Goal: Transaction & Acquisition: Purchase product/service

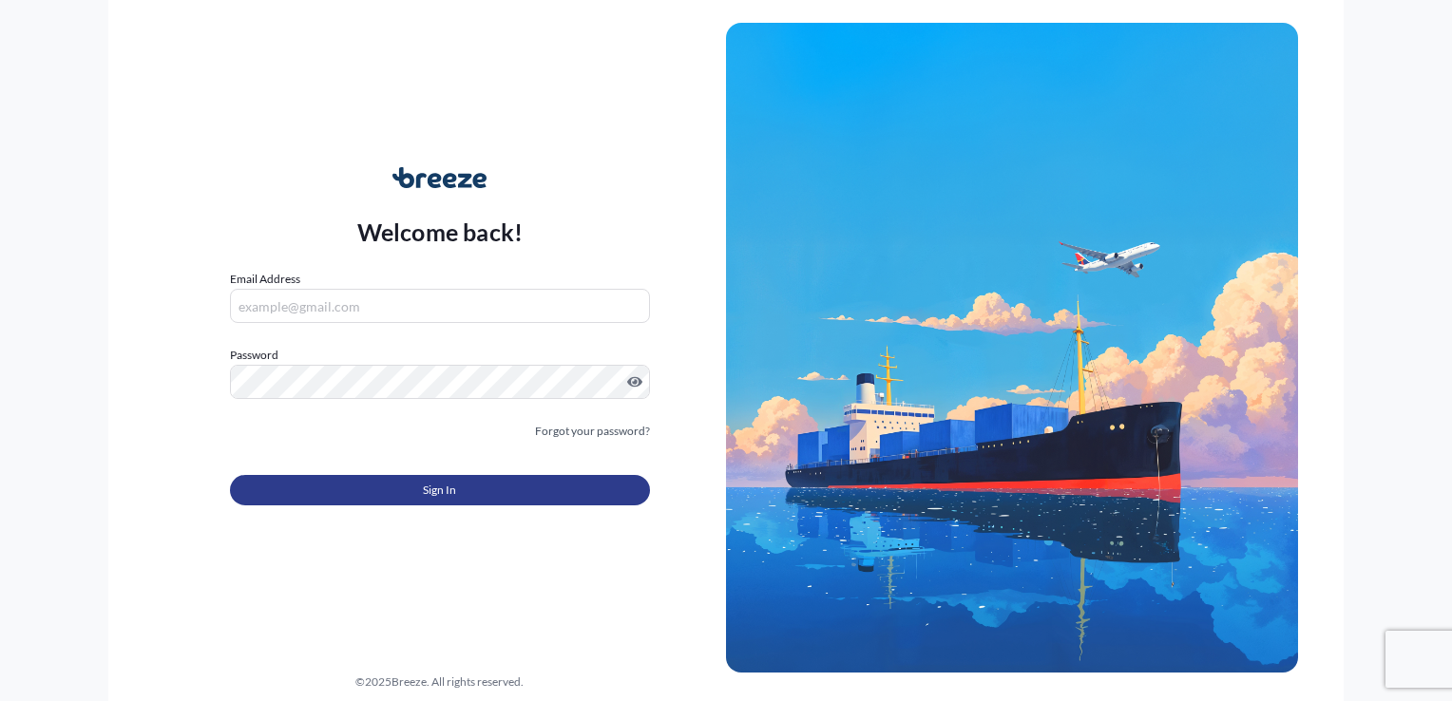
type input "[EMAIL_ADDRESS][DOMAIN_NAME]"
click at [381, 485] on button "Sign In" at bounding box center [440, 490] width 420 height 30
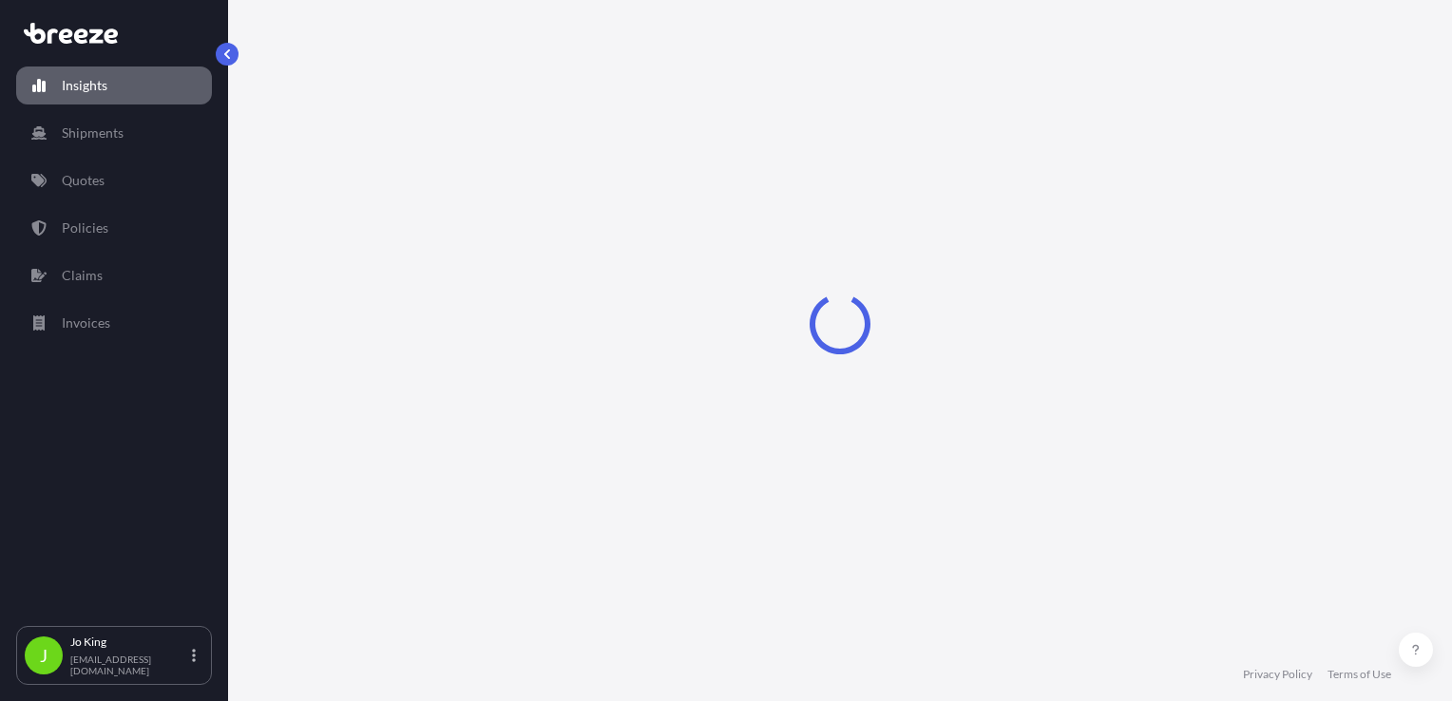
select select "2025"
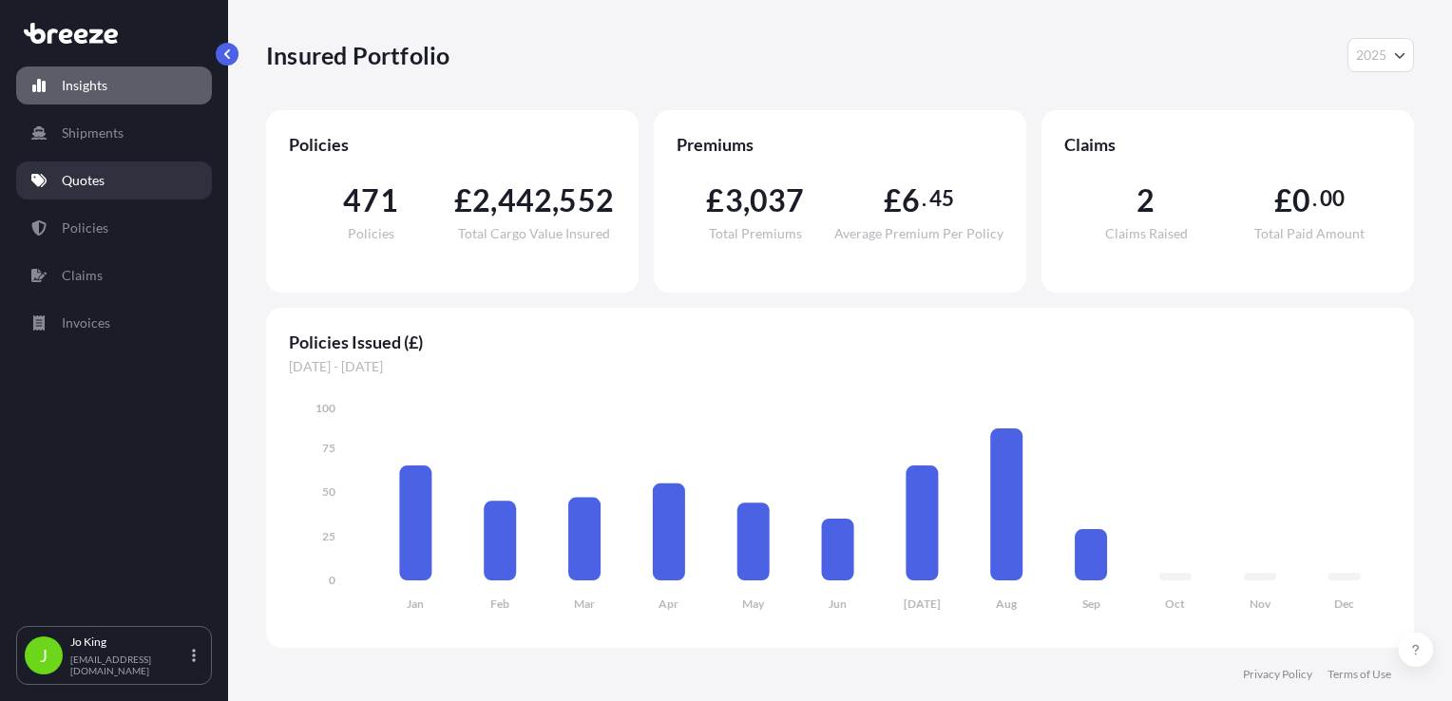
click at [57, 182] on link "Quotes" at bounding box center [114, 181] width 196 height 38
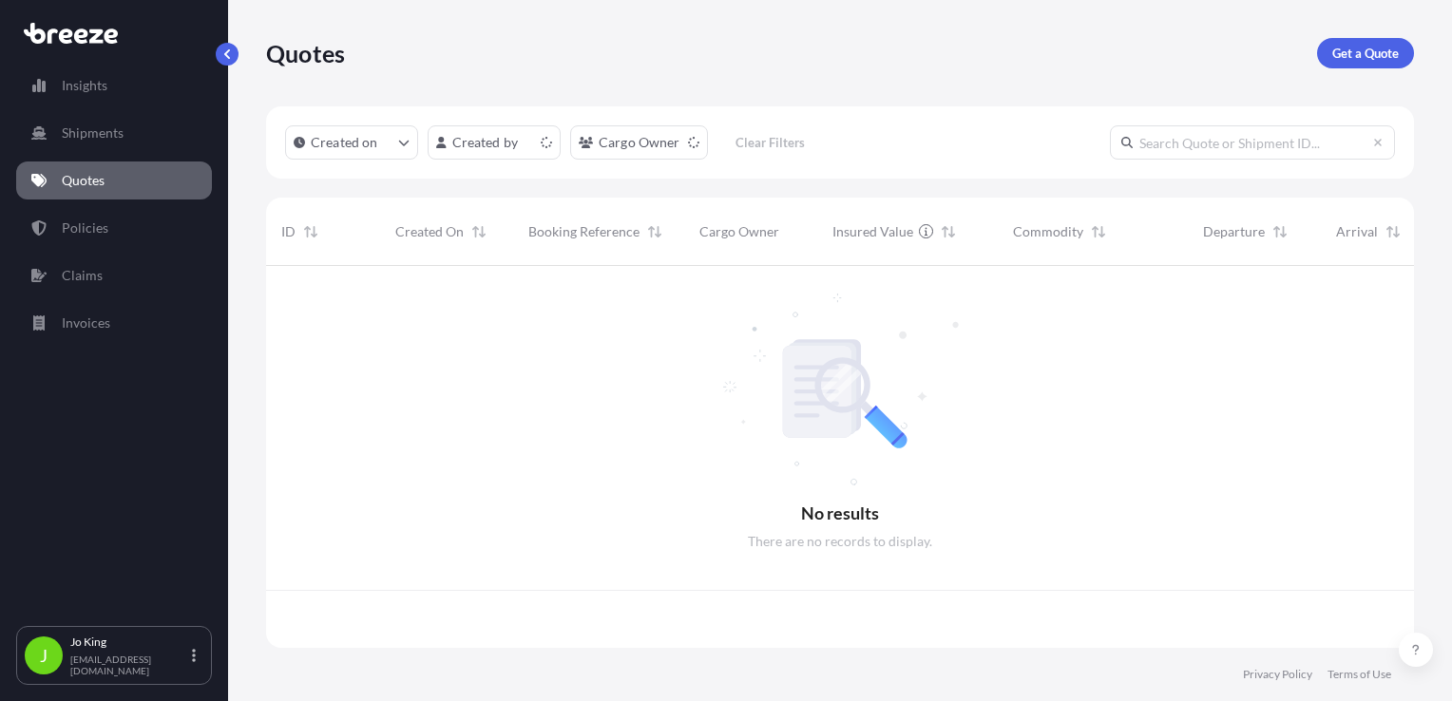
scroll to position [378, 1133]
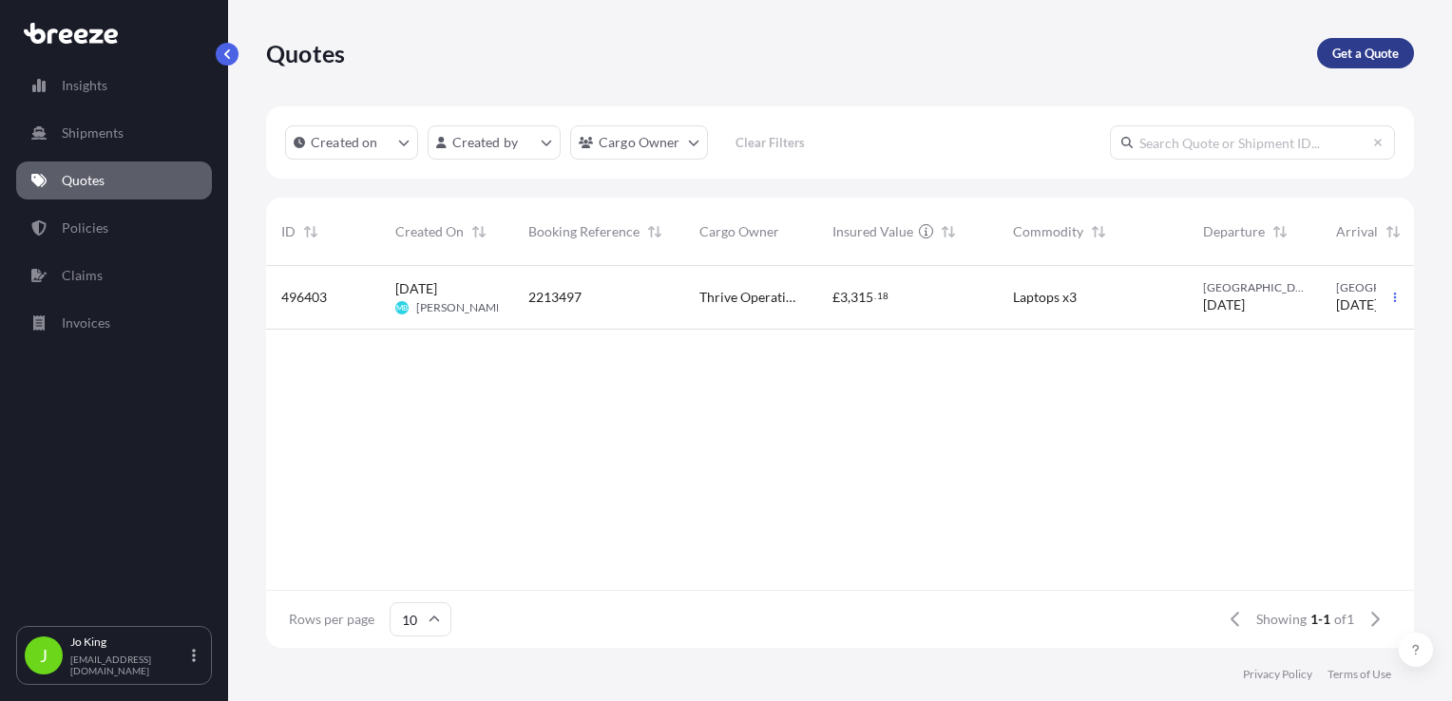
click at [1360, 66] on link "Get a Quote" at bounding box center [1365, 53] width 97 height 30
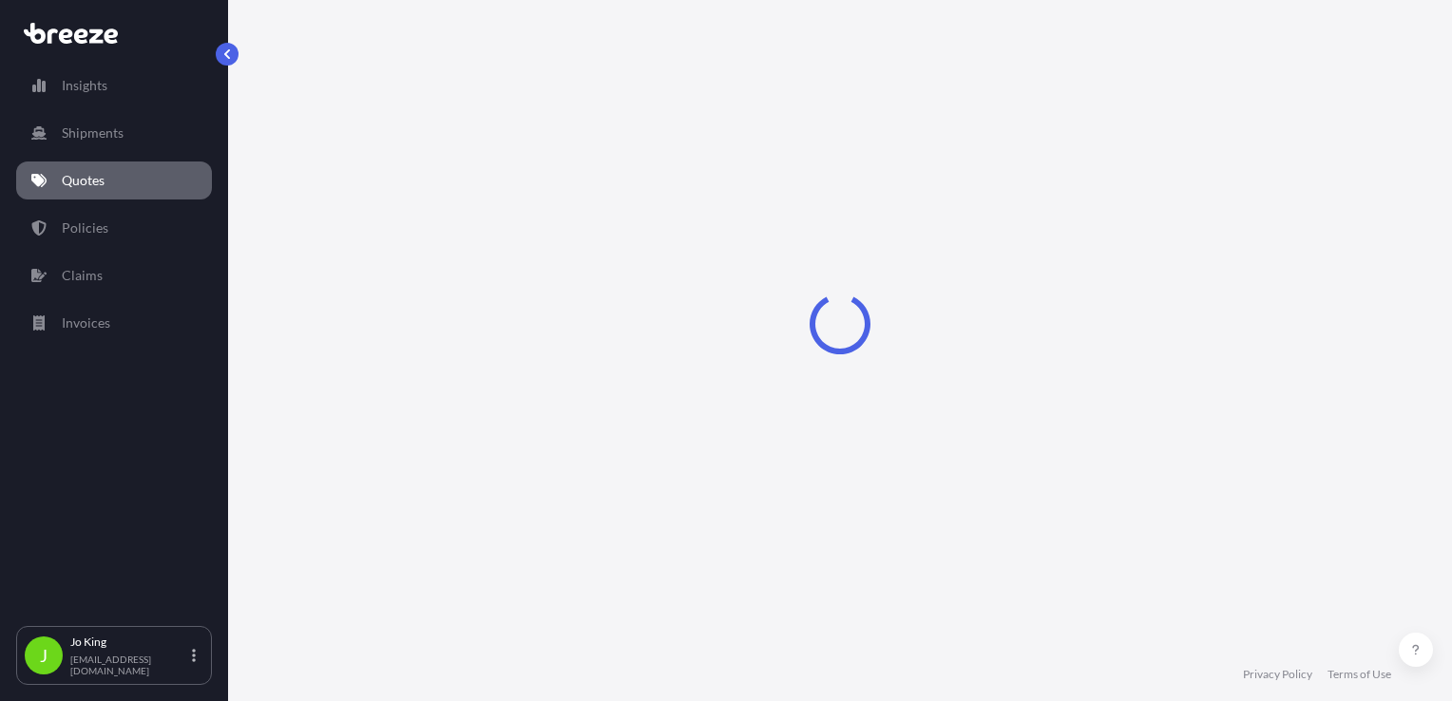
scroll to position [28, 0]
select select "Sea"
select select "1"
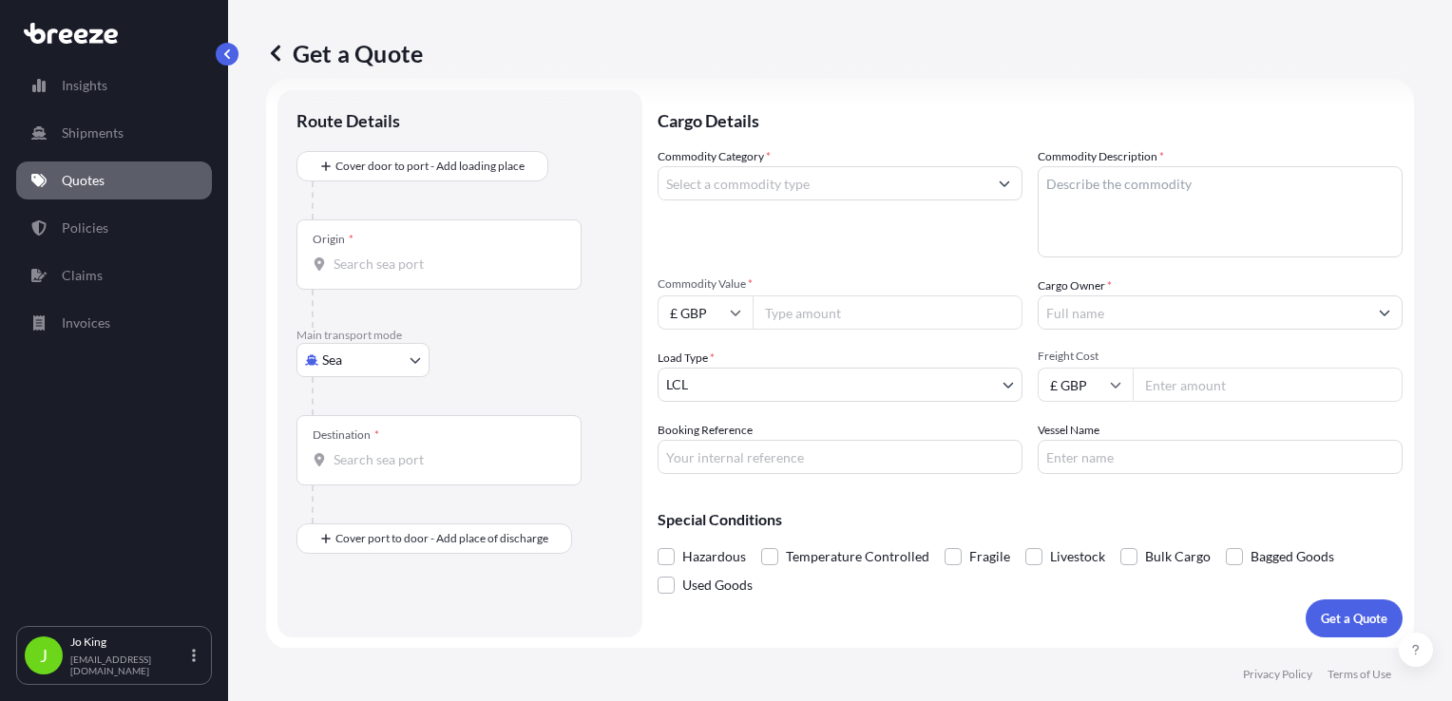
click at [376, 367] on body "Insights Shipments Quotes Policies Claims Invoices J [PERSON_NAME] [EMAIL_ADDRE…" at bounding box center [726, 350] width 1452 height 701
click at [351, 473] on span "Road" at bounding box center [348, 477] width 30 height 19
select select "Road"
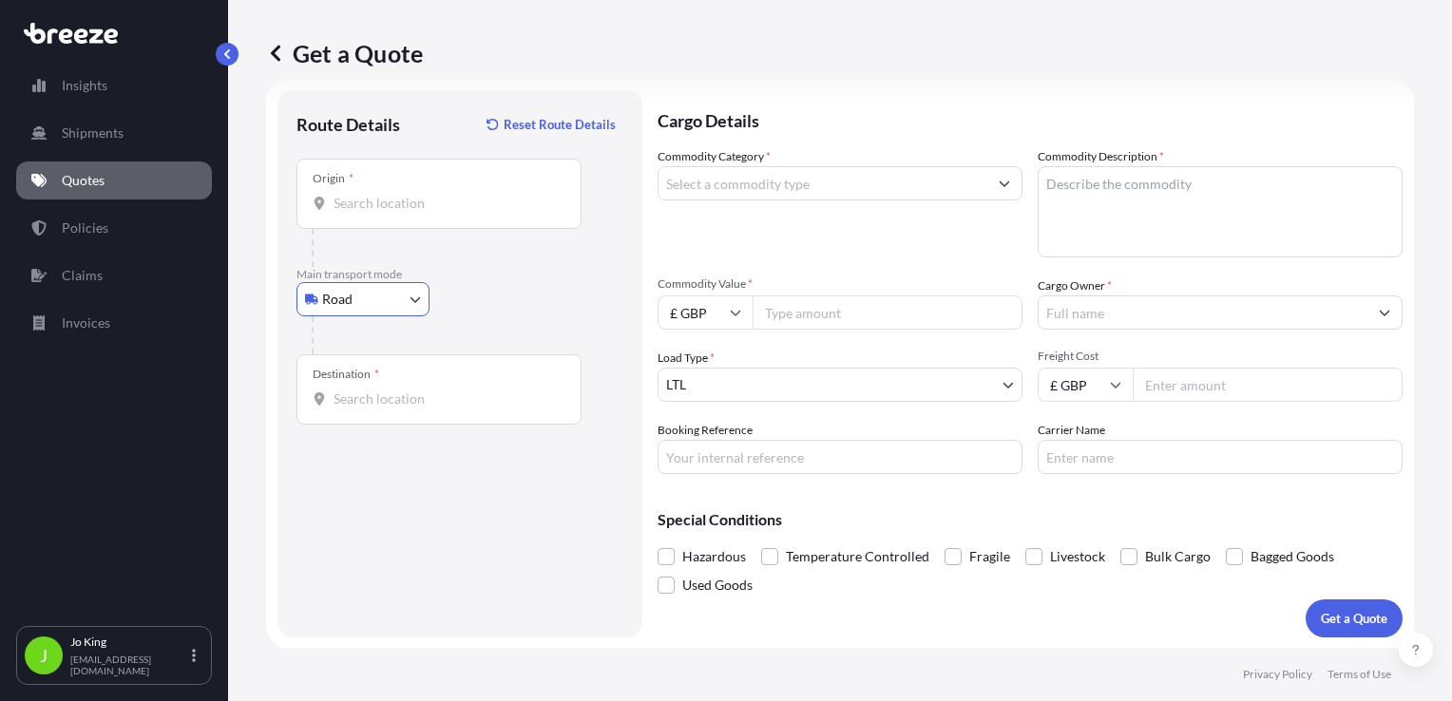
click at [404, 201] on input "Origin *" at bounding box center [446, 203] width 224 height 19
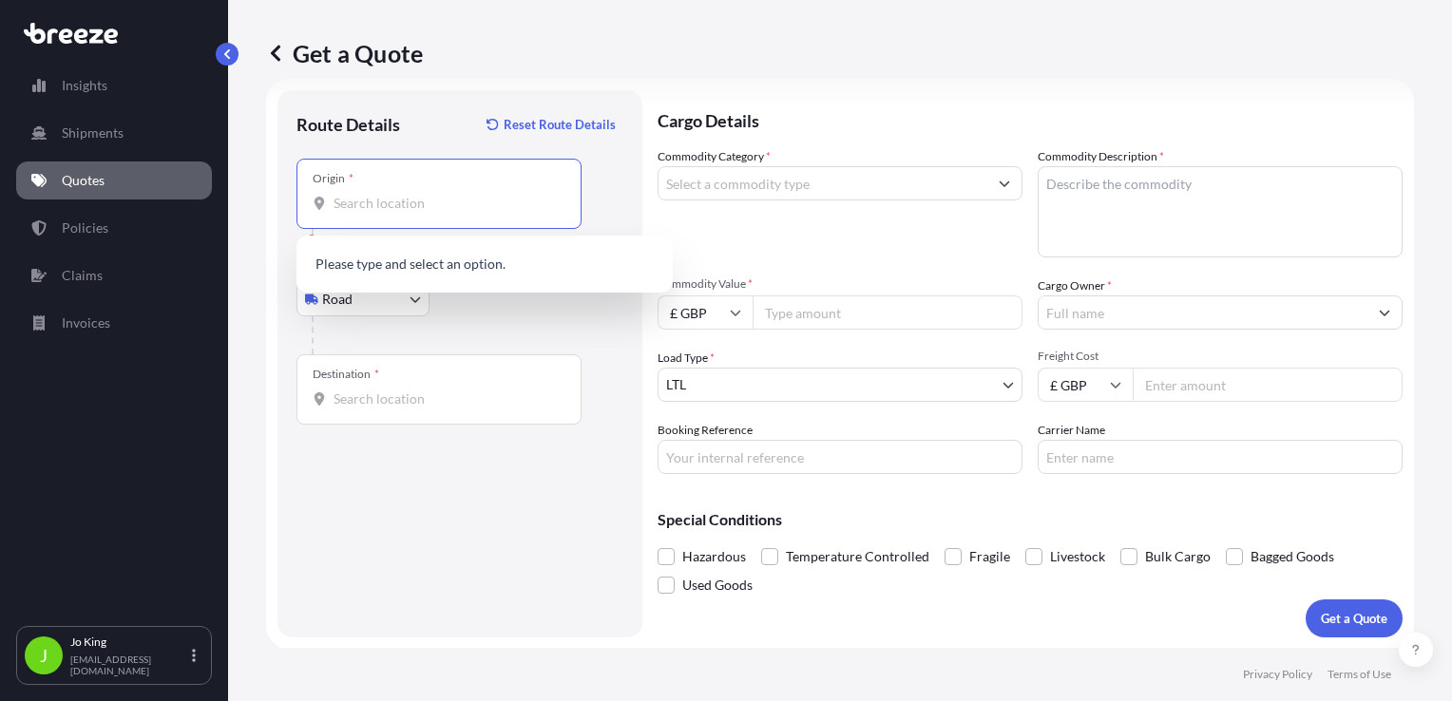
paste input "NW1 7AW"
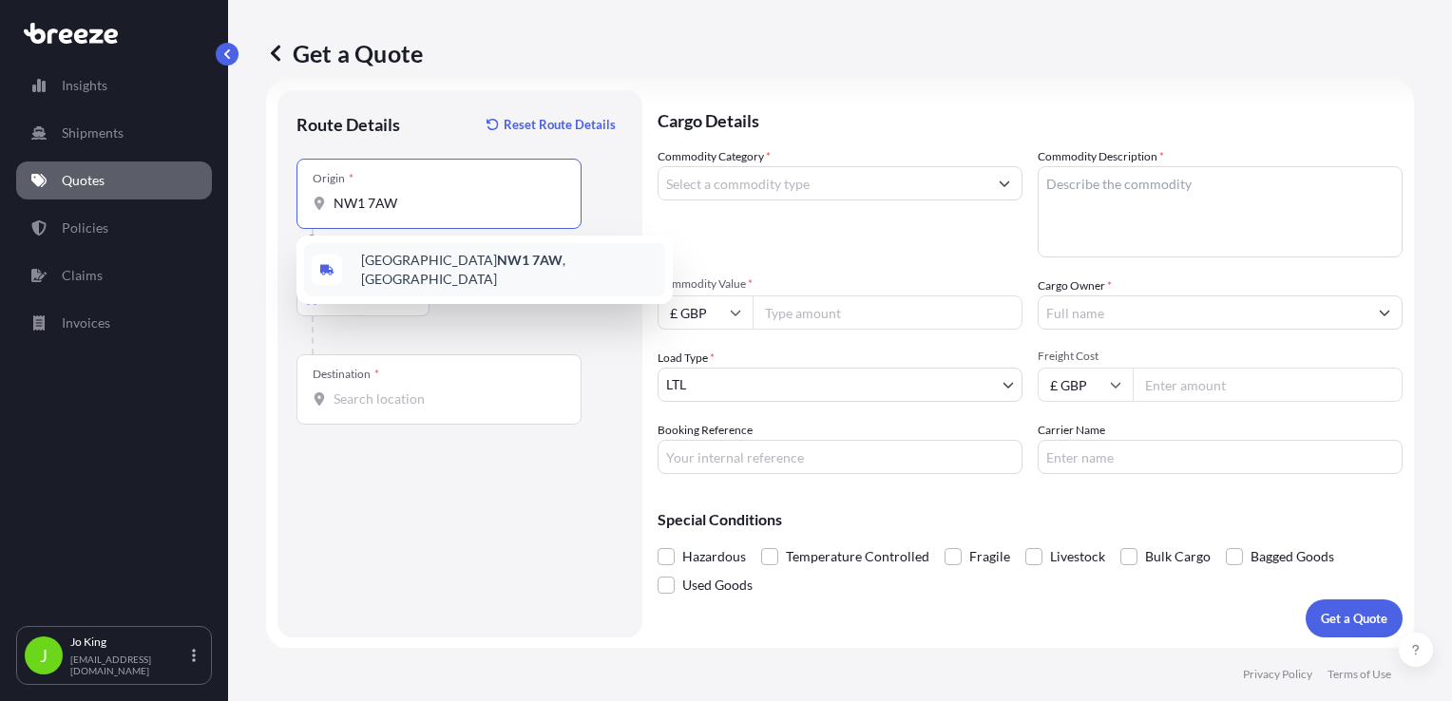
click at [365, 269] on span "London NW1 7AW , UK" at bounding box center [509, 270] width 297 height 38
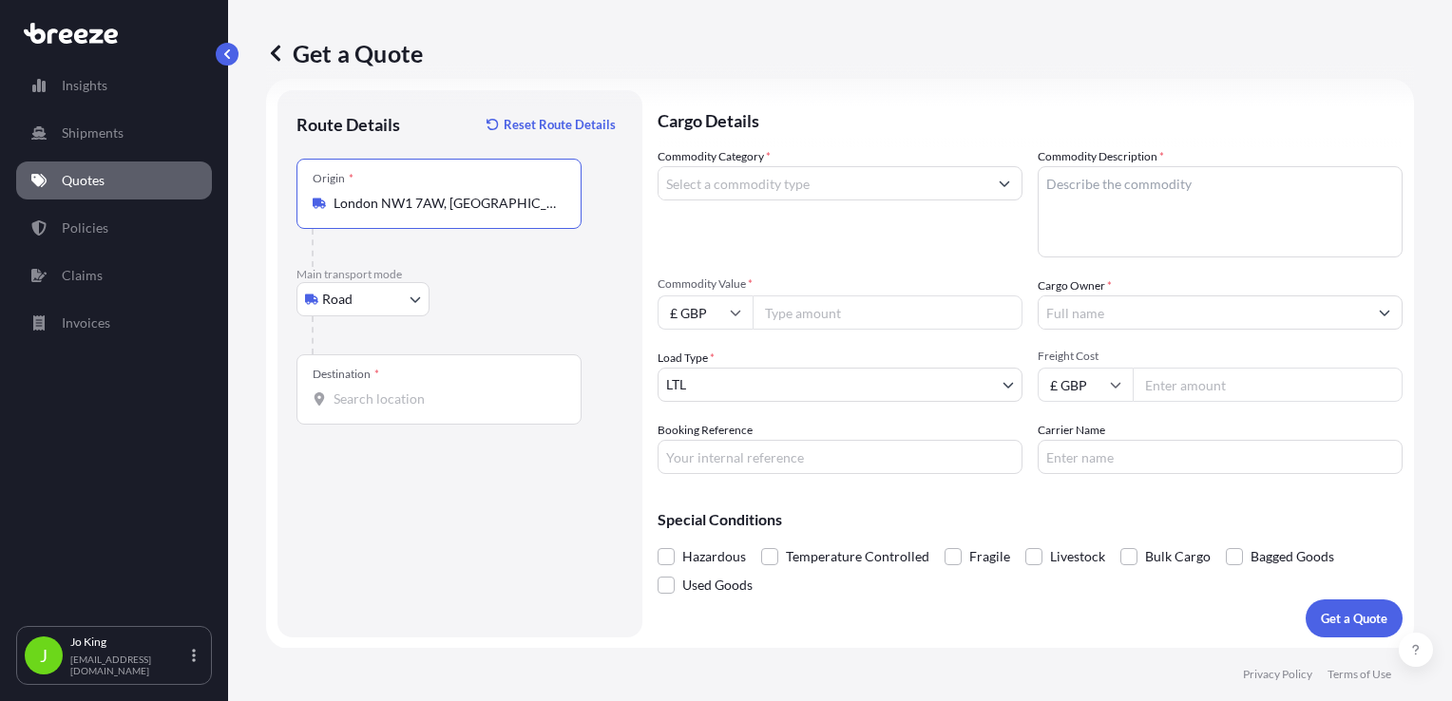
type input "London NW1 7AW, [GEOGRAPHIC_DATA]"
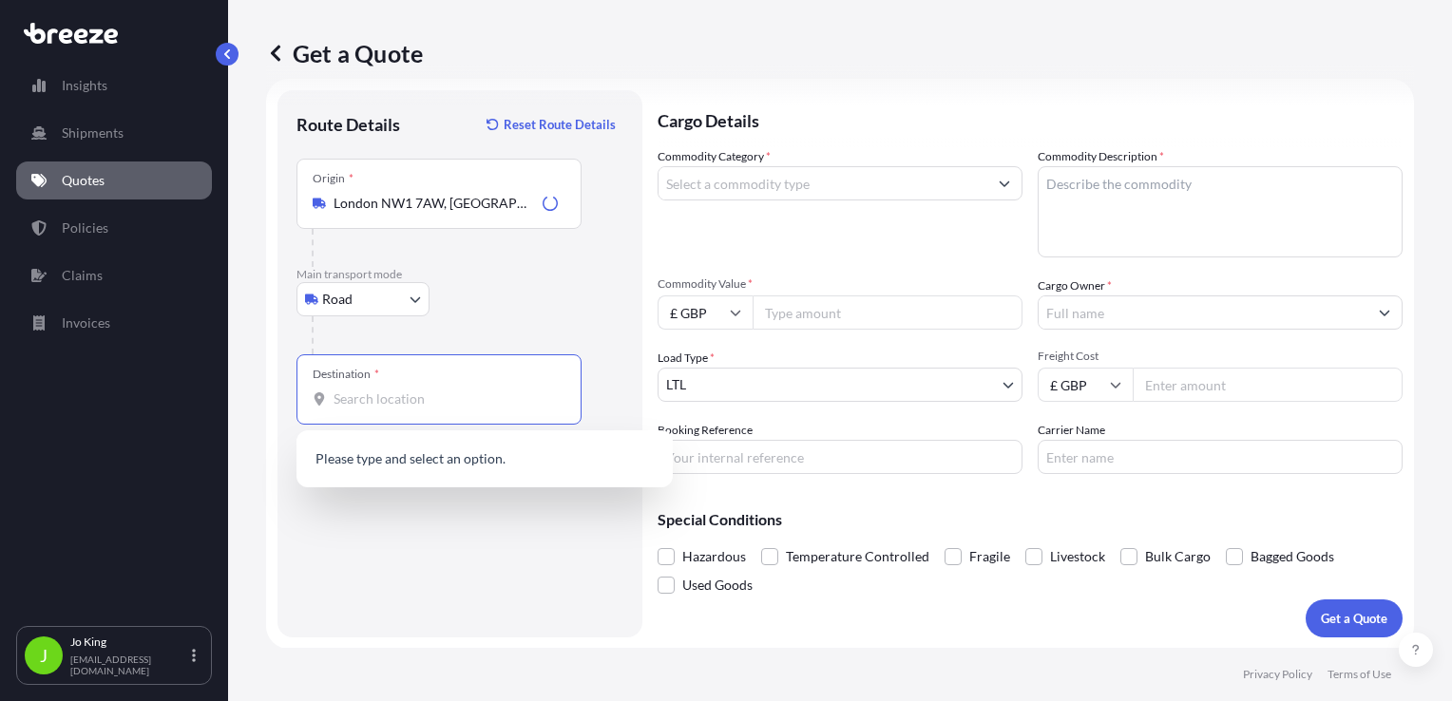
click at [344, 405] on input "Destination *" at bounding box center [446, 399] width 224 height 19
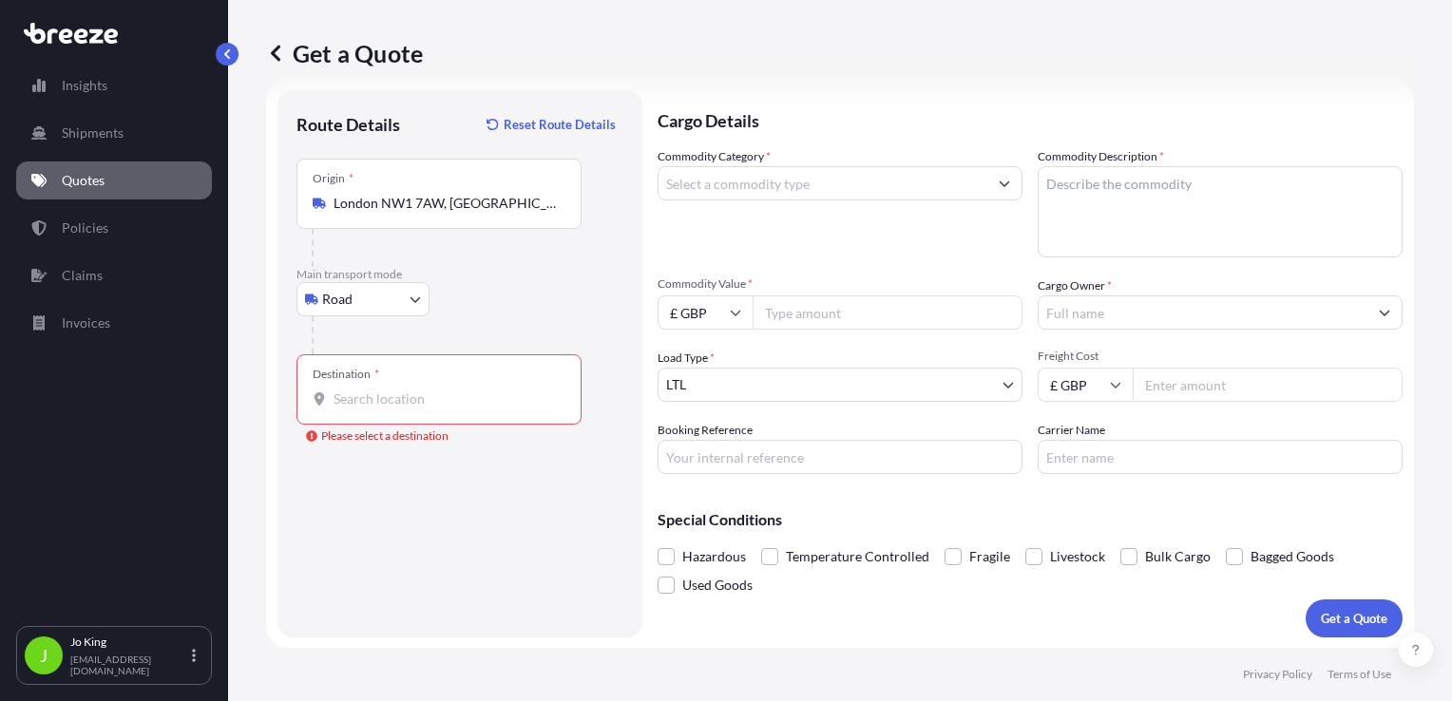
click at [426, 404] on input "Destination * Please select a destination" at bounding box center [446, 399] width 224 height 19
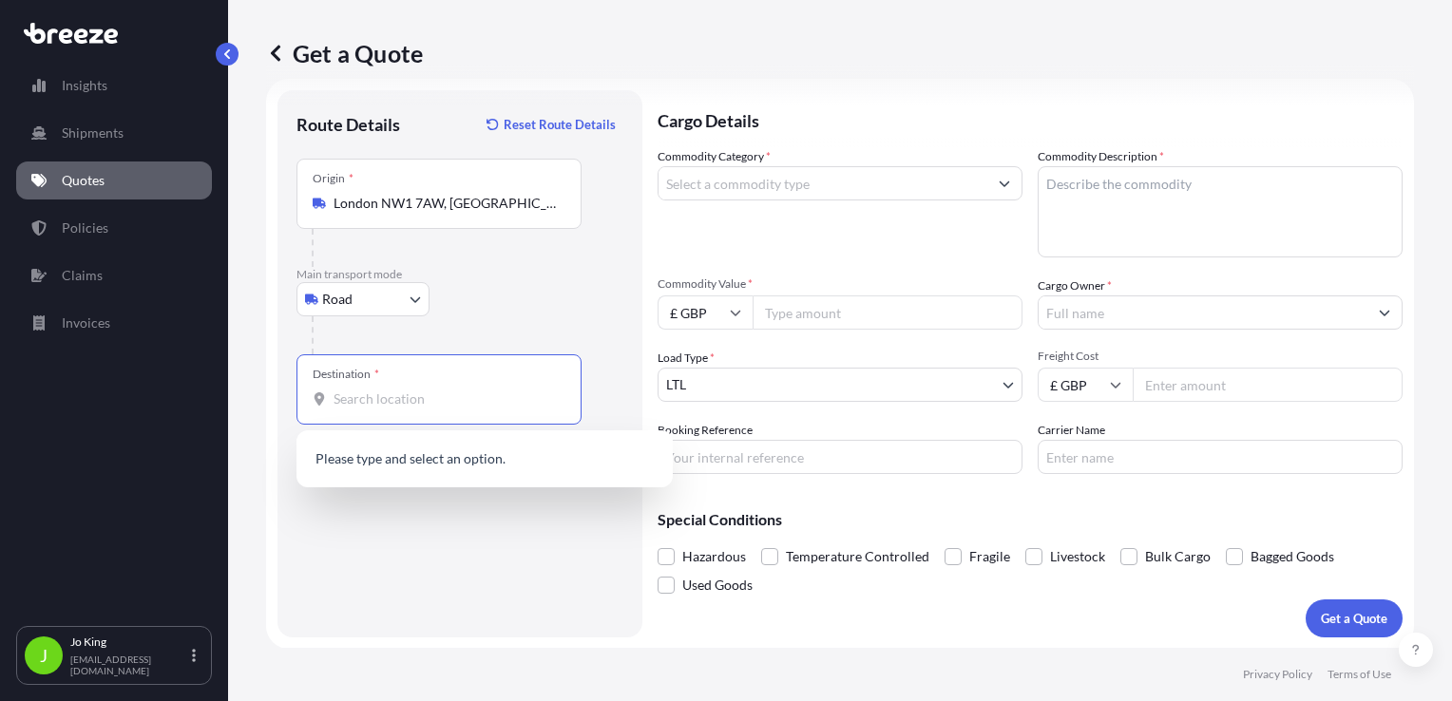
paste input "NN9 6JL"
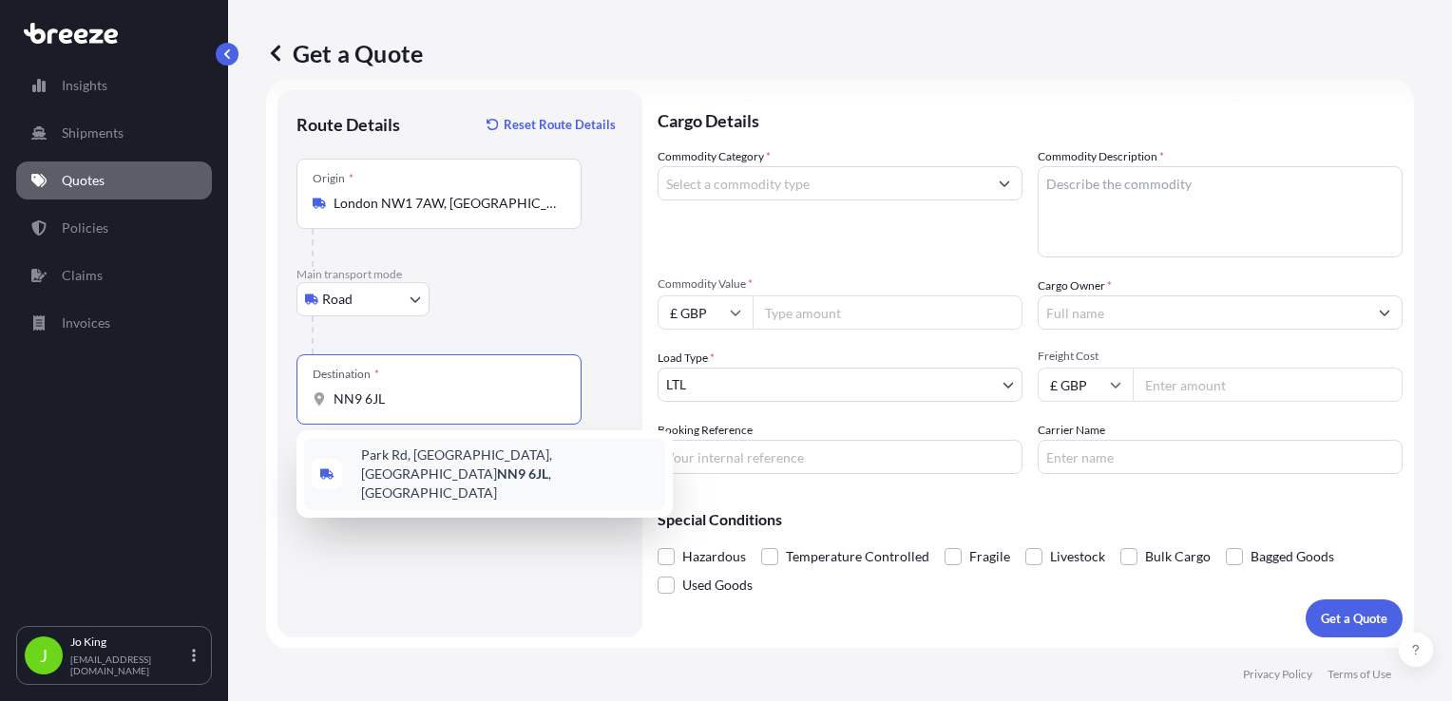
click at [532, 483] on div "Park Rd, Raunds, Wellingborough NN9 6JL , UK" at bounding box center [484, 474] width 361 height 72
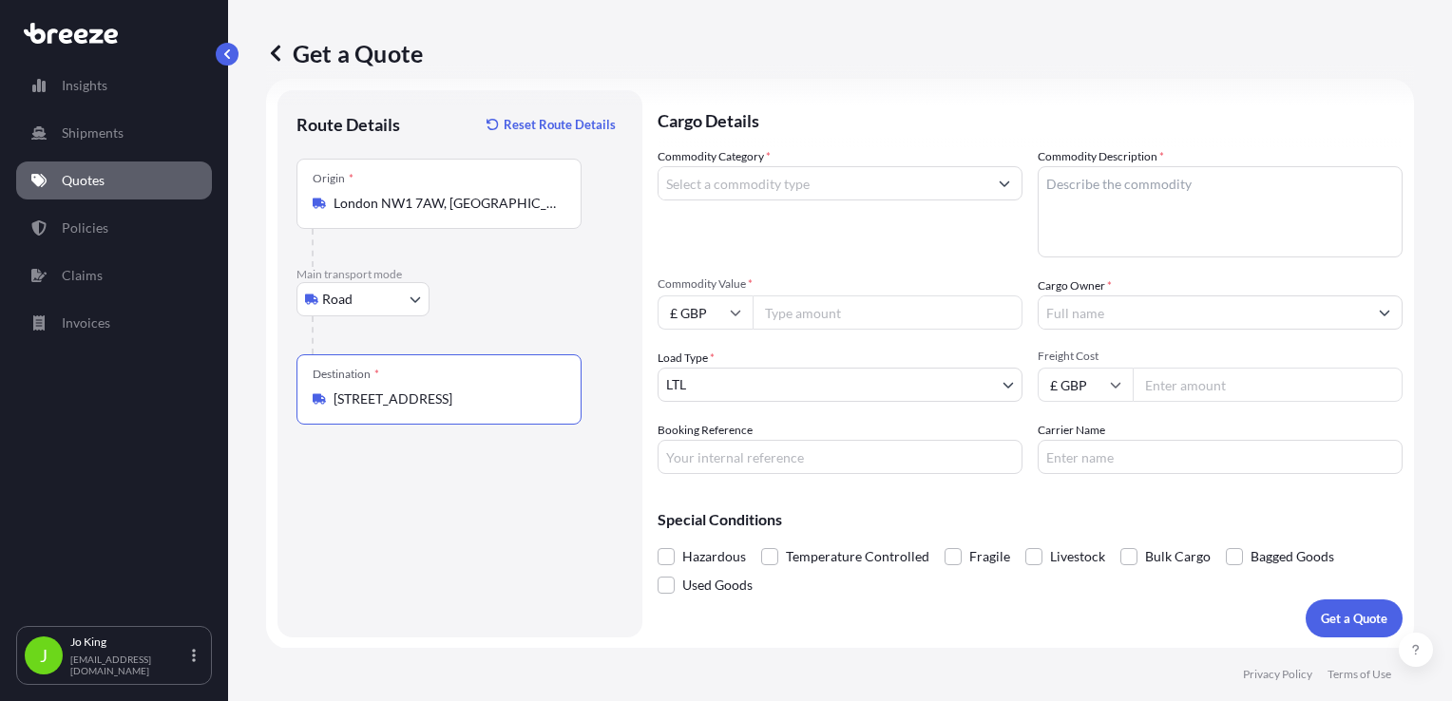
type input "Park Rd, Raunds, Wellingborough NN9 6JL, UK"
click at [773, 181] on input "Commodity Category *" at bounding box center [823, 183] width 329 height 34
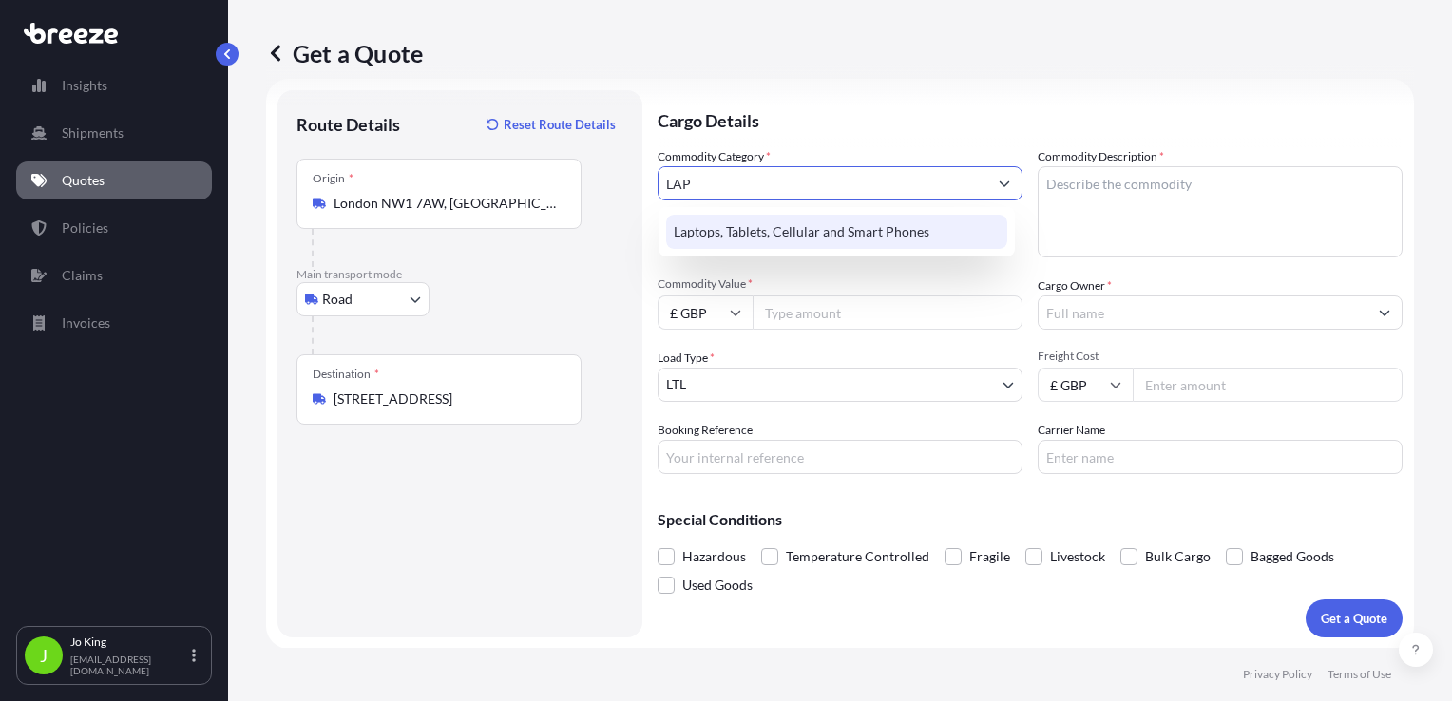
click at [811, 227] on div "Laptops, Tablets, Cellular and Smart Phones" at bounding box center [836, 232] width 341 height 34
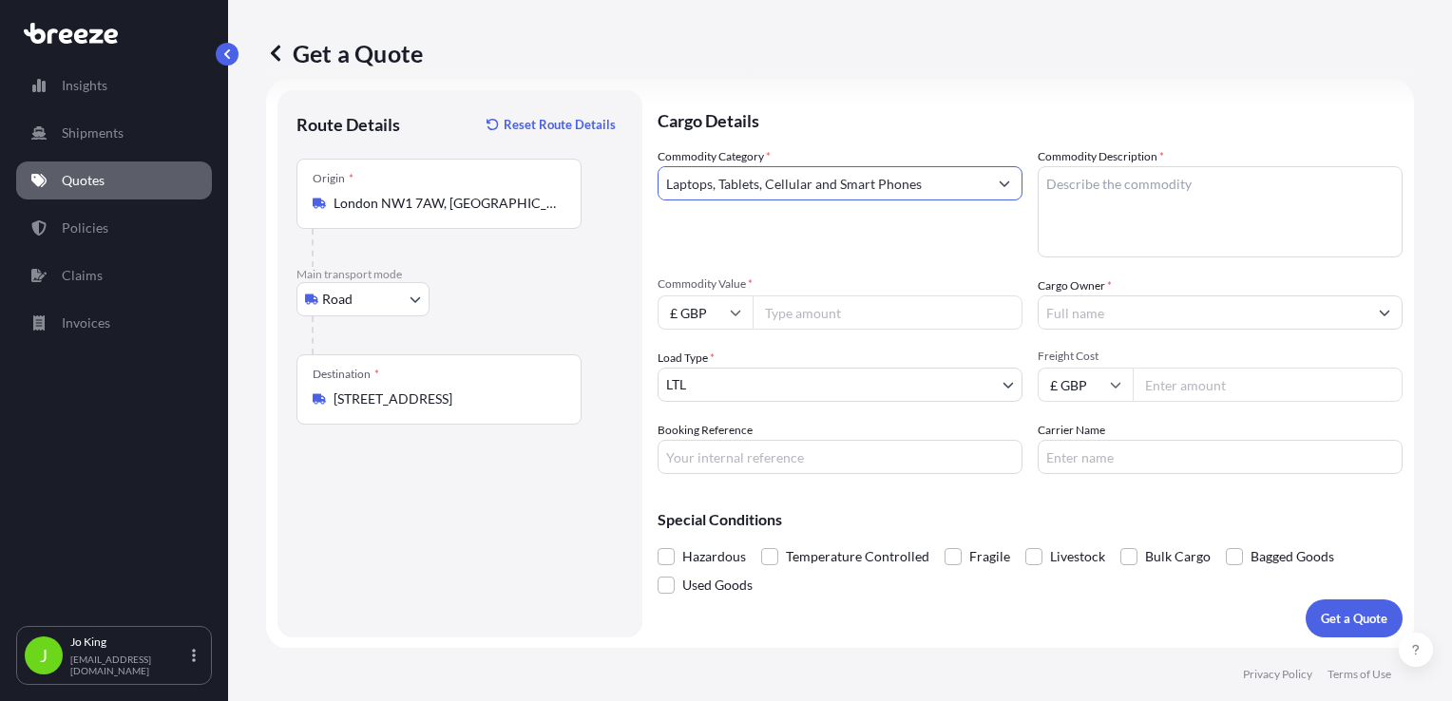
type input "Laptops, Tablets, Cellular and Smart Phones"
click at [1087, 181] on textarea "Commodity Description *" at bounding box center [1220, 211] width 365 height 91
type textarea "LAPTOP"
click at [872, 328] on input "Commodity Value *" at bounding box center [888, 313] width 270 height 34
type input "1200"
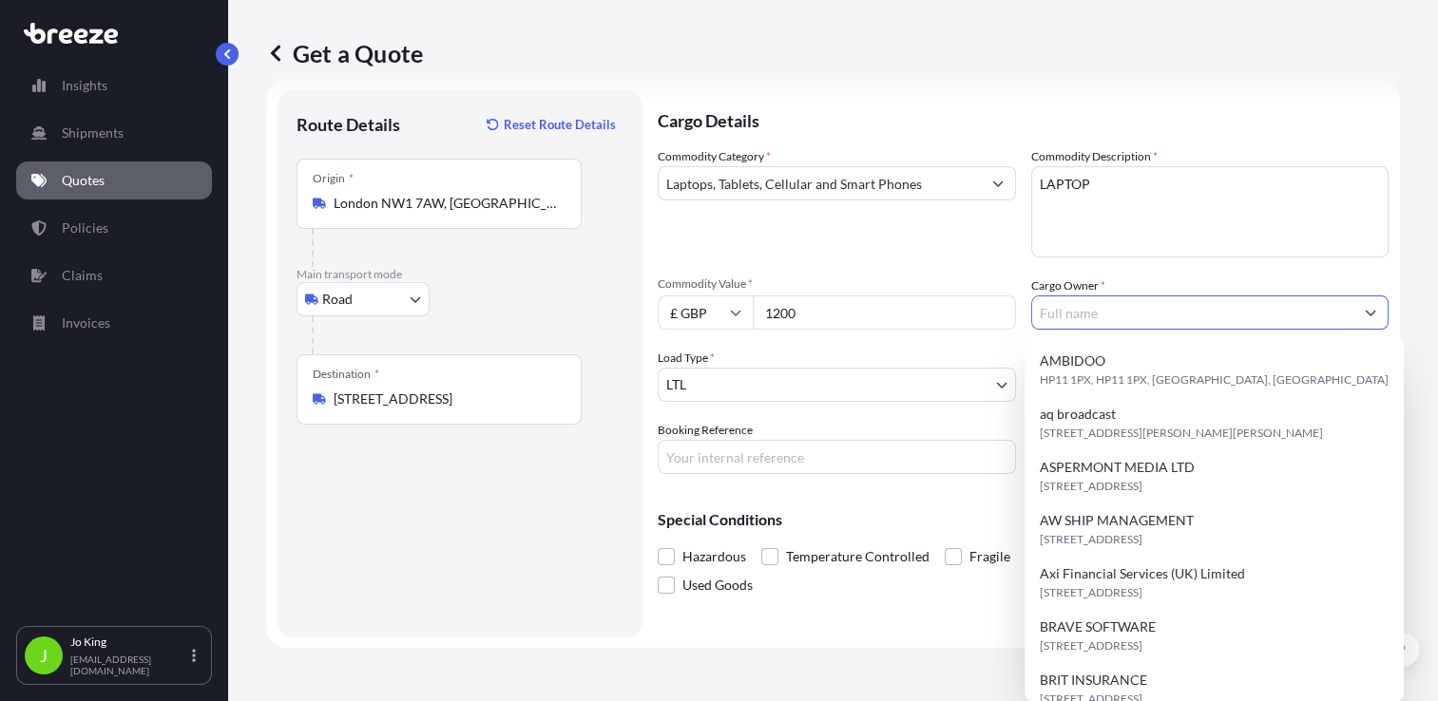
click at [1114, 321] on input "Cargo Owner *" at bounding box center [1193, 313] width 322 height 34
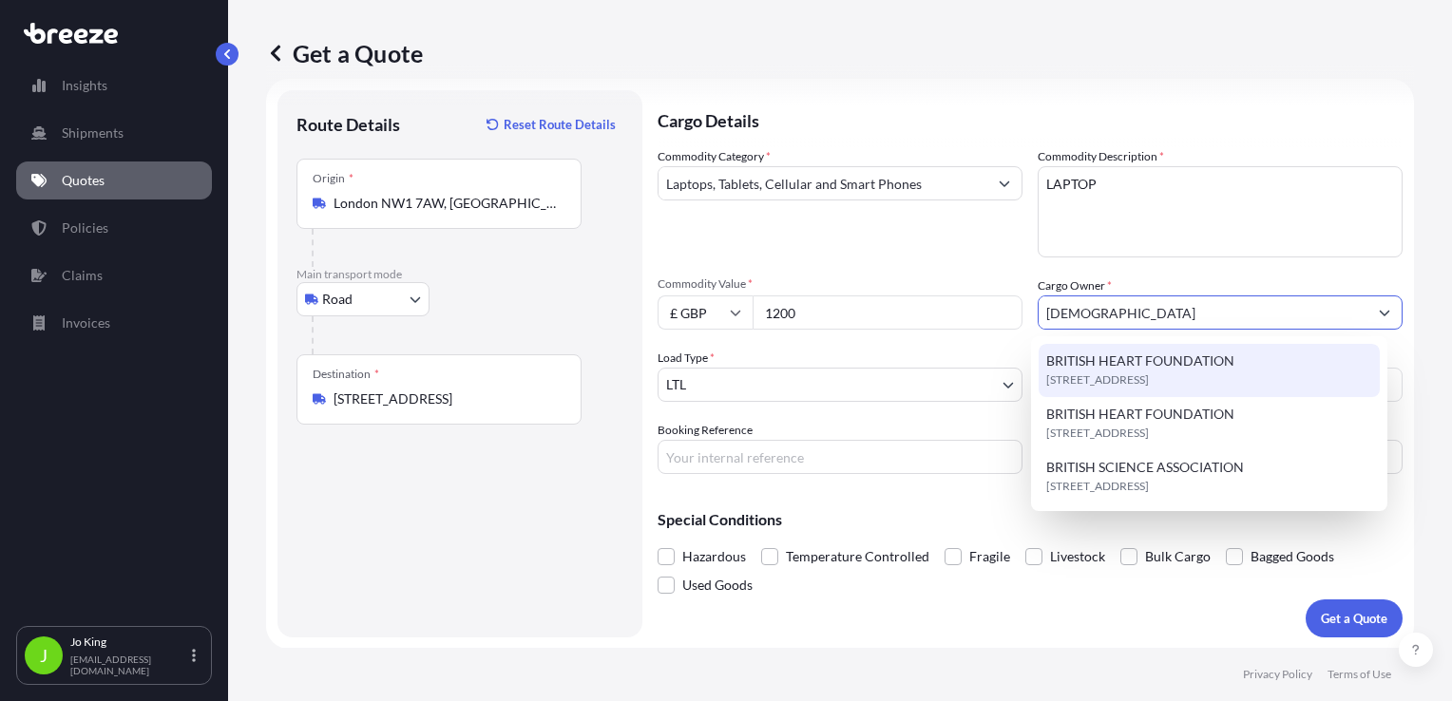
click at [1132, 373] on span "NW1 7AW, NW1 7AW, London, United Kingdom" at bounding box center [1097, 380] width 103 height 19
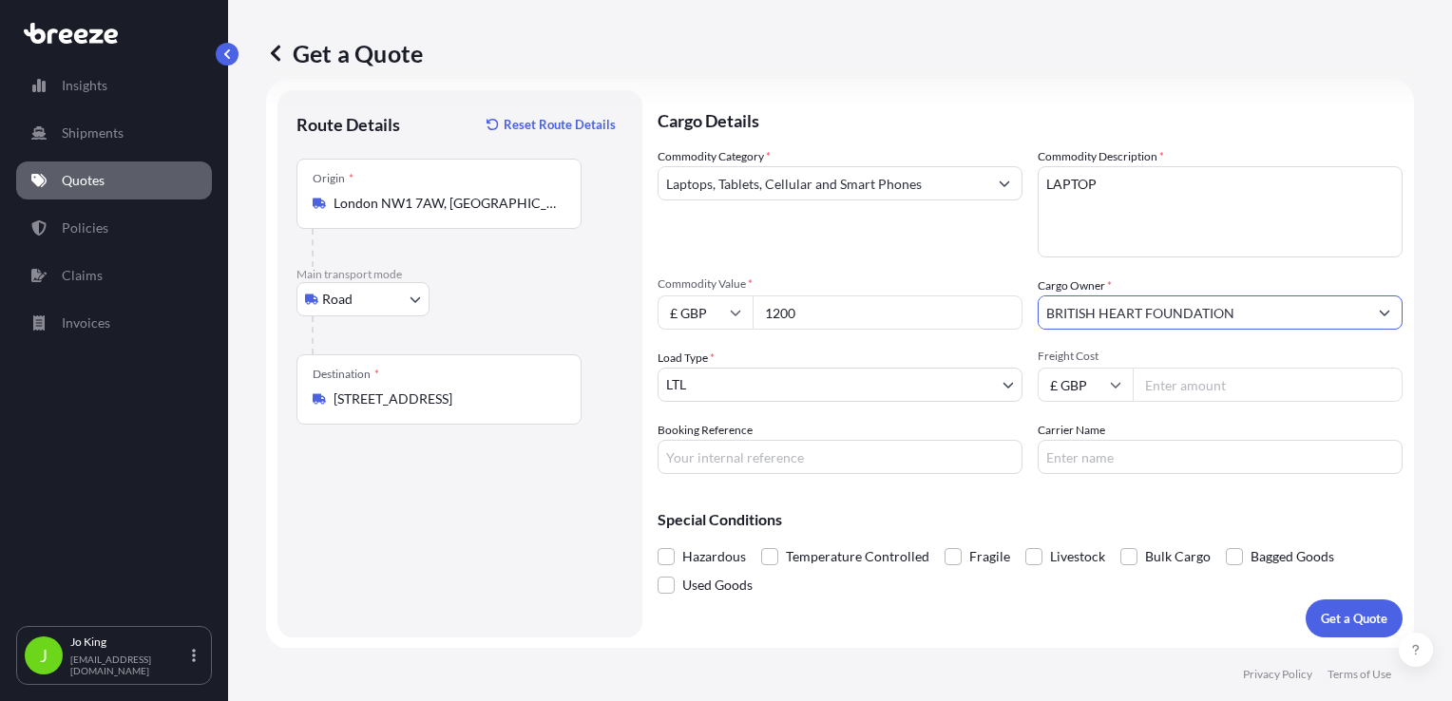
type input "BRITISH HEART FOUNDATION"
click at [1167, 379] on input "Freight Cost" at bounding box center [1268, 385] width 270 height 34
type input "15.43"
click at [923, 462] on input "Booking Reference" at bounding box center [840, 457] width 365 height 34
type input "2217824"
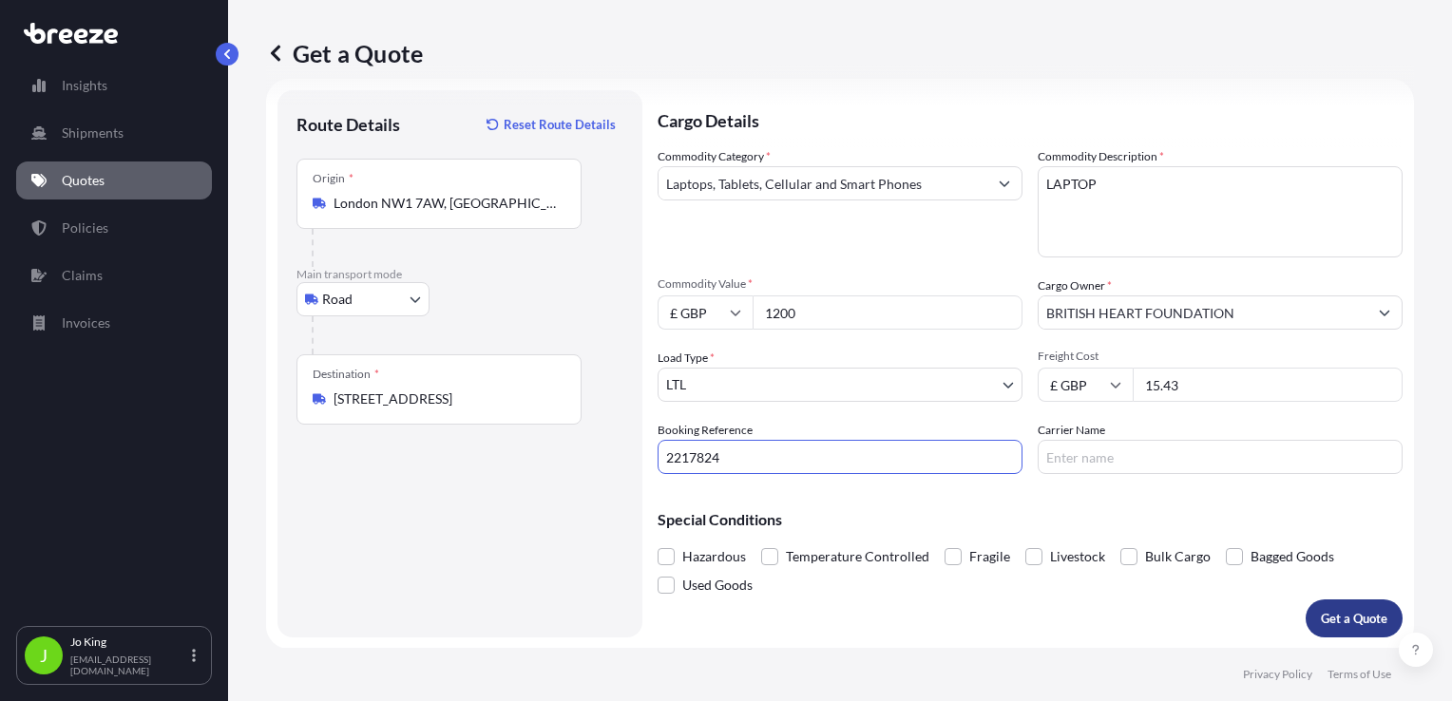
click at [1354, 614] on p "Get a Quote" at bounding box center [1354, 618] width 67 height 19
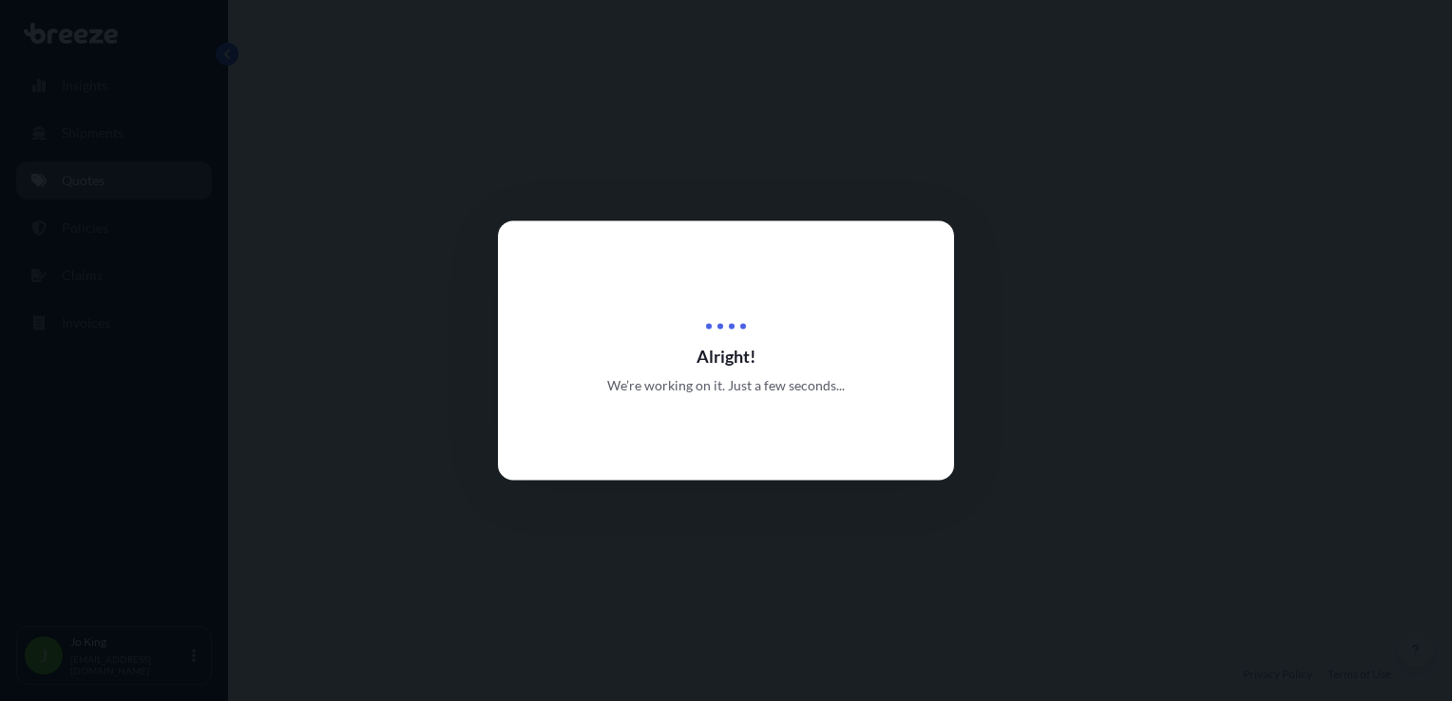
select select "Road"
select select "1"
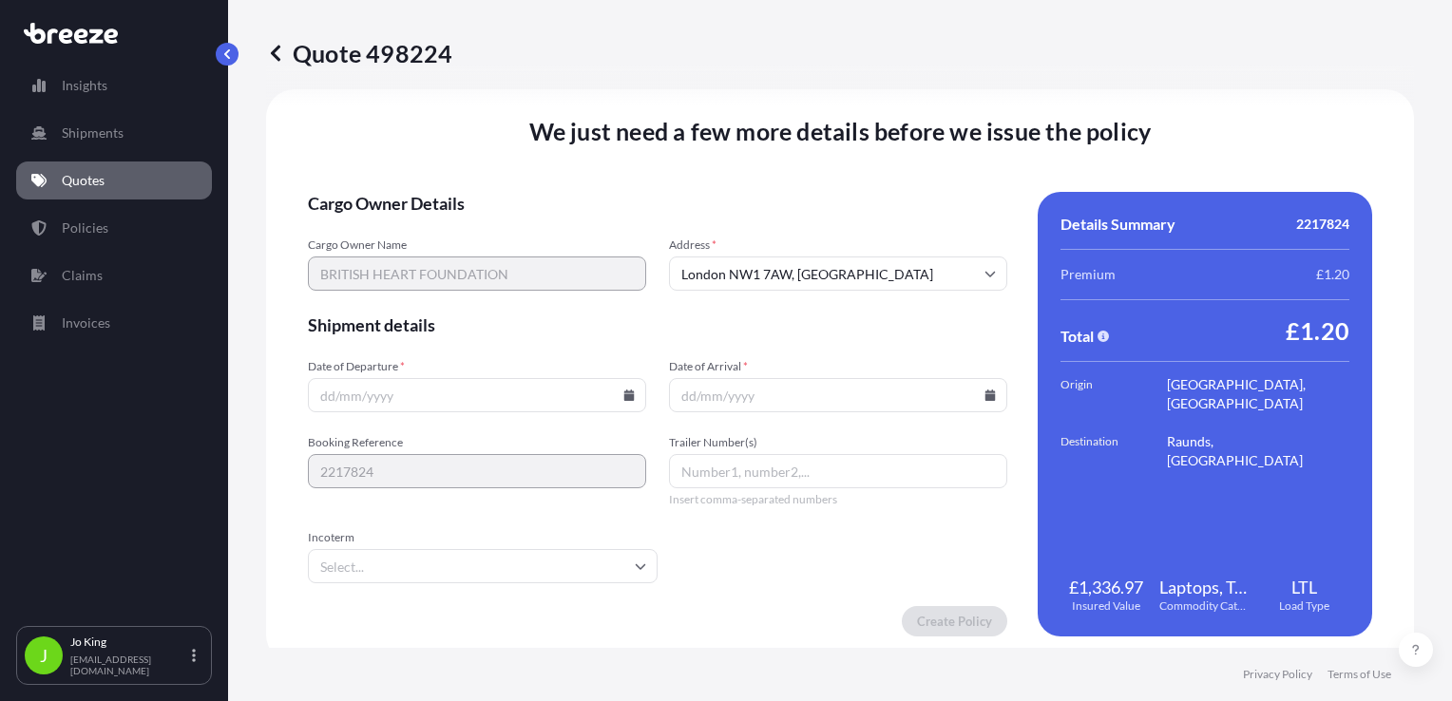
scroll to position [2369, 0]
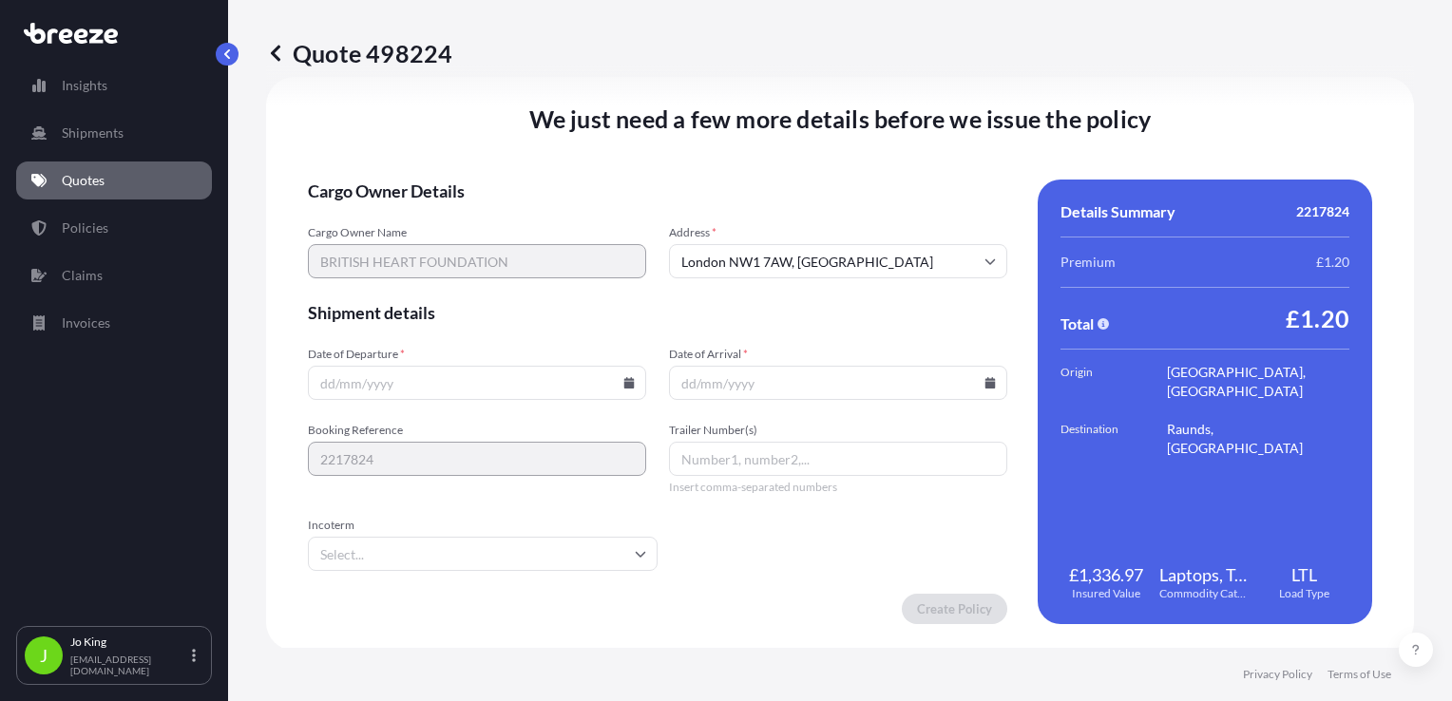
click at [403, 386] on input "Date of Departure *" at bounding box center [477, 383] width 338 height 34
click at [629, 385] on div at bounding box center [477, 383] width 338 height 34
click at [624, 382] on icon at bounding box center [629, 382] width 10 height 11
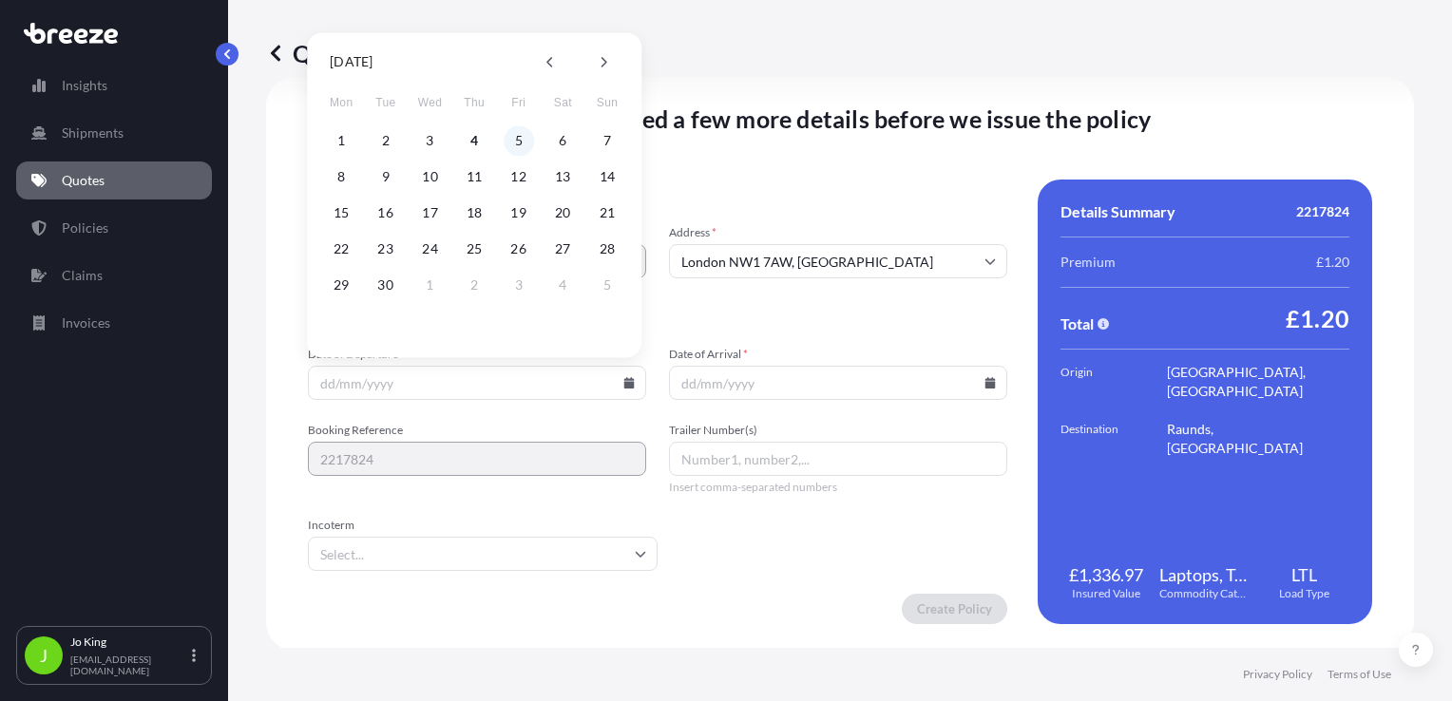
click at [522, 134] on button "5" at bounding box center [519, 140] width 30 height 30
type input "[DATE]"
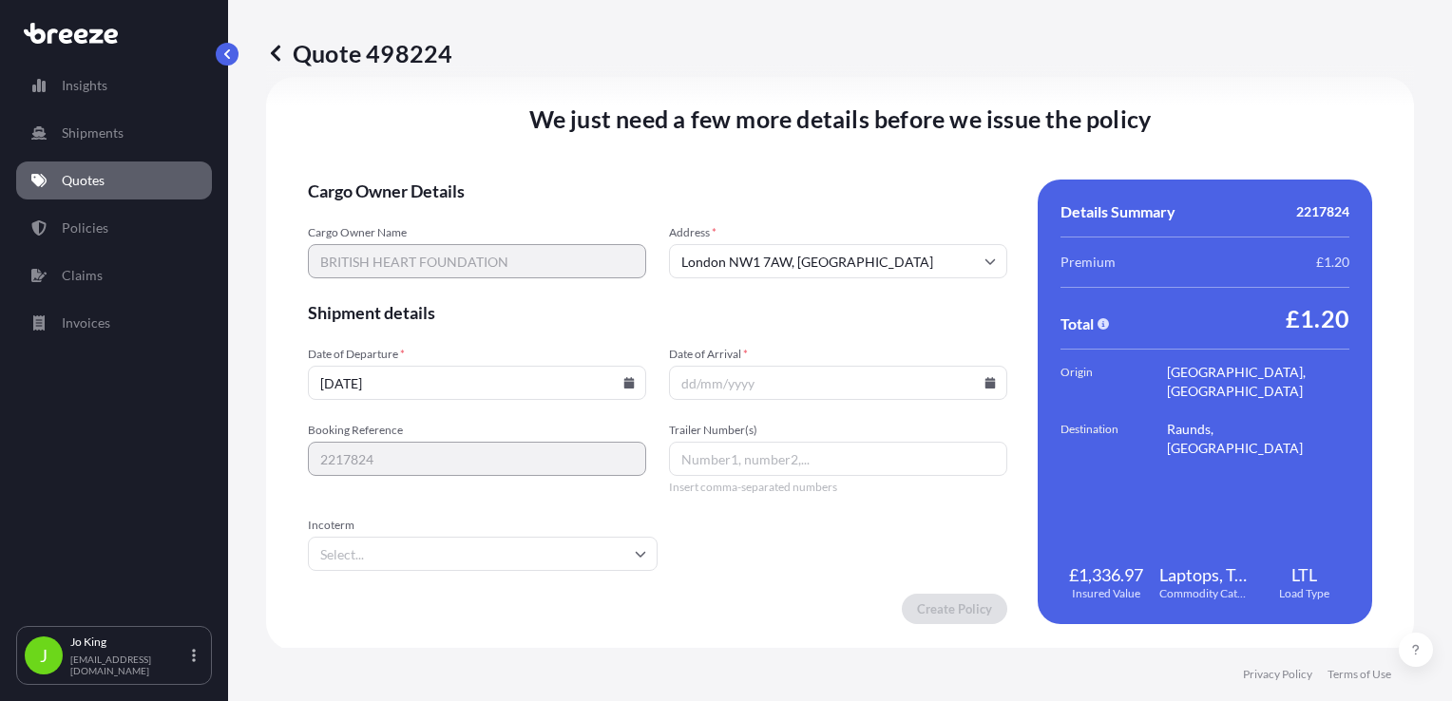
click at [986, 385] on icon at bounding box center [991, 382] width 10 height 11
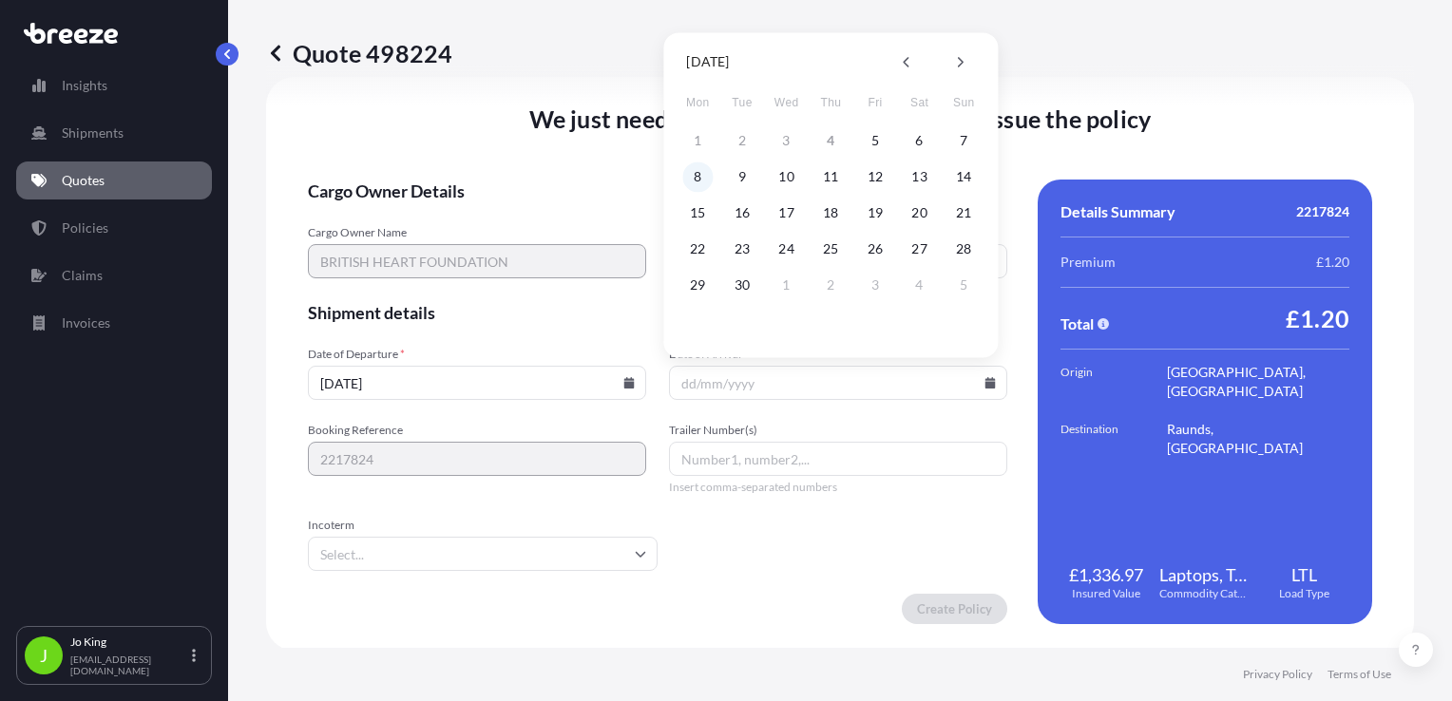
click at [692, 177] on button "8" at bounding box center [697, 177] width 30 height 30
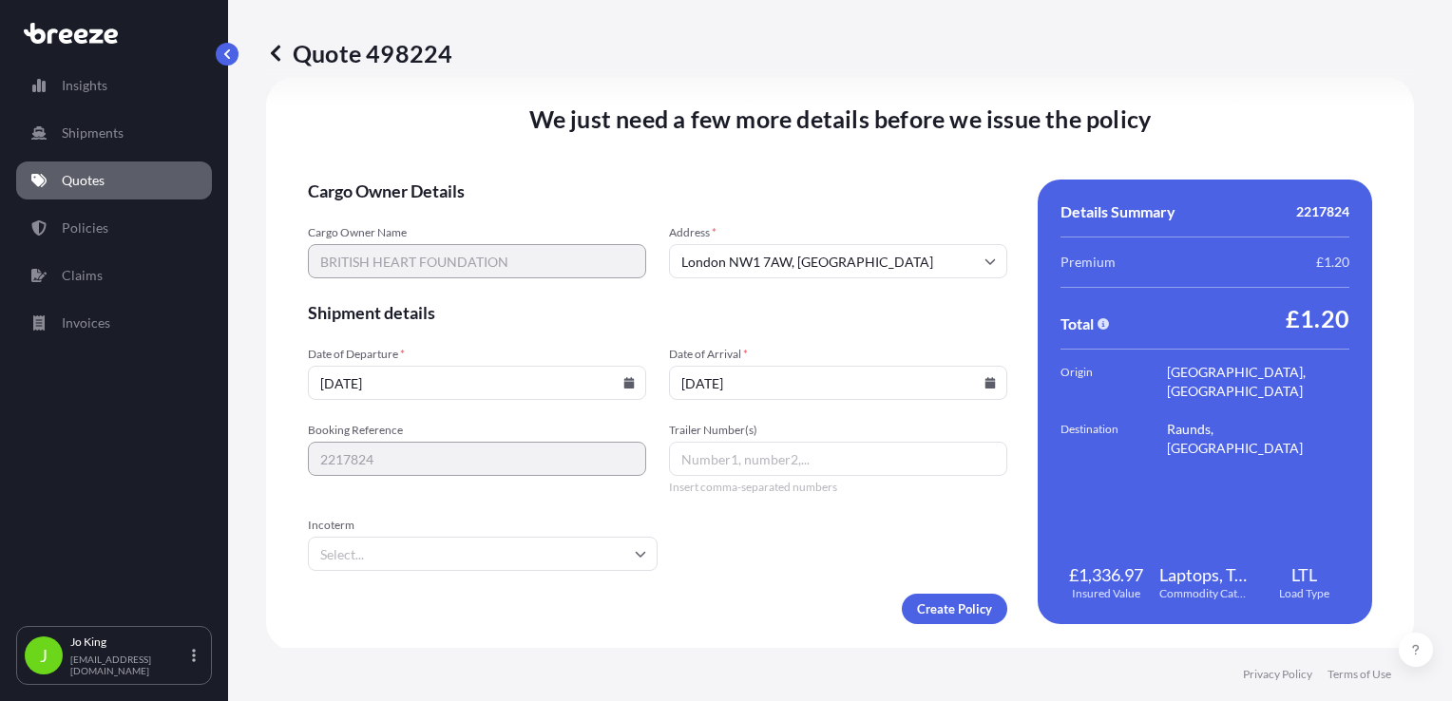
type input "08/09/2025"
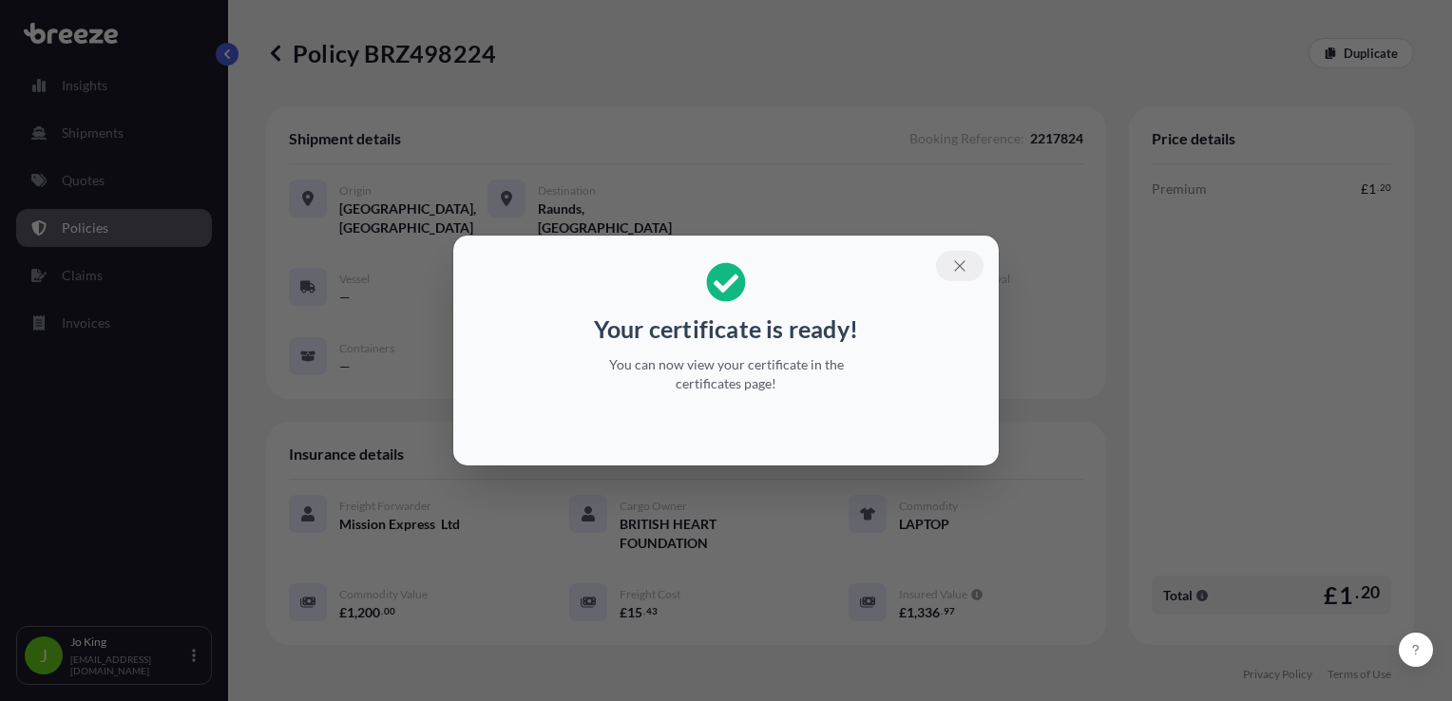
click at [957, 265] on icon "button" at bounding box center [959, 266] width 17 height 17
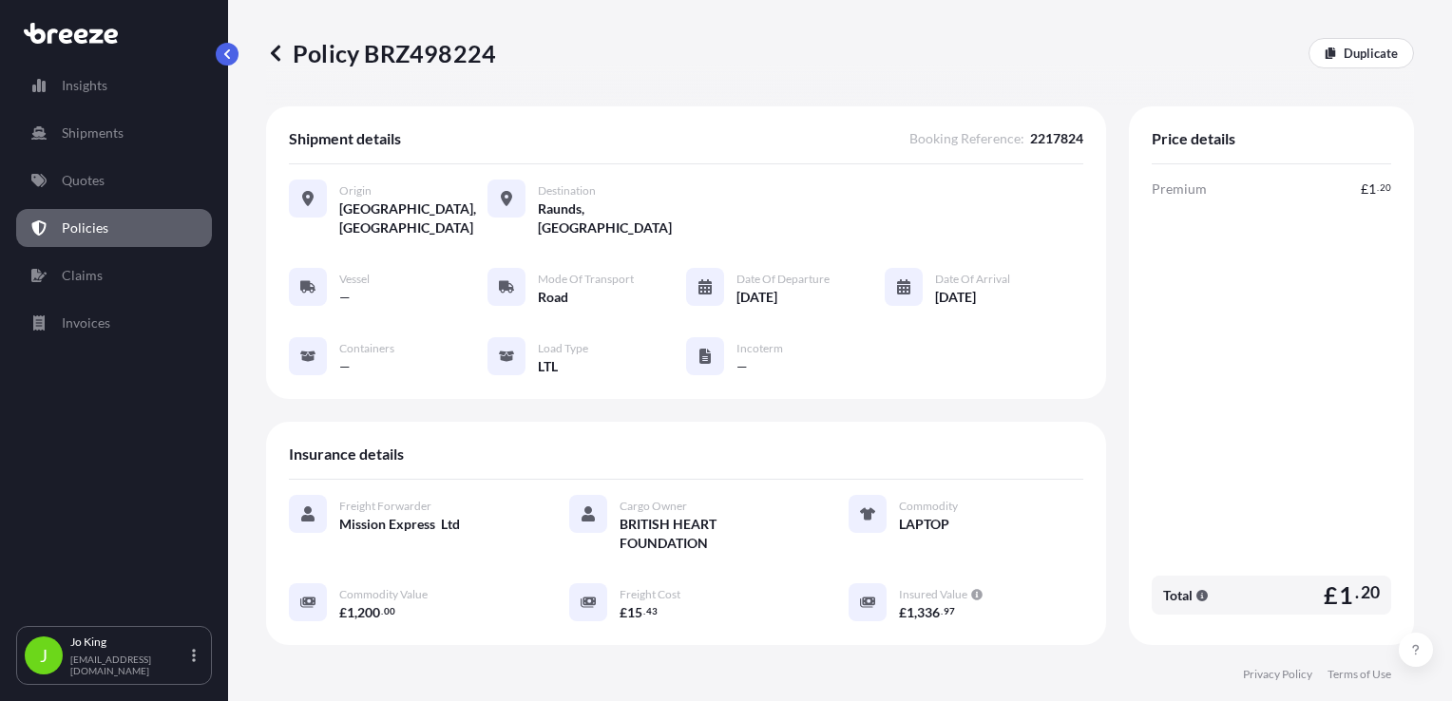
click at [414, 63] on p "Policy BRZ498224" at bounding box center [381, 53] width 230 height 30
copy p "BRZ498224"
click at [111, 199] on link "Quotes" at bounding box center [114, 181] width 196 height 38
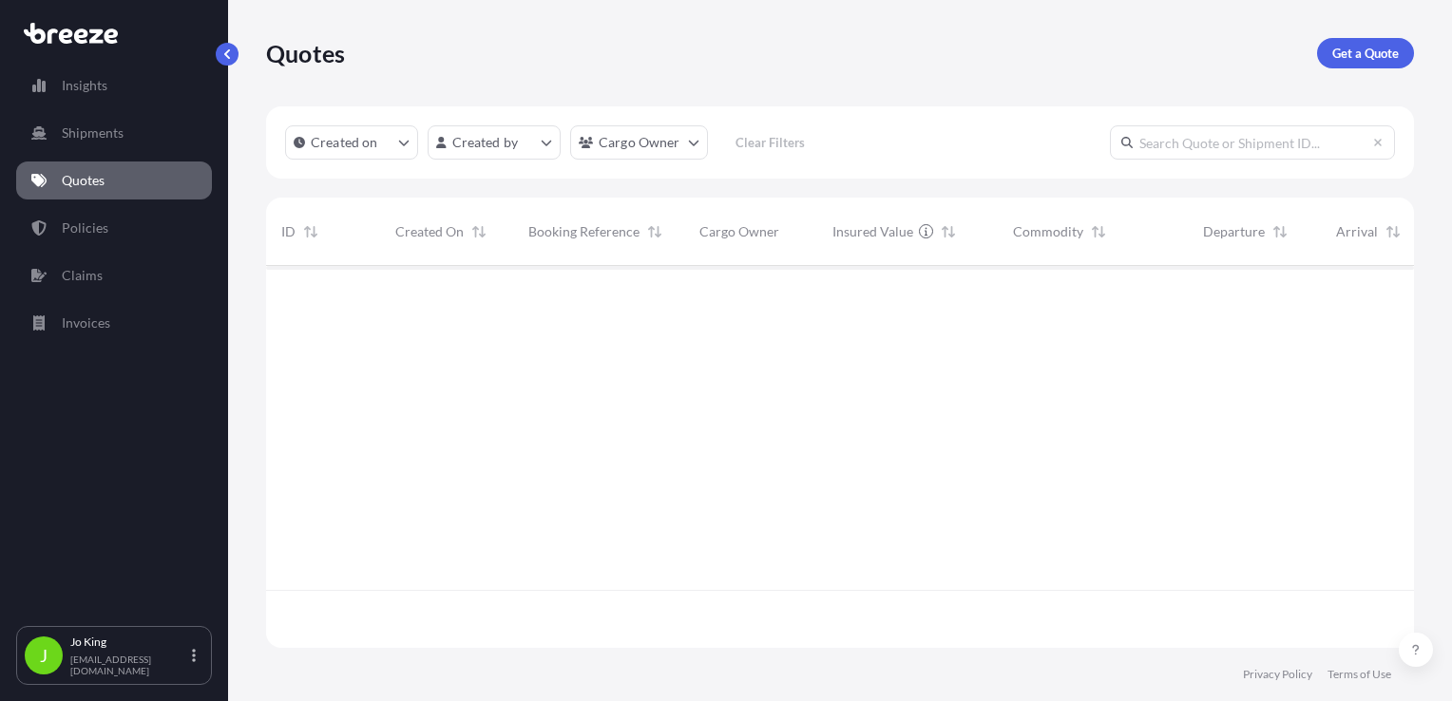
scroll to position [378, 1133]
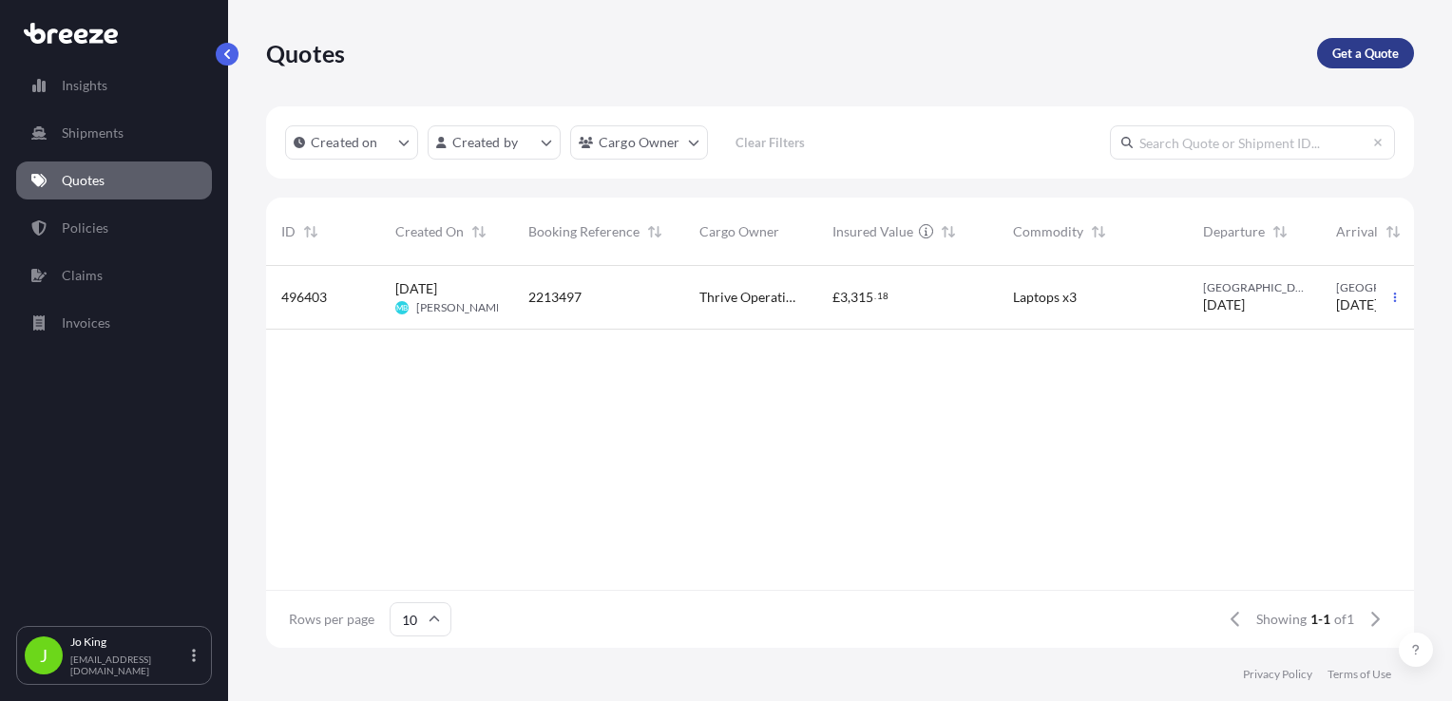
click at [1368, 43] on link "Get a Quote" at bounding box center [1365, 53] width 97 height 30
select select "Sea"
select select "1"
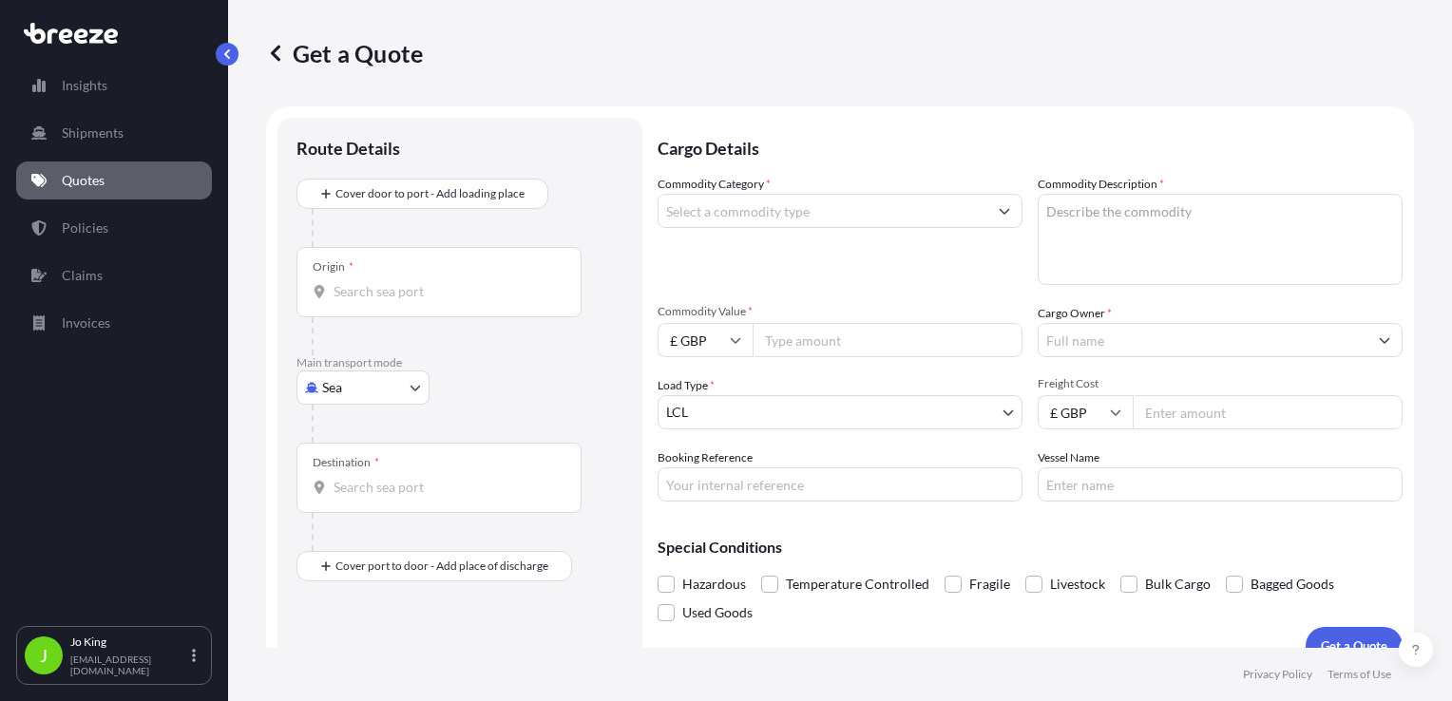
scroll to position [28, 0]
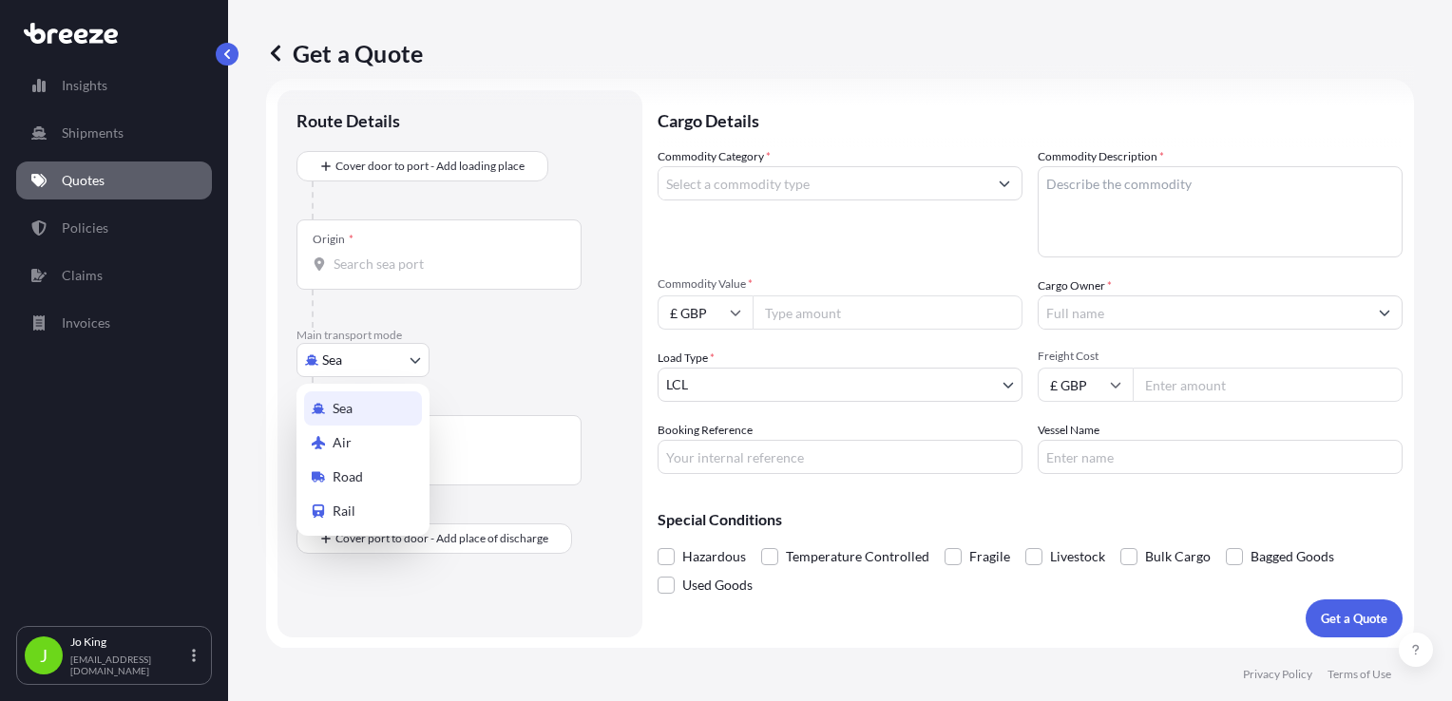
click at [359, 373] on body "Insights Shipments Quotes Policies Claims Invoices J Jo King jo@missionexpress.…" at bounding box center [726, 350] width 1452 height 701
click at [342, 469] on span "Road" at bounding box center [348, 477] width 30 height 19
select select "Road"
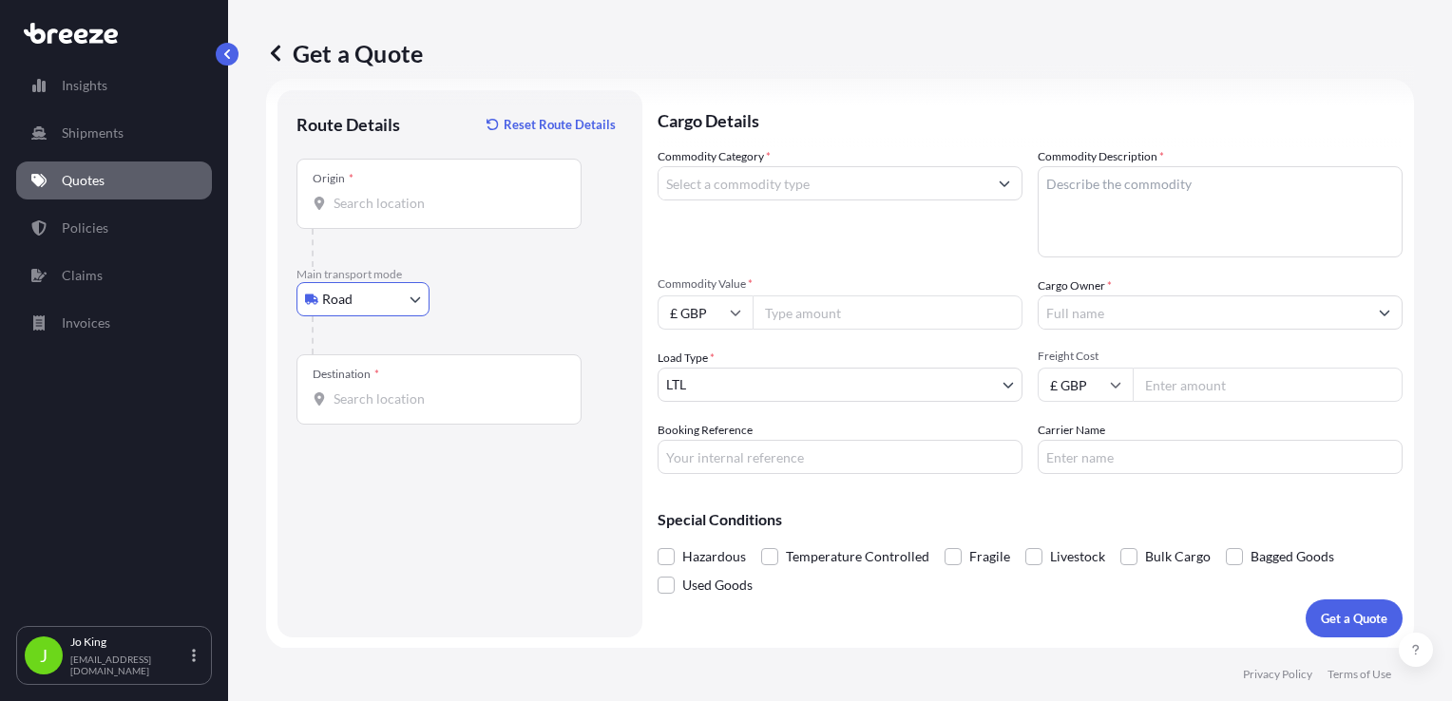
click at [369, 211] on input "Origin *" at bounding box center [446, 203] width 224 height 19
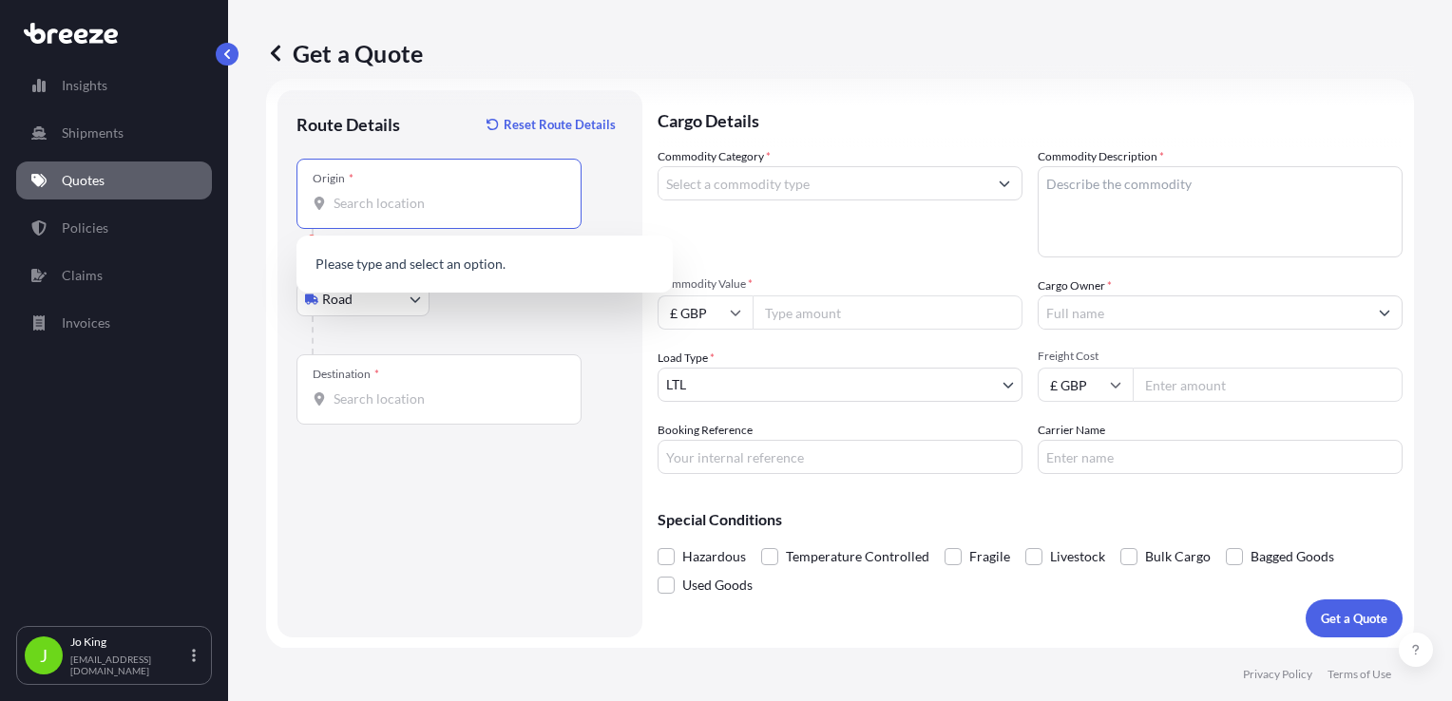
paste input "NW1 7AW"
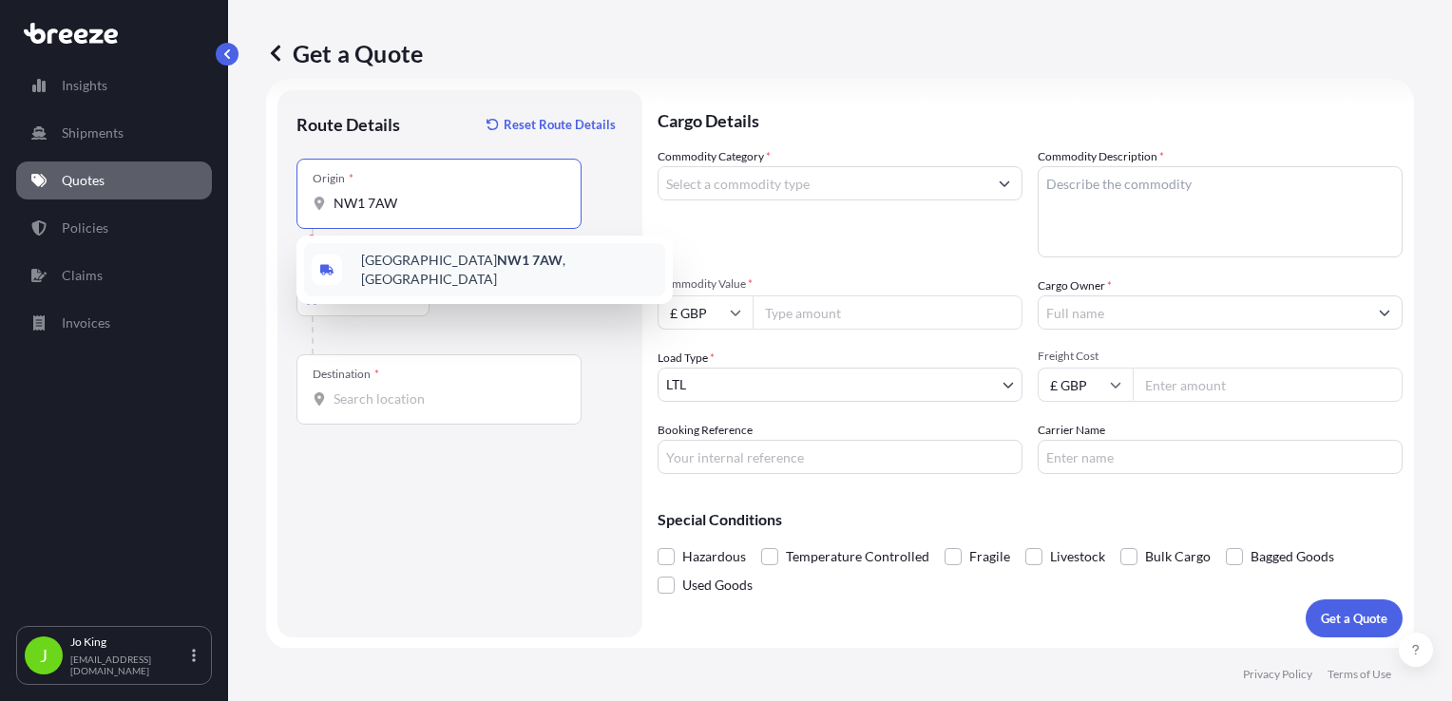
click at [400, 257] on span "London NW1 7AW , UK" at bounding box center [509, 270] width 297 height 38
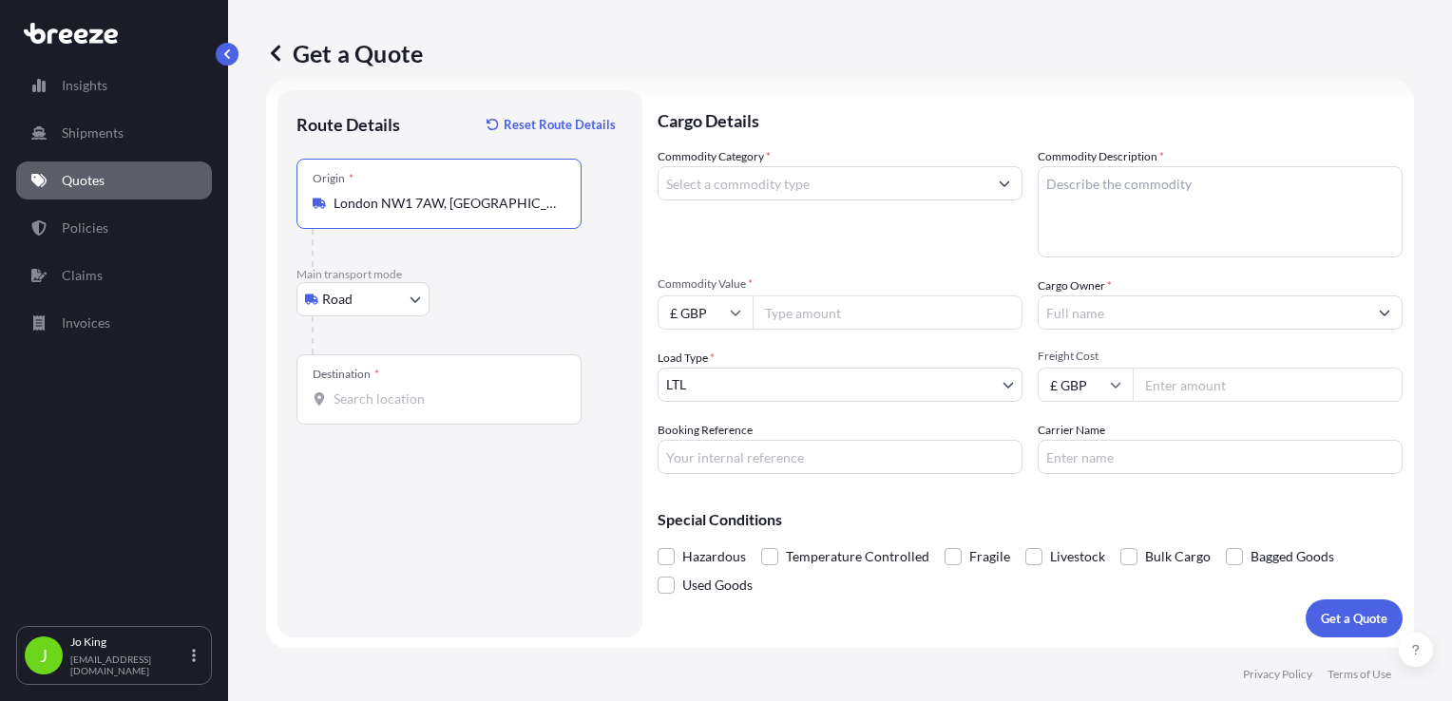
type input "London NW1 7AW, [GEOGRAPHIC_DATA]"
click at [348, 412] on div "Destination *" at bounding box center [439, 389] width 285 height 70
click at [348, 409] on input "Destination *" at bounding box center [446, 399] width 224 height 19
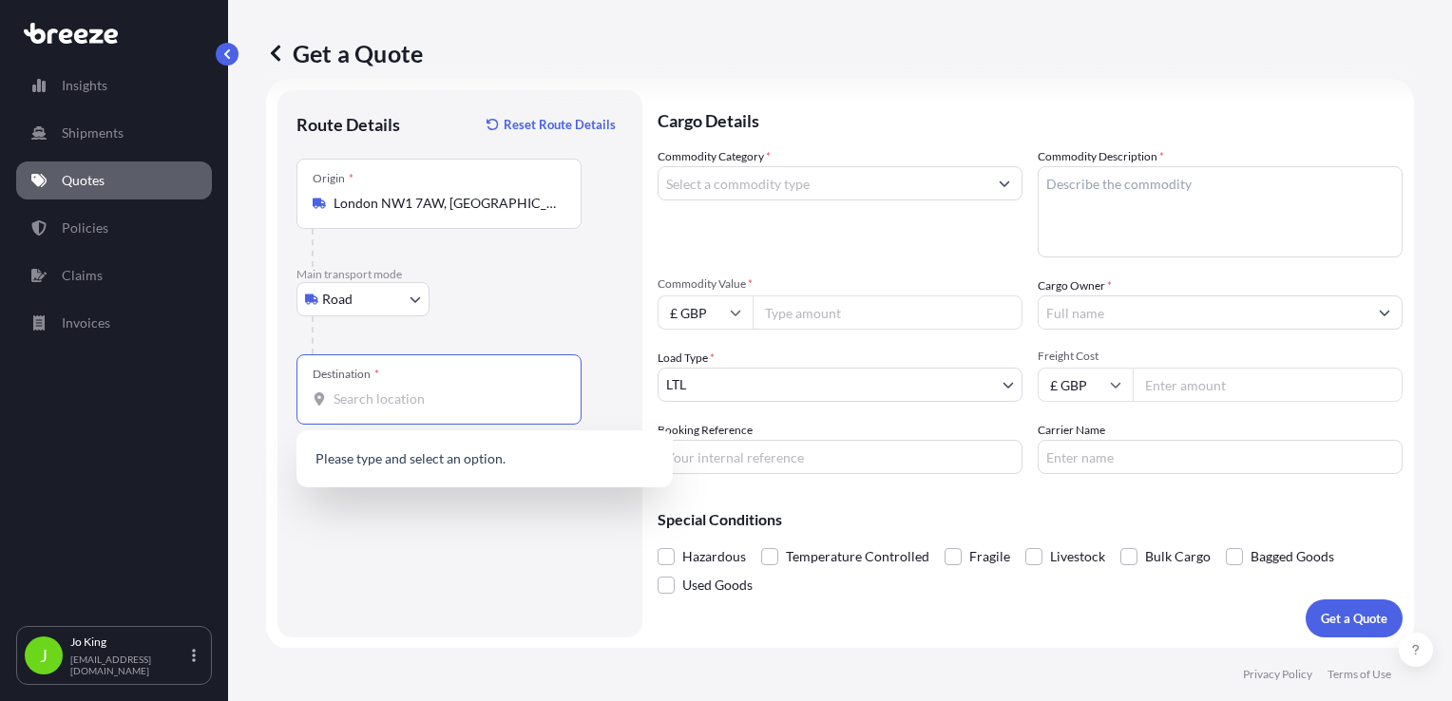
paste input "TS20 2FY"
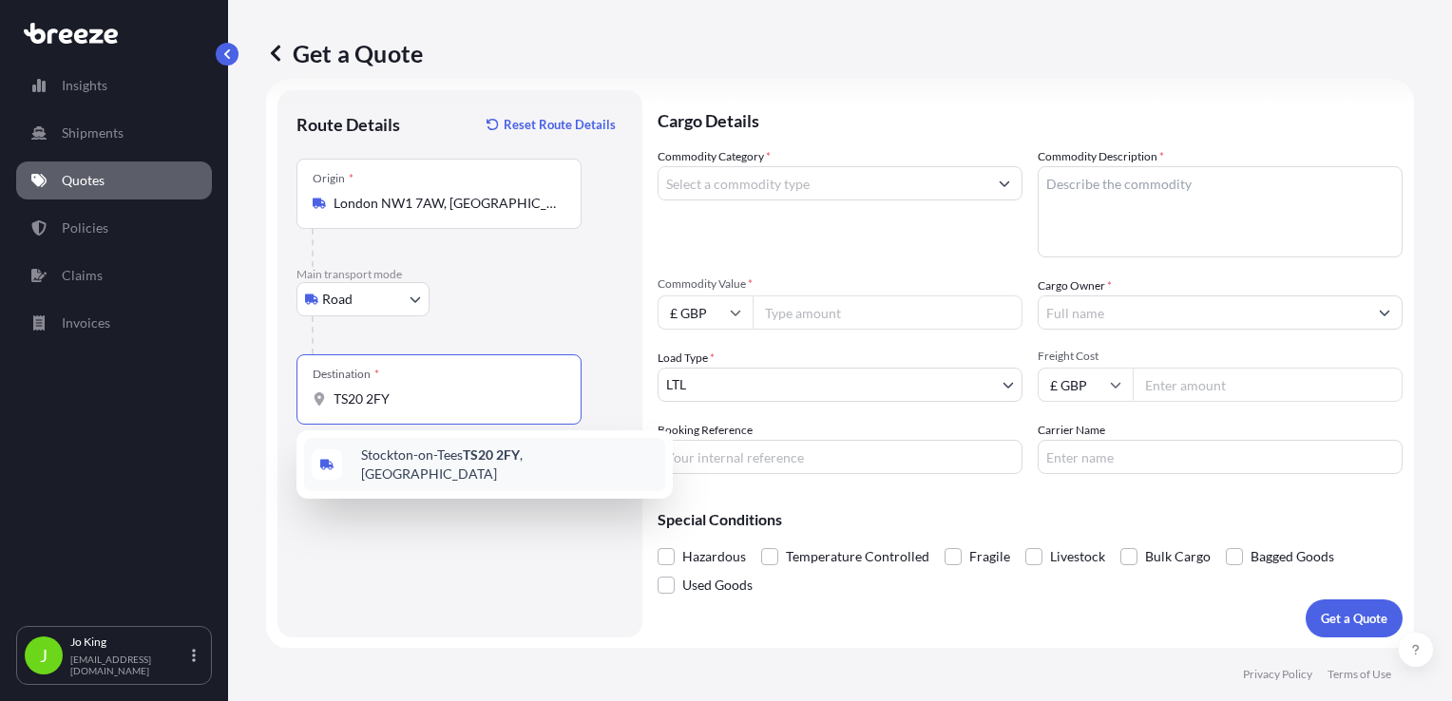
click at [455, 452] on span "Stockton-on-Tees TS20 2FY , UK" at bounding box center [509, 465] width 297 height 38
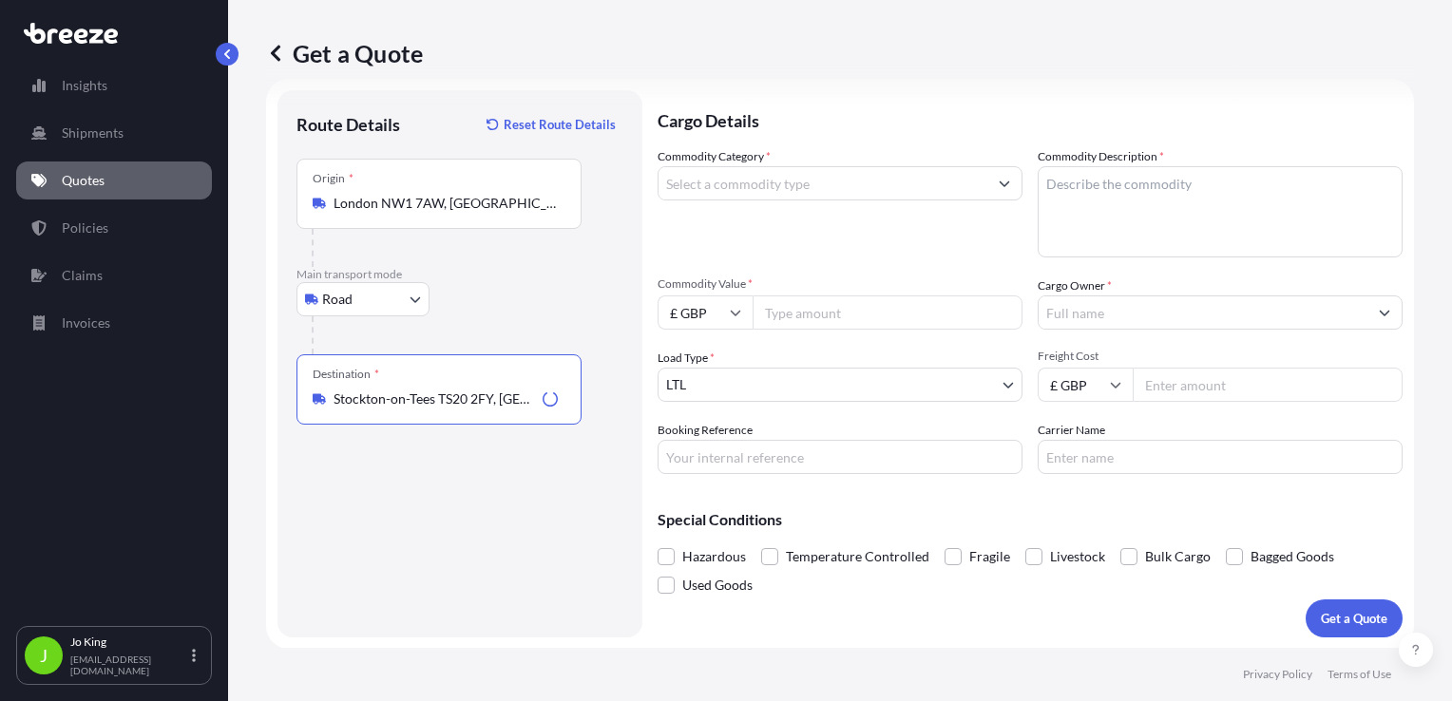
type input "Stockton-on-Tees TS20 2FY, UK"
click at [776, 182] on input "Commodity Category *" at bounding box center [823, 183] width 329 height 34
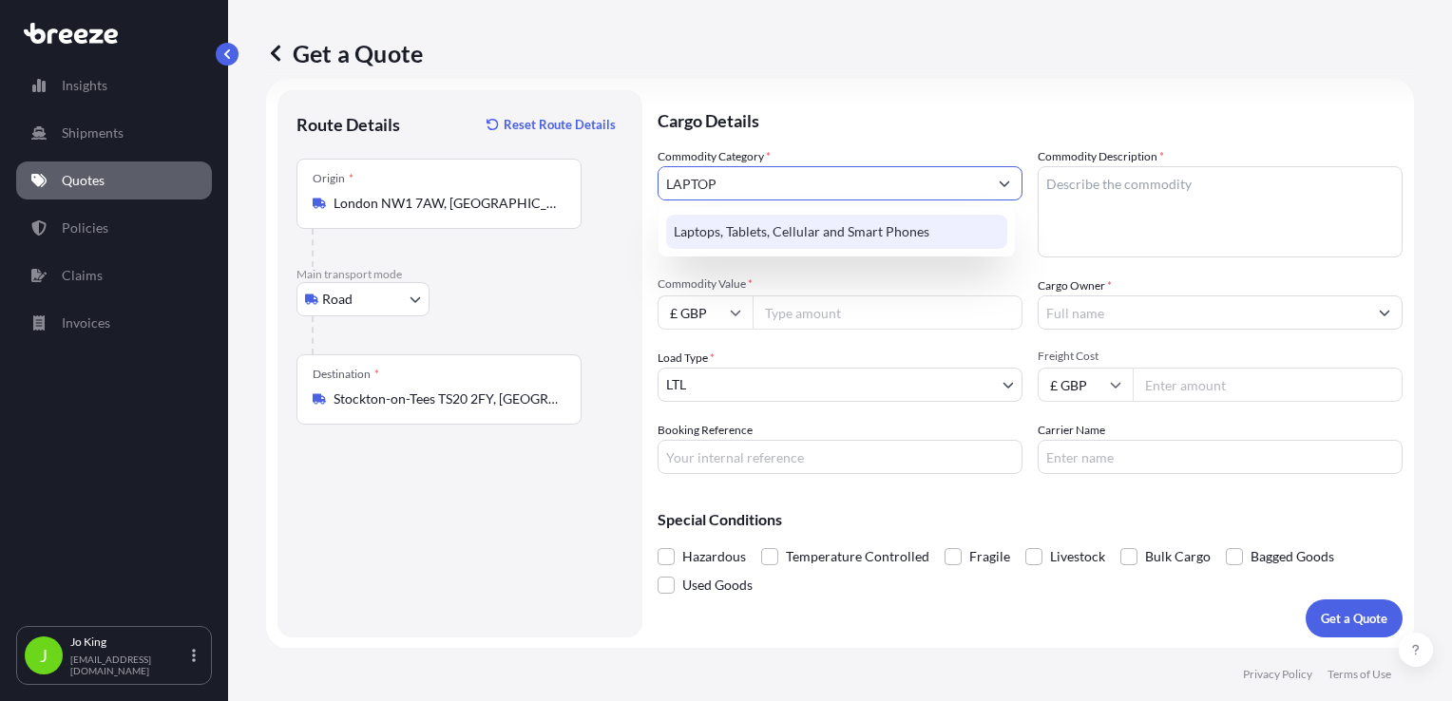
click at [802, 227] on div "Laptops, Tablets, Cellular and Smart Phones" at bounding box center [836, 232] width 341 height 34
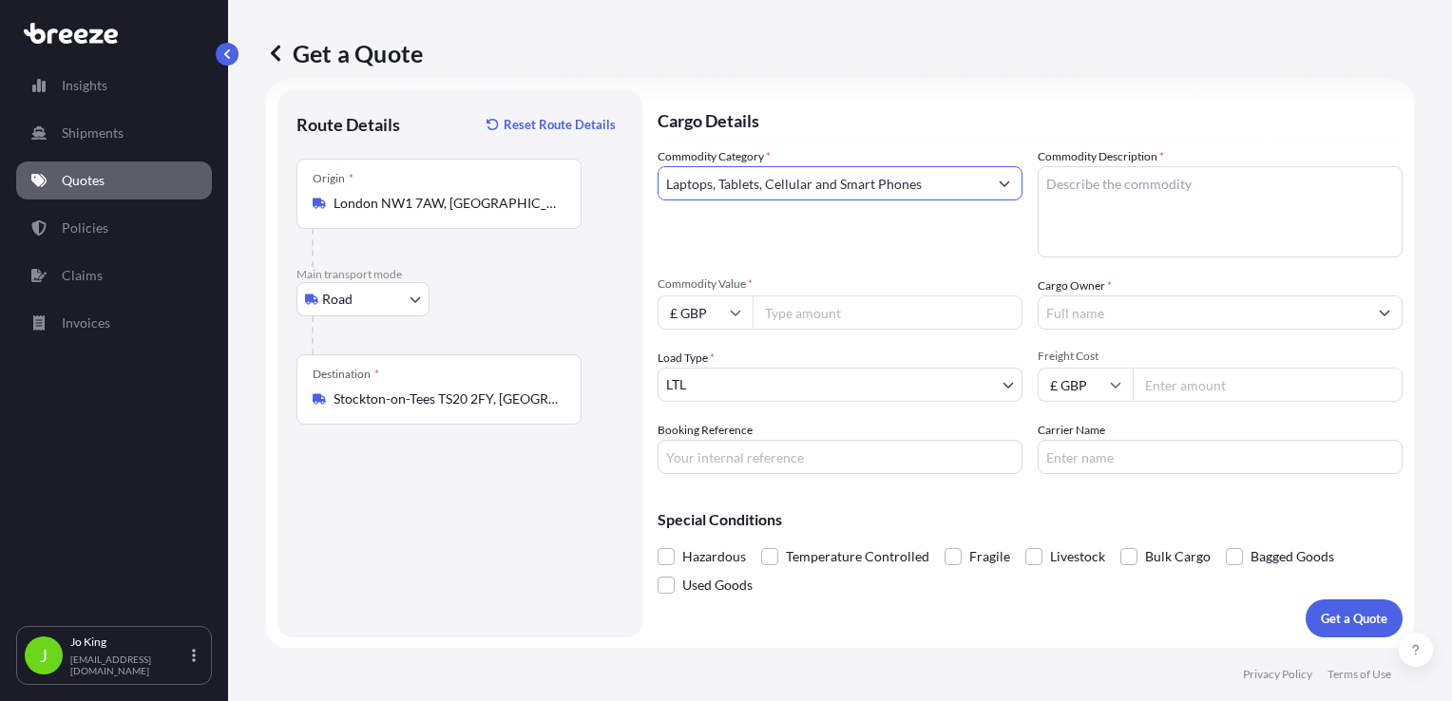
type input "Laptops, Tablets, Cellular and Smart Phones"
click at [1057, 201] on textarea "Commodity Description *" at bounding box center [1220, 211] width 365 height 91
type textarea "LAPTOP"
click at [854, 307] on input "Commodity Value *" at bounding box center [888, 313] width 270 height 34
type input "1200"
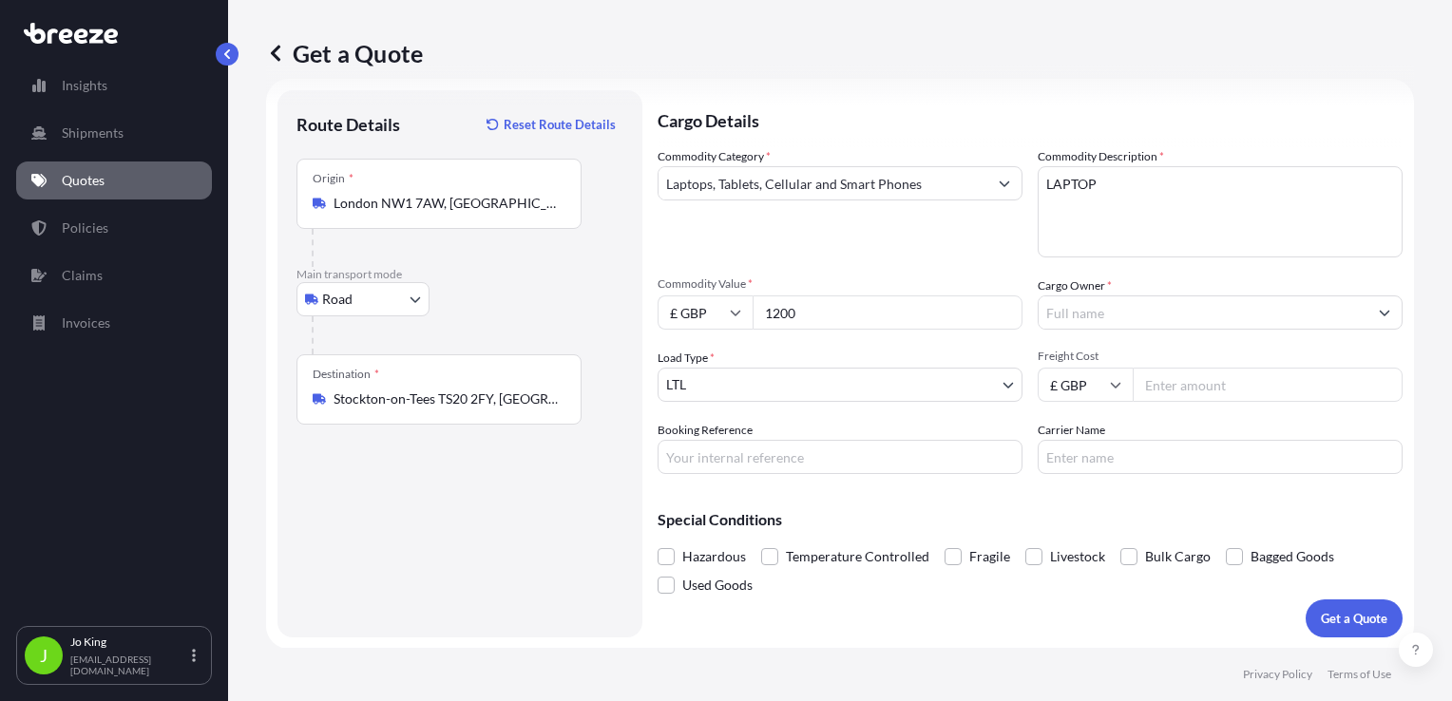
click at [1125, 320] on input "Cargo Owner *" at bounding box center [1203, 313] width 329 height 34
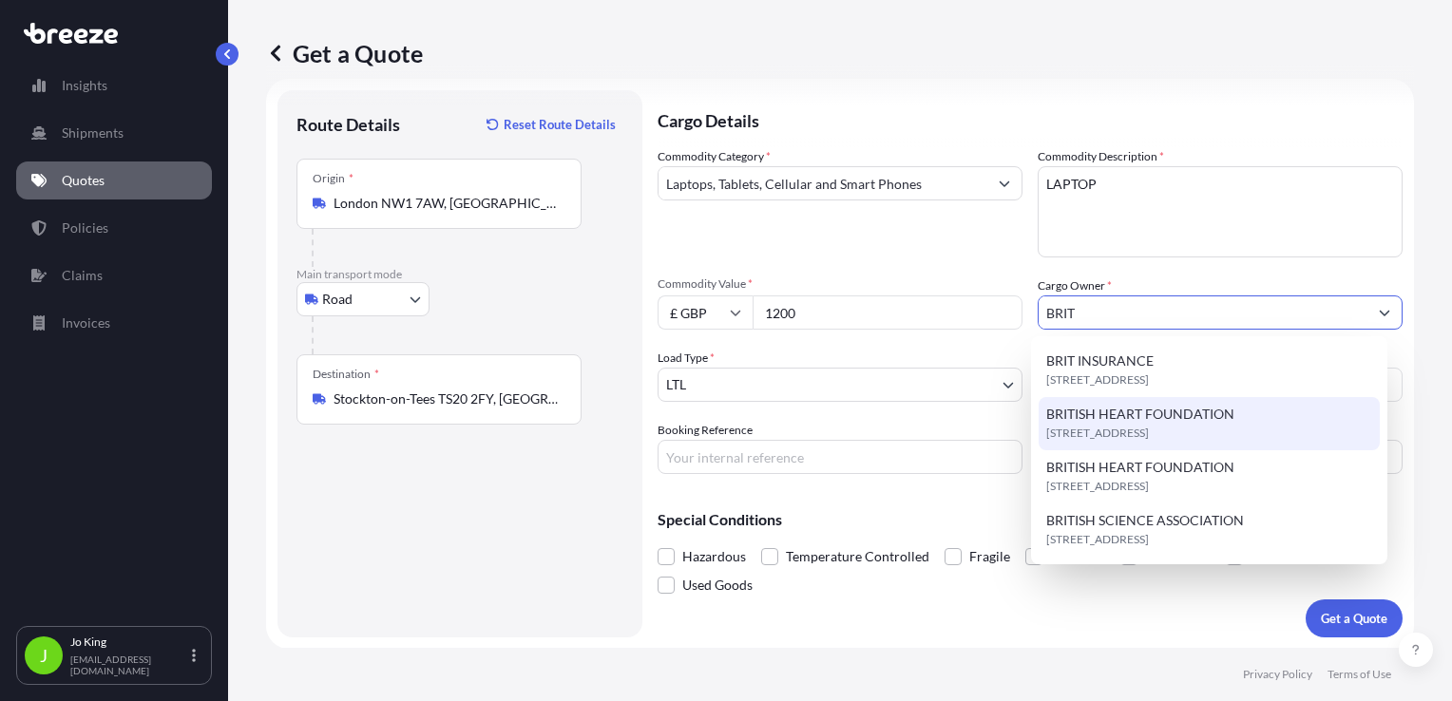
click at [1145, 421] on span "BRITISH HEART FOUNDATION" at bounding box center [1140, 414] width 188 height 19
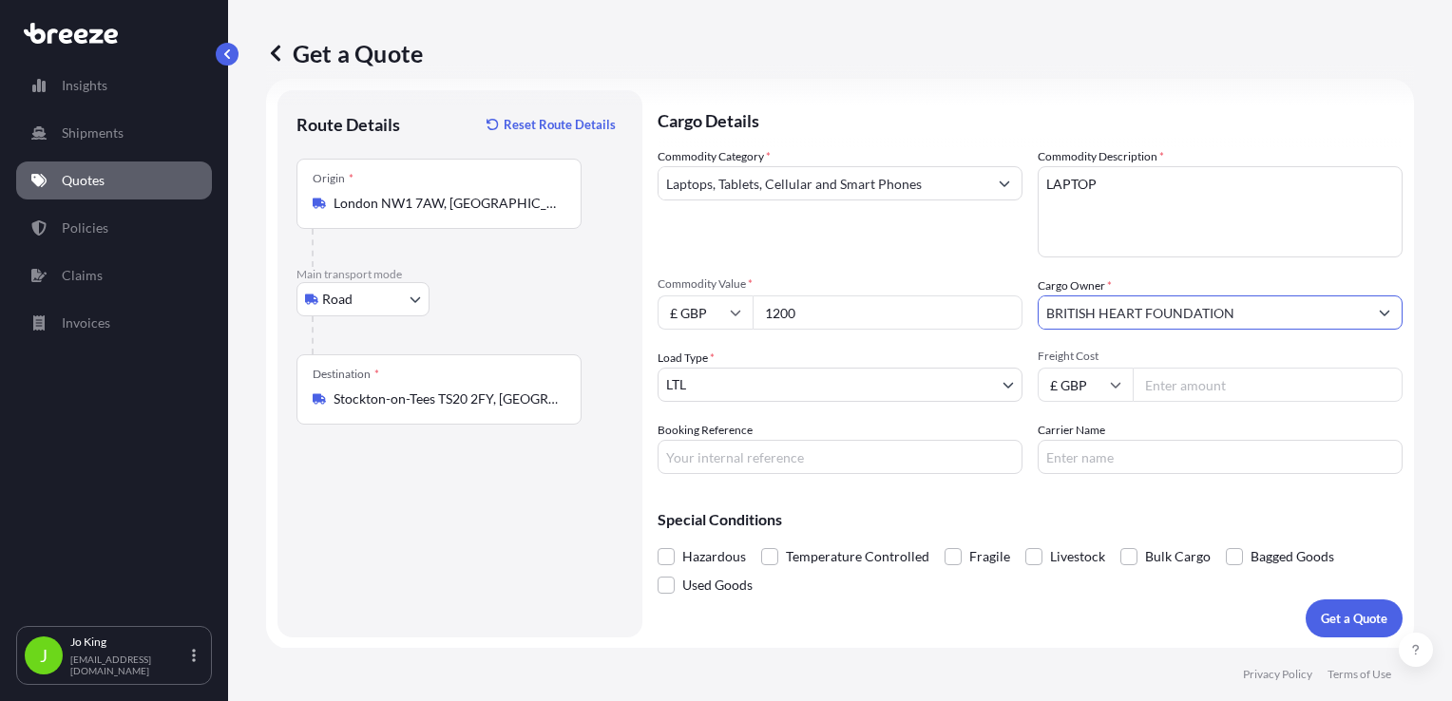
type input "BRITISH HEART FOUNDATION"
click at [1159, 385] on input "Freight Cost" at bounding box center [1268, 385] width 270 height 34
type input "15.43"
click at [810, 454] on input "Booking Reference" at bounding box center [840, 457] width 365 height 34
type input "2218083"
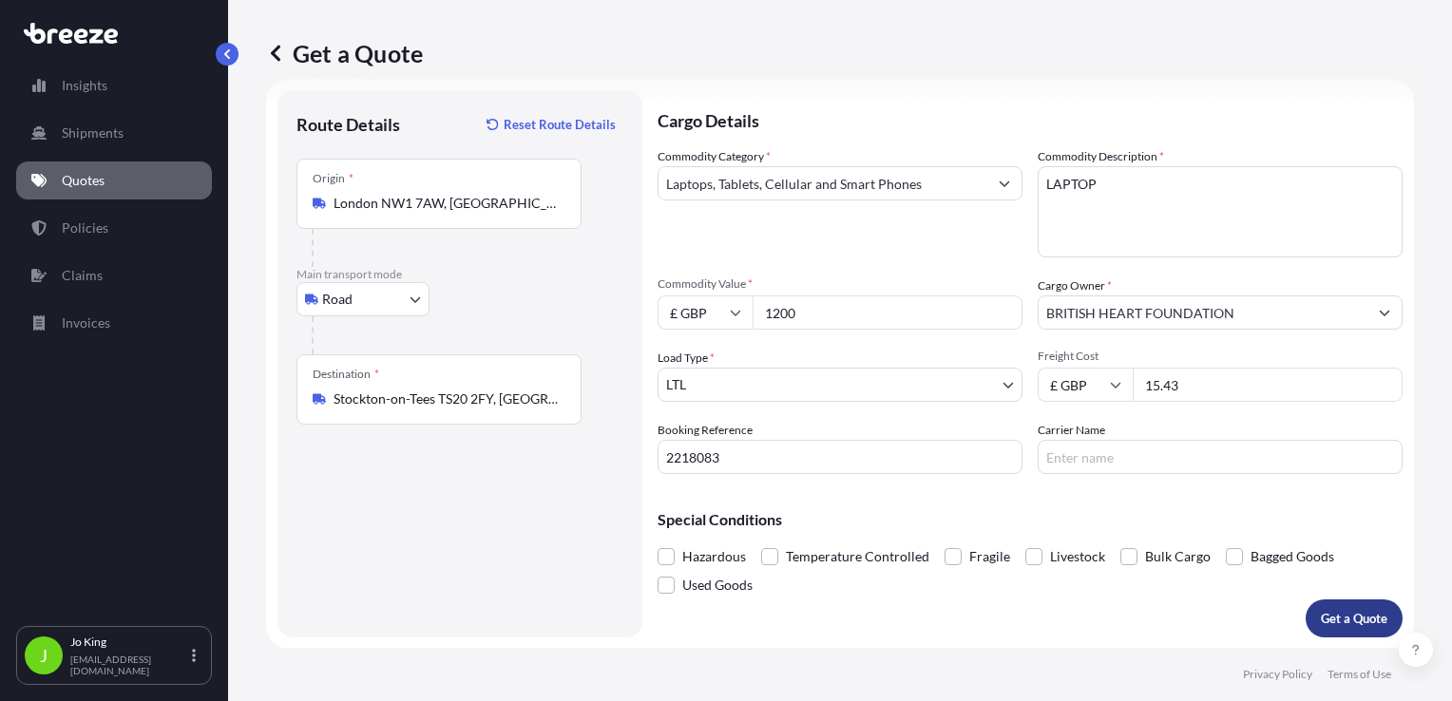
click at [1319, 606] on button "Get a Quote" at bounding box center [1354, 619] width 97 height 38
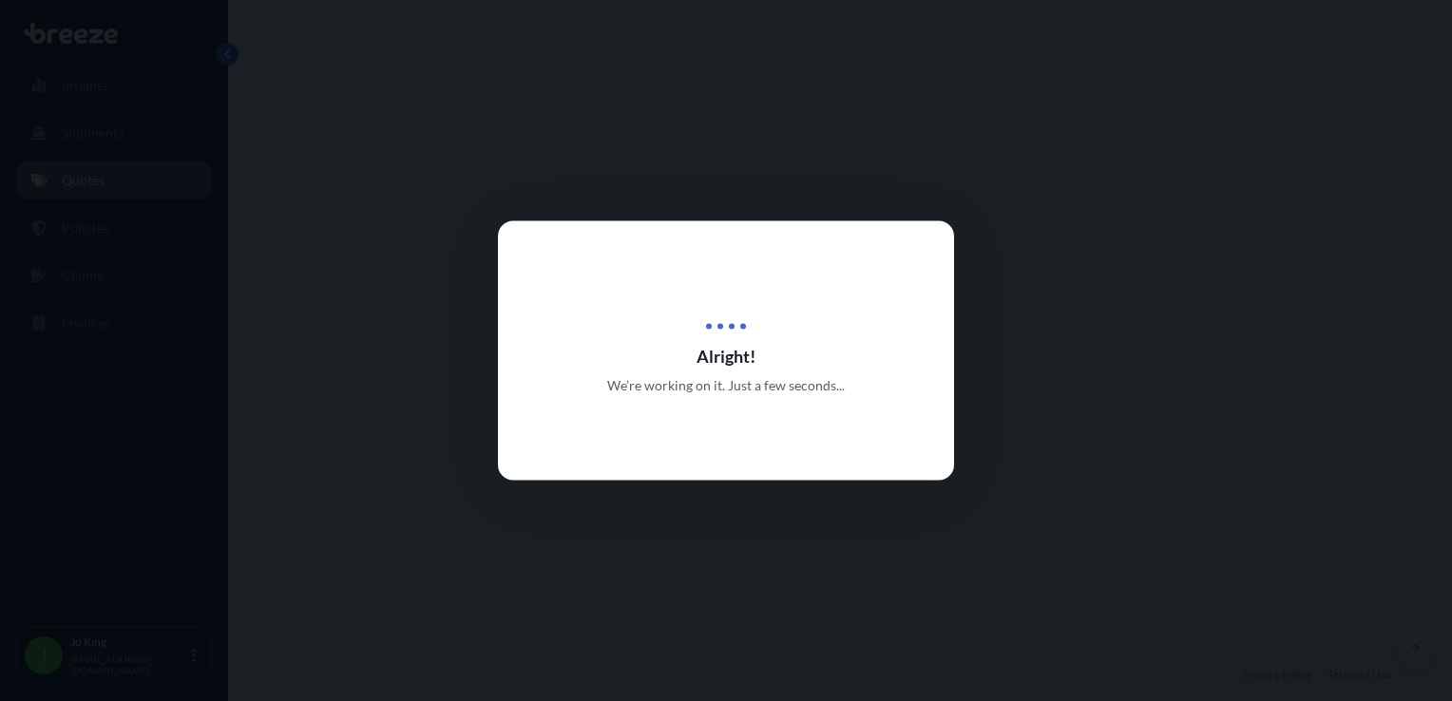
select select "Road"
select select "1"
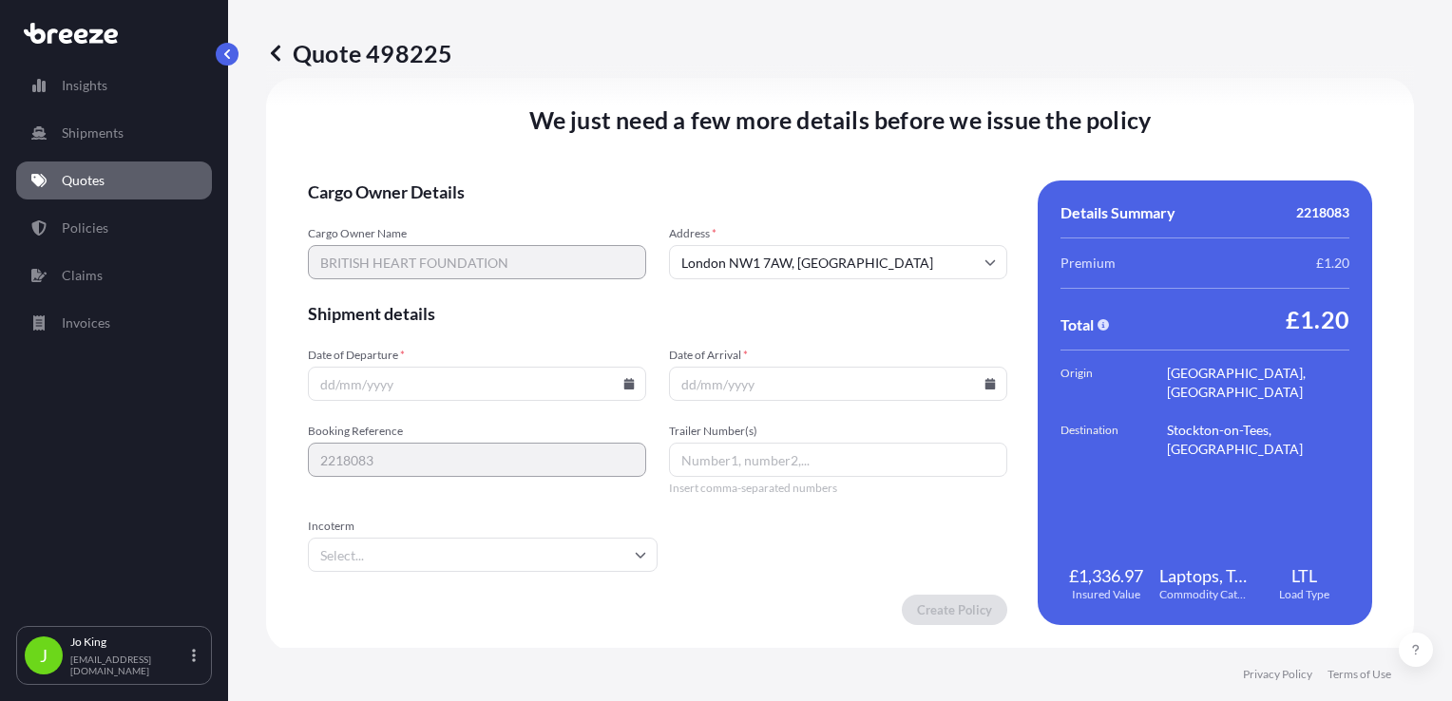
scroll to position [2369, 0]
click at [623, 386] on icon at bounding box center [628, 382] width 11 height 11
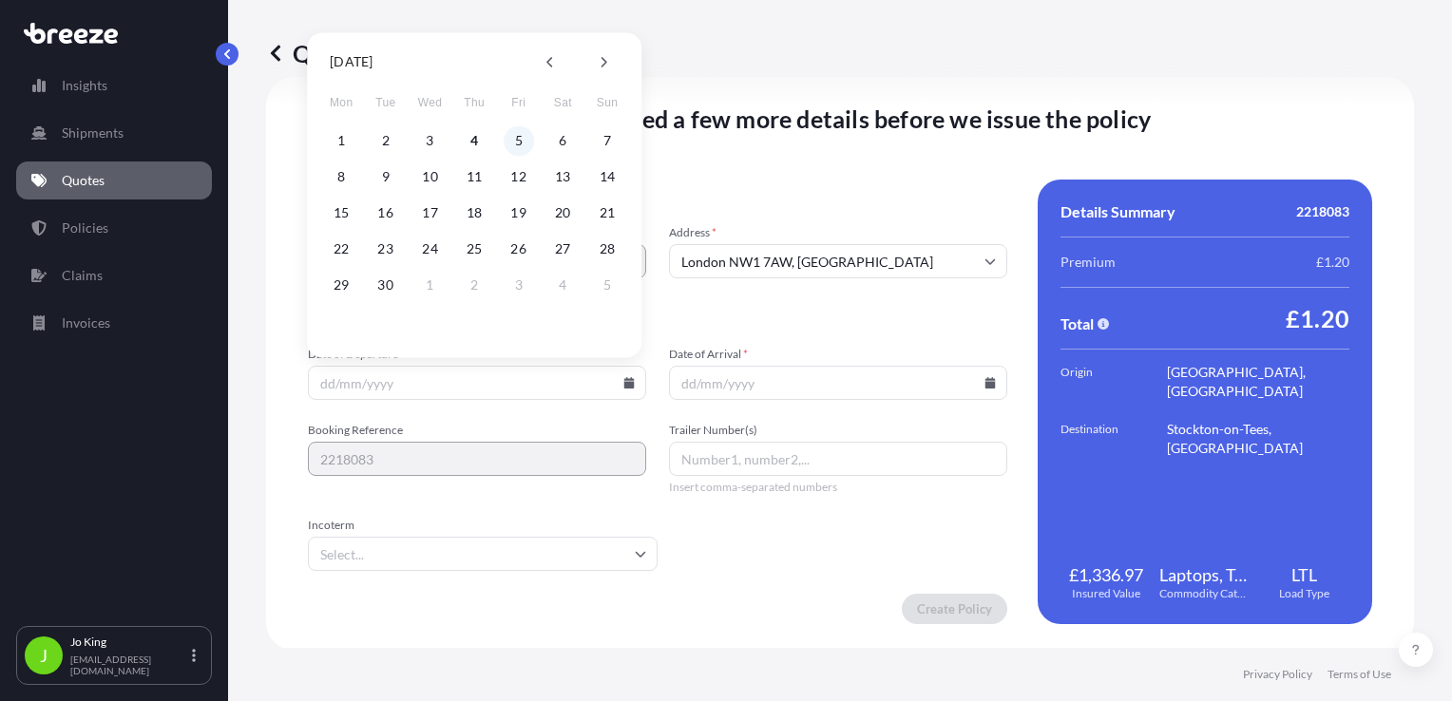
click at [521, 141] on button "5" at bounding box center [519, 140] width 30 height 30
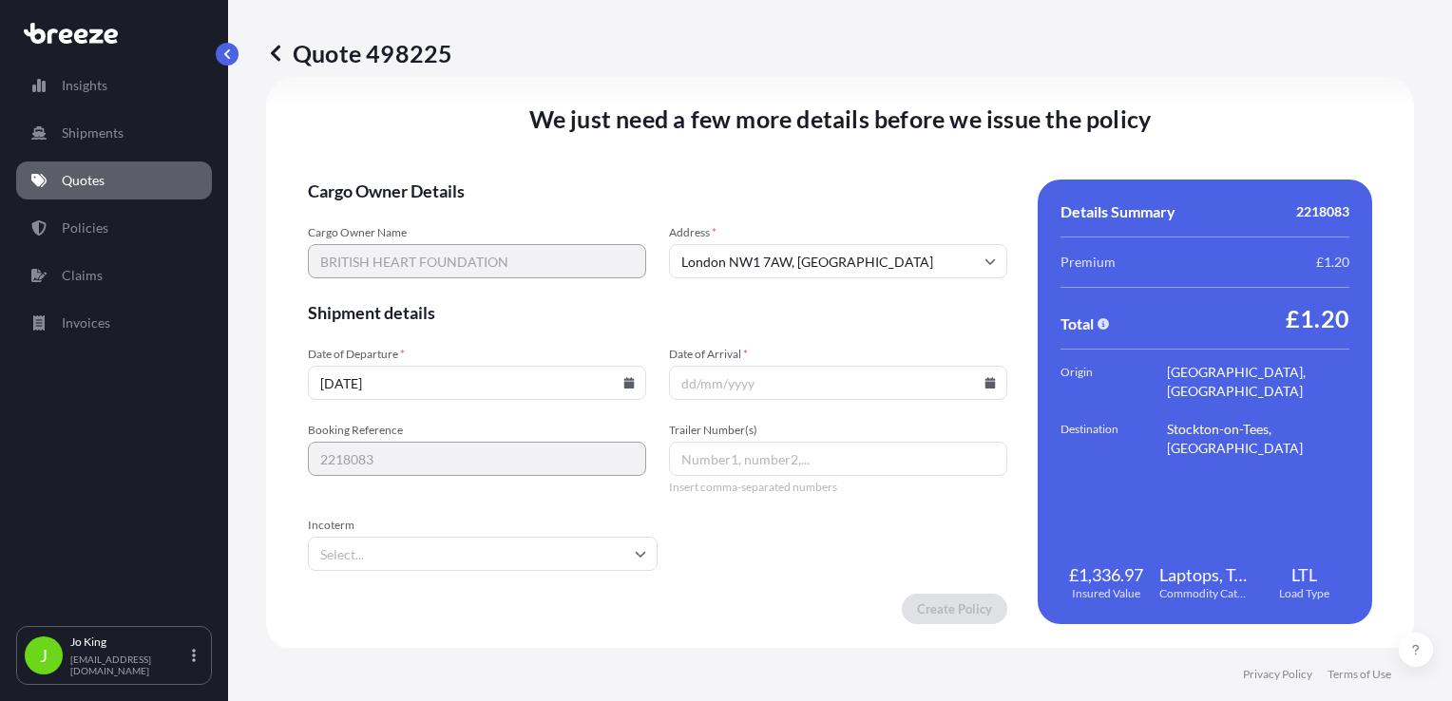
type input "[DATE]"
click at [975, 392] on input "Date of Arrival *" at bounding box center [838, 383] width 338 height 34
click at [985, 385] on icon at bounding box center [990, 382] width 11 height 11
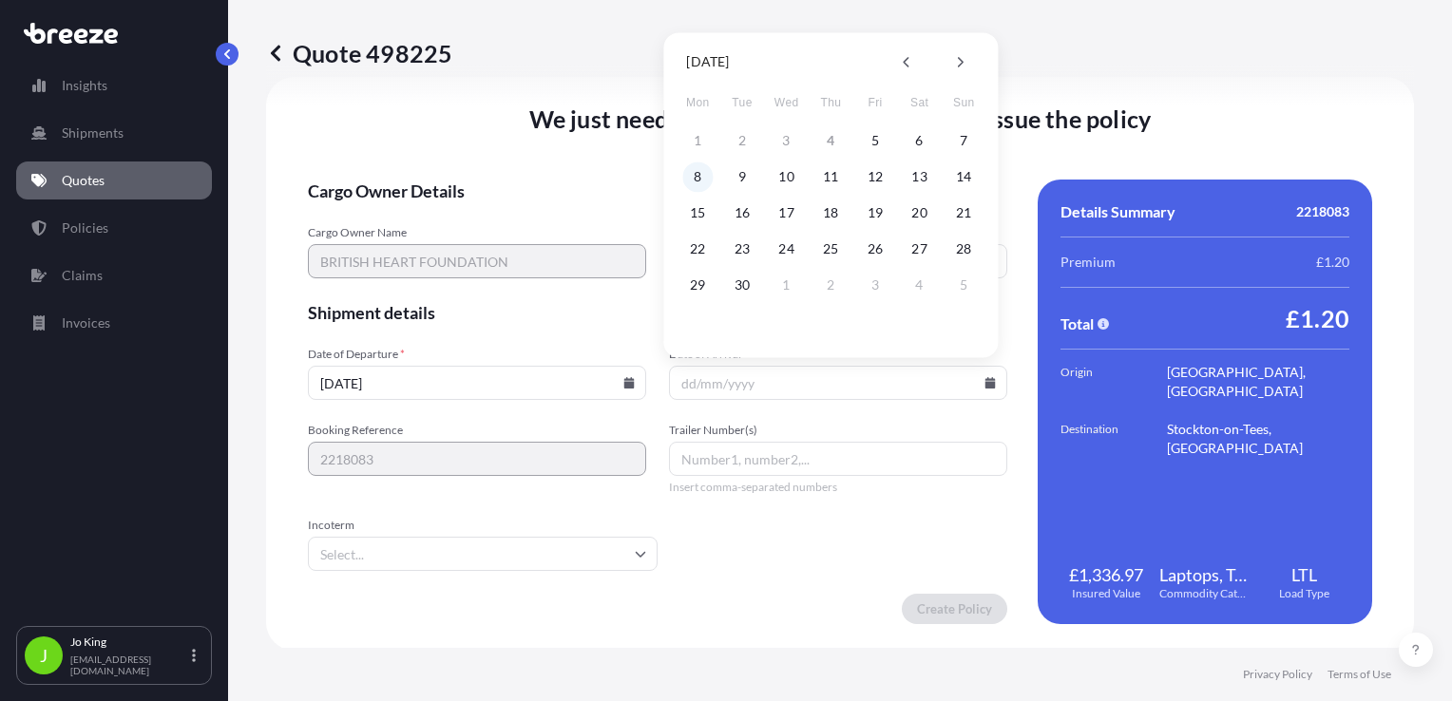
click at [696, 177] on button "8" at bounding box center [697, 177] width 30 height 30
type input "08/09/2025"
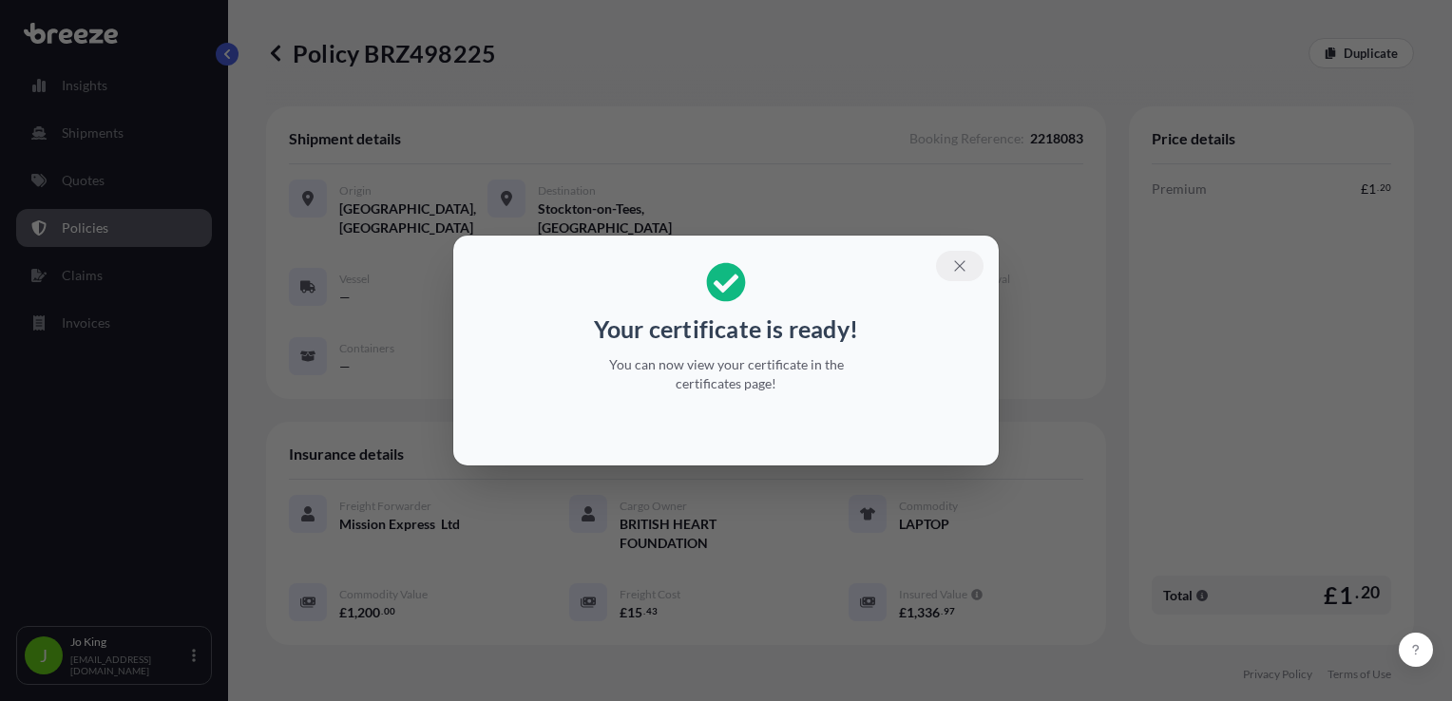
click at [962, 260] on icon "button" at bounding box center [959, 266] width 17 height 17
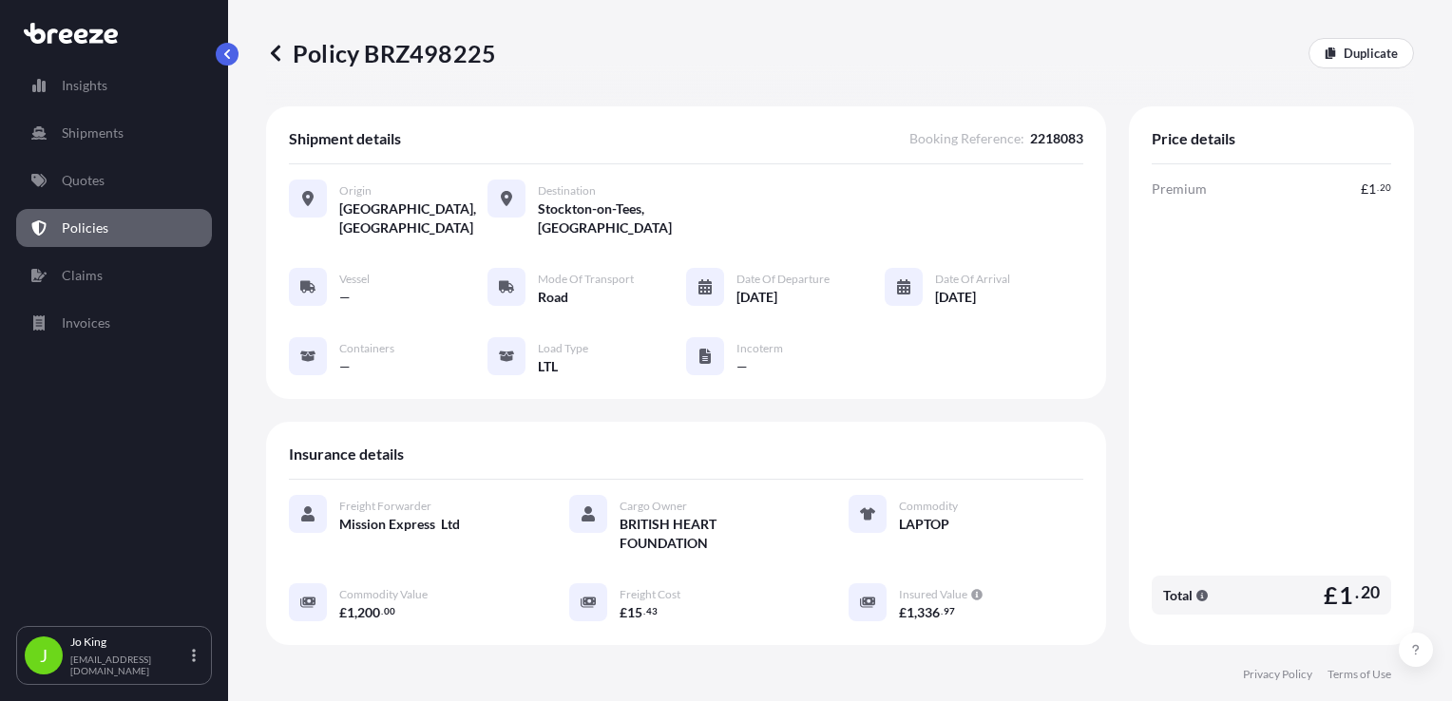
click at [446, 58] on p "Policy BRZ498225" at bounding box center [381, 53] width 230 height 30
copy p "BRZ498225"
click at [110, 189] on link "Quotes" at bounding box center [114, 181] width 196 height 38
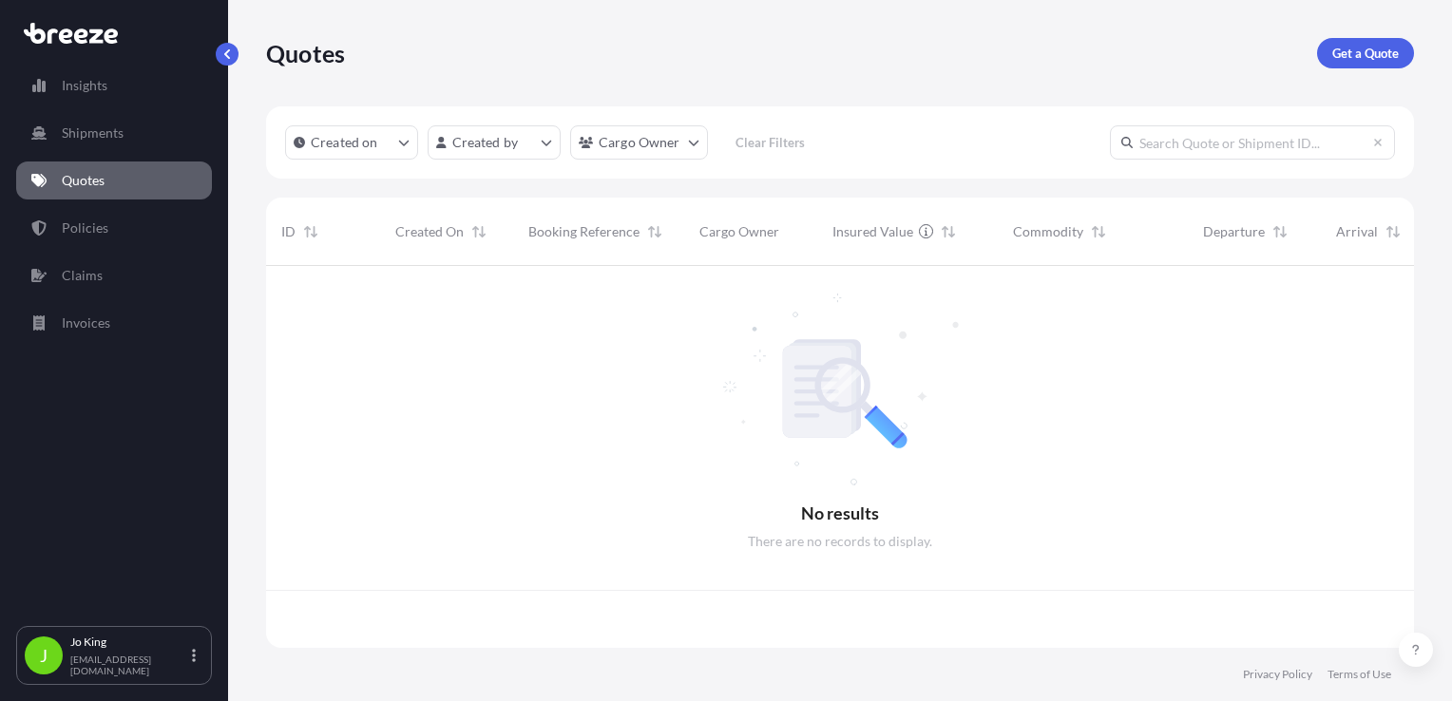
scroll to position [378, 1133]
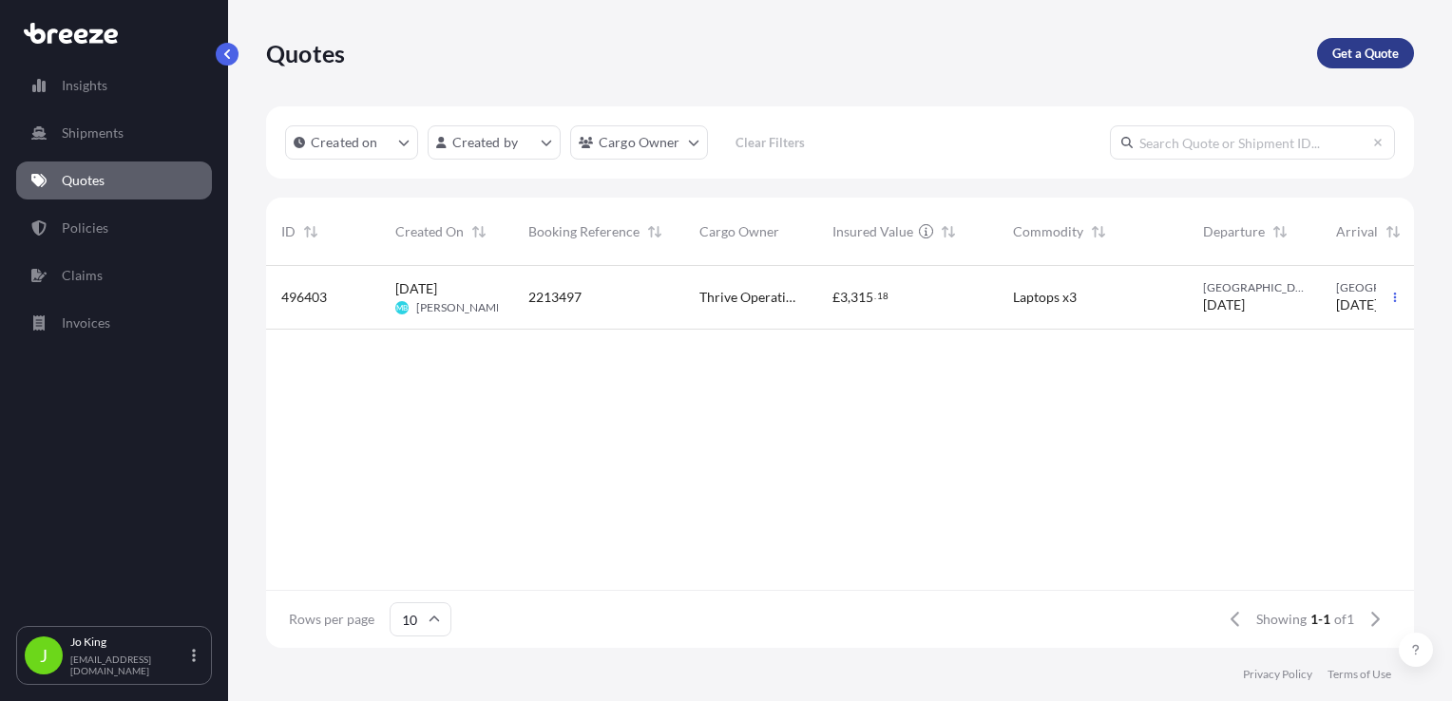
click at [1371, 54] on p "Get a Quote" at bounding box center [1365, 53] width 67 height 19
select select "Sea"
select select "1"
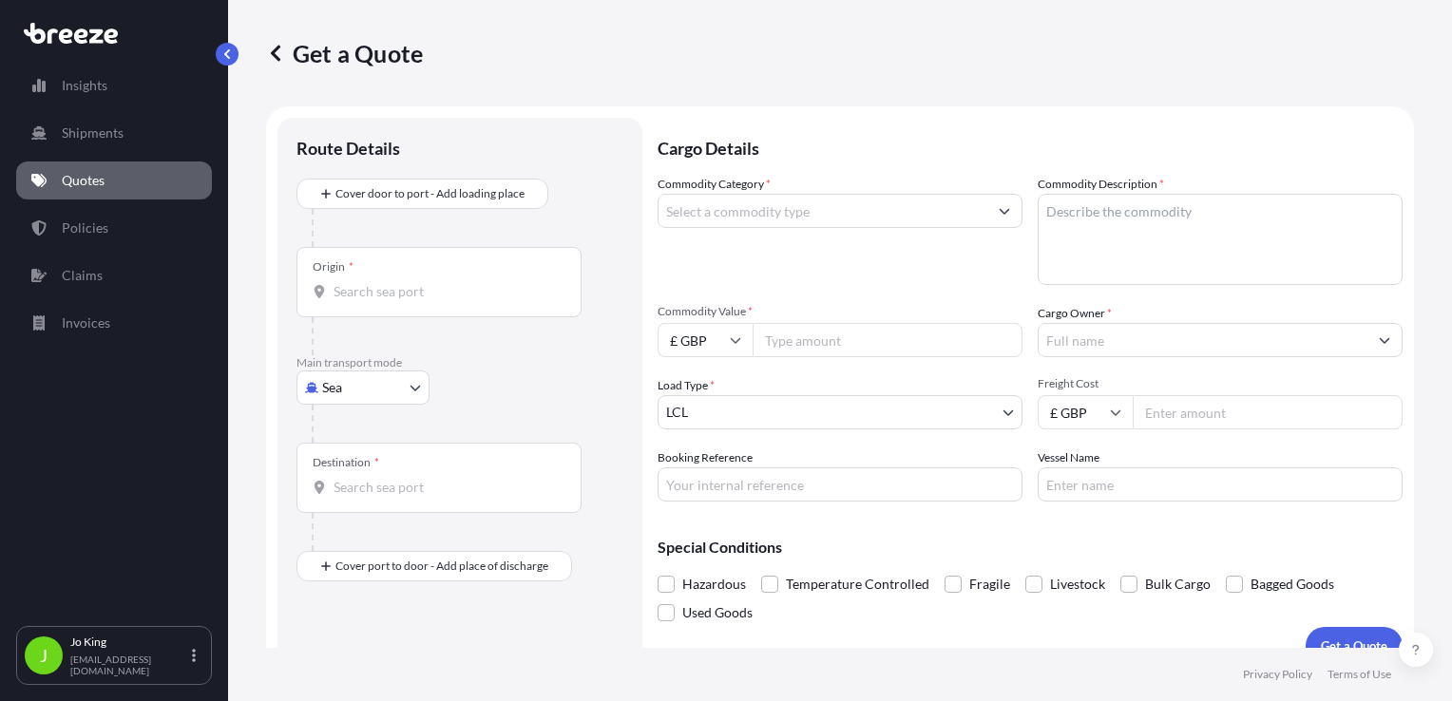
scroll to position [28, 0]
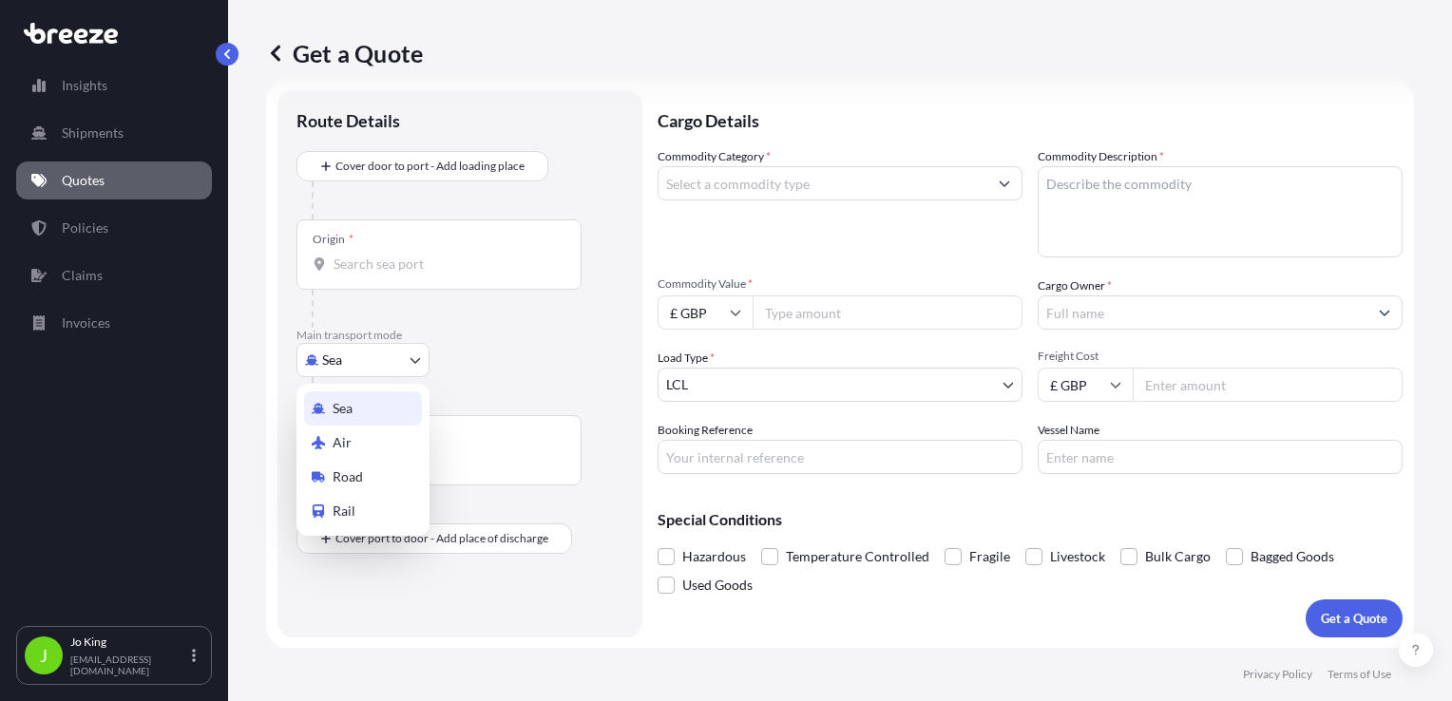
click at [329, 365] on body "Insights Shipments Quotes Policies Claims Invoices J Jo King jo@missionexpress.…" at bounding box center [726, 350] width 1452 height 701
click at [349, 468] on span "Road" at bounding box center [348, 477] width 30 height 19
select select "Road"
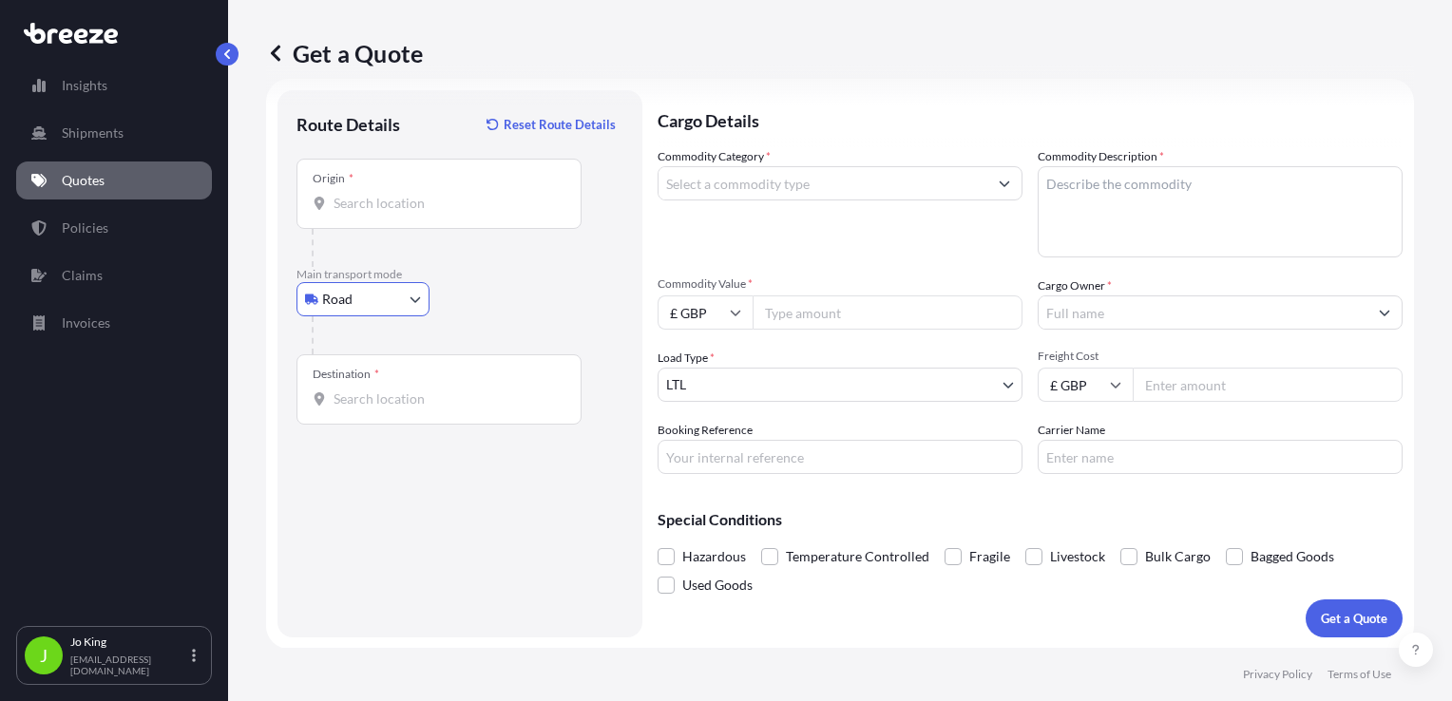
click at [385, 207] on input "Origin *" at bounding box center [446, 203] width 224 height 19
drag, startPoint x: 380, startPoint y: 218, endPoint x: 361, endPoint y: 207, distance: 21.7
click at [346, 207] on input "Origin * Please select an origin" at bounding box center [446, 203] width 224 height 19
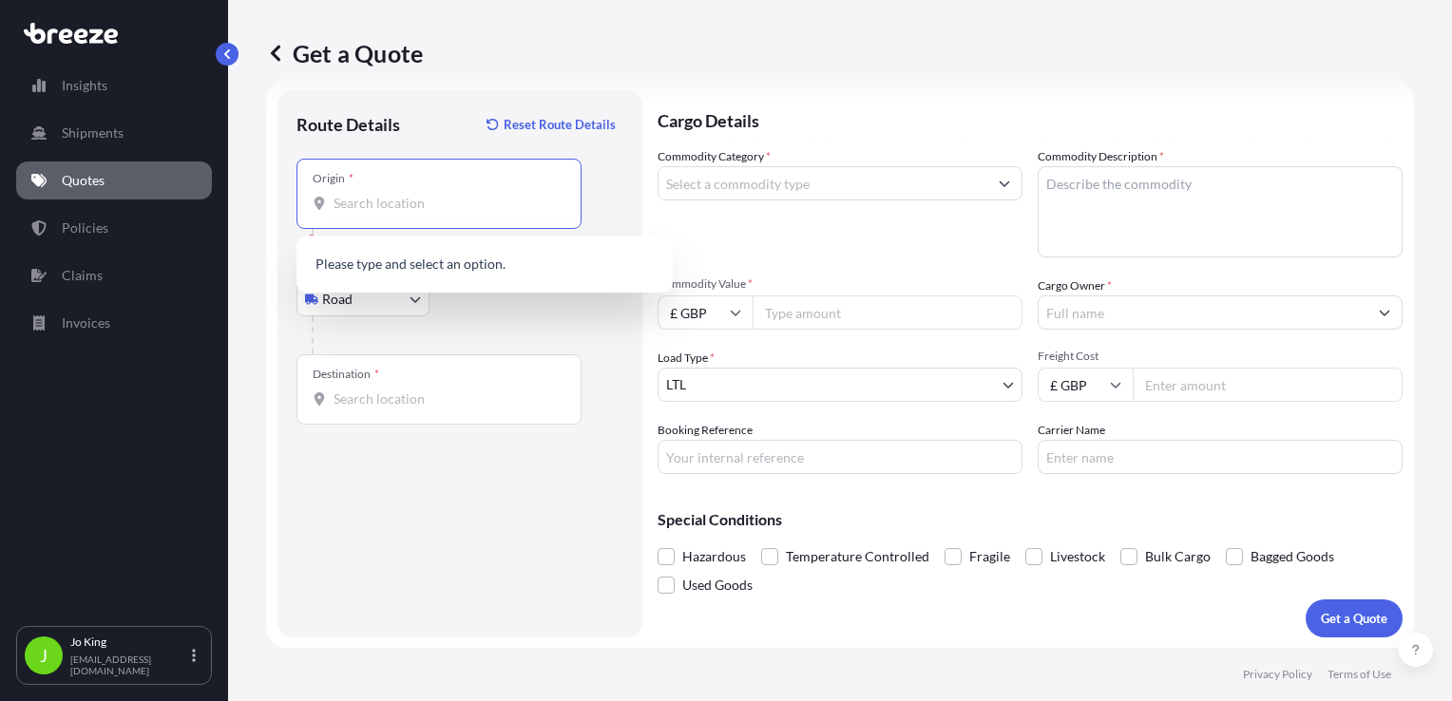
paste input "NW1 7AW"
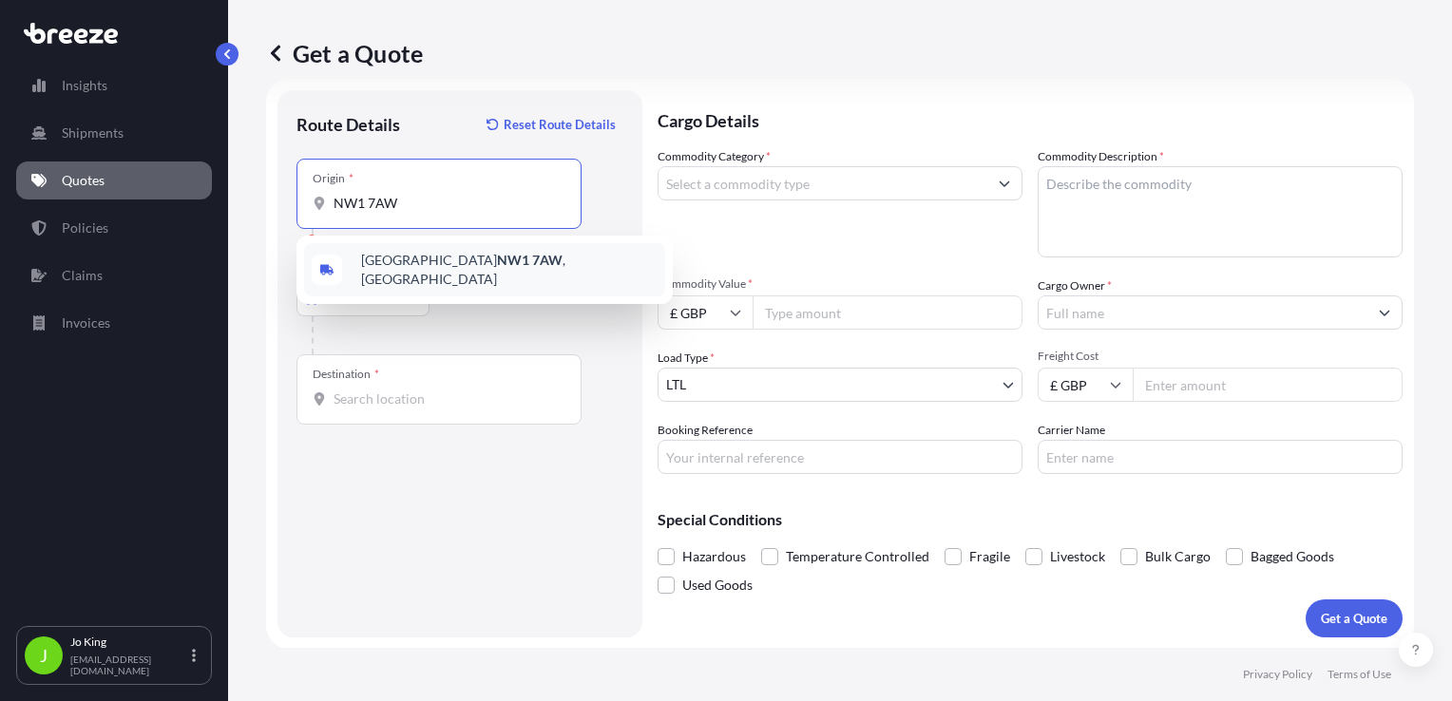
click at [396, 262] on span "London NW1 7AW , UK" at bounding box center [509, 270] width 297 height 38
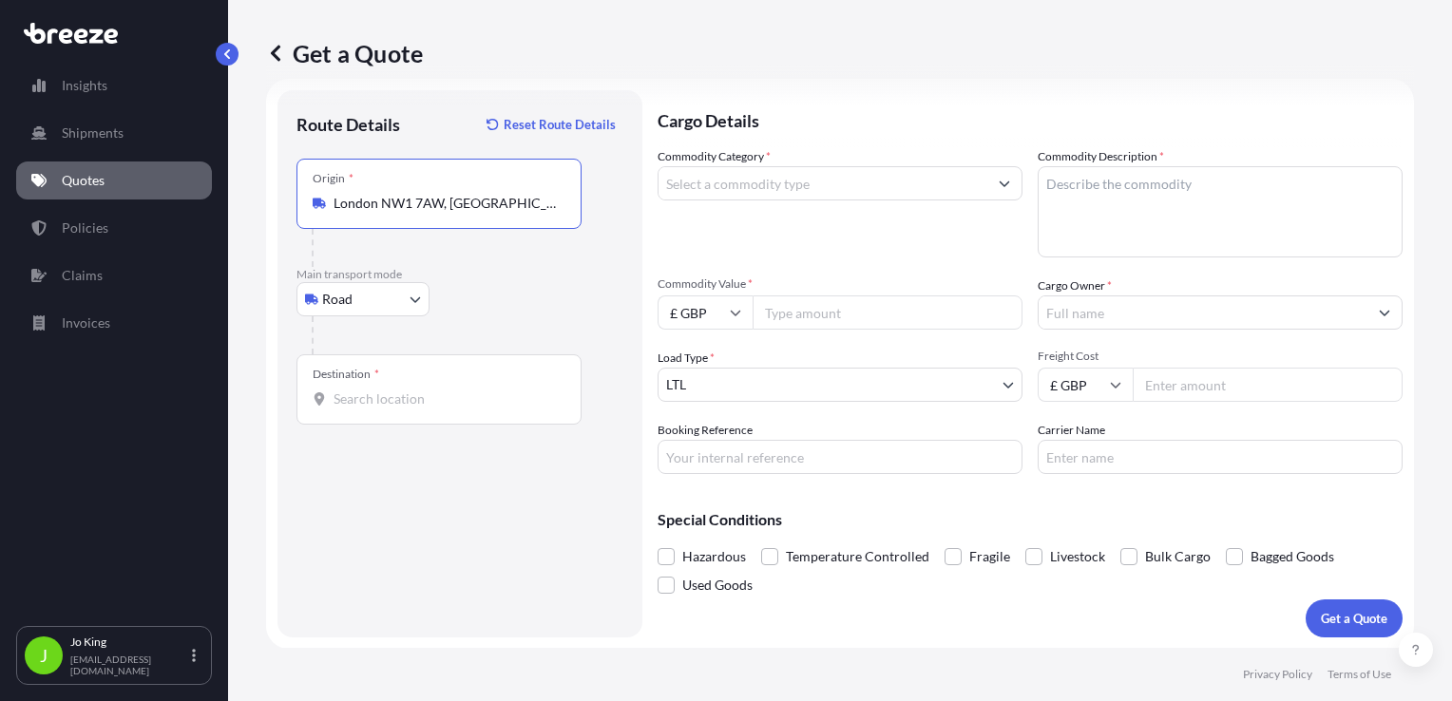
type input "London NW1 7AW, [GEOGRAPHIC_DATA]"
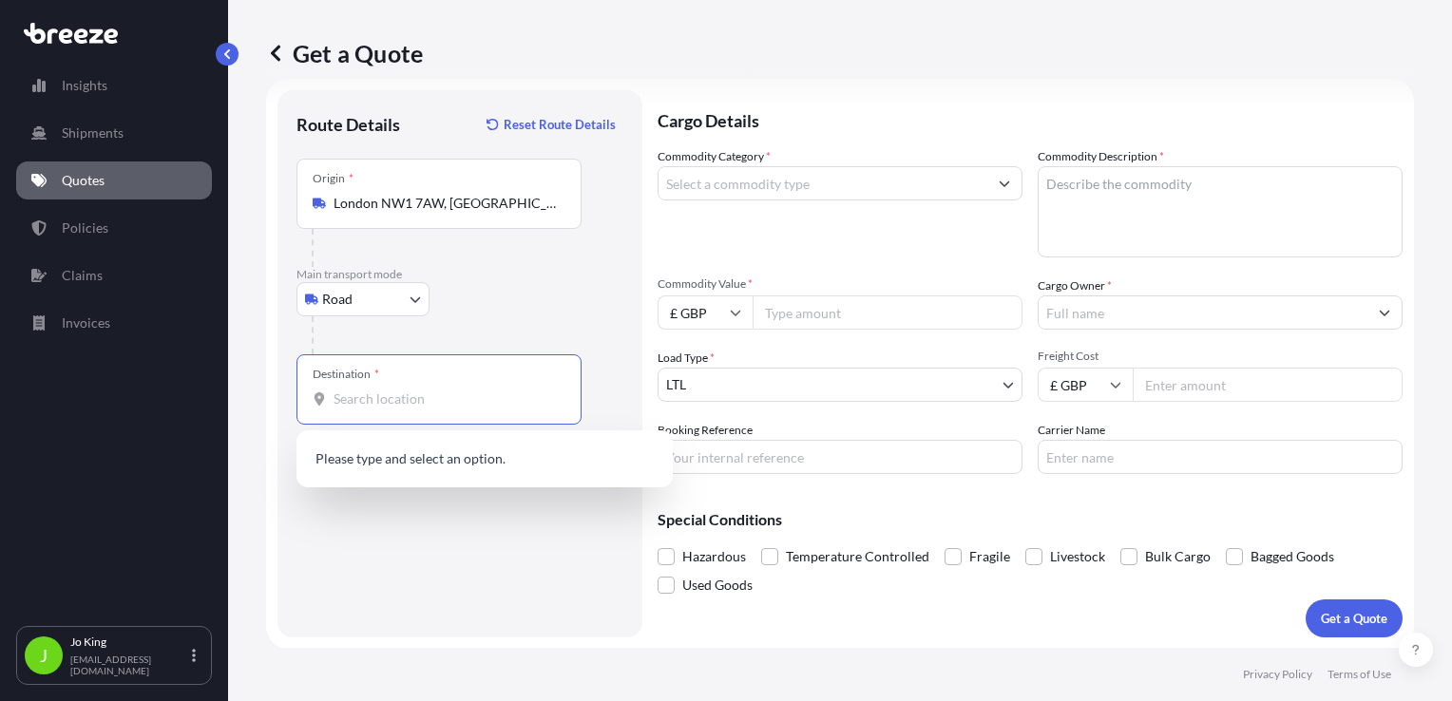
click at [384, 393] on input "Destination *" at bounding box center [446, 399] width 224 height 19
paste input "B36 8DB"
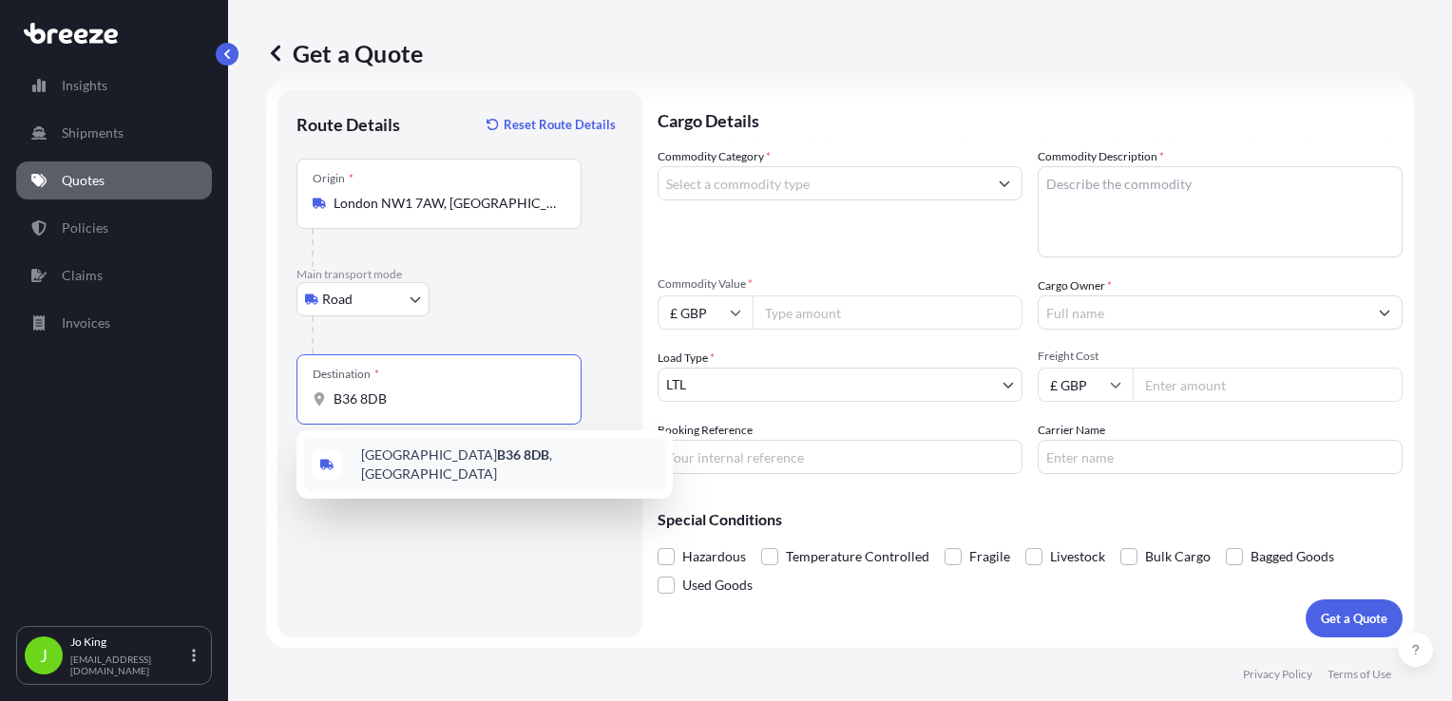
click at [436, 460] on span "Firs Farm Drive, Birmingham B36 8DB , UK" at bounding box center [509, 465] width 297 height 38
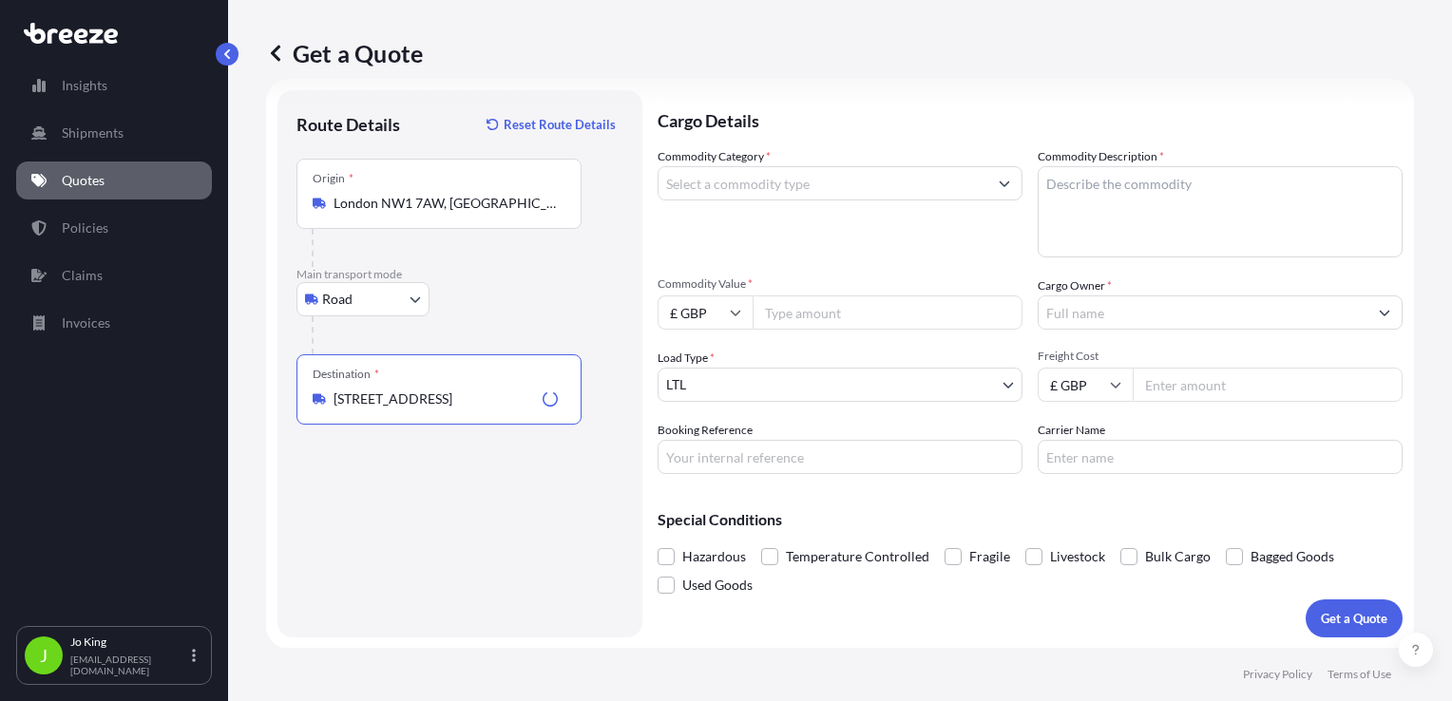
type input "Firs Farm Drive, Birmingham B36 8DB, UK"
click at [793, 186] on input "Commodity Category *" at bounding box center [823, 183] width 329 height 34
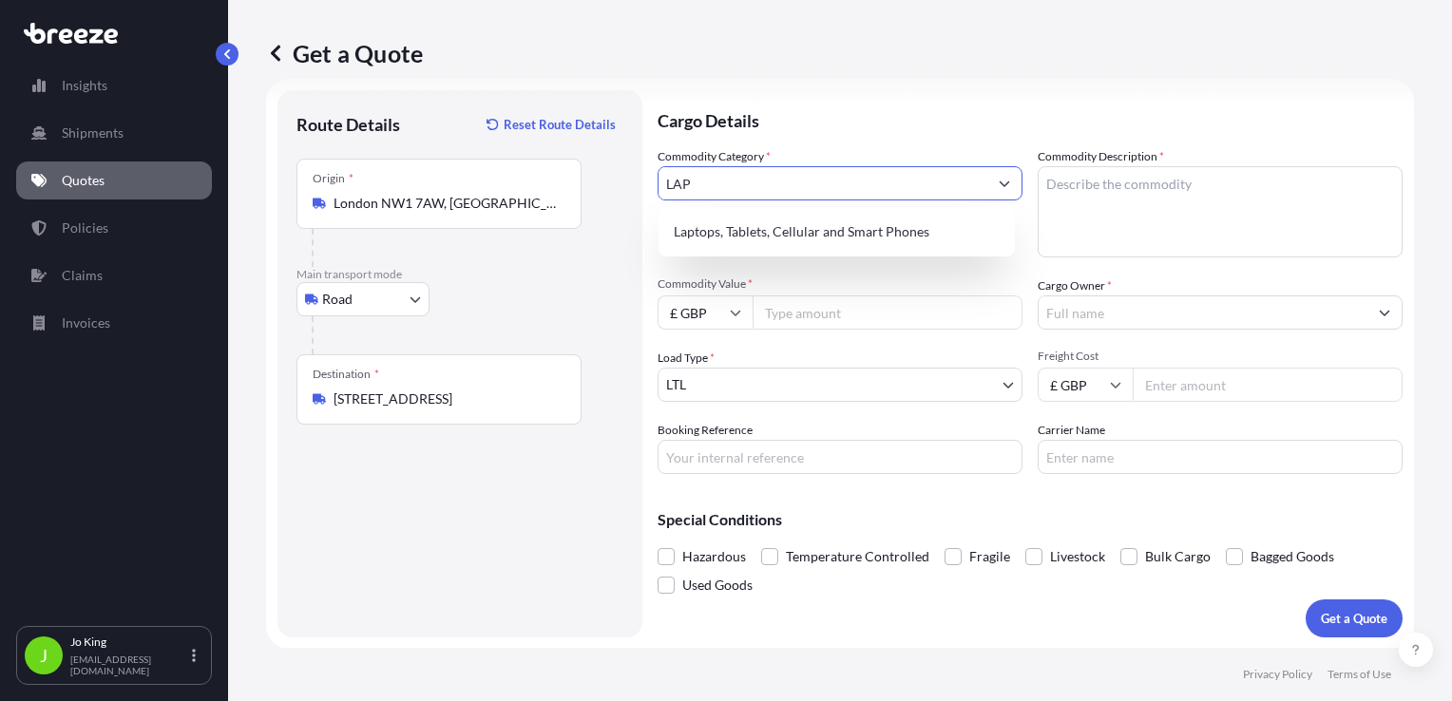
click at [814, 237] on div "Laptops, Tablets, Cellular and Smart Phones" at bounding box center [836, 232] width 341 height 34
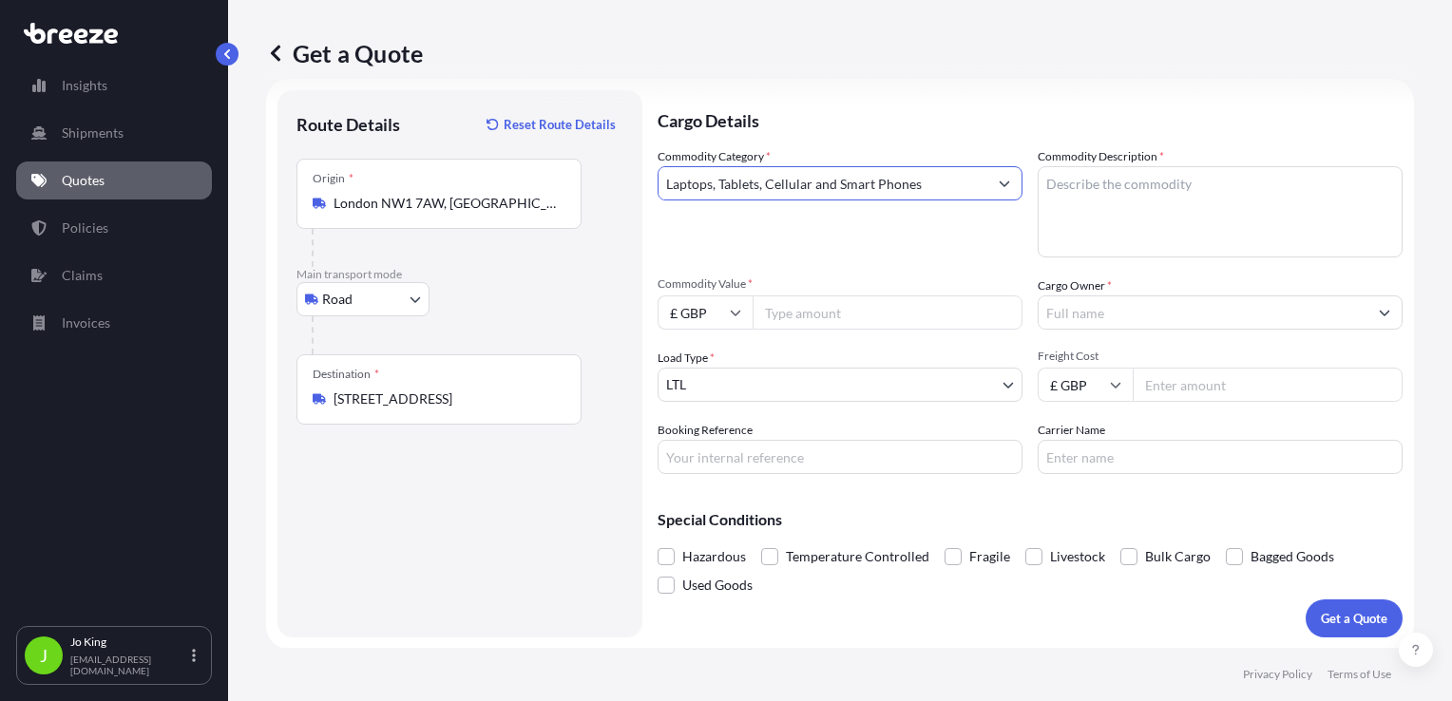
type input "Laptops, Tablets, Cellular and Smart Phones"
click at [1287, 184] on textarea "Commodity Description *" at bounding box center [1220, 211] width 365 height 91
type textarea "K"
type textarea "LAPTOP"
click at [842, 297] on input "Commodity Value *" at bounding box center [888, 313] width 270 height 34
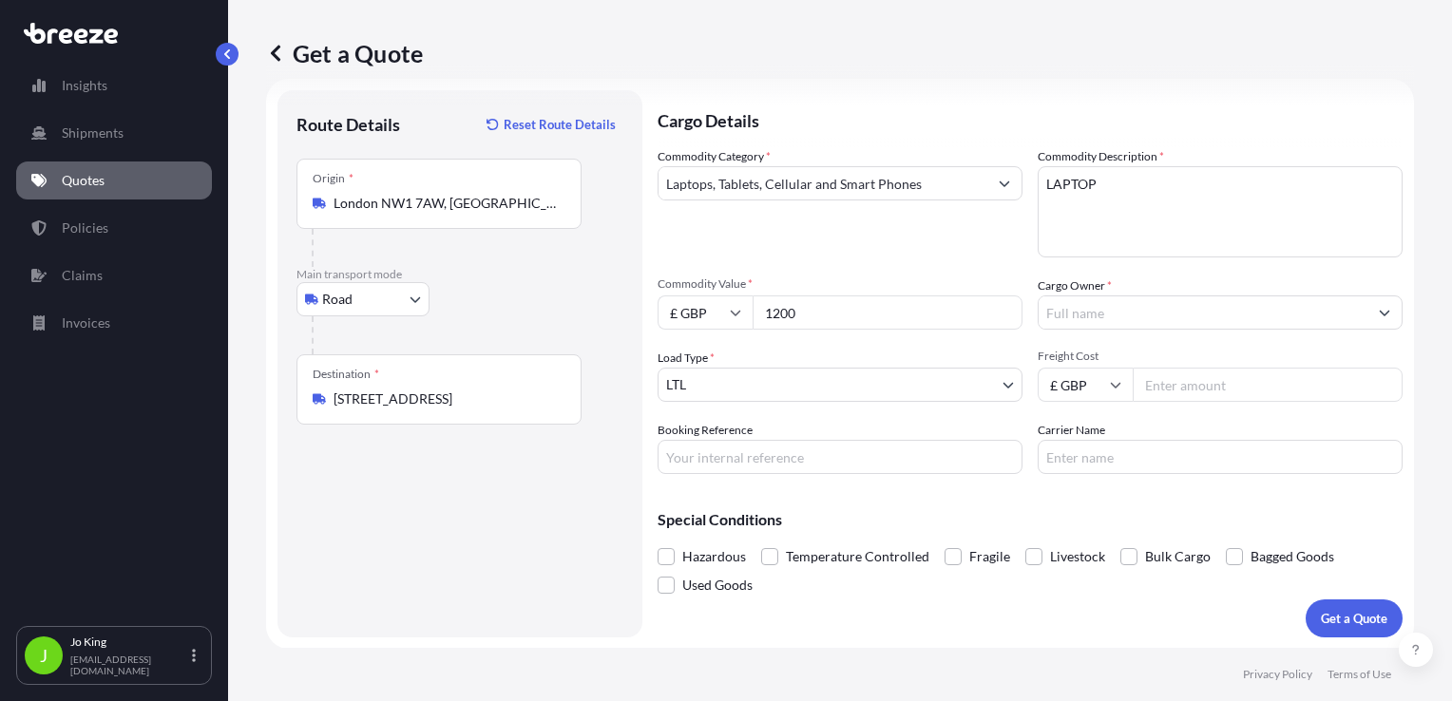
type input "1200"
click at [1077, 306] on input "Cargo Owner *" at bounding box center [1203, 313] width 329 height 34
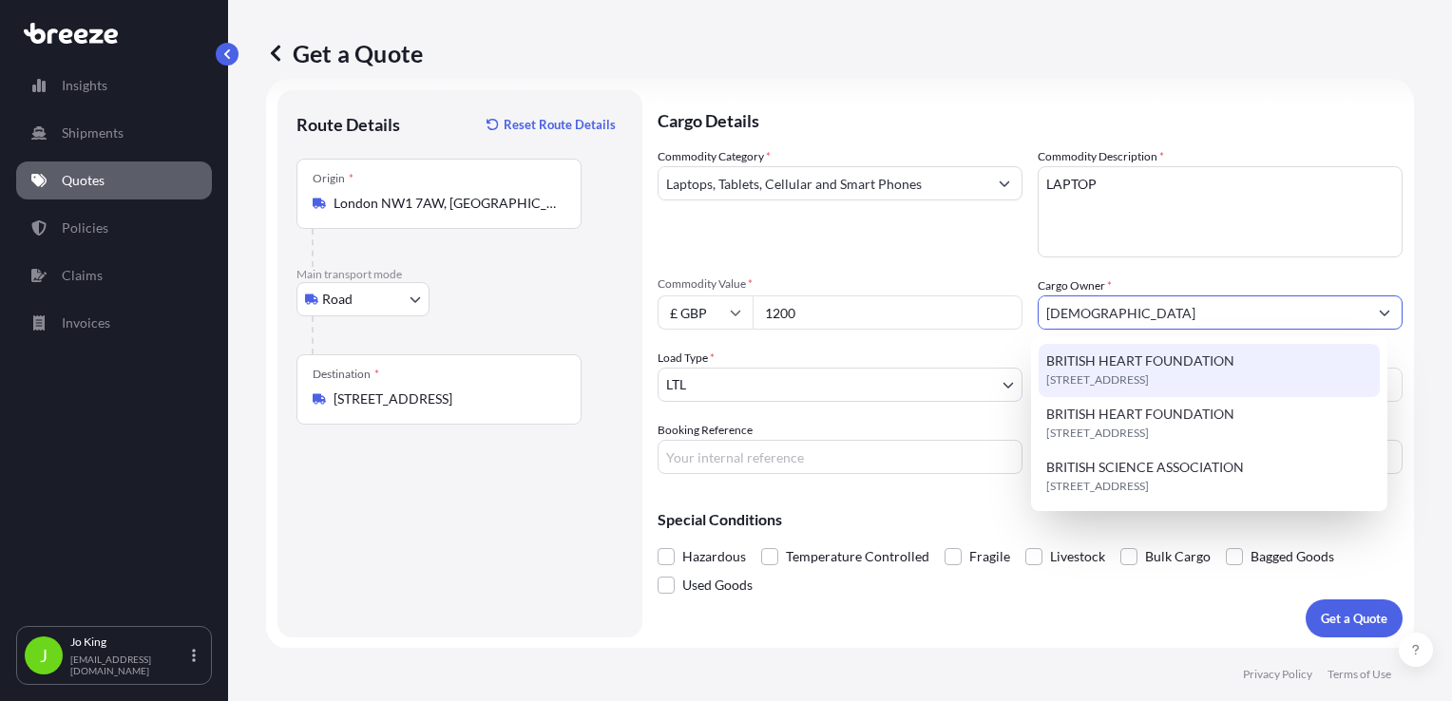
click at [1121, 361] on span "BRITISH HEART FOUNDATION" at bounding box center [1140, 361] width 188 height 19
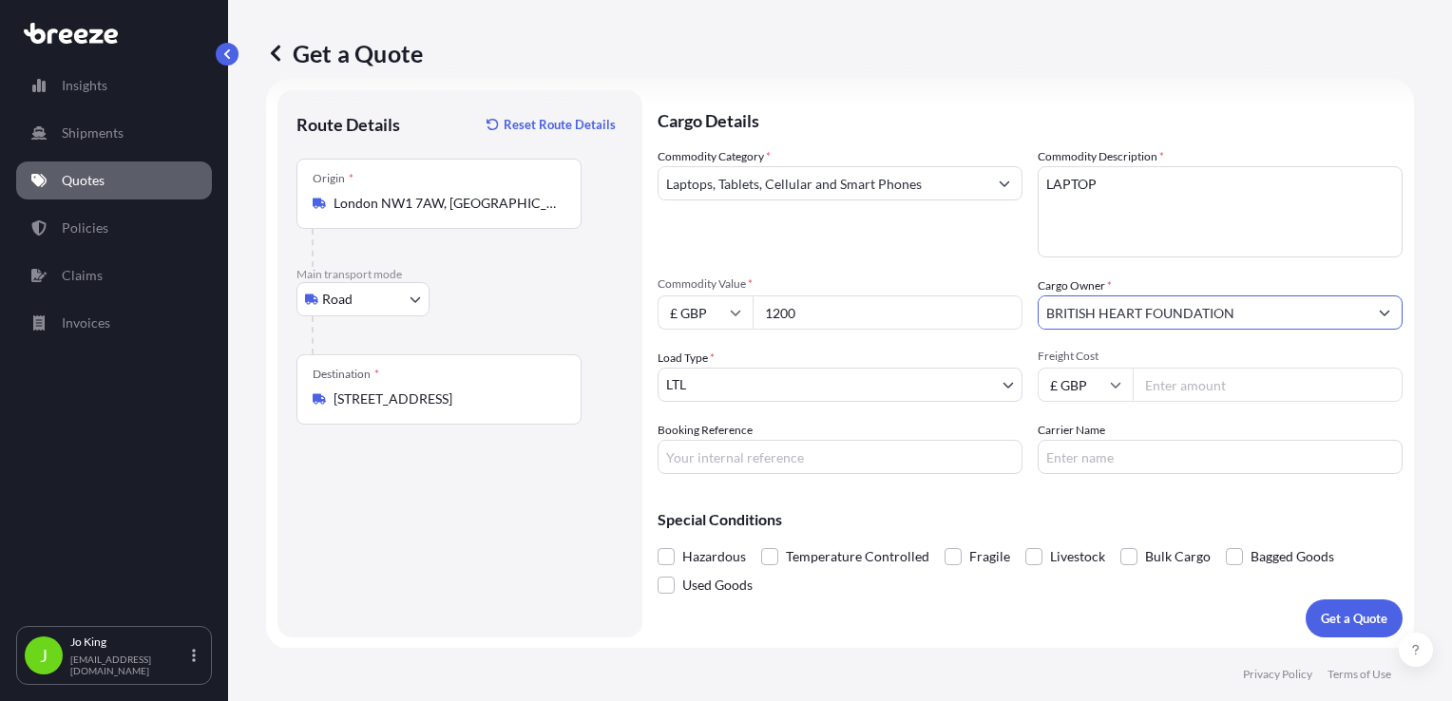
type input "BRITISH HEART FOUNDATION"
click at [1164, 396] on input "Freight Cost" at bounding box center [1268, 385] width 270 height 34
type input "15.43"
click at [841, 454] on input "Booking Reference" at bounding box center [840, 457] width 365 height 34
type input "2218147"
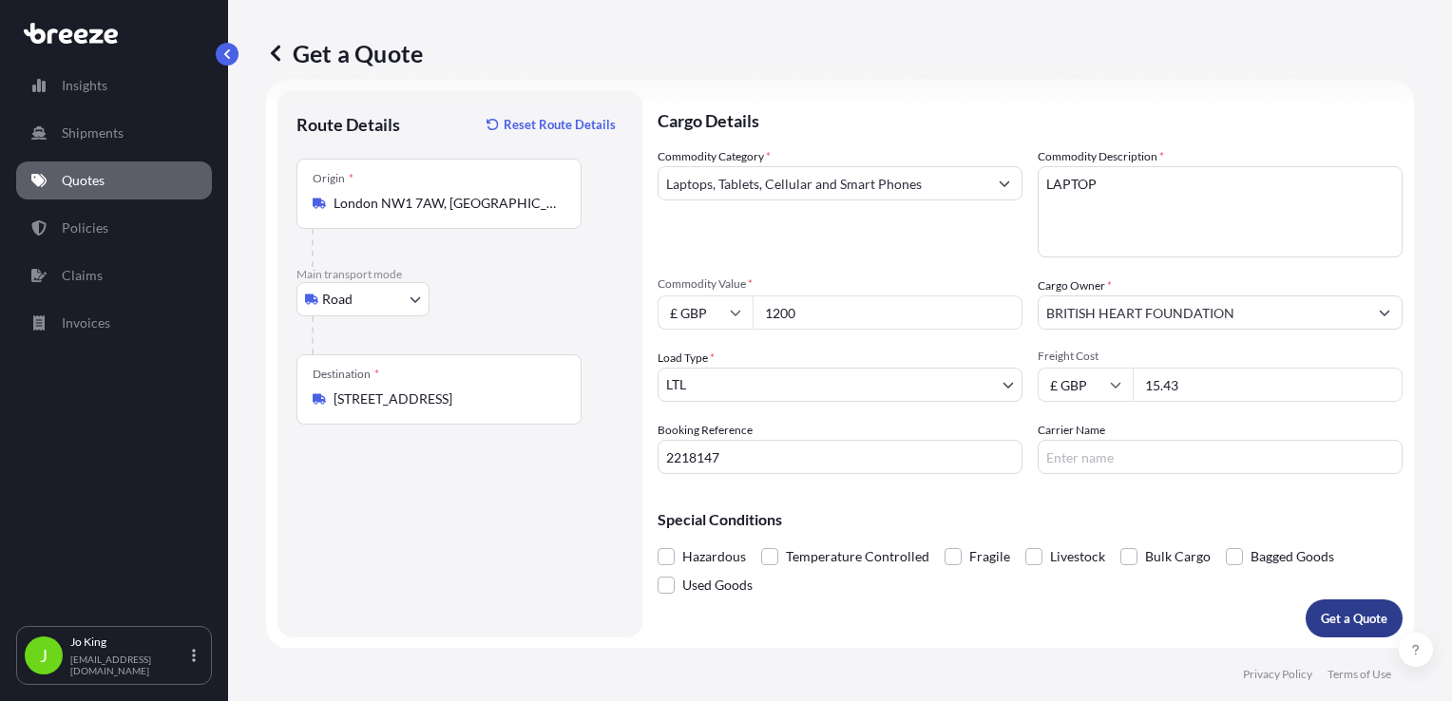
click at [1328, 606] on button "Get a Quote" at bounding box center [1354, 619] width 97 height 38
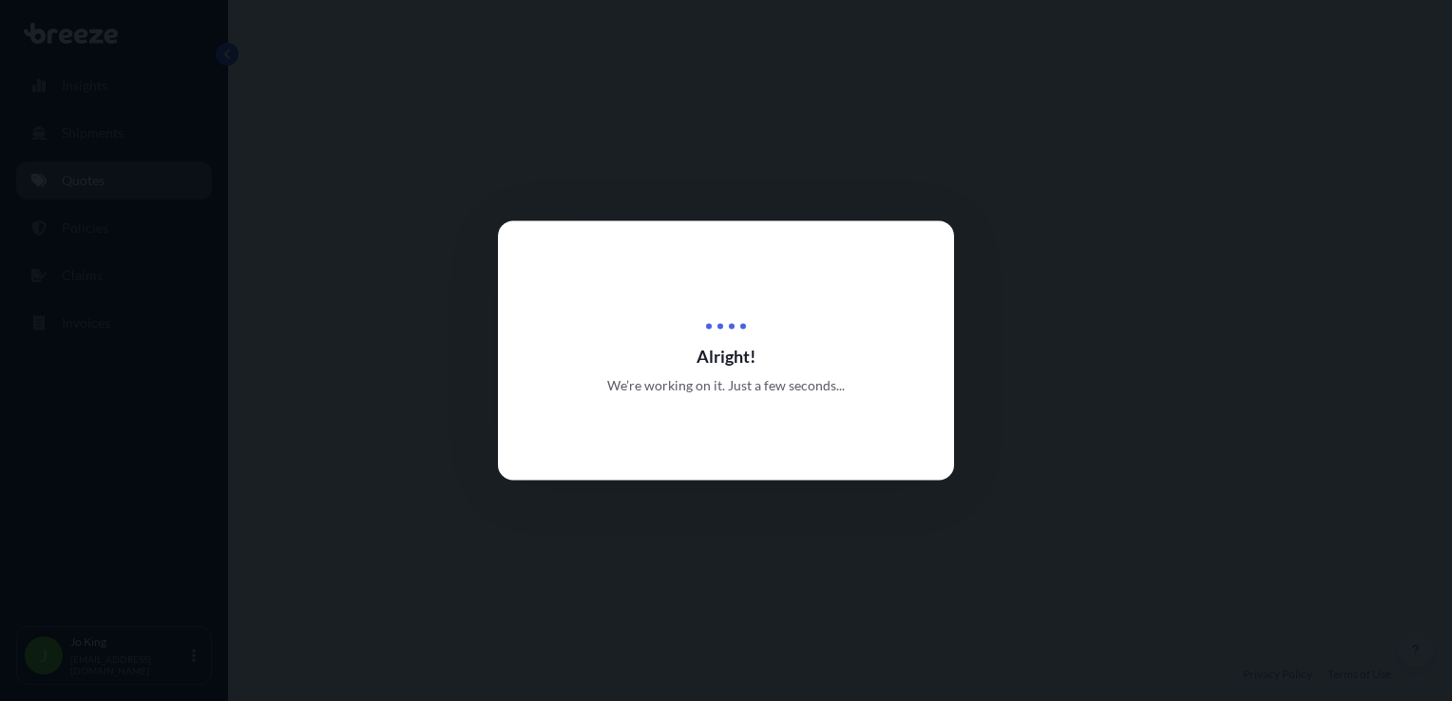
select select "Road"
select select "1"
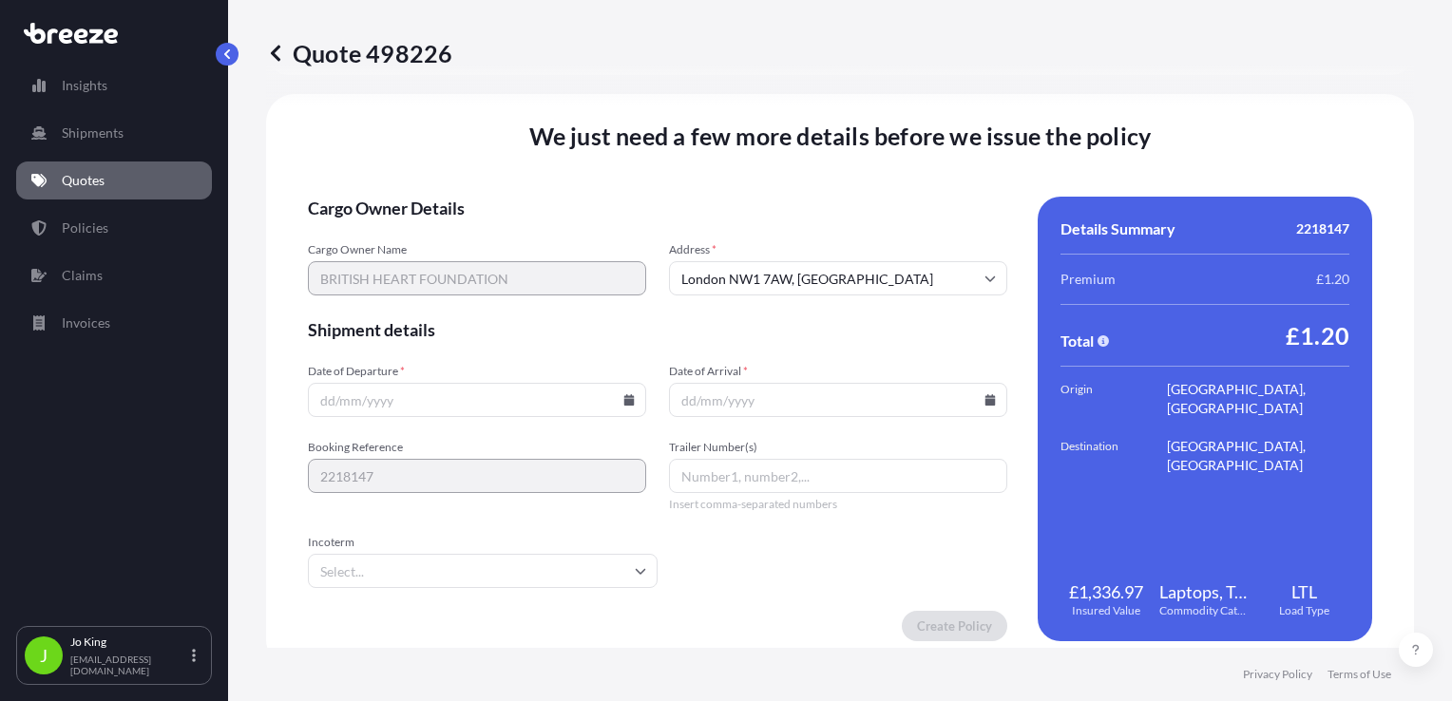
scroll to position [2369, 0]
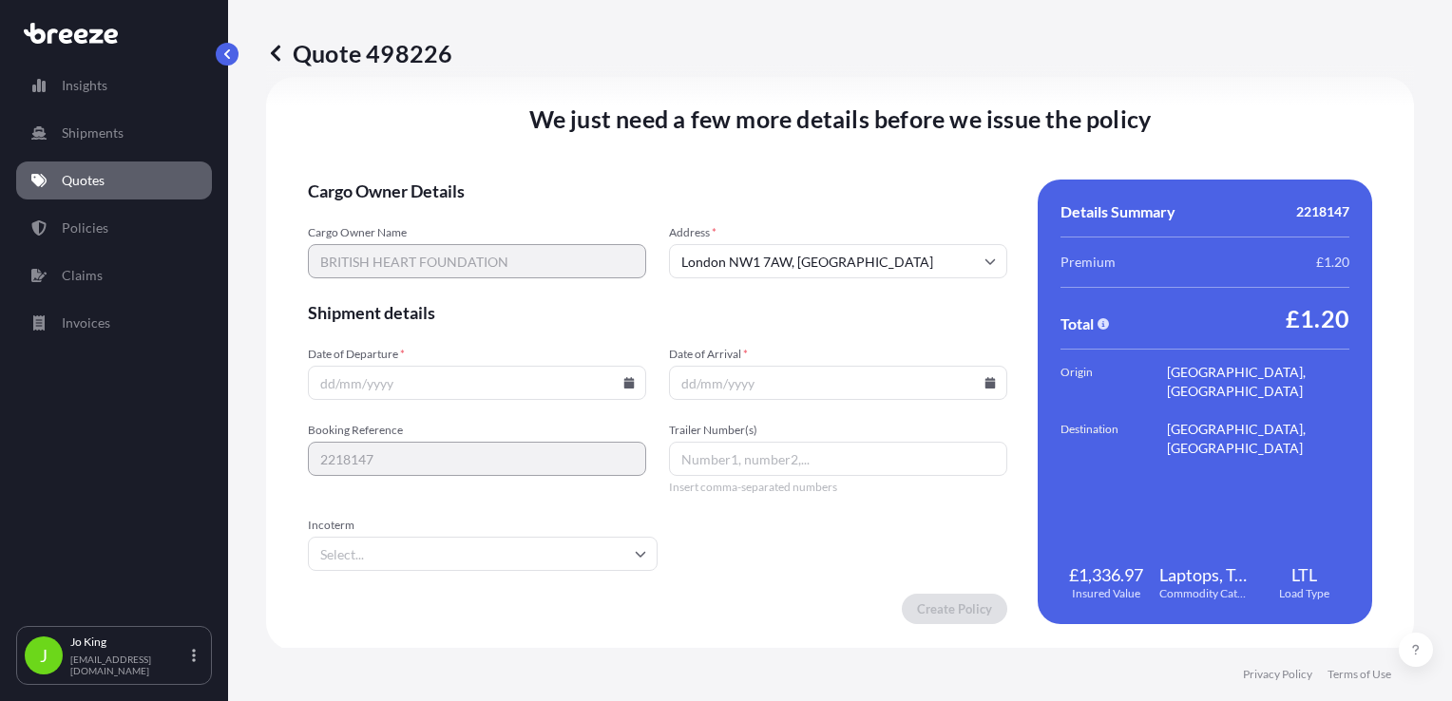
click at [626, 392] on input "Date of Departure *" at bounding box center [477, 383] width 338 height 34
click at [625, 390] on input "Date of Departure *" at bounding box center [477, 383] width 338 height 34
click at [623, 383] on icon at bounding box center [628, 382] width 11 height 11
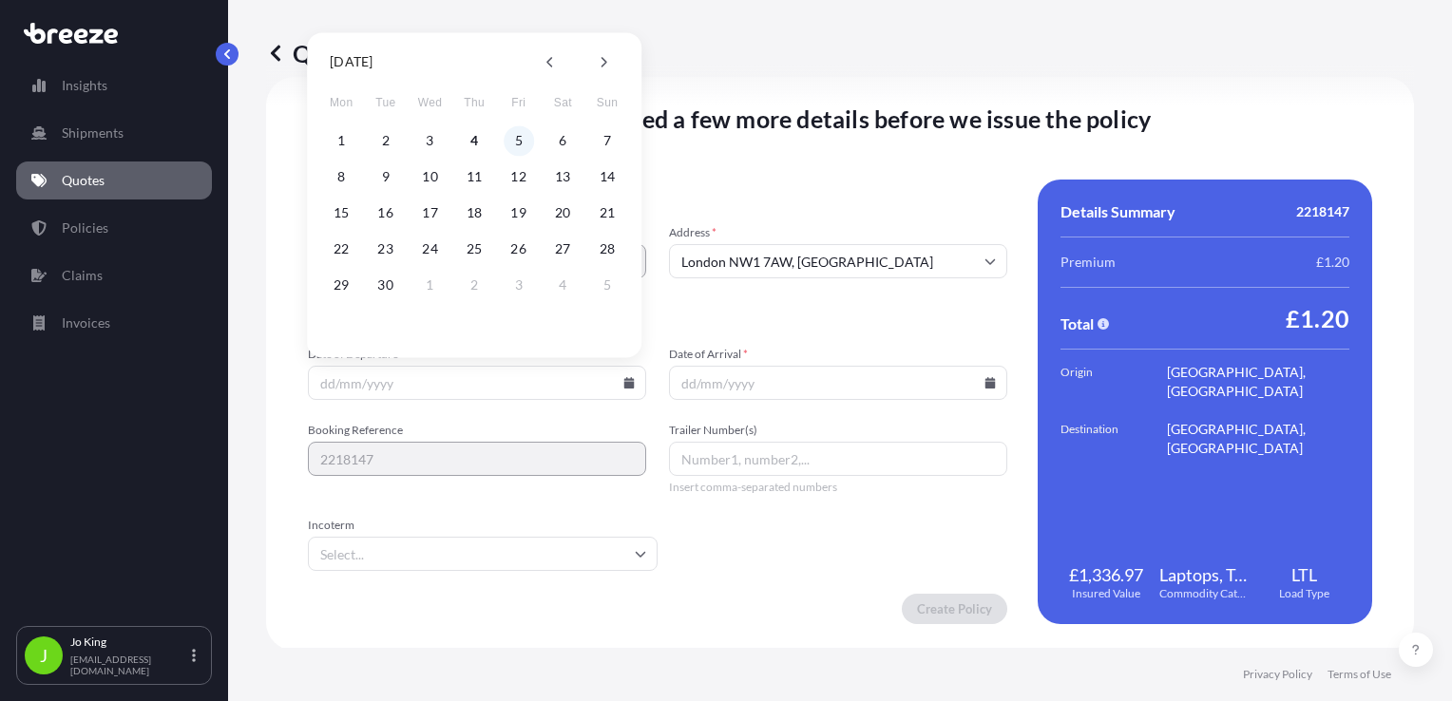
click at [512, 143] on button "5" at bounding box center [519, 140] width 30 height 30
type input "[DATE]"
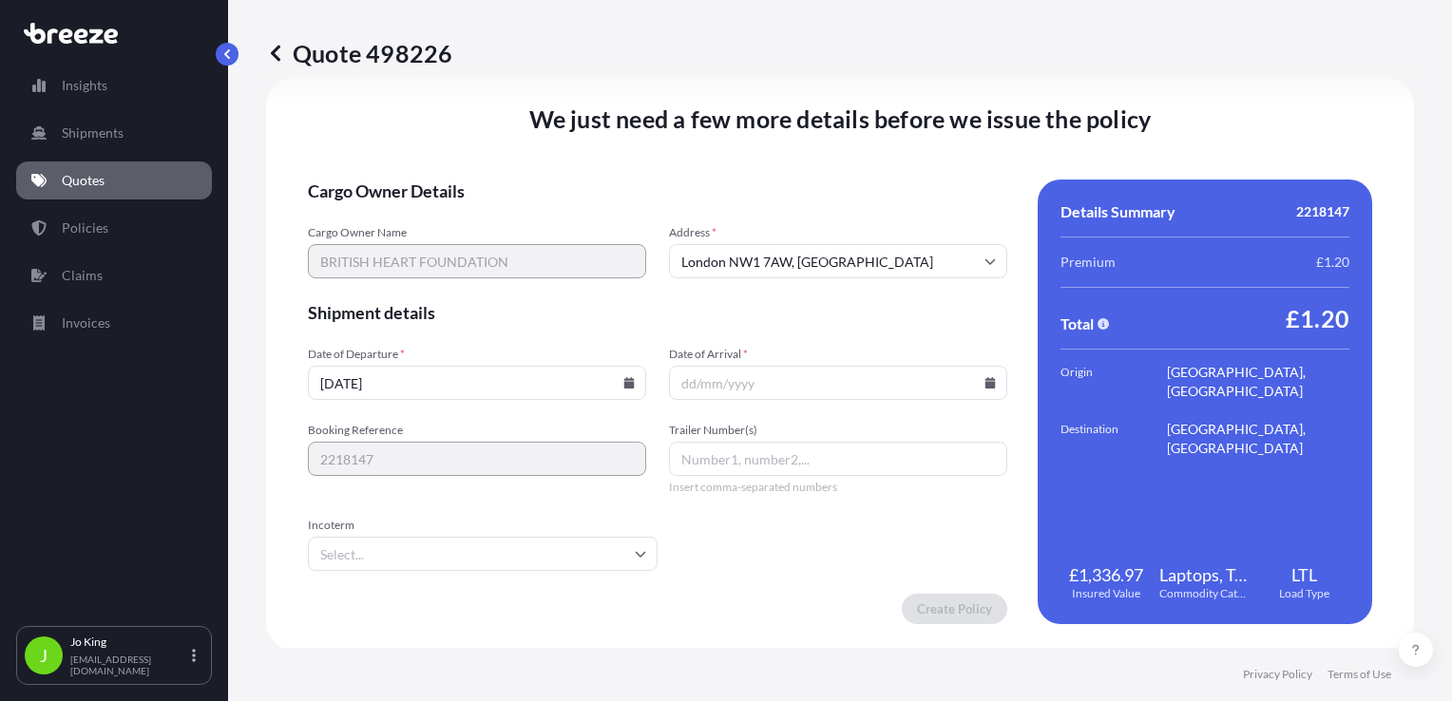
click at [986, 386] on icon at bounding box center [991, 382] width 10 height 11
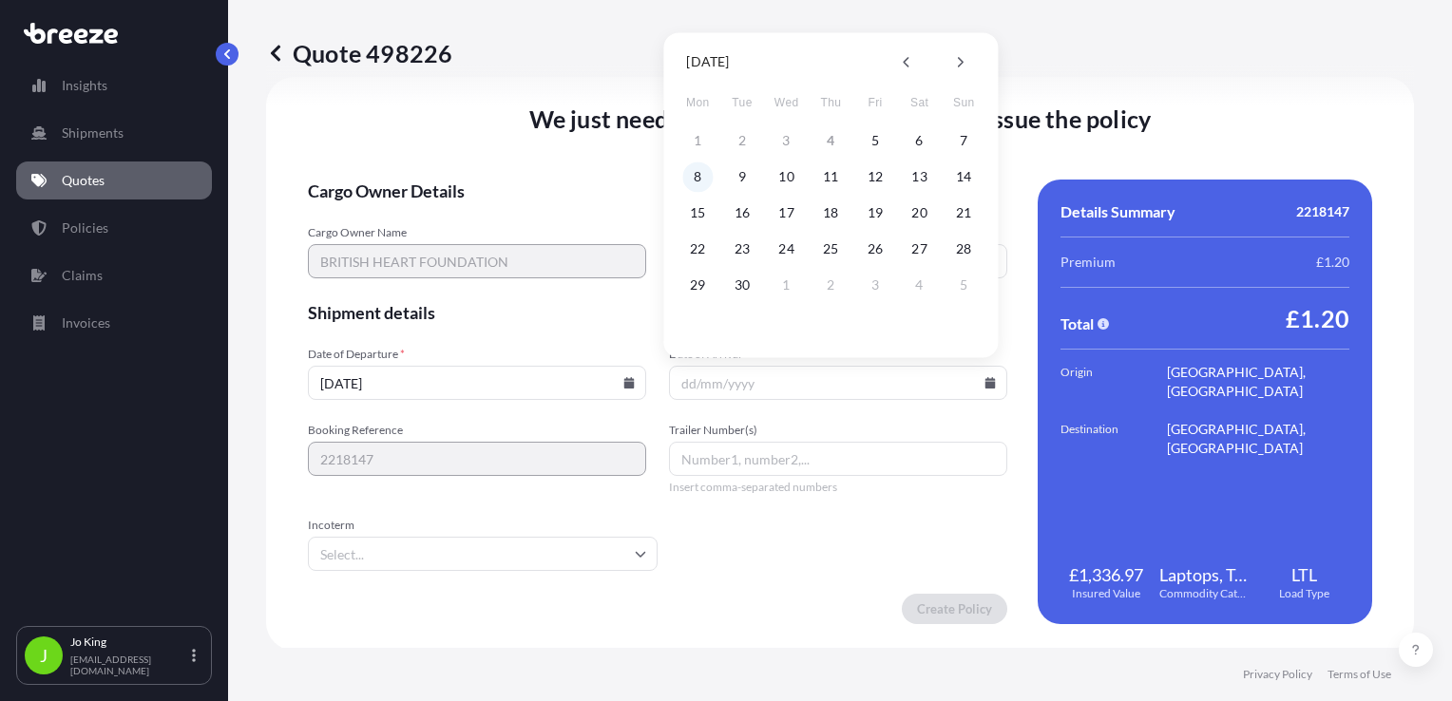
click at [687, 178] on button "8" at bounding box center [697, 177] width 30 height 30
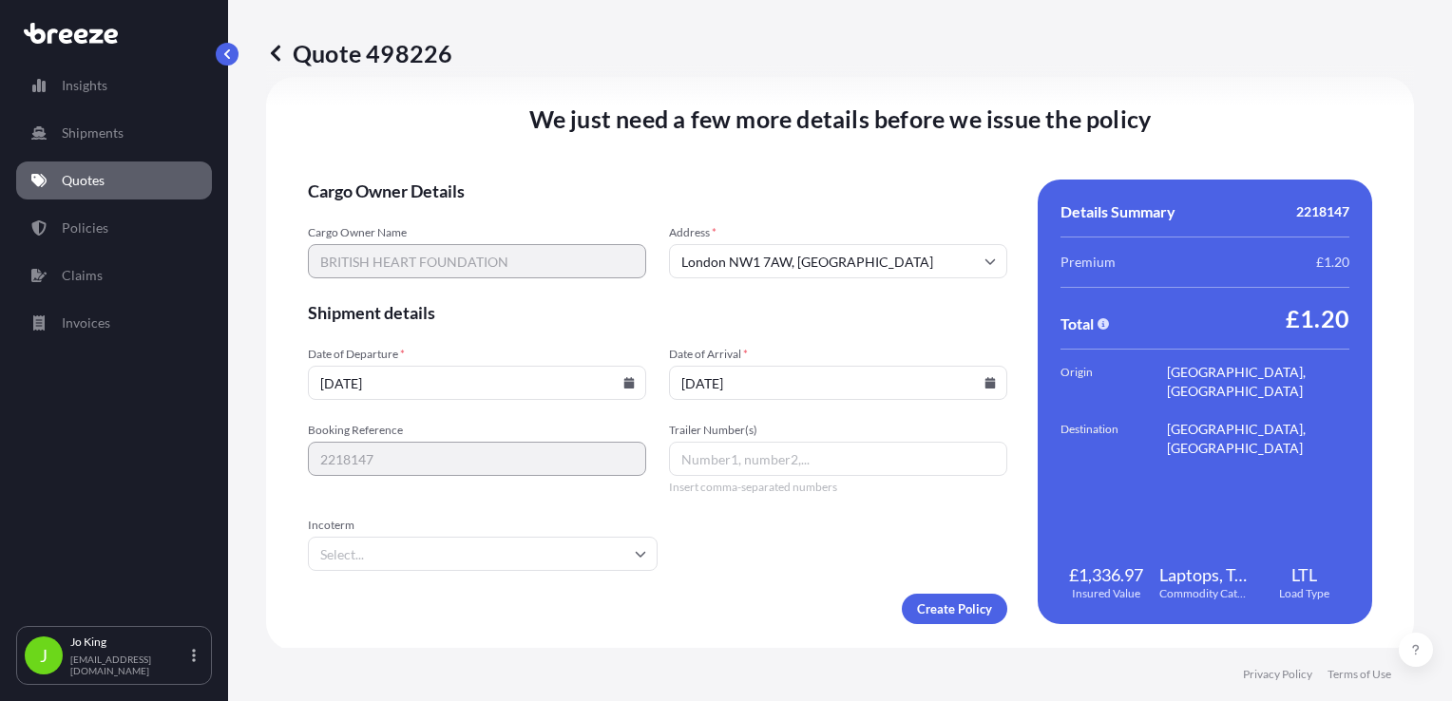
type input "08/09/2025"
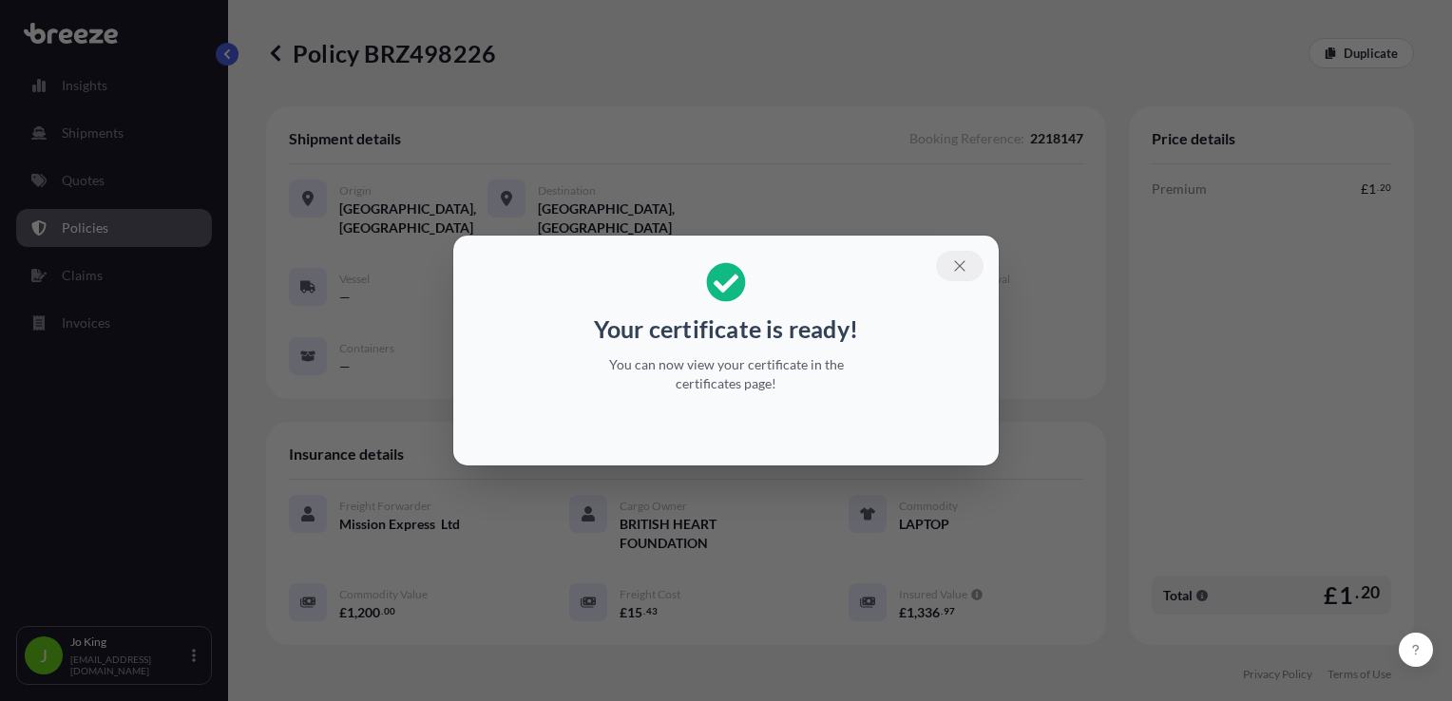
click at [963, 266] on icon "button" at bounding box center [959, 266] width 17 height 17
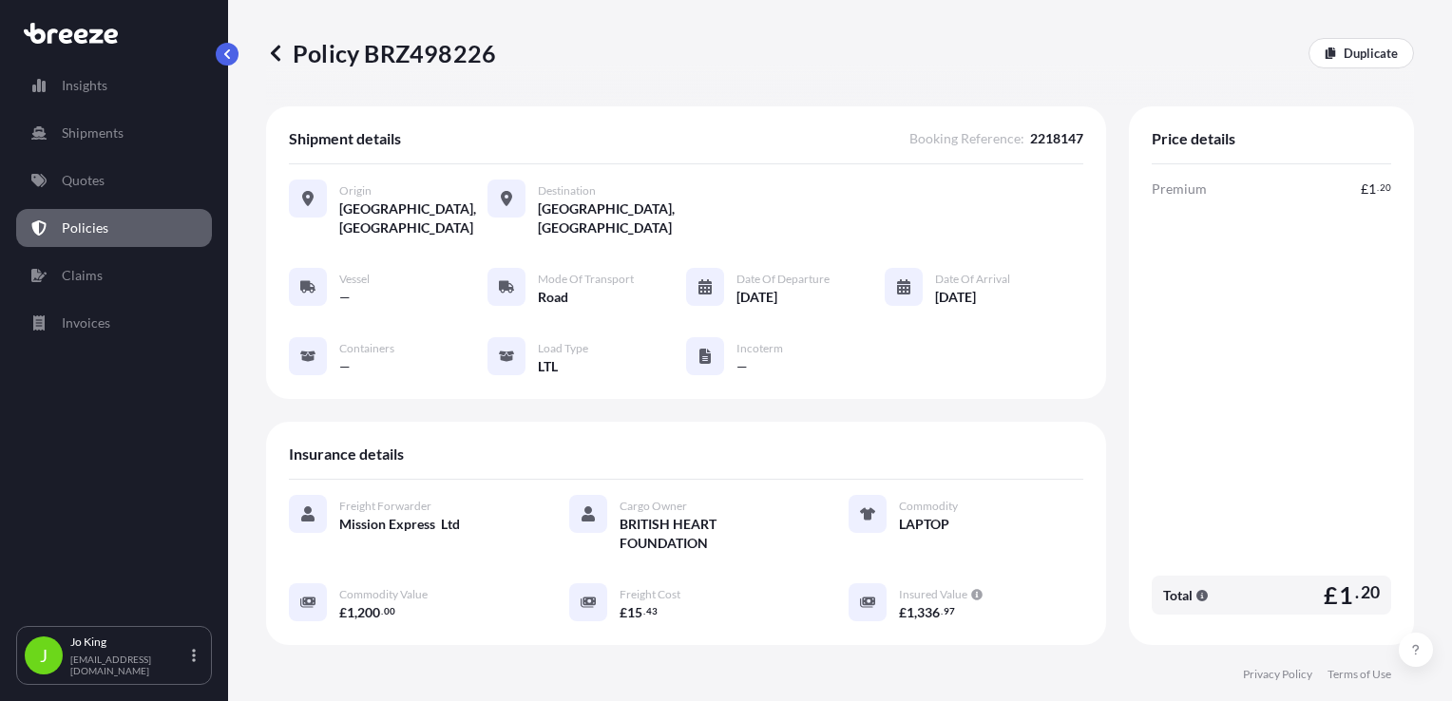
click at [421, 70] on div "Policy BRZ498226 Duplicate" at bounding box center [840, 53] width 1148 height 106
click at [421, 67] on p "Policy BRZ498226" at bounding box center [381, 53] width 230 height 30
click at [421, 58] on p "Policy BRZ498226" at bounding box center [381, 53] width 230 height 30
copy p "BRZ498226"
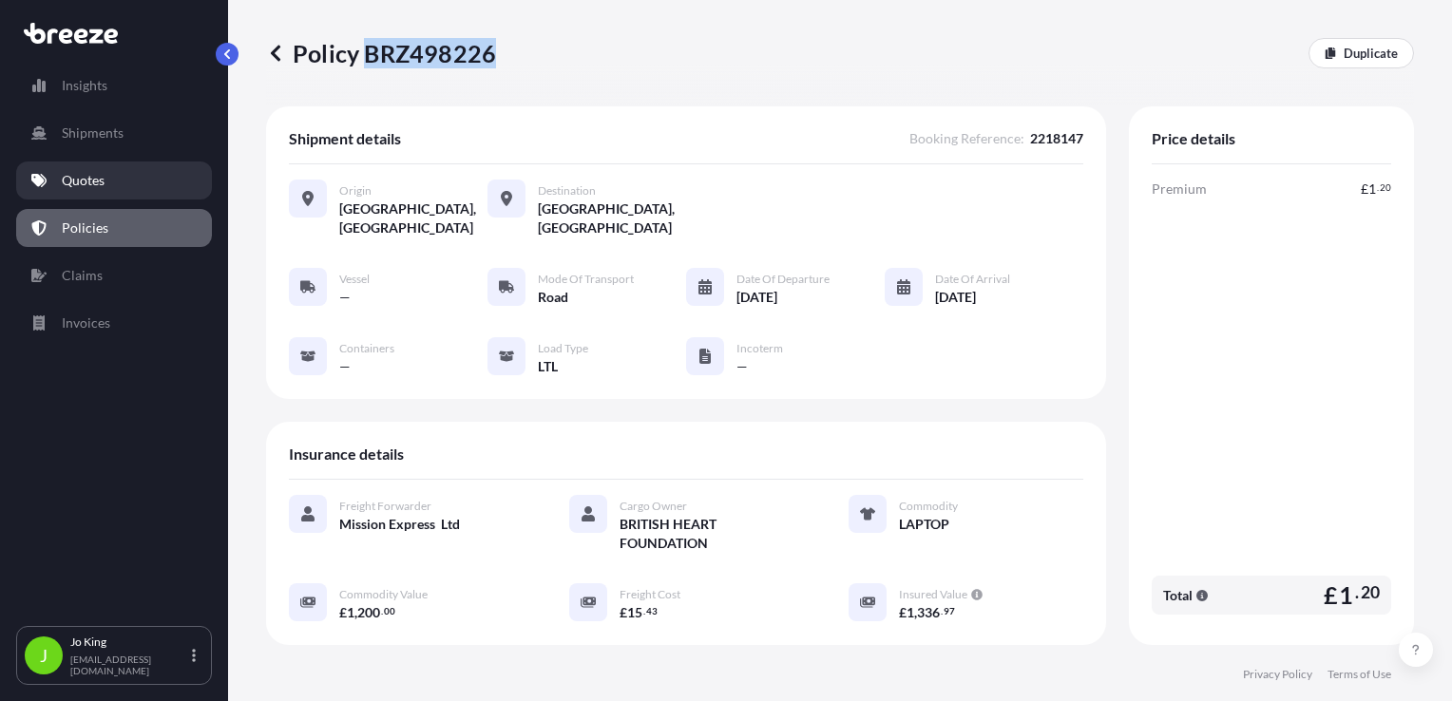
click at [128, 188] on link "Quotes" at bounding box center [114, 181] width 196 height 38
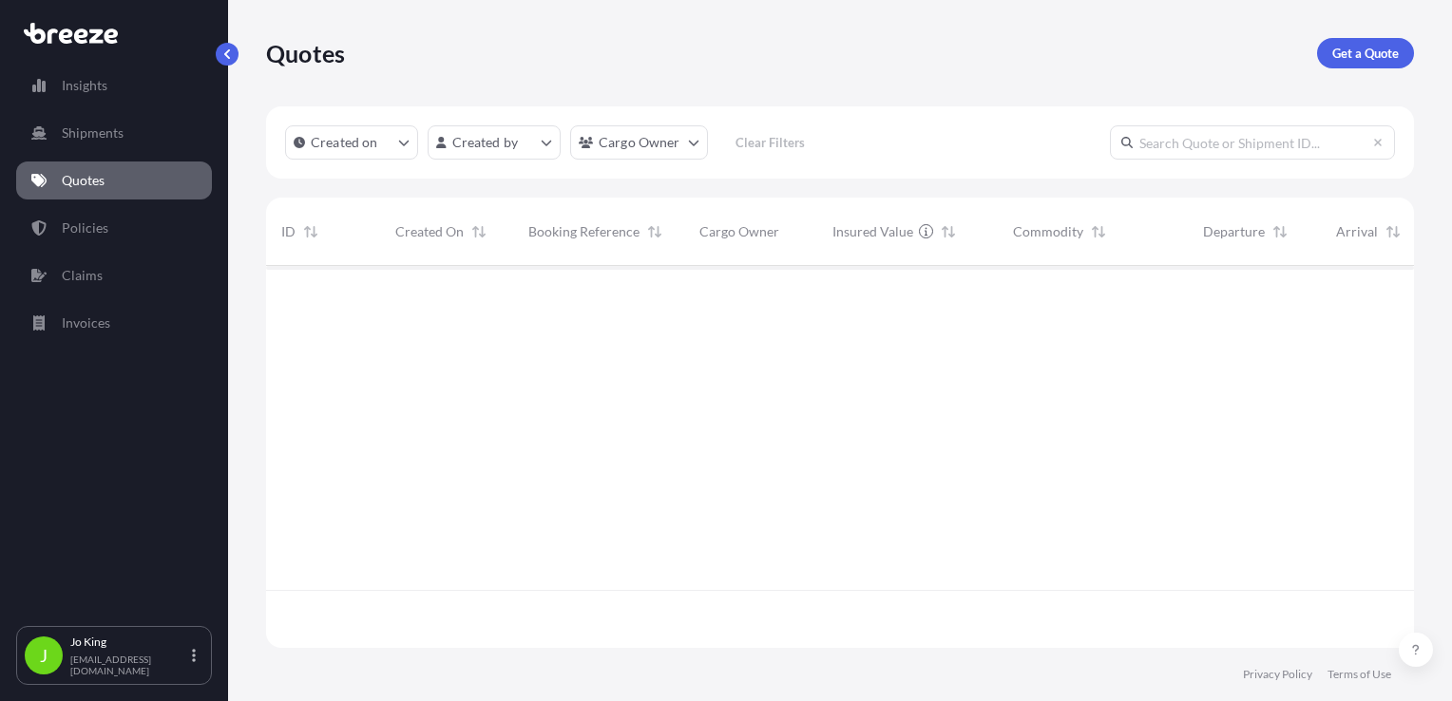
scroll to position [378, 1133]
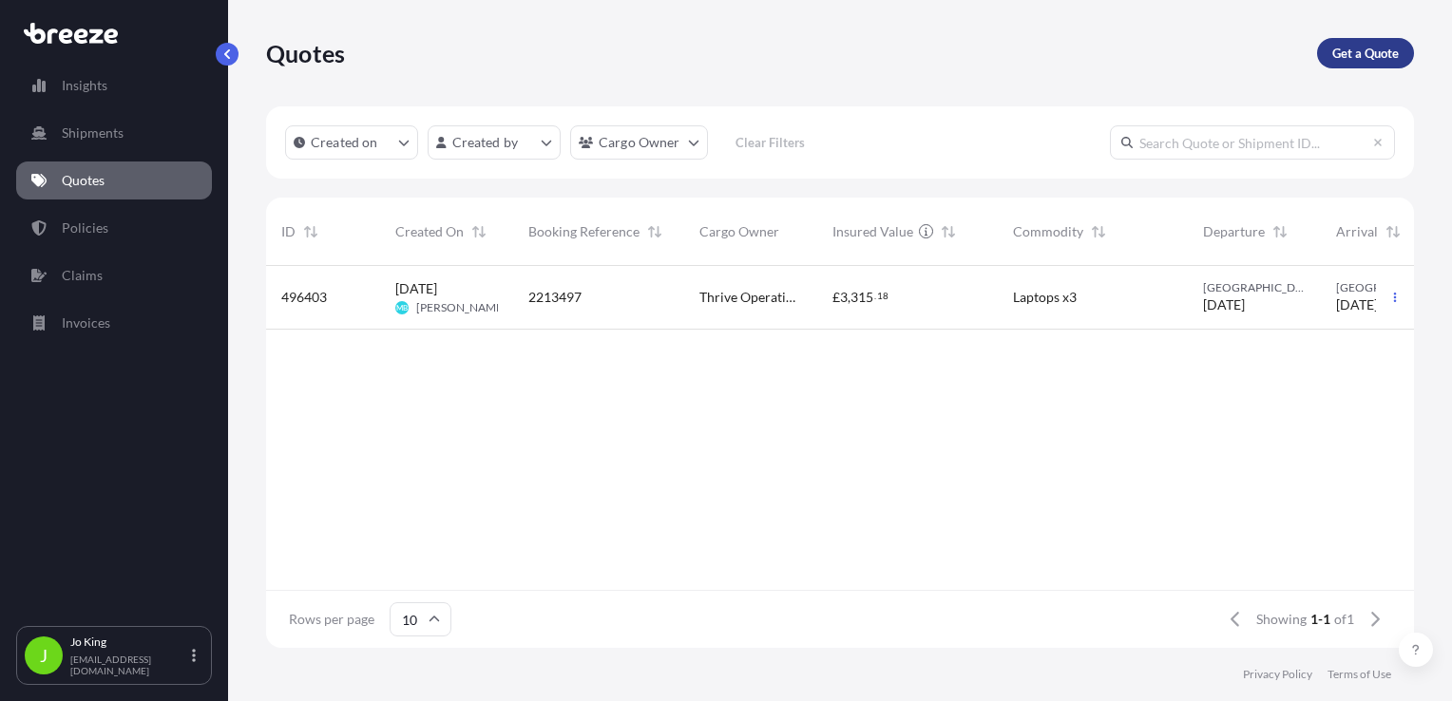
click at [1342, 47] on p "Get a Quote" at bounding box center [1365, 53] width 67 height 19
select select "Sea"
select select "1"
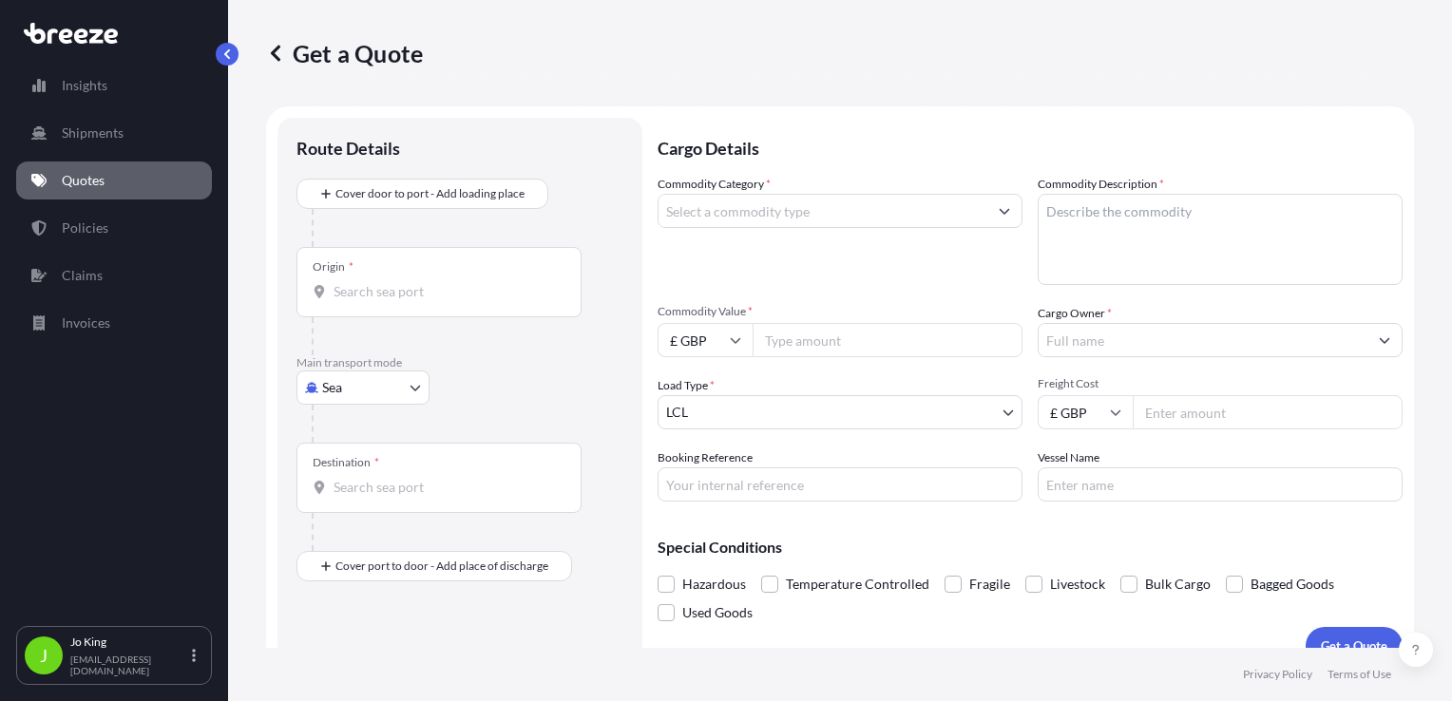
scroll to position [28, 0]
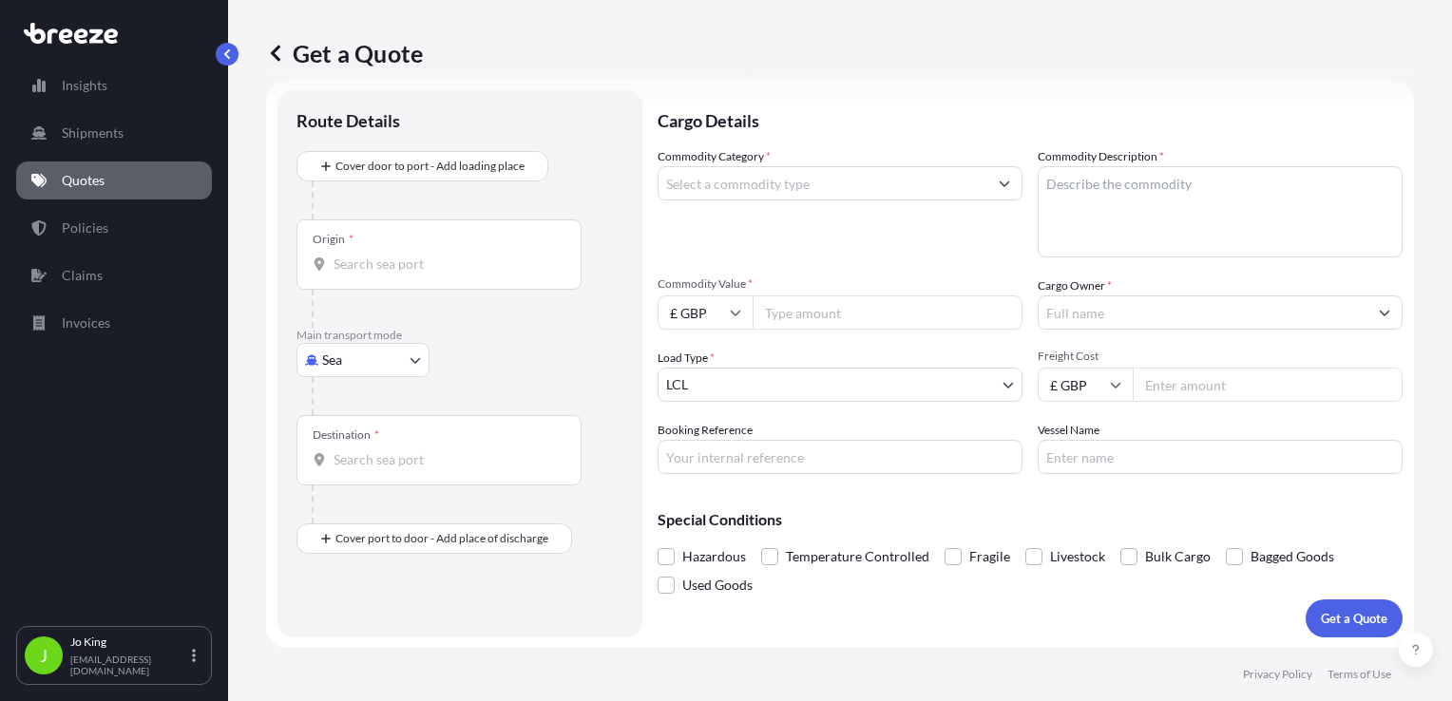
click at [348, 356] on body "Insights Shipments Quotes Policies Claims Invoices J Jo King jo@missionexpress.…" at bounding box center [726, 350] width 1452 height 701
click at [350, 481] on span "Road" at bounding box center [348, 477] width 30 height 19
select select "Road"
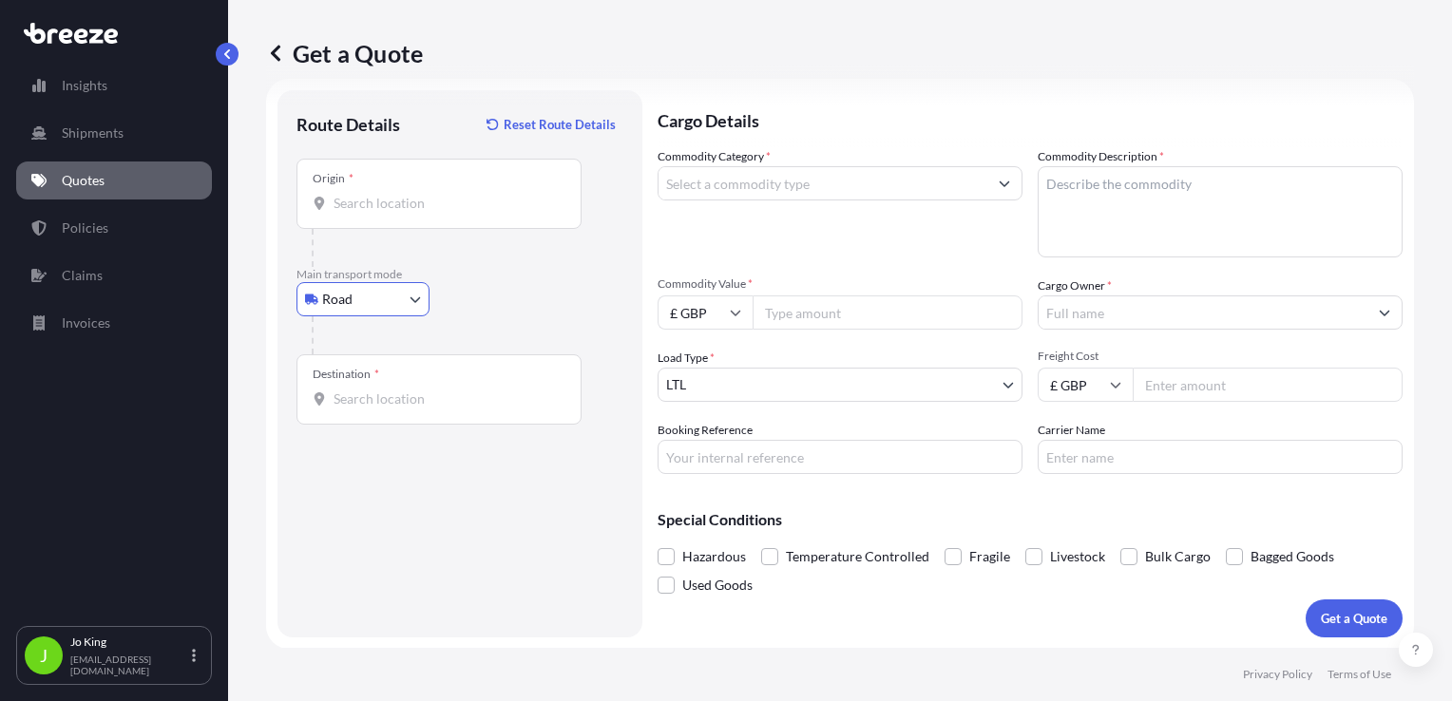
click at [388, 213] on div "Origin *" at bounding box center [439, 194] width 285 height 70
click at [388, 213] on input "Origin *" at bounding box center [446, 203] width 224 height 19
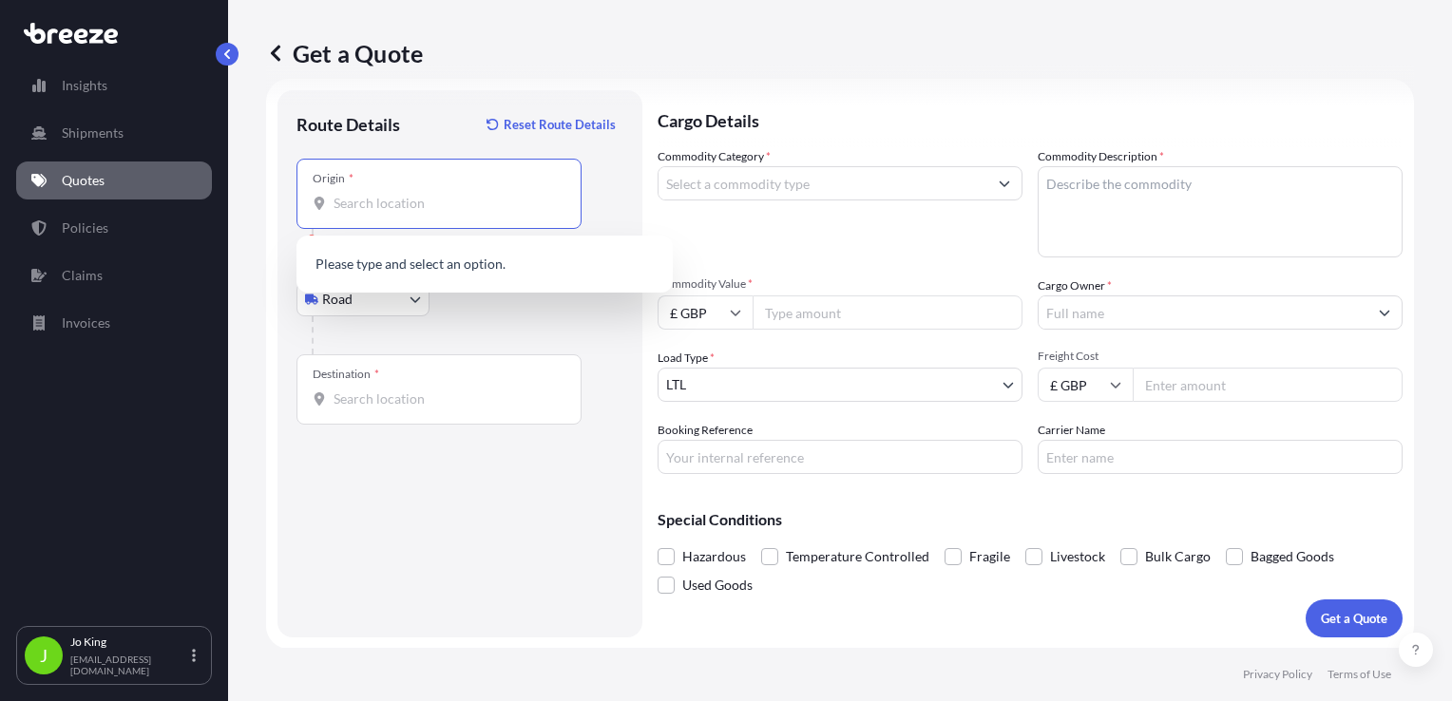
paste input "NW1 7AW"
click at [400, 407] on input "Destination *" at bounding box center [446, 399] width 224 height 19
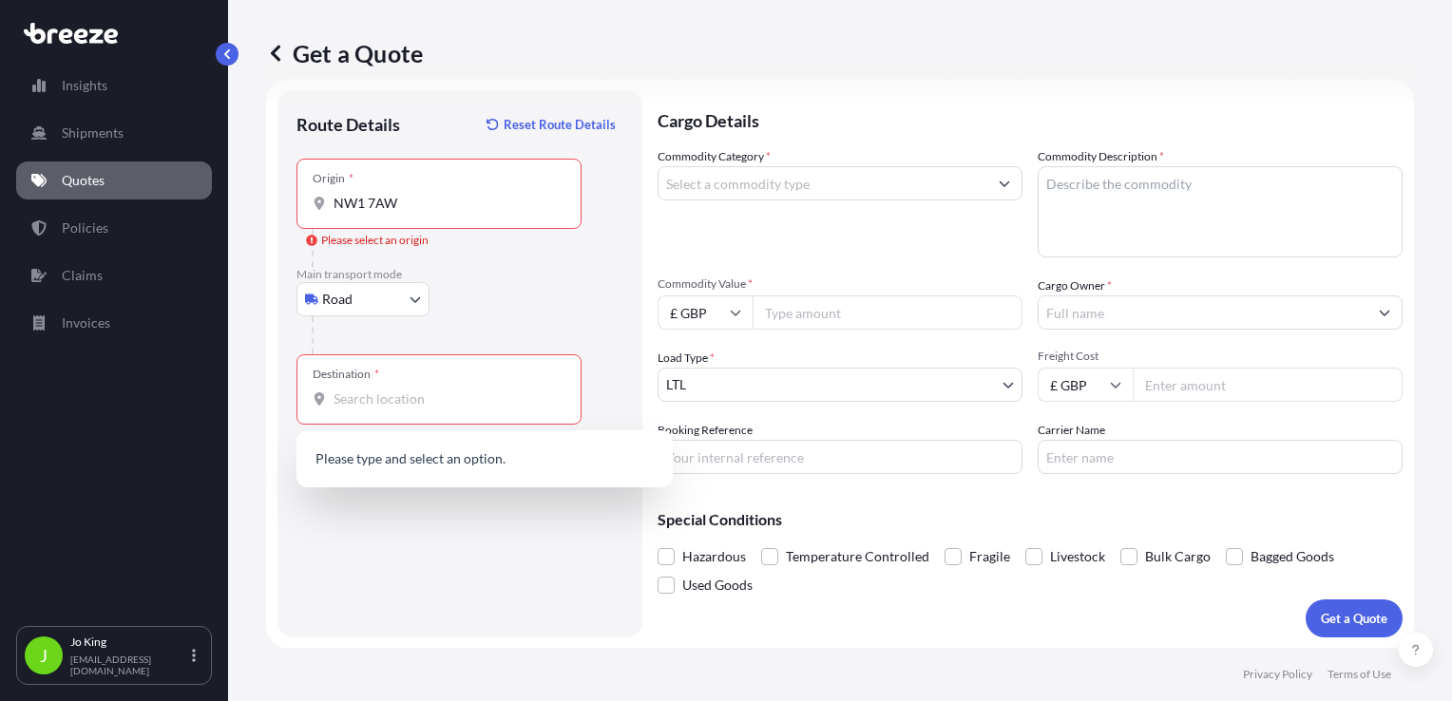
click at [431, 229] on div at bounding box center [447, 248] width 270 height 38
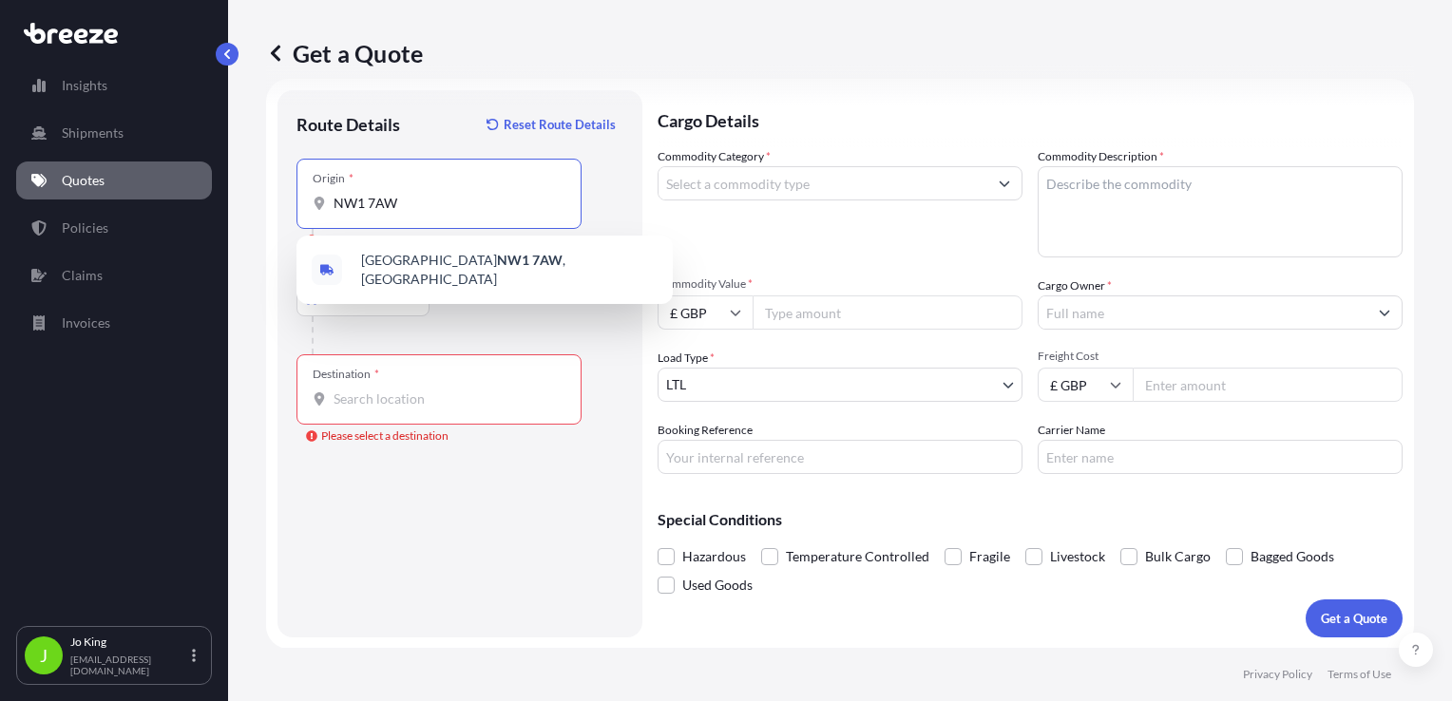
click at [435, 211] on input "NW1 7AW" at bounding box center [446, 203] width 224 height 19
type input "London NW1 7AW, [GEOGRAPHIC_DATA]"
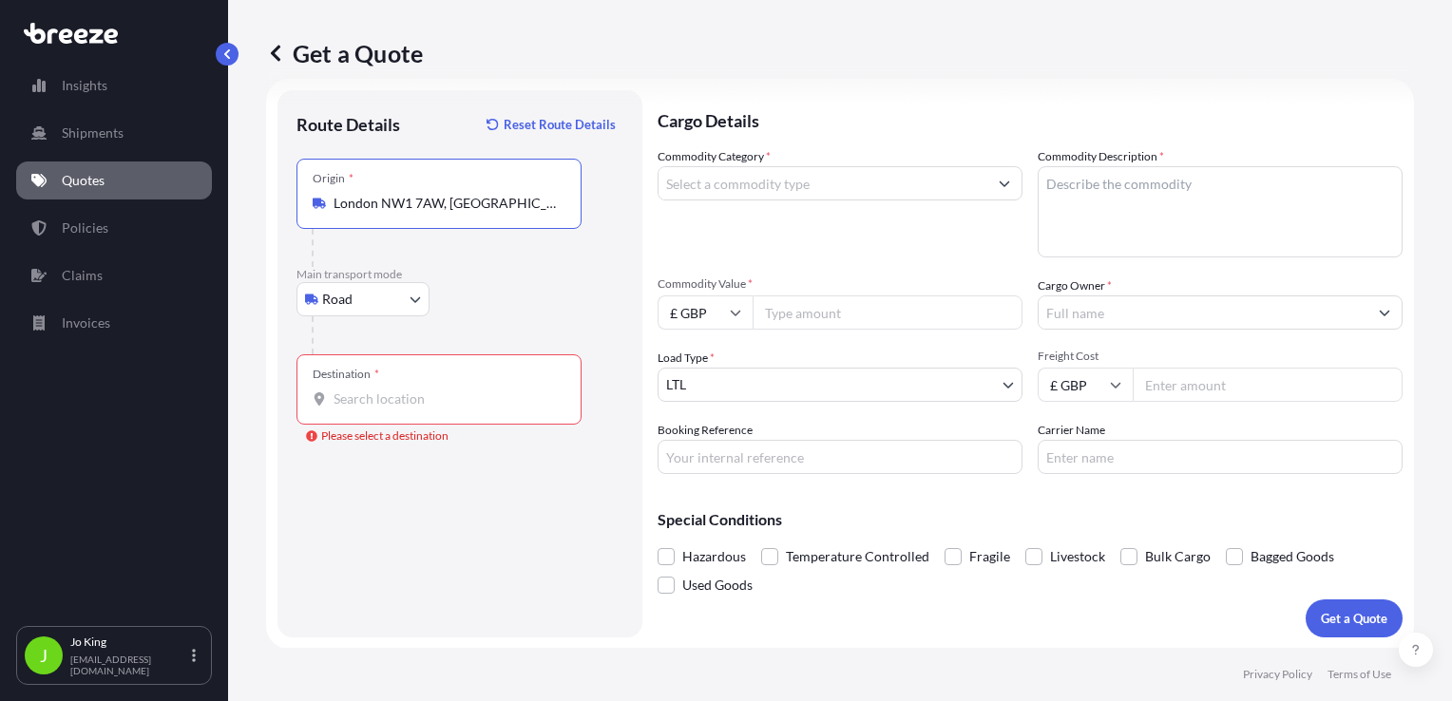
click at [399, 375] on div "Destination *" at bounding box center [439, 389] width 285 height 70
click at [399, 390] on input "Destination * Please select a destination" at bounding box center [446, 399] width 224 height 19
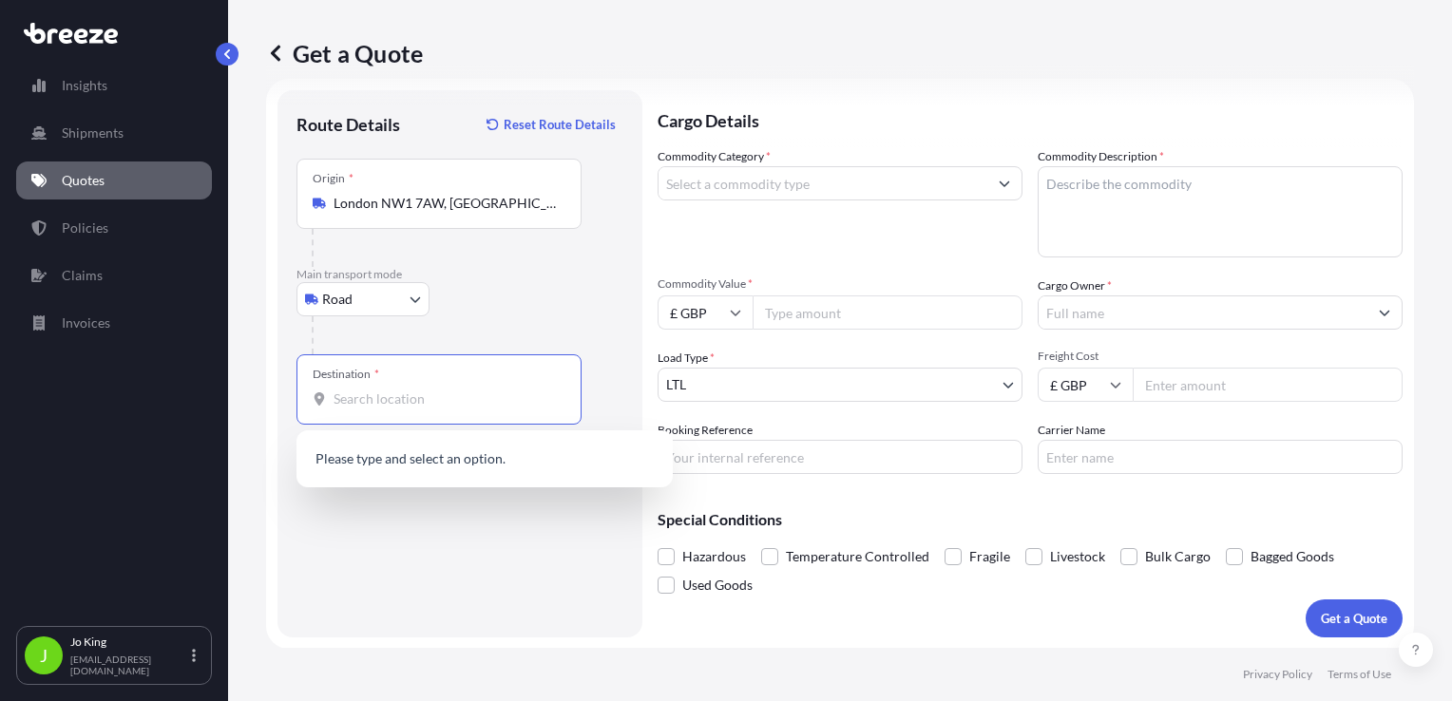
paste input "CF10 2HH"
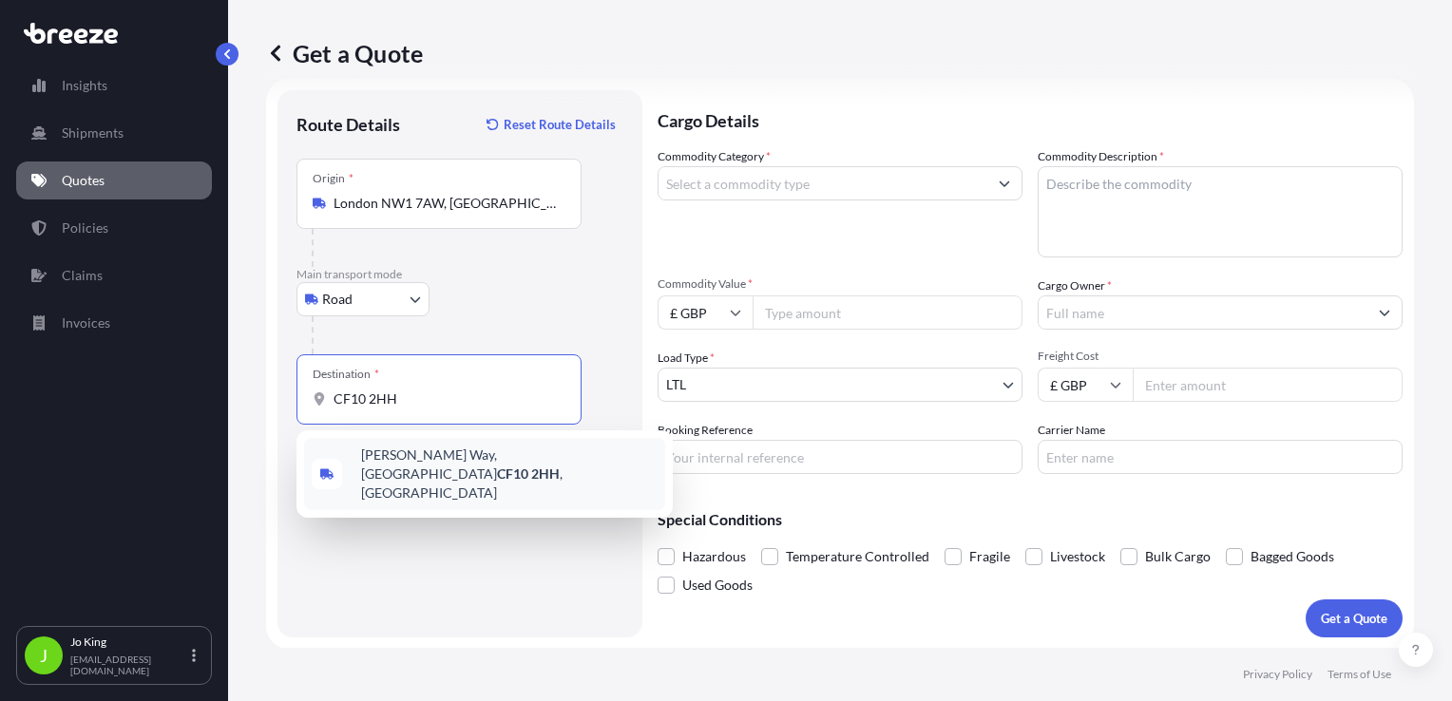
click at [392, 458] on span "Churchill Way, Cardiff CF10 2HH , UK" at bounding box center [509, 474] width 297 height 57
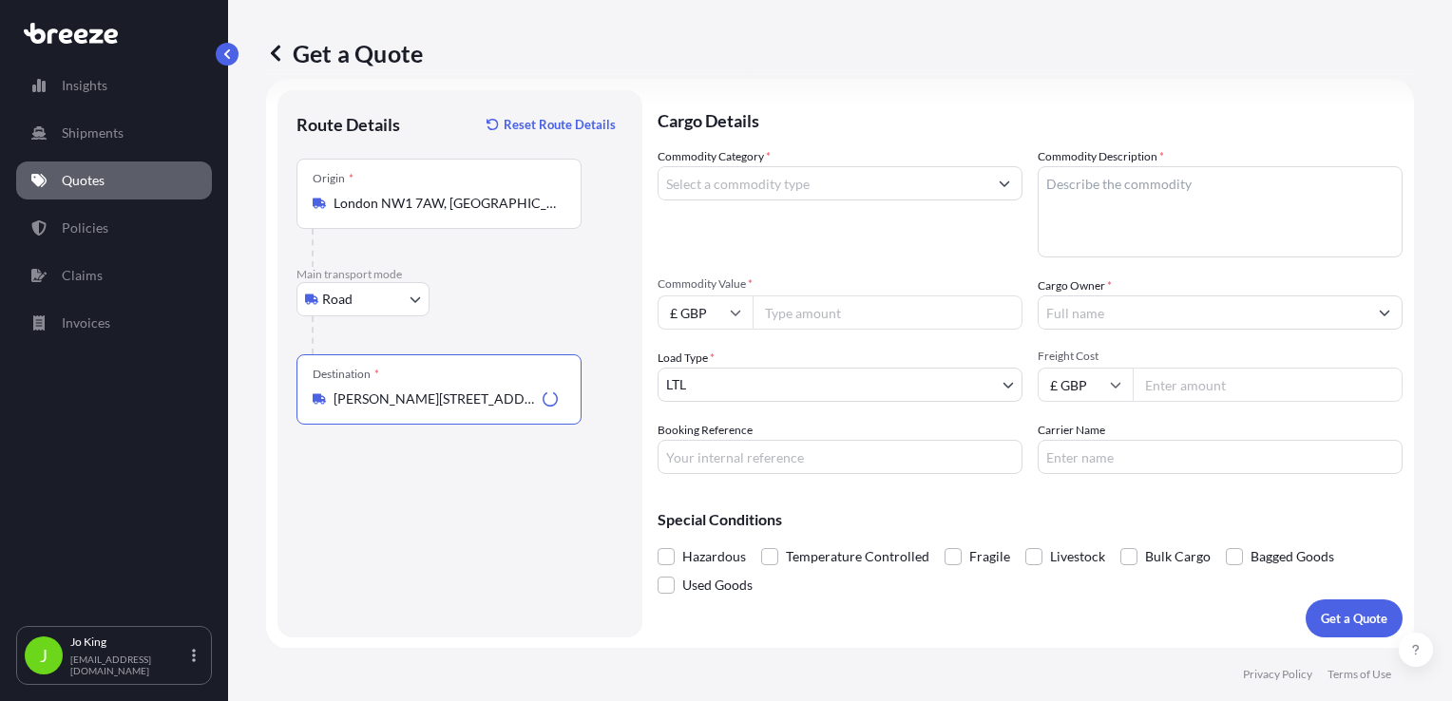
type input "Churchill Way, Cardiff CF10 2HH, UK"
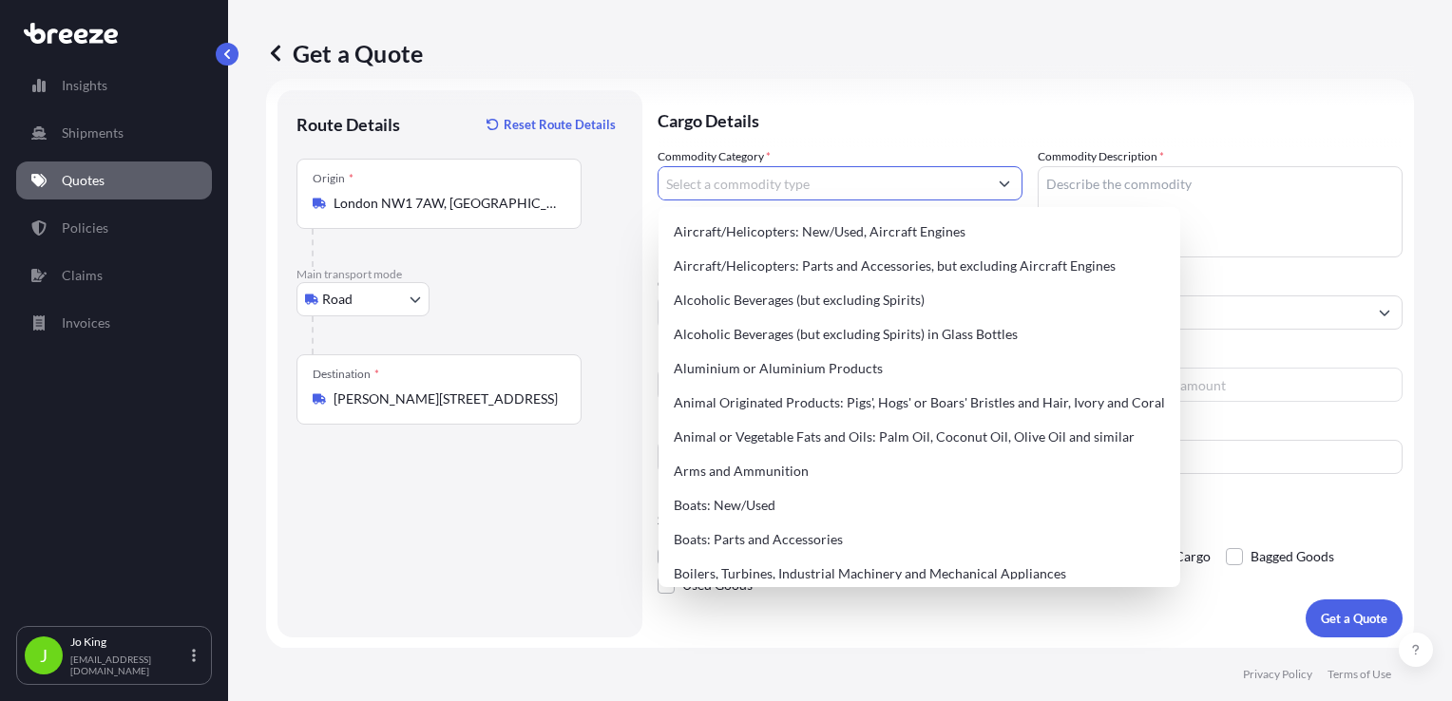
click at [710, 182] on input "Commodity Category *" at bounding box center [823, 183] width 329 height 34
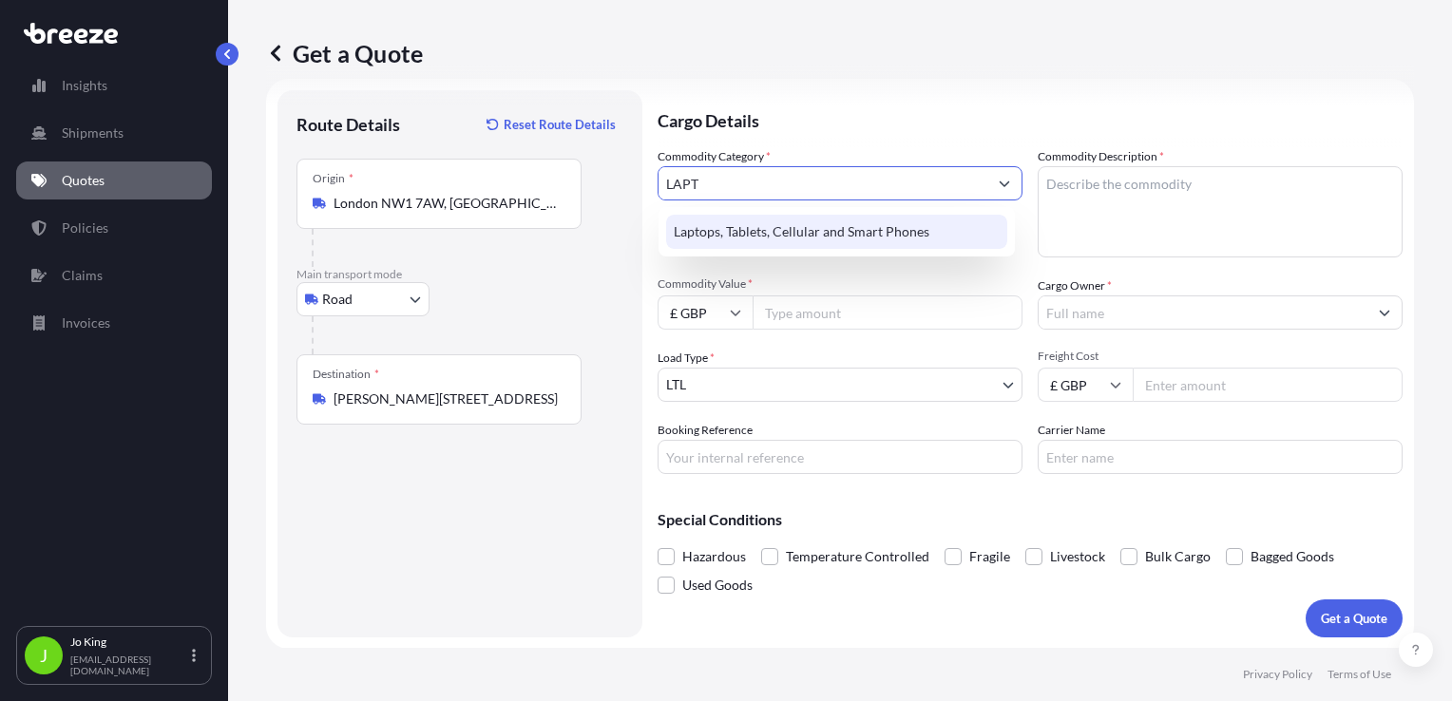
type input "LAPT"
click at [868, 249] on div "Laptops, Tablets, Cellular and Smart Phones" at bounding box center [837, 231] width 356 height 49
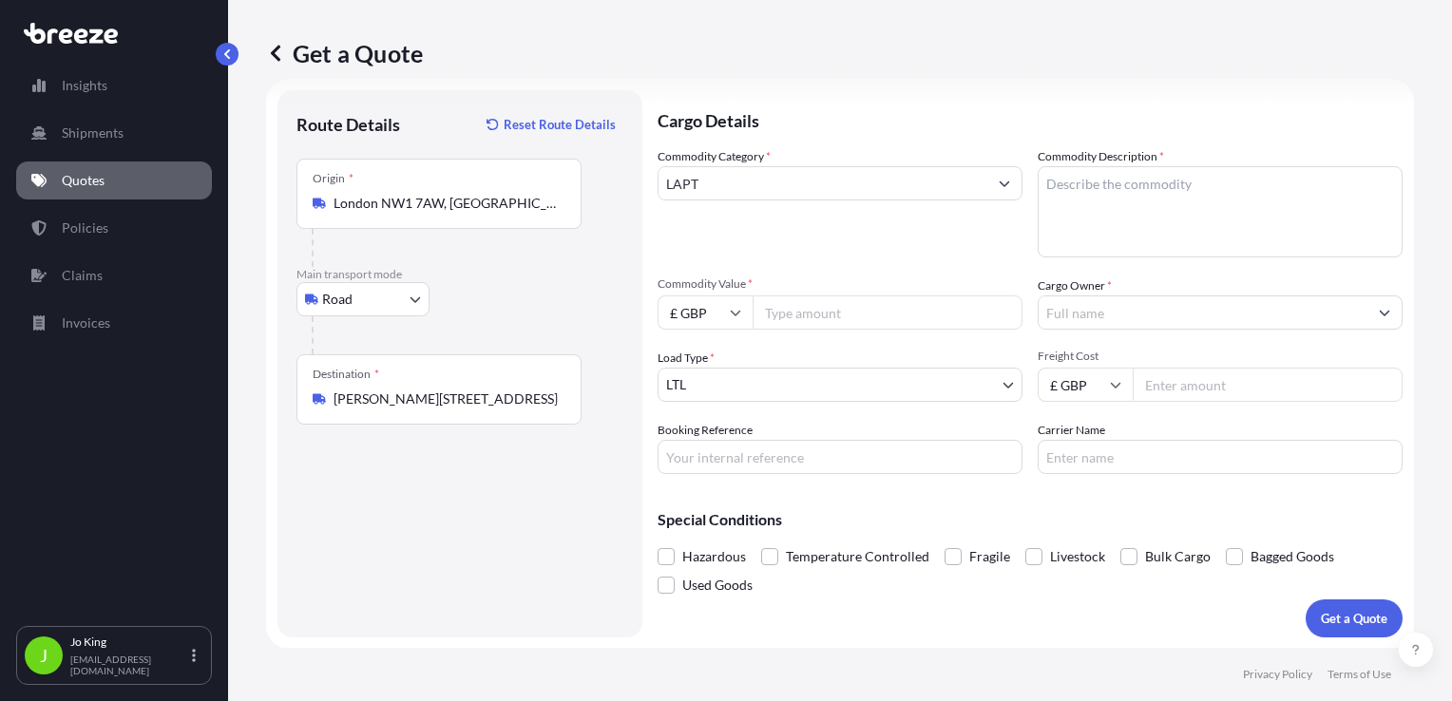
click at [1114, 206] on textarea "Commodity Description *" at bounding box center [1220, 211] width 365 height 91
type textarea "LAPTOP"
click at [850, 314] on input "Commodity Value *" at bounding box center [888, 313] width 270 height 34
click at [712, 201] on div "Commodity Category * LAPT" at bounding box center [840, 202] width 365 height 110
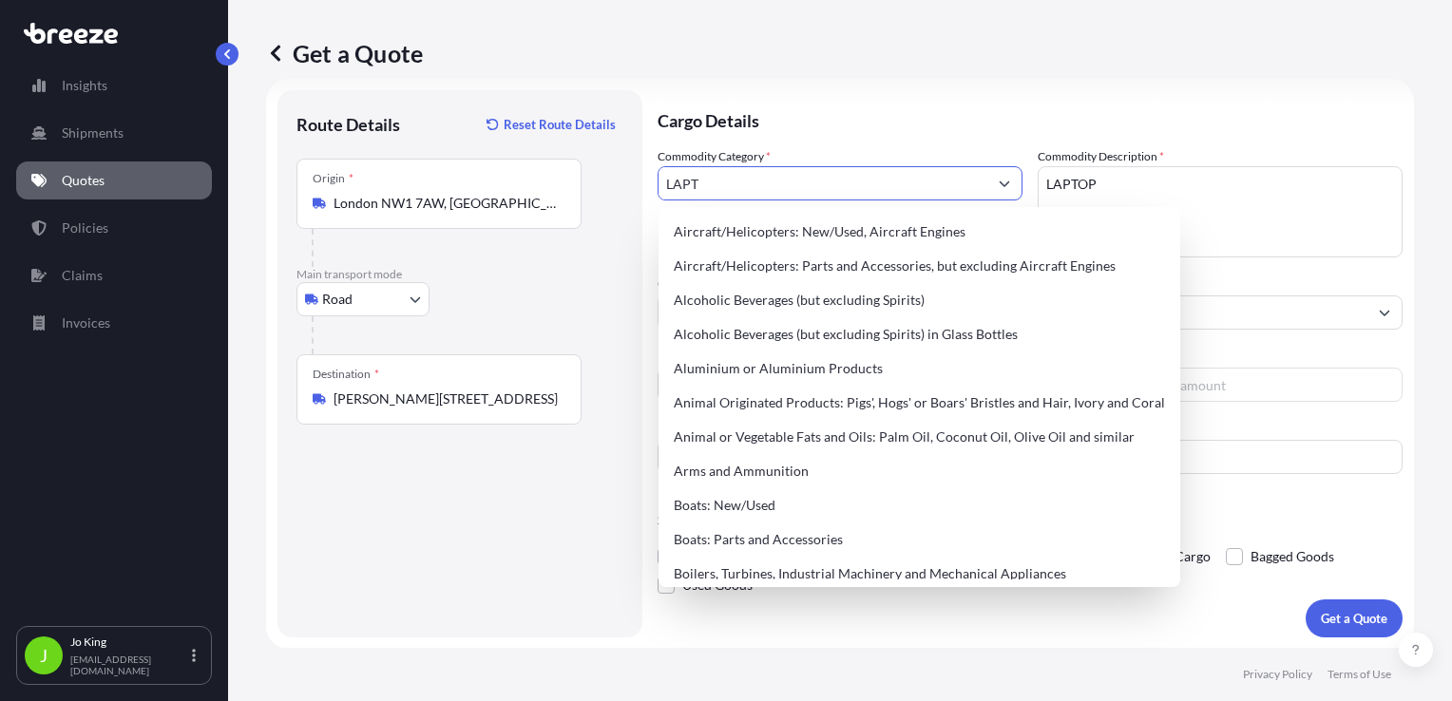
click at [713, 187] on input "LAPT" at bounding box center [823, 183] width 329 height 34
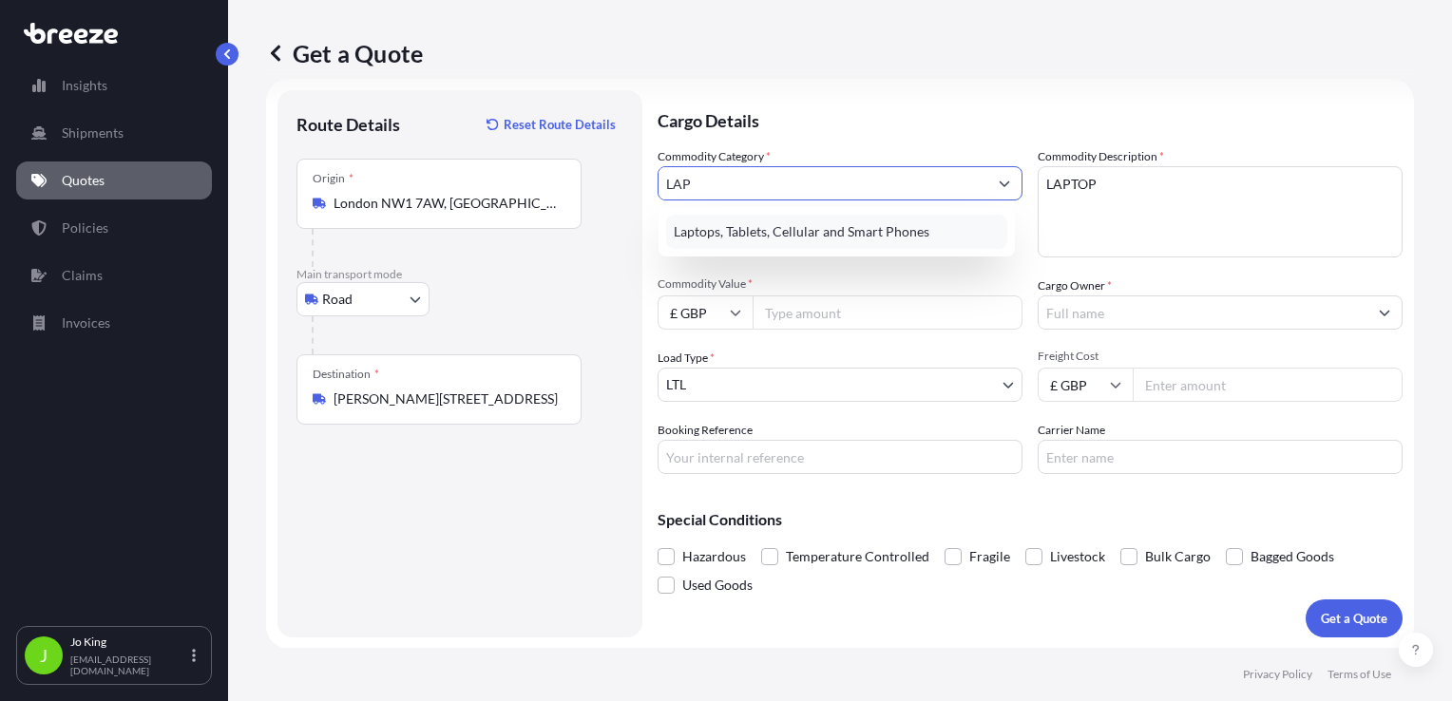
click at [718, 221] on div "Laptops, Tablets, Cellular and Smart Phones" at bounding box center [836, 232] width 341 height 34
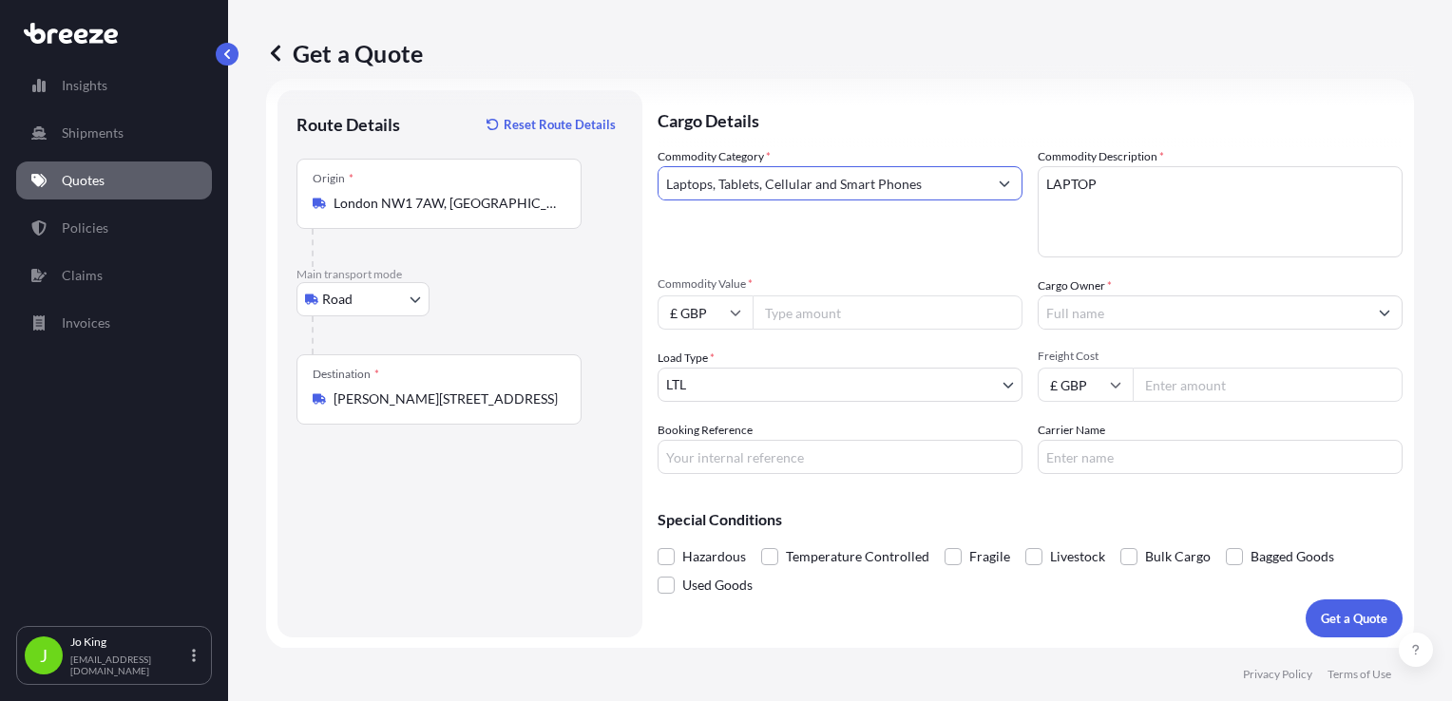
type input "Laptops, Tablets, Cellular and Smart Phones"
click at [817, 316] on input "Commodity Value *" at bounding box center [888, 313] width 270 height 34
type input "1200"
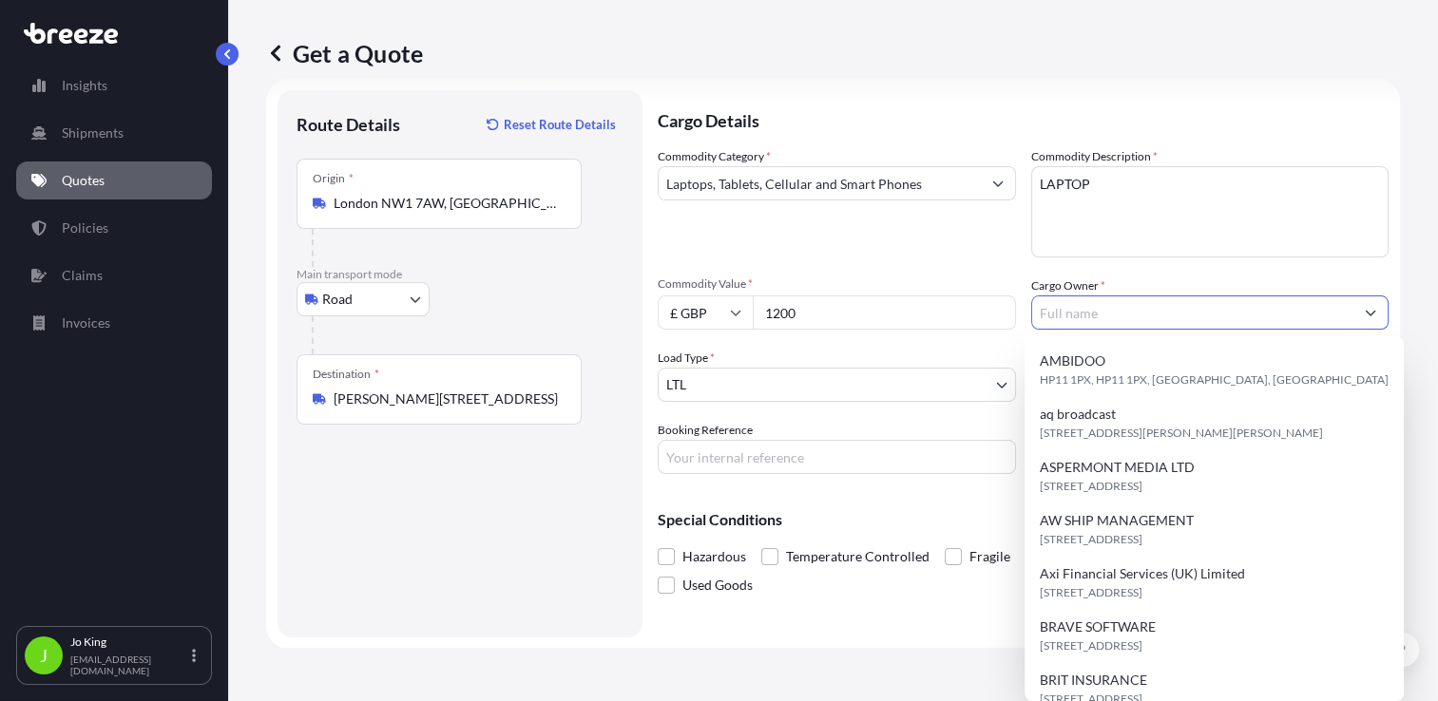
click at [1121, 314] on input "Cargo Owner *" at bounding box center [1193, 313] width 322 height 34
type input "V"
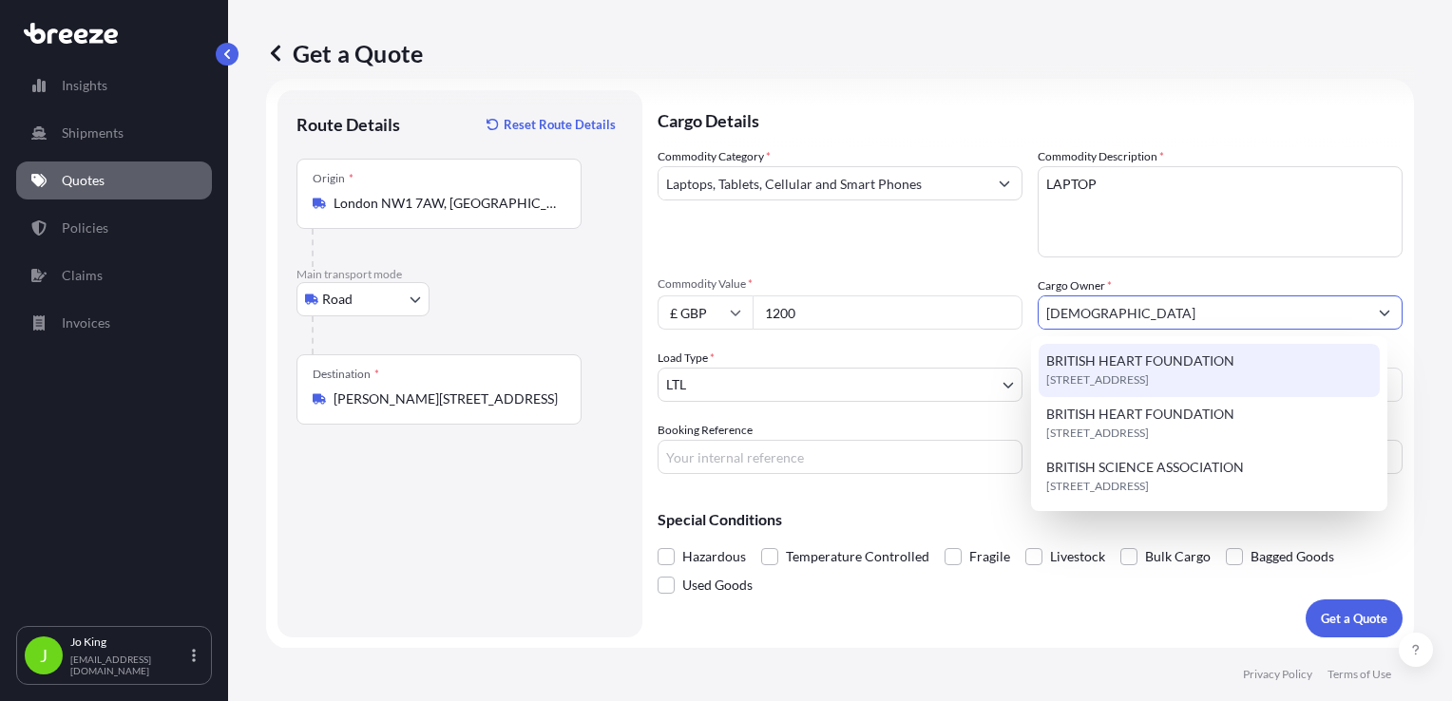
click at [1185, 363] on span "BRITISH HEART FOUNDATION" at bounding box center [1140, 361] width 188 height 19
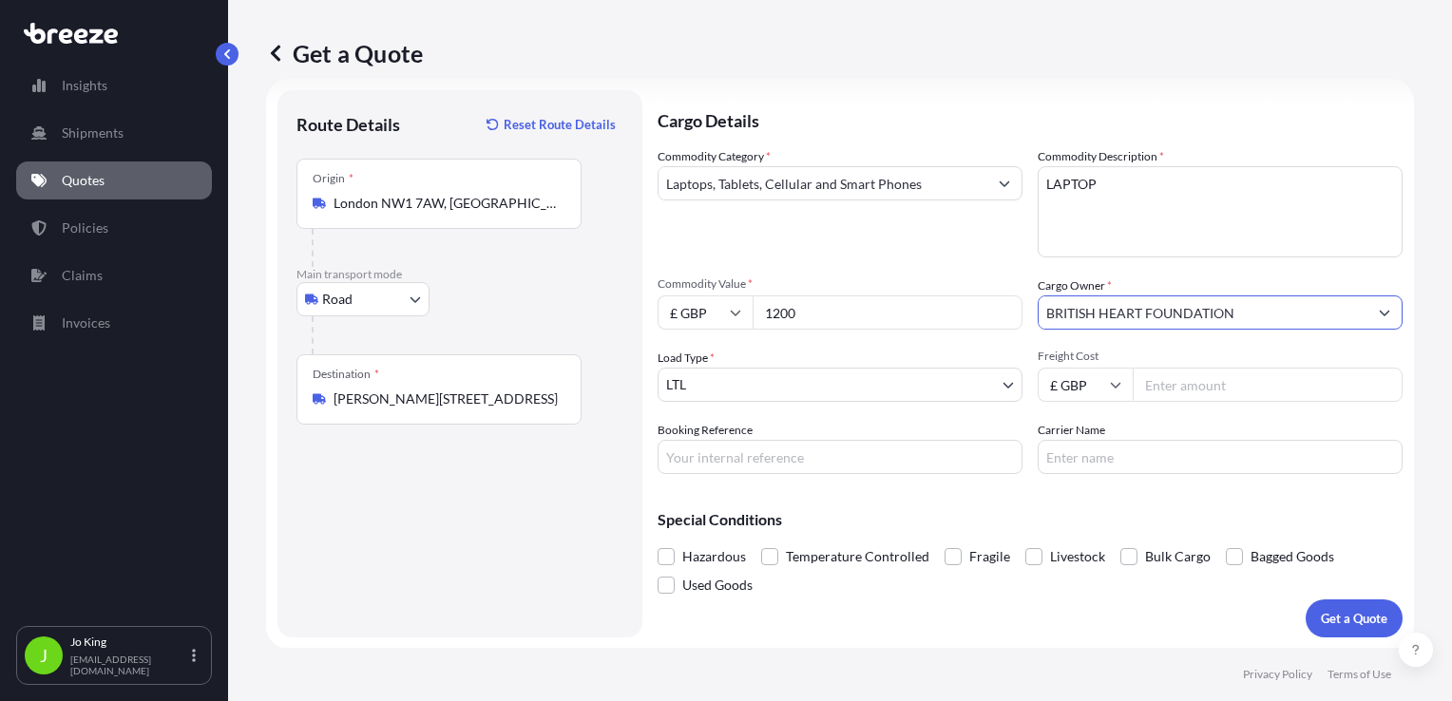
type input "BRITISH HEART FOUNDATION"
click at [1151, 378] on input "Freight Cost" at bounding box center [1268, 385] width 270 height 34
drag, startPoint x: 1186, startPoint y: 390, endPoint x: 1133, endPoint y: 391, distance: 53.2
click at [1133, 391] on input "13.25" at bounding box center [1268, 385] width 270 height 34
type input "15.43"
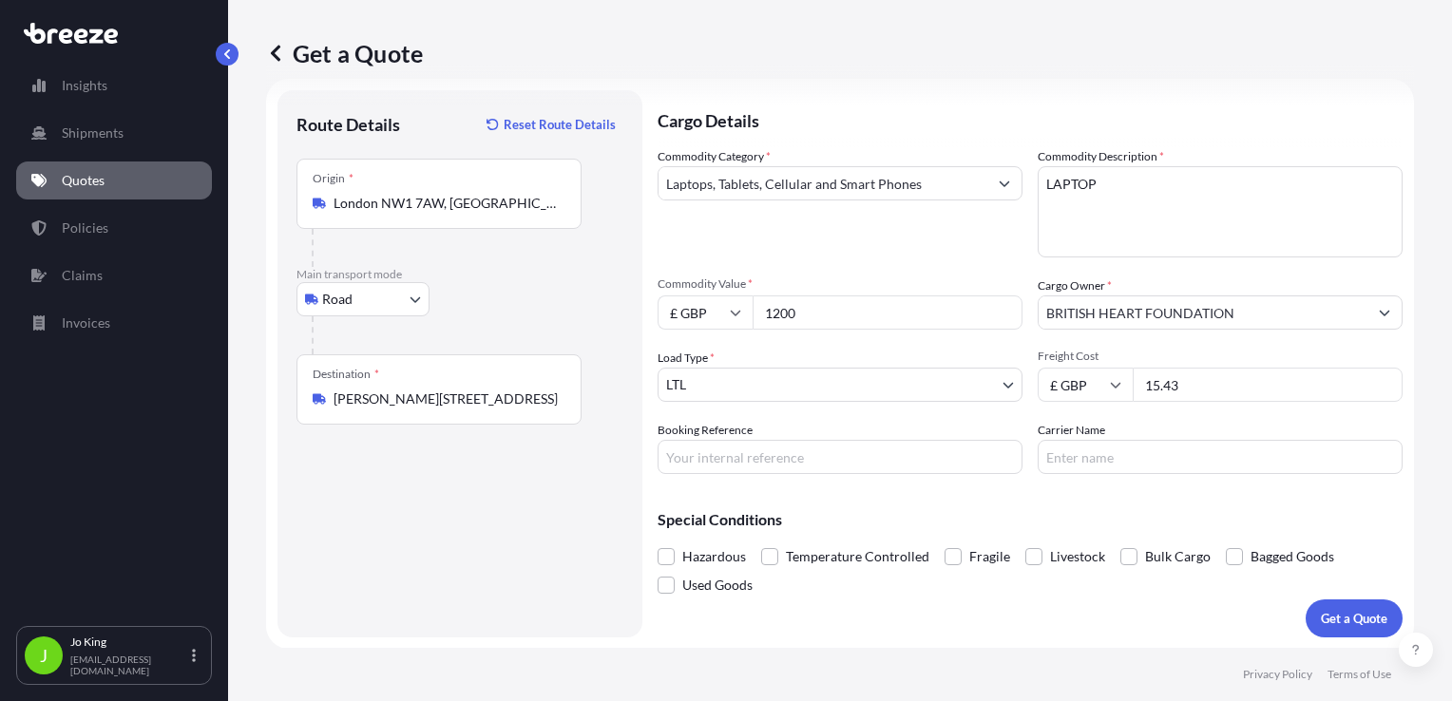
click at [820, 462] on input "Booking Reference" at bounding box center [840, 457] width 365 height 34
type input "2217781"
click at [1321, 617] on p "Get a Quote" at bounding box center [1354, 618] width 67 height 19
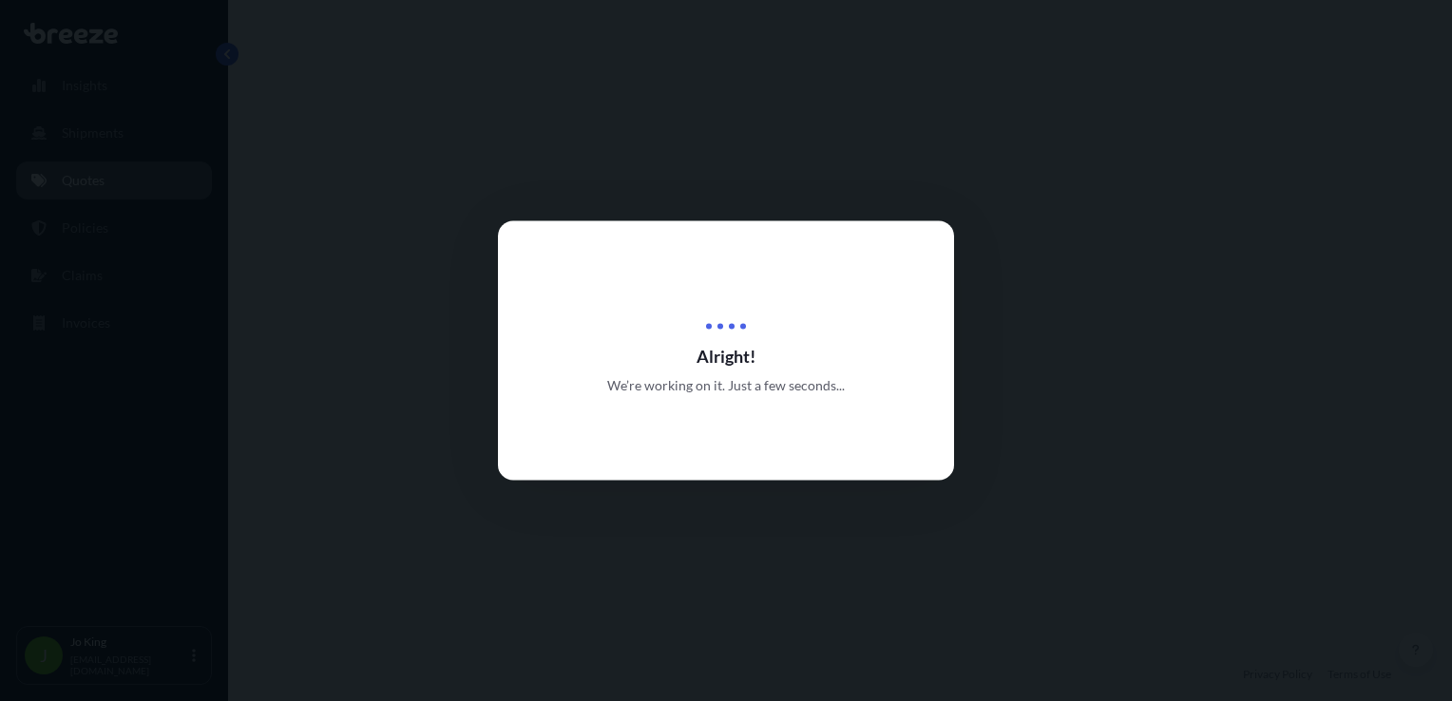
select select "Road"
select select "1"
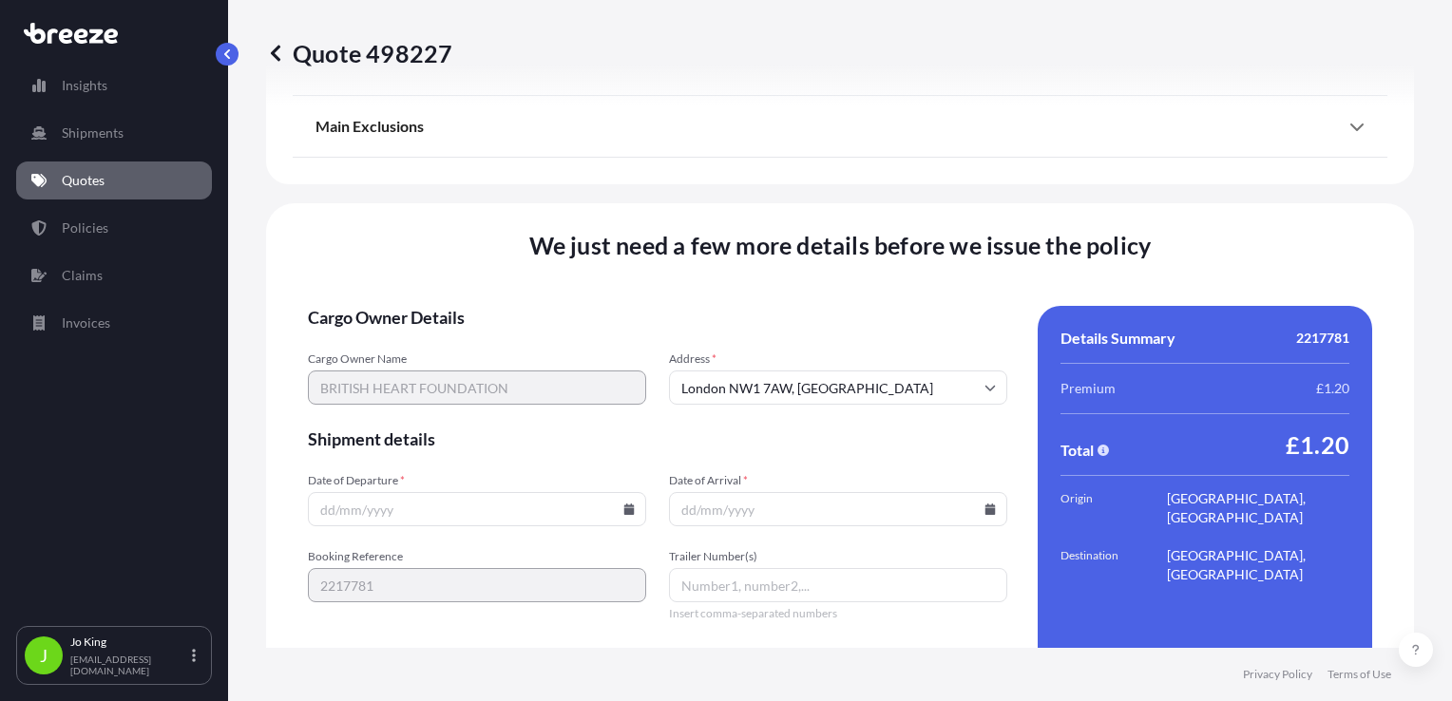
scroll to position [2369, 0]
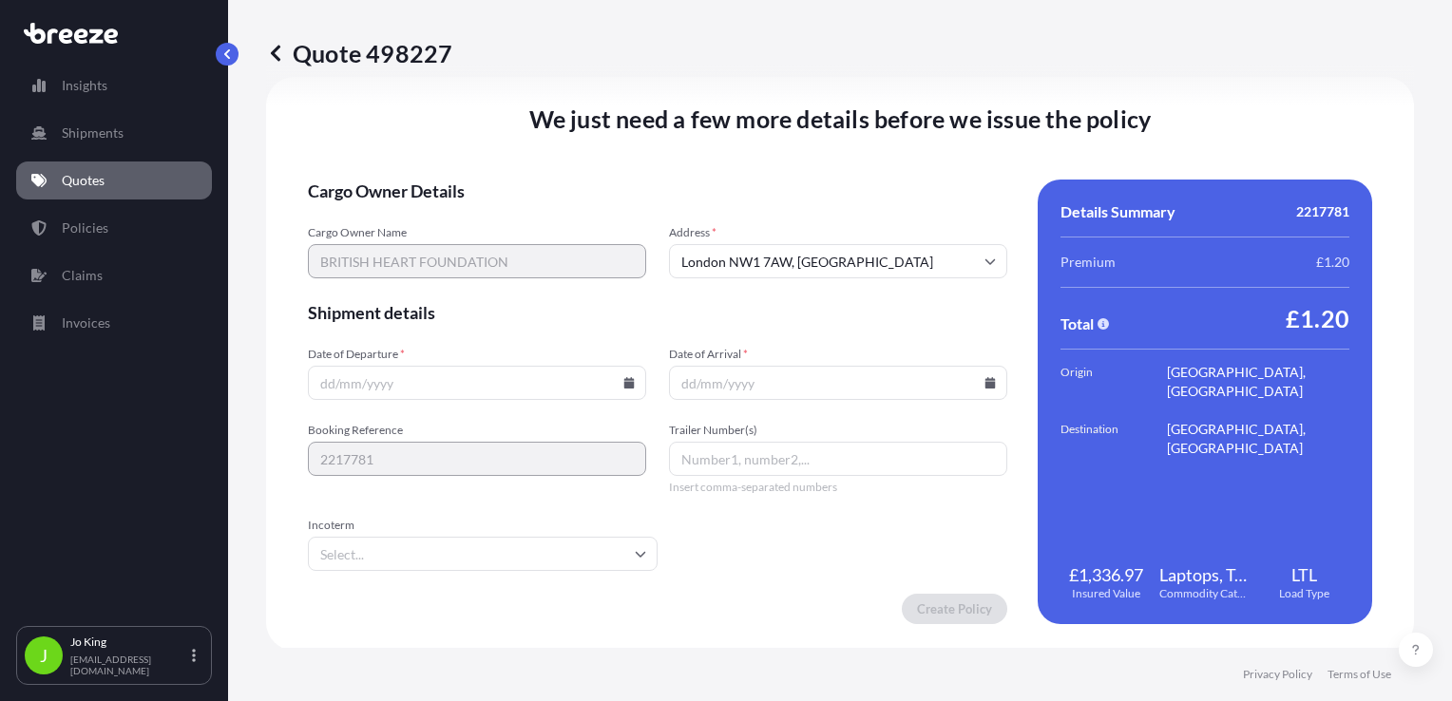
click at [629, 387] on icon at bounding box center [628, 382] width 11 height 11
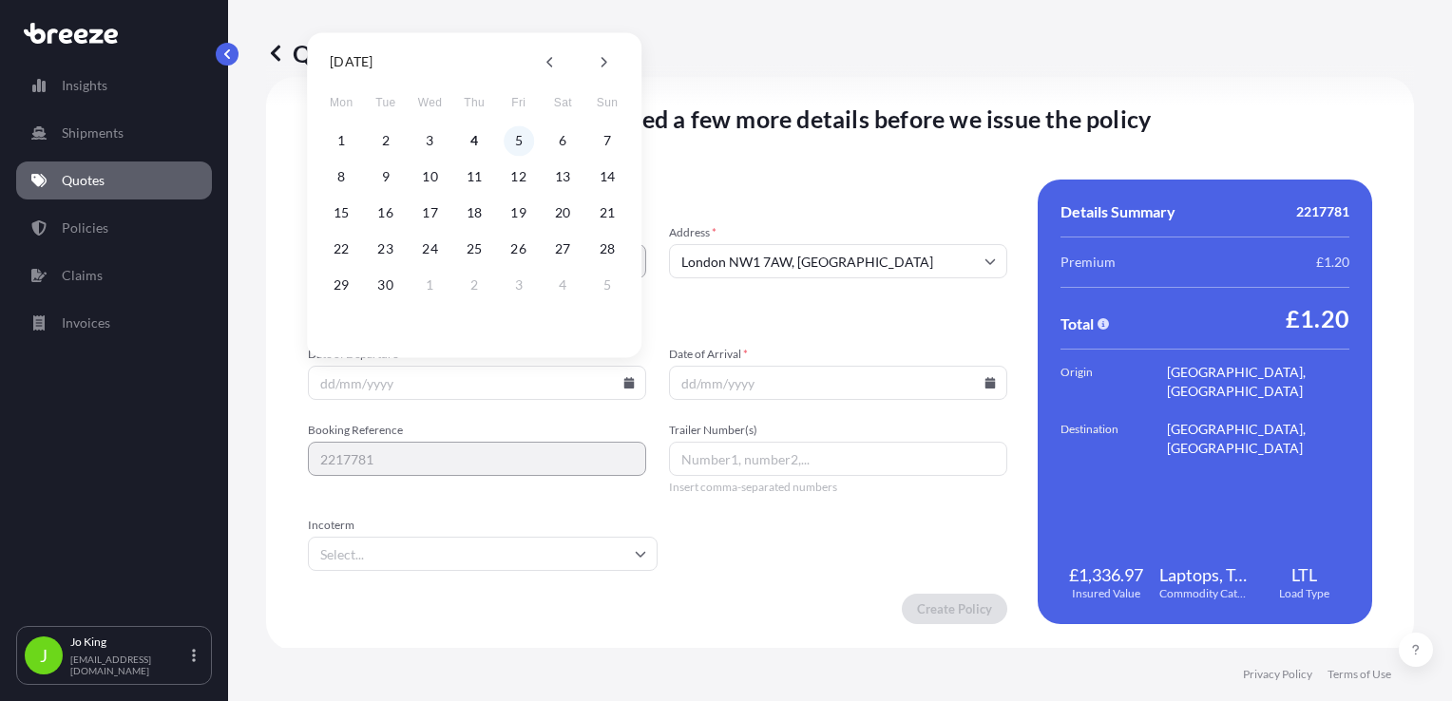
click at [516, 139] on button "5" at bounding box center [519, 140] width 30 height 30
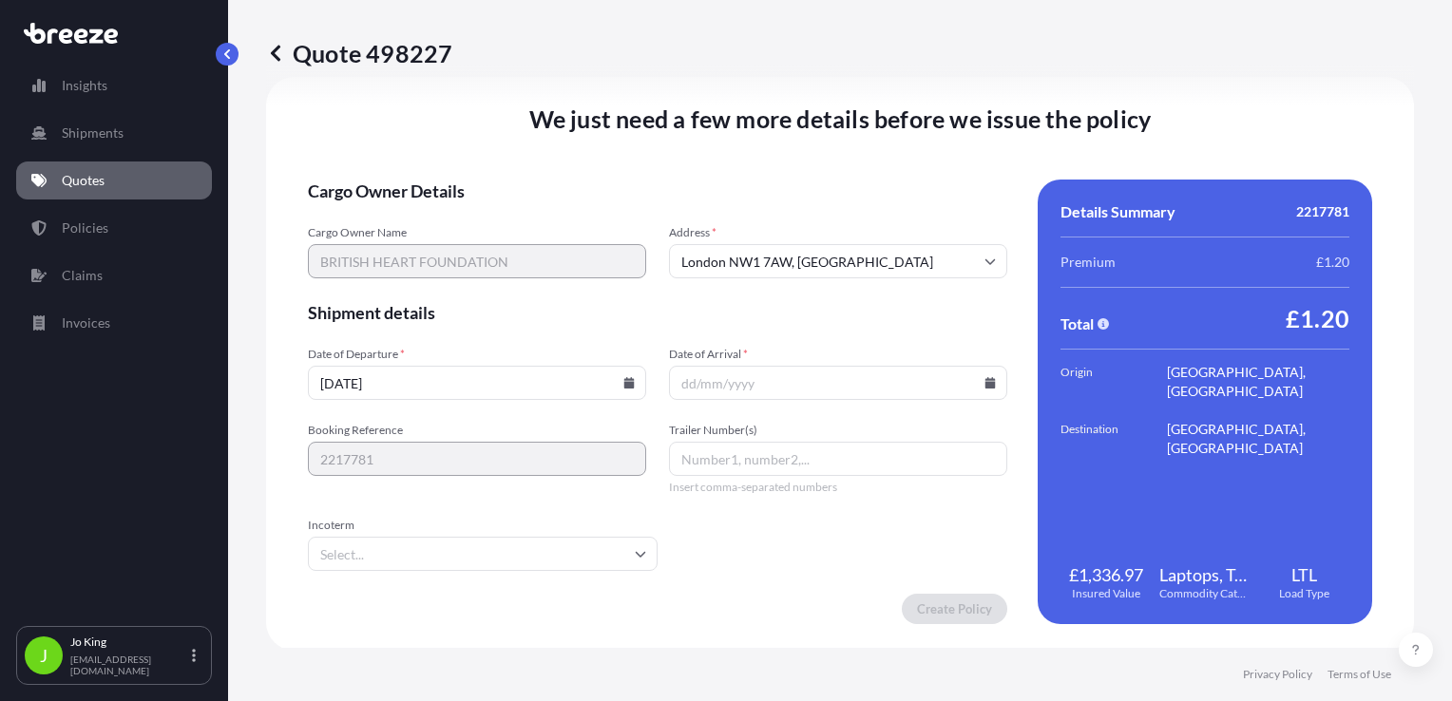
type input "[DATE]"
click at [983, 390] on input "Date of Arrival *" at bounding box center [838, 383] width 338 height 34
click at [986, 384] on icon at bounding box center [991, 382] width 10 height 11
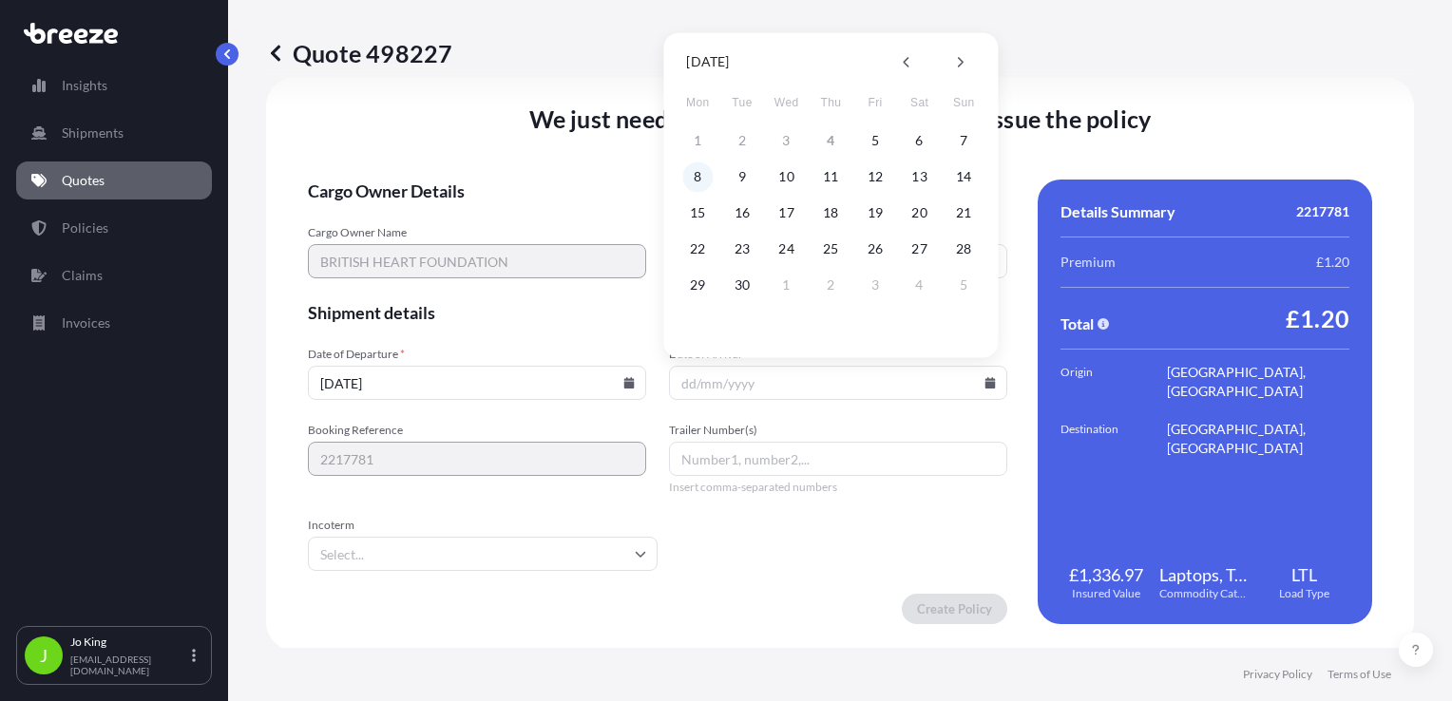
click at [695, 178] on button "8" at bounding box center [697, 177] width 30 height 30
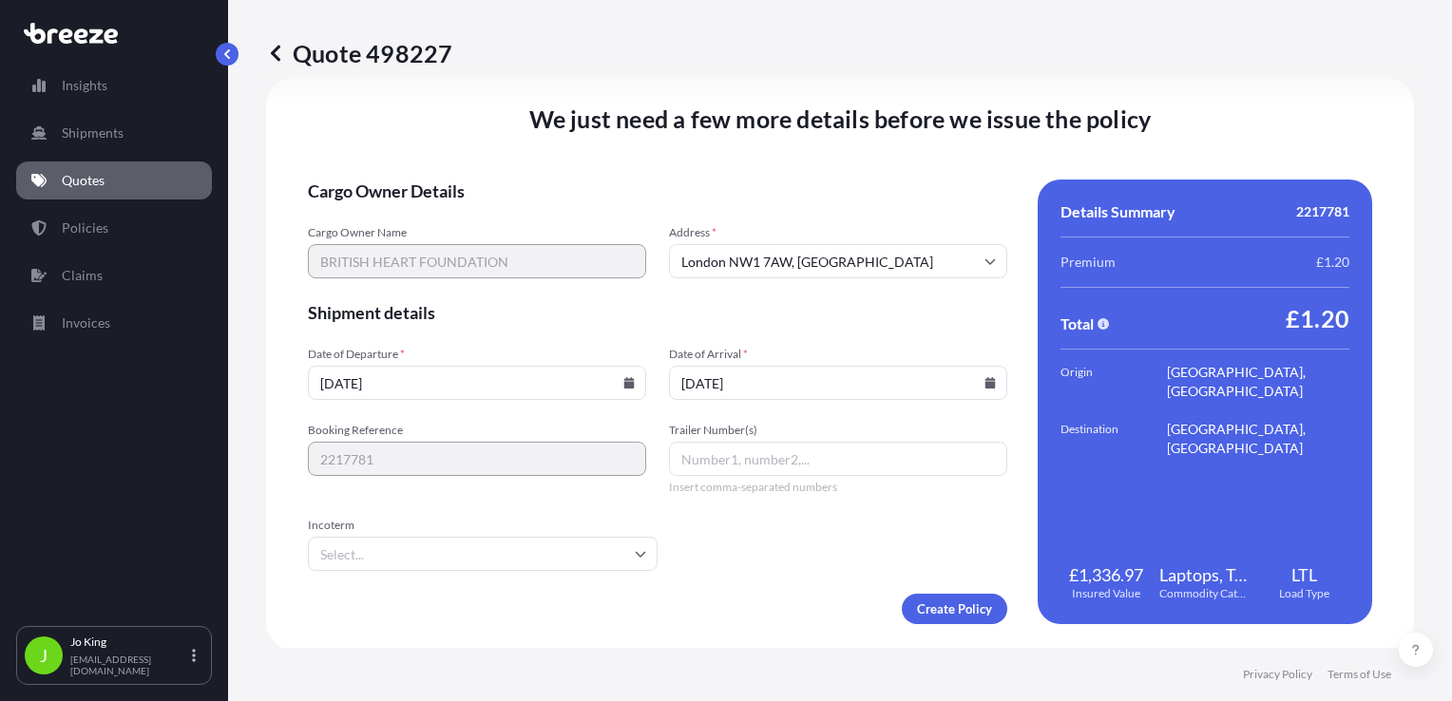
type input "08/09/2025"
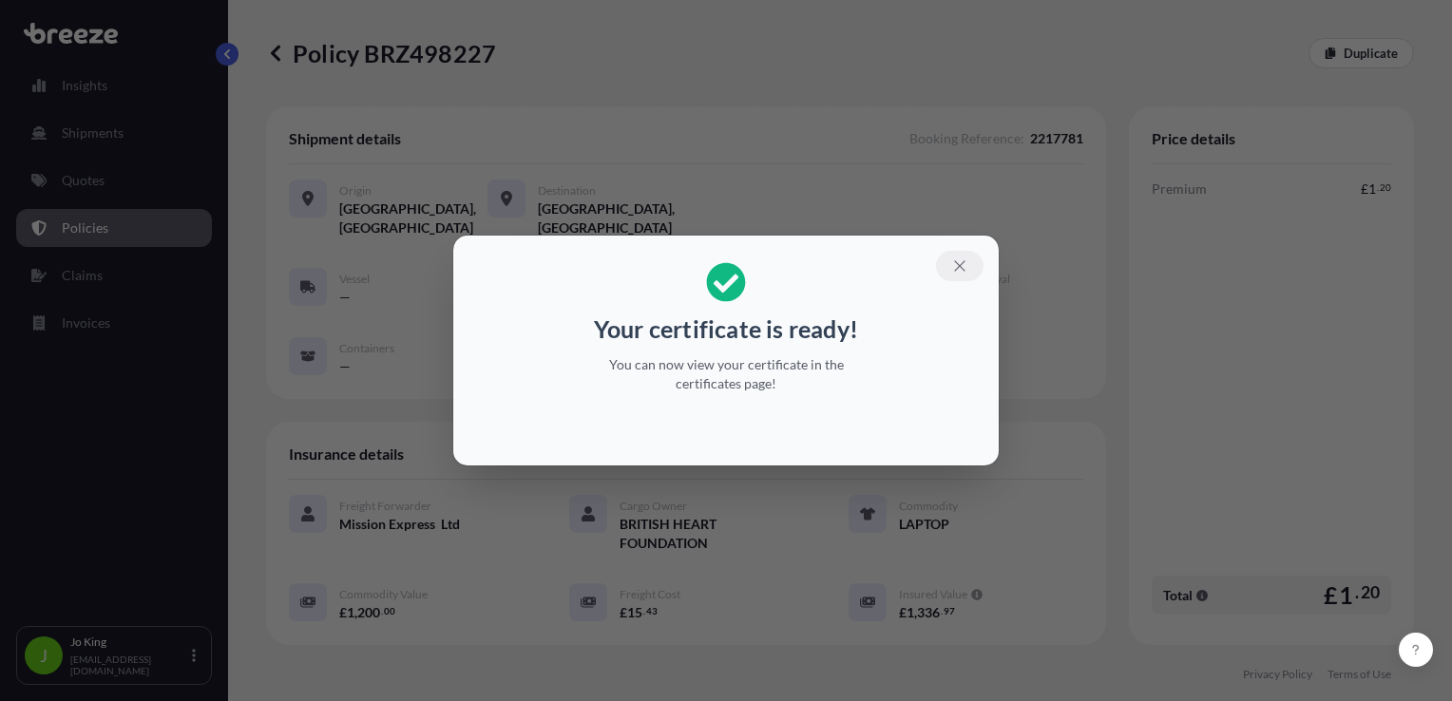
click at [966, 264] on icon "button" at bounding box center [959, 266] width 17 height 17
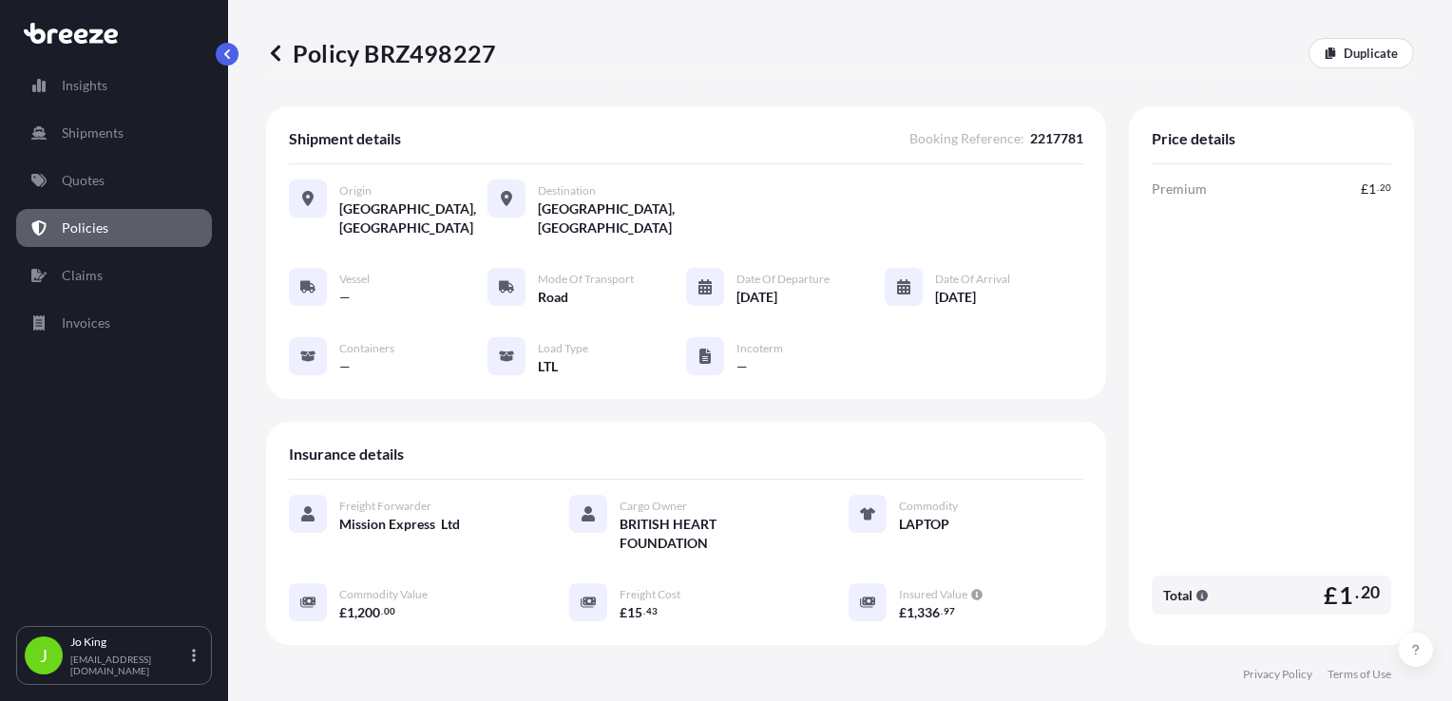
click at [427, 61] on p "Policy BRZ498227" at bounding box center [381, 53] width 230 height 30
copy p "BRZ498227"
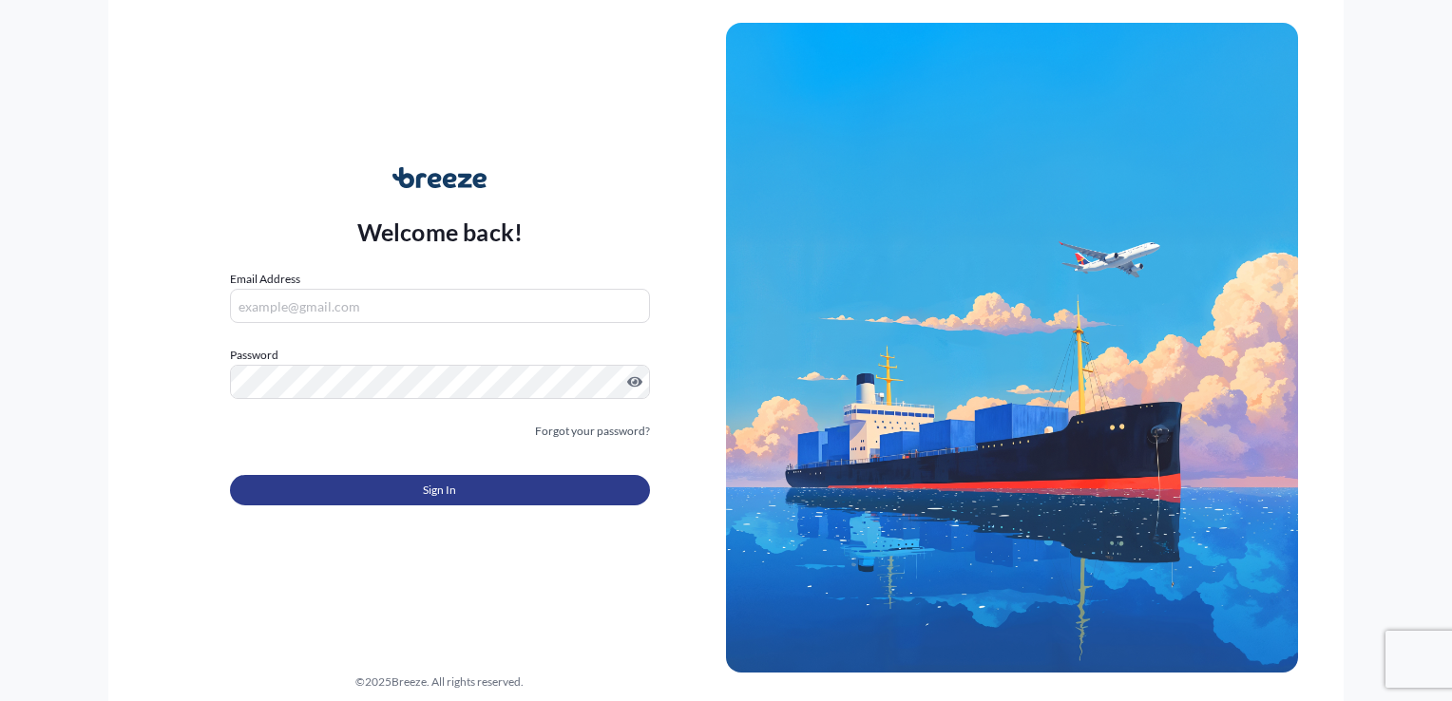
type input "[EMAIL_ADDRESS][DOMAIN_NAME]"
click at [420, 485] on button "Sign In" at bounding box center [440, 490] width 420 height 30
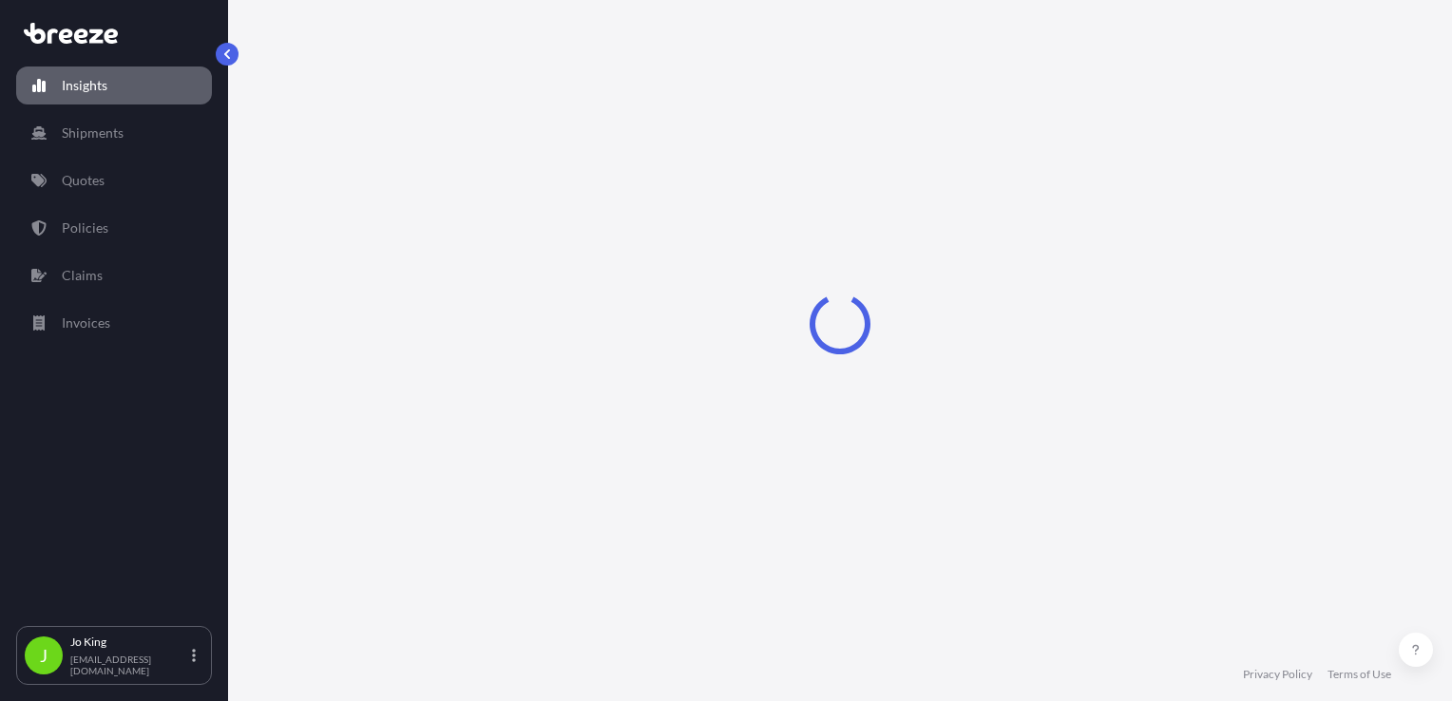
select select "2025"
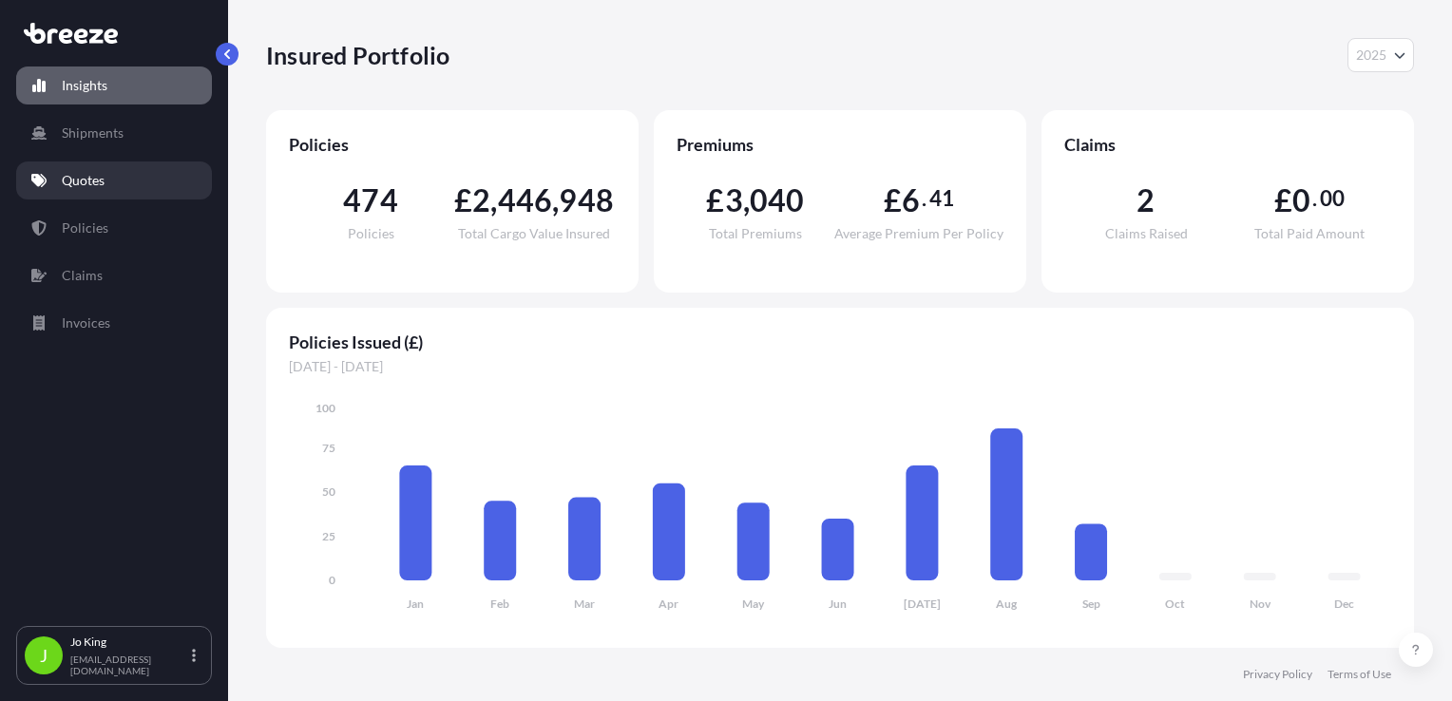
click at [87, 172] on p "Quotes" at bounding box center [83, 180] width 43 height 19
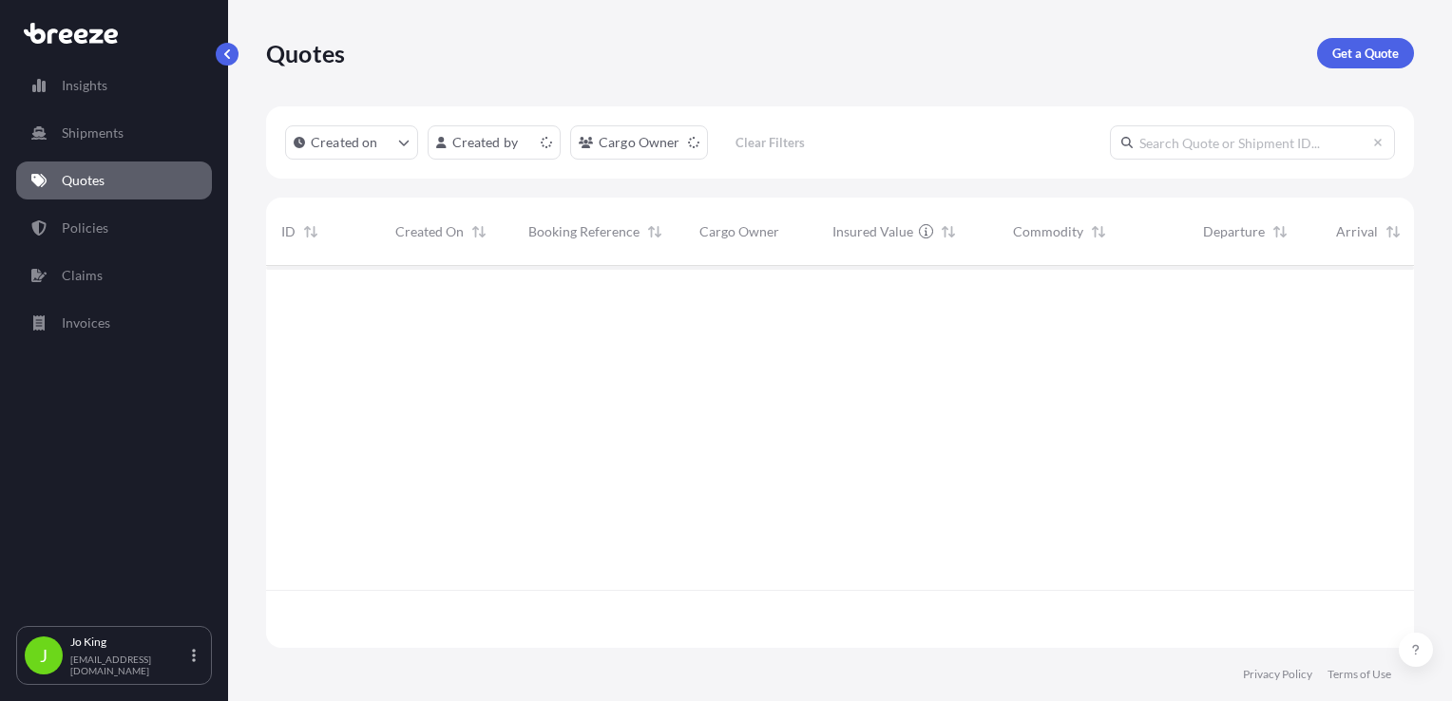
scroll to position [378, 1133]
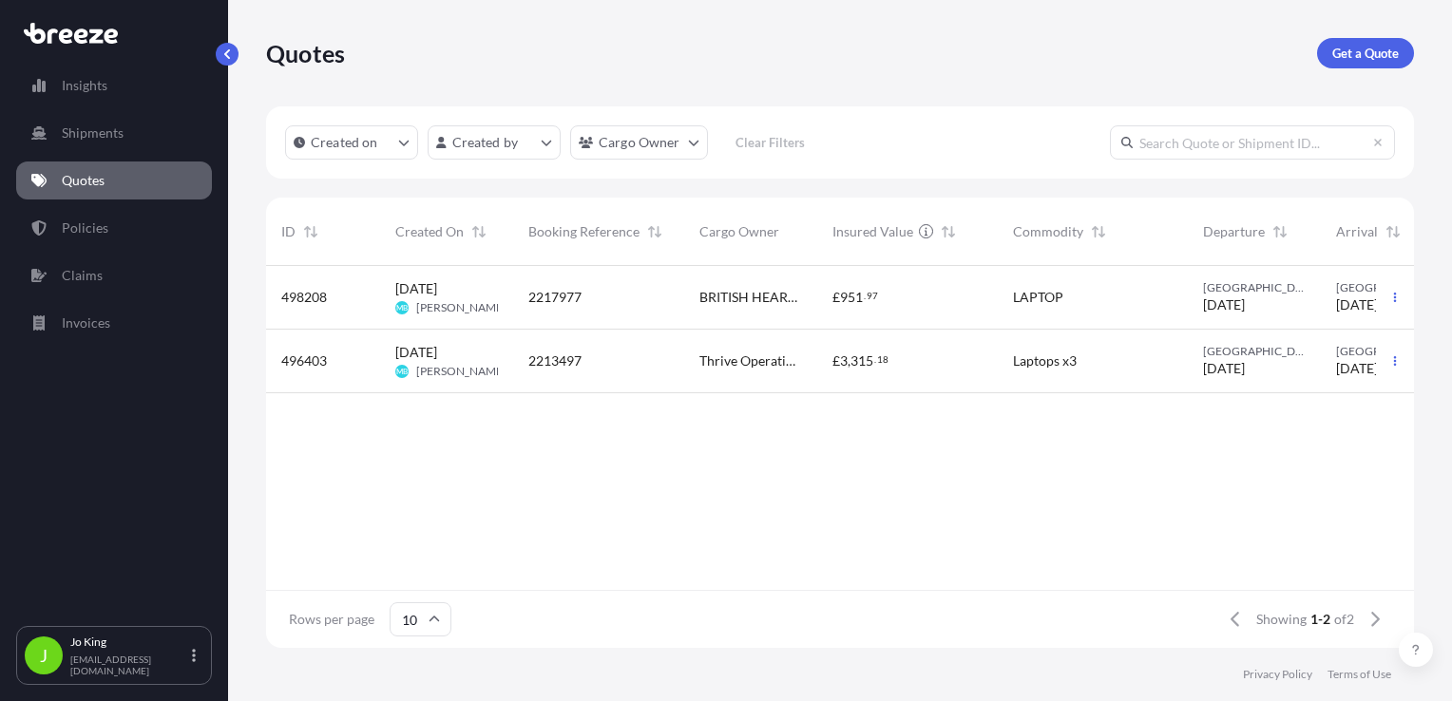
click at [465, 301] on span "[PERSON_NAME]" at bounding box center [461, 307] width 90 height 15
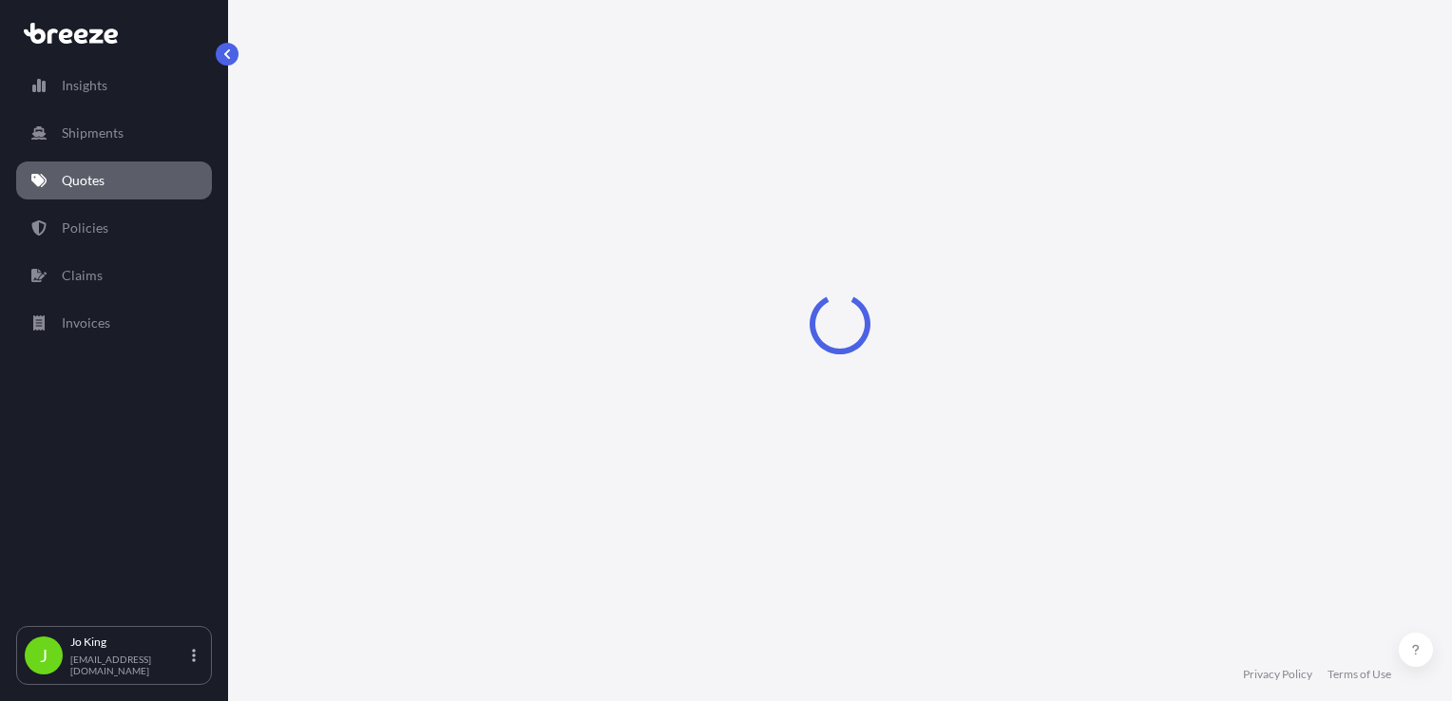
select select "Road"
select select "1"
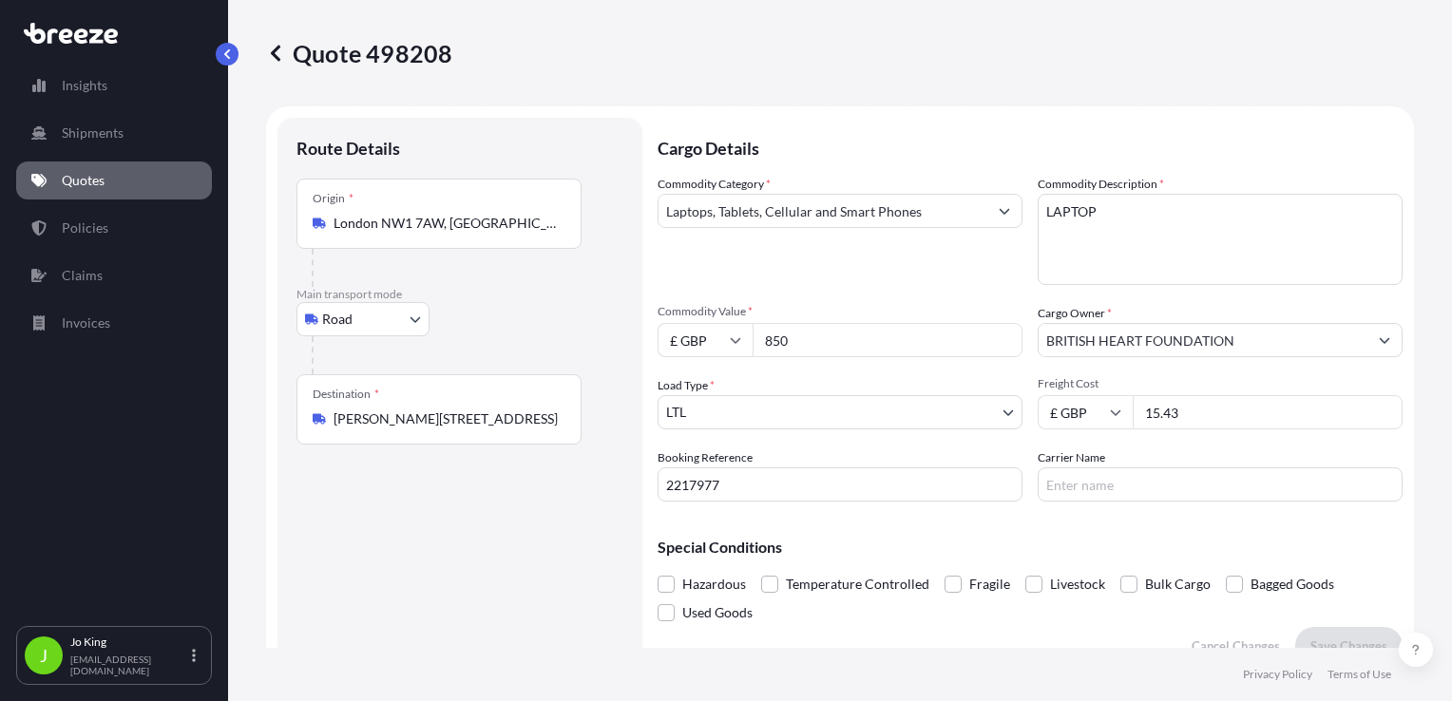
click at [514, 415] on input "[PERSON_NAME][STREET_ADDRESS]" at bounding box center [446, 419] width 224 height 19
drag, startPoint x: 566, startPoint y: 427, endPoint x: 395, endPoint y: 428, distance: 171.1
click at [395, 428] on div "Destination * [PERSON_NAME][STREET_ADDRESS]" at bounding box center [439, 409] width 285 height 70
drag, startPoint x: 395, startPoint y: 428, endPoint x: 451, endPoint y: 473, distance: 72.3
click at [451, 473] on div "Route Details Place of loading Road Road Rail Origin [GEOGRAPHIC_DATA] Main tra…" at bounding box center [460, 391] width 327 height 509
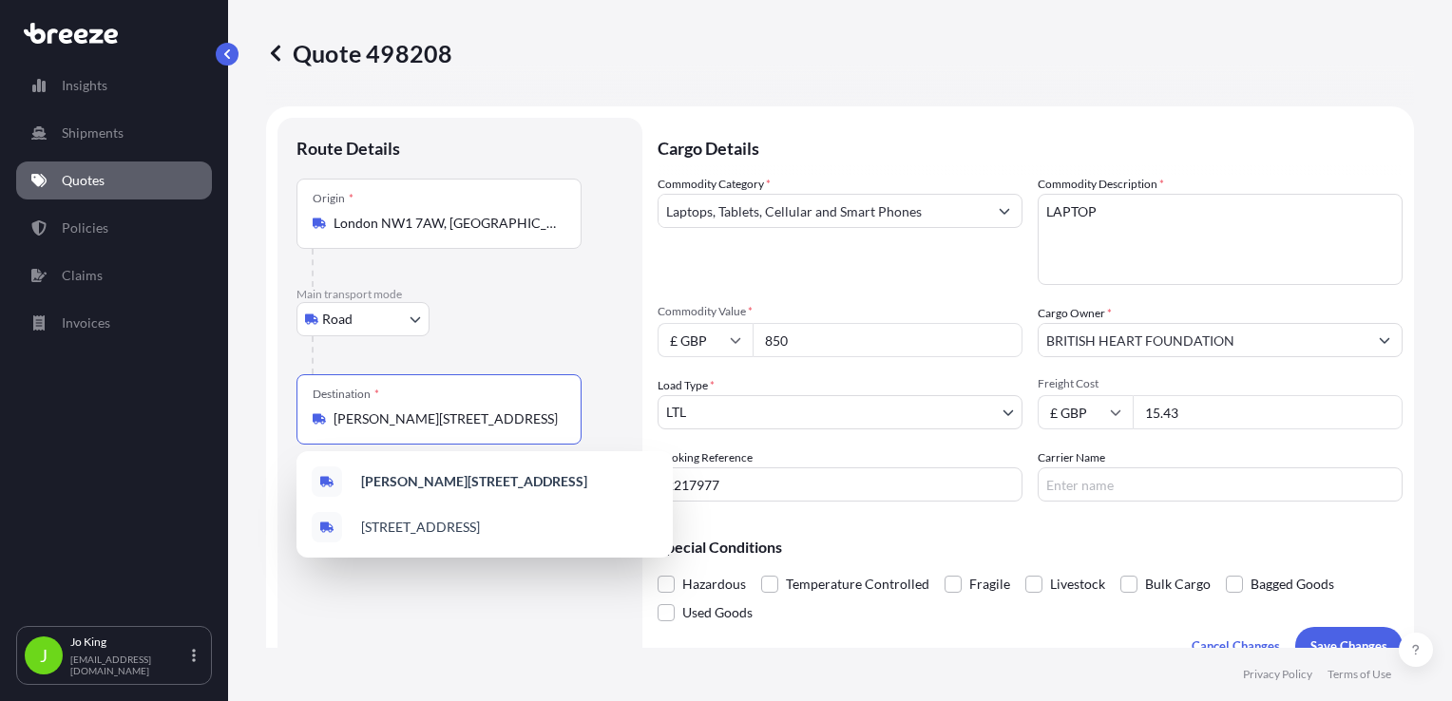
drag, startPoint x: 551, startPoint y: 418, endPoint x: 330, endPoint y: 434, distance: 222.0
click at [330, 434] on div "Destination * [PERSON_NAME][STREET_ADDRESS]" at bounding box center [439, 409] width 285 height 70
type input ", [GEOGRAPHIC_DATA]"
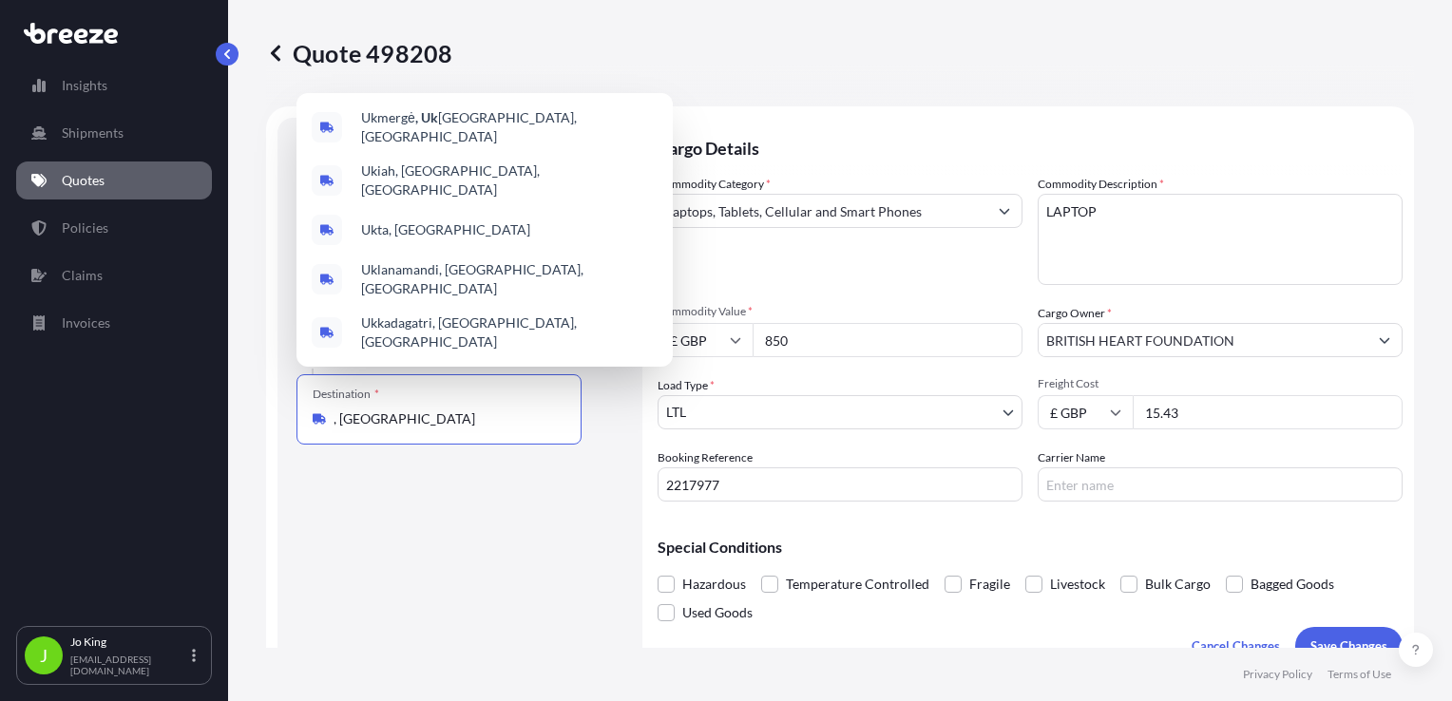
drag, startPoint x: 399, startPoint y: 414, endPoint x: 323, endPoint y: 416, distance: 76.1
click at [323, 416] on div ", [GEOGRAPHIC_DATA]" at bounding box center [439, 419] width 253 height 19
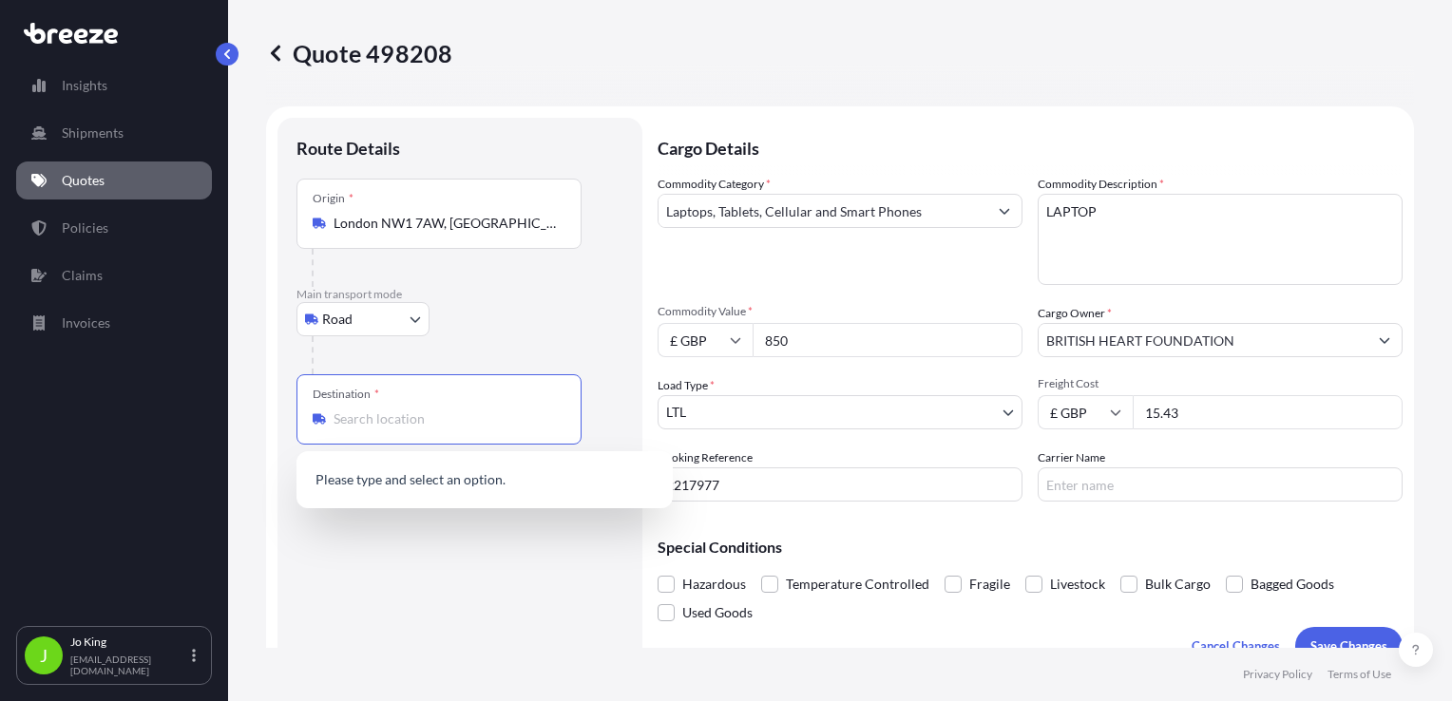
paste input "G20 8PT"
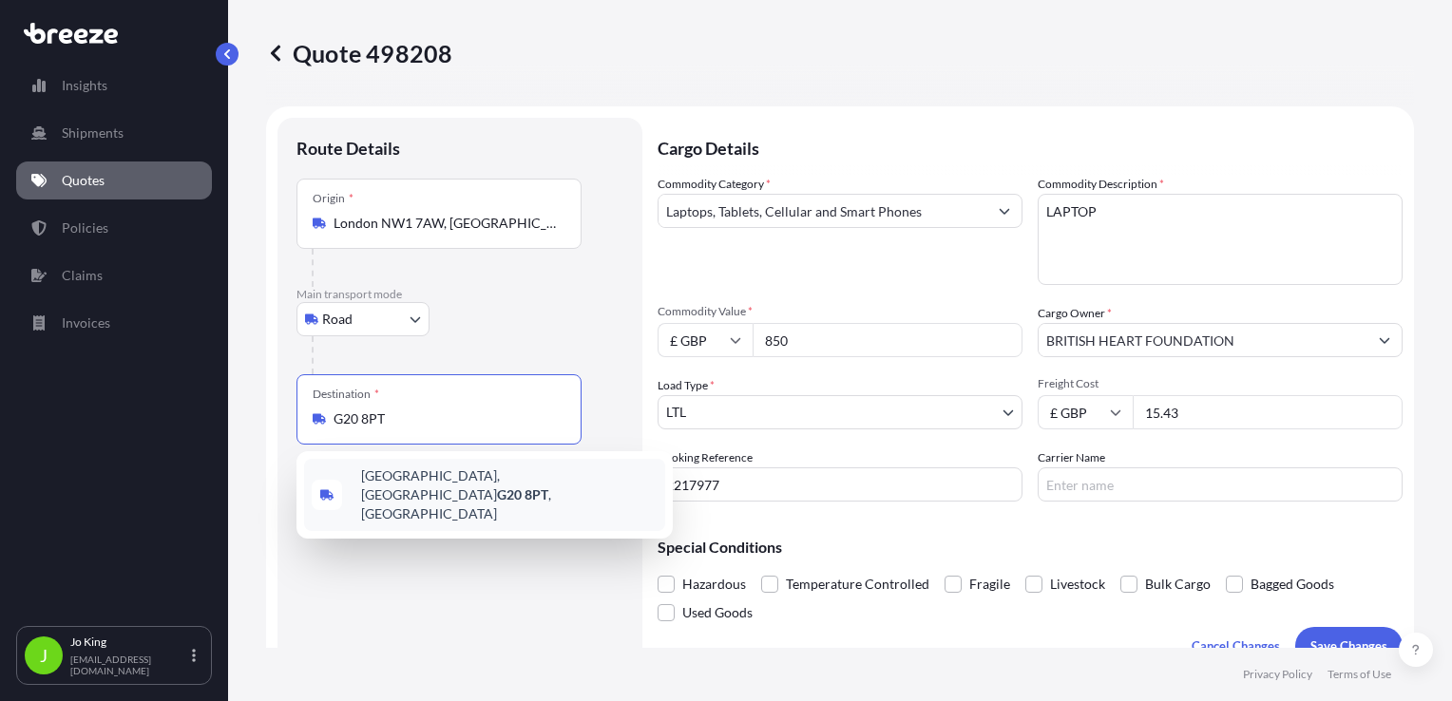
click at [424, 474] on span "[STREET_ADDRESS]" at bounding box center [509, 495] width 297 height 57
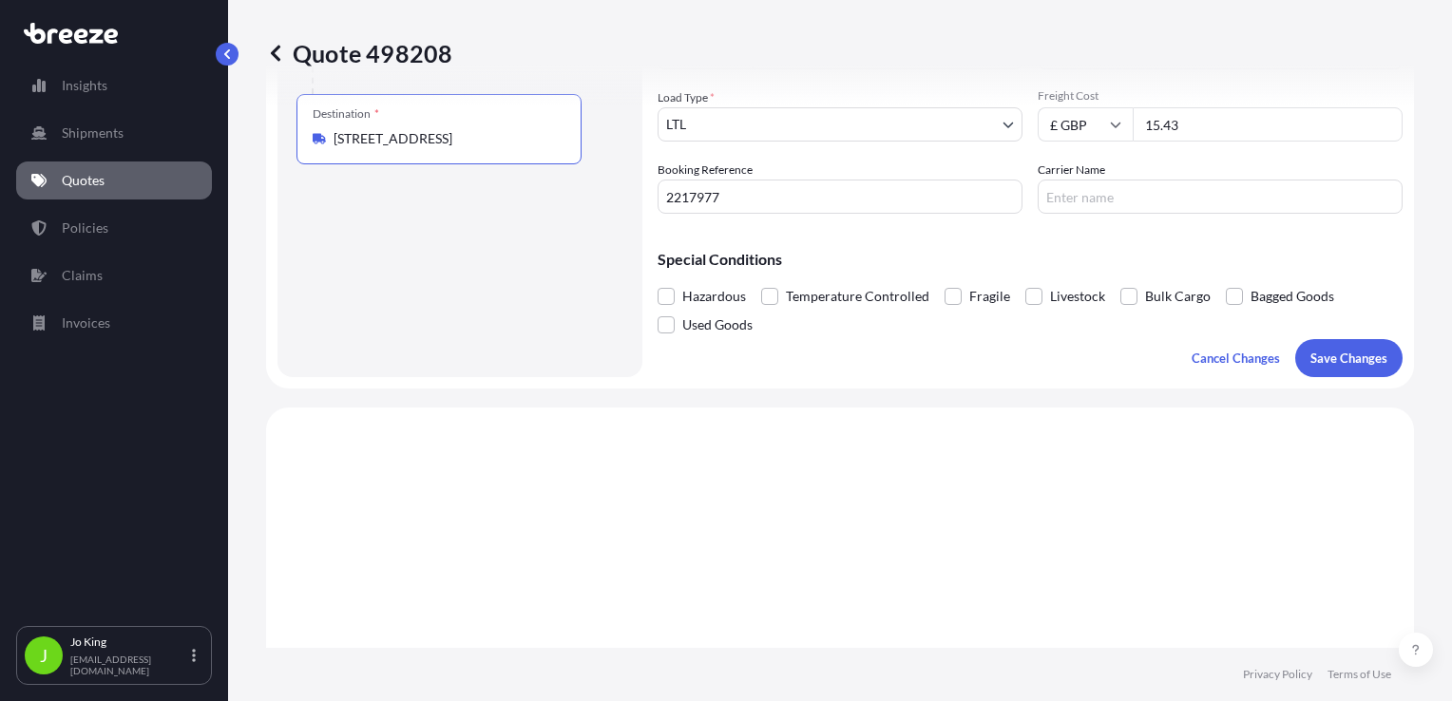
scroll to position [285, 0]
type input "[STREET_ADDRESS]"
click at [1311, 367] on p "Save Changes" at bounding box center [1349, 361] width 77 height 19
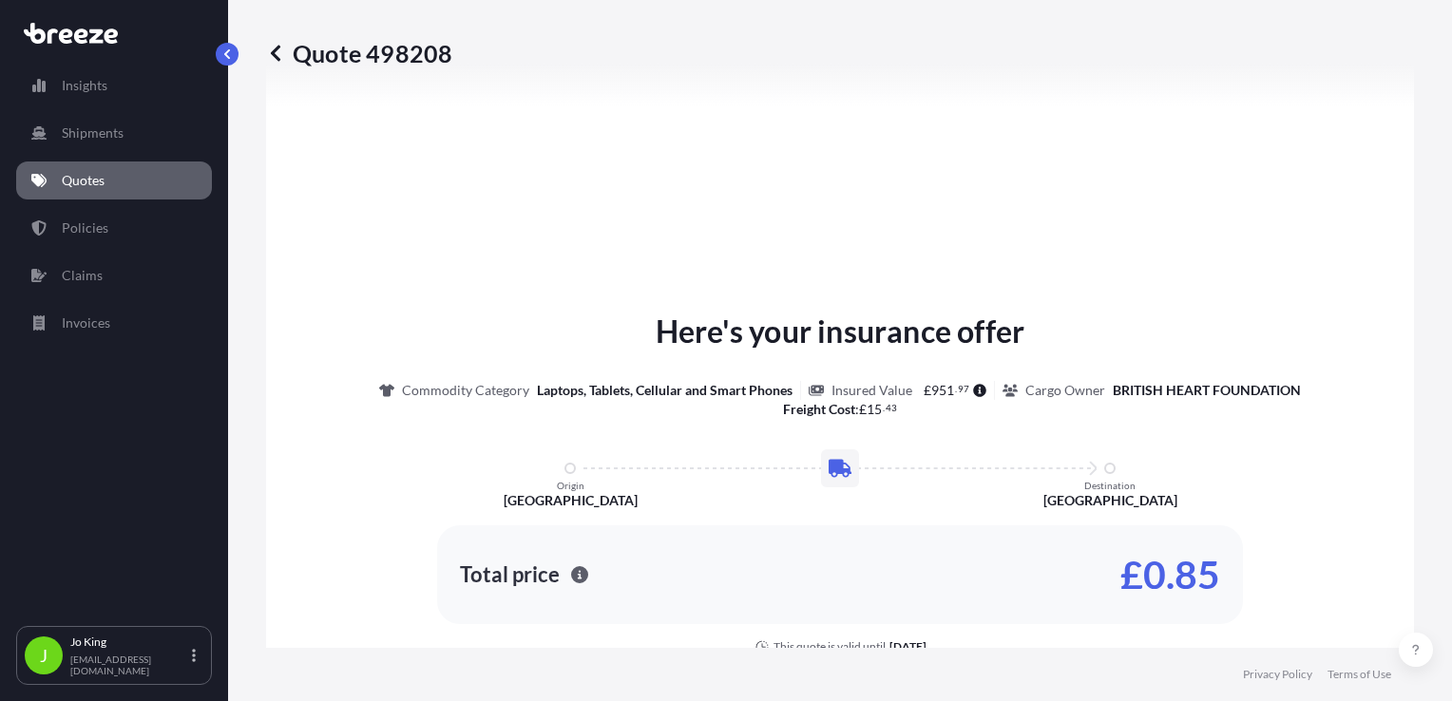
select select "Road"
select select "1"
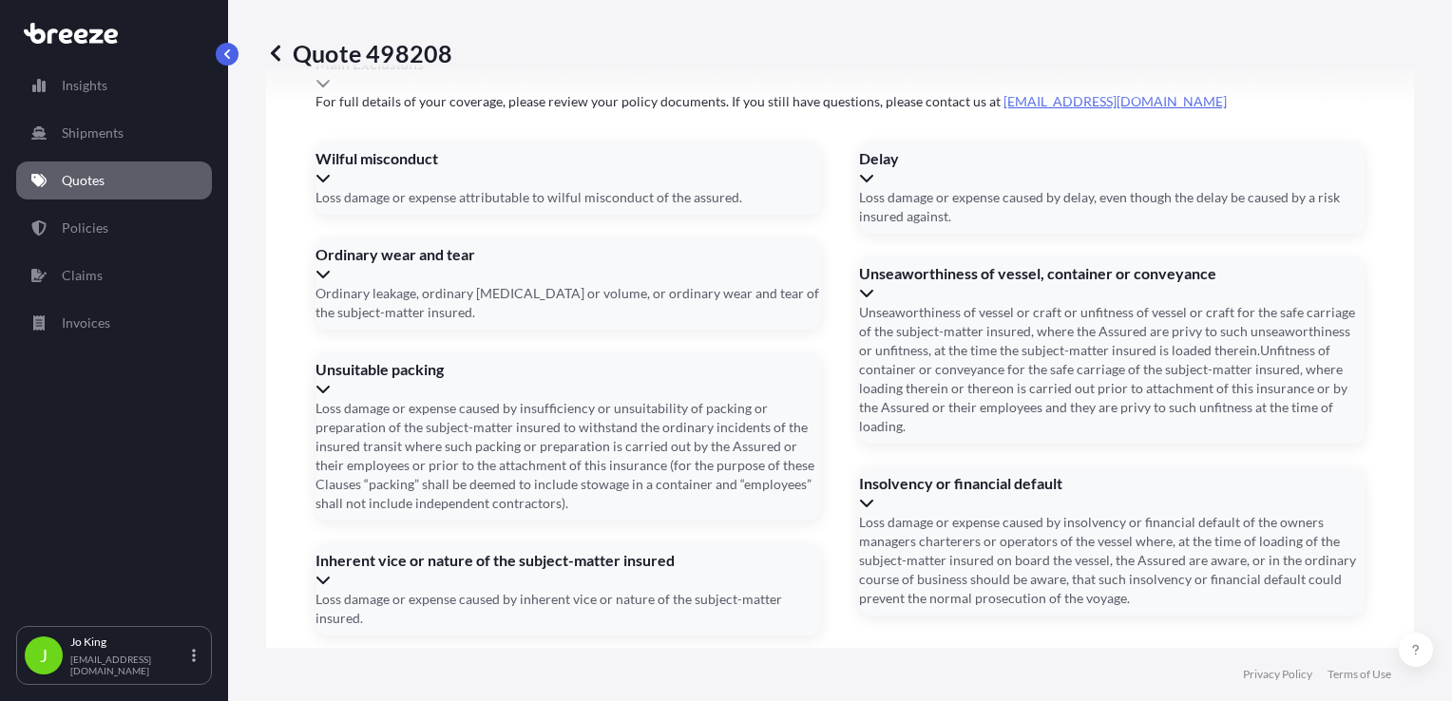
scroll to position [2369, 0]
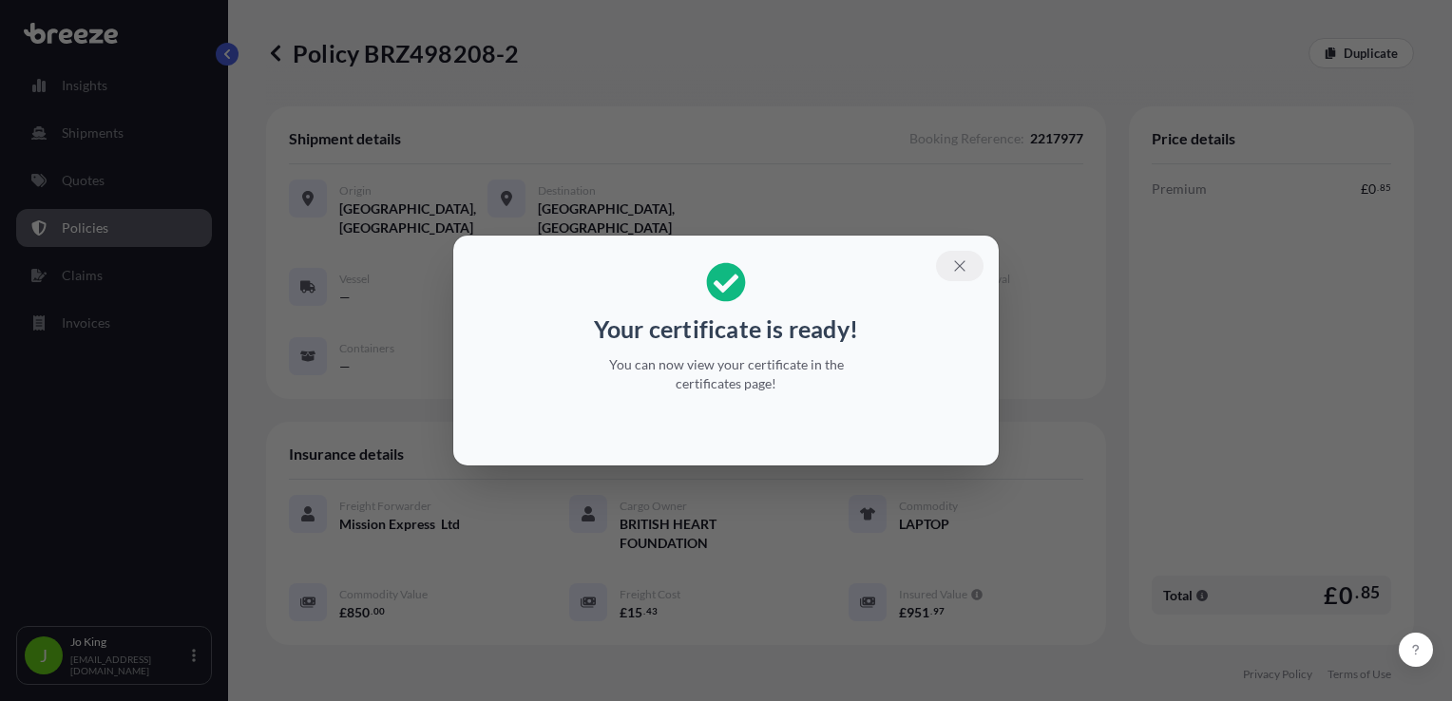
click at [963, 263] on icon "button" at bounding box center [959, 265] width 10 height 10
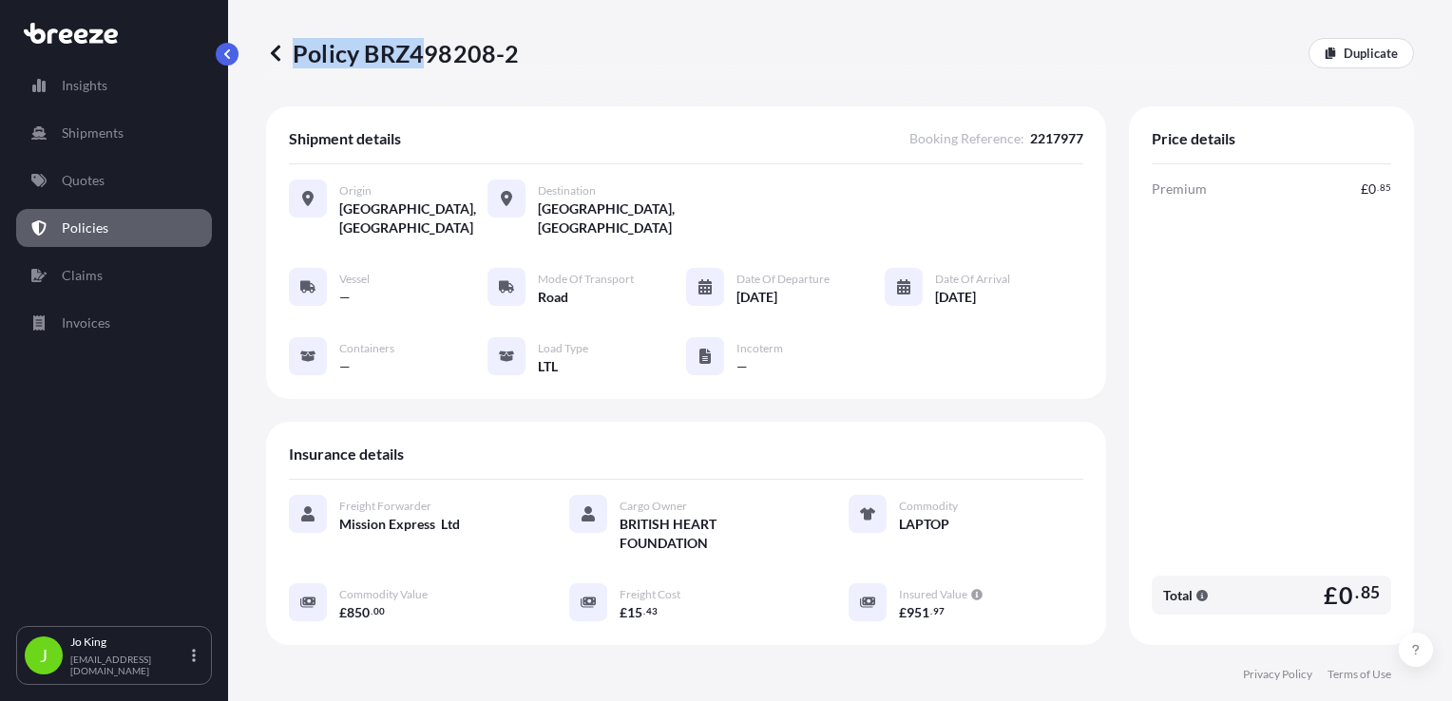
drag, startPoint x: 517, startPoint y: 56, endPoint x: 418, endPoint y: 54, distance: 98.9
click at [418, 54] on div "Policy BRZ498208-2 Duplicate" at bounding box center [840, 53] width 1148 height 30
drag, startPoint x: 418, startPoint y: 54, endPoint x: 486, endPoint y: 59, distance: 67.6
click at [419, 54] on p "Policy BRZ498208-2" at bounding box center [393, 53] width 254 height 30
drag, startPoint x: 518, startPoint y: 54, endPoint x: 411, endPoint y: 56, distance: 106.5
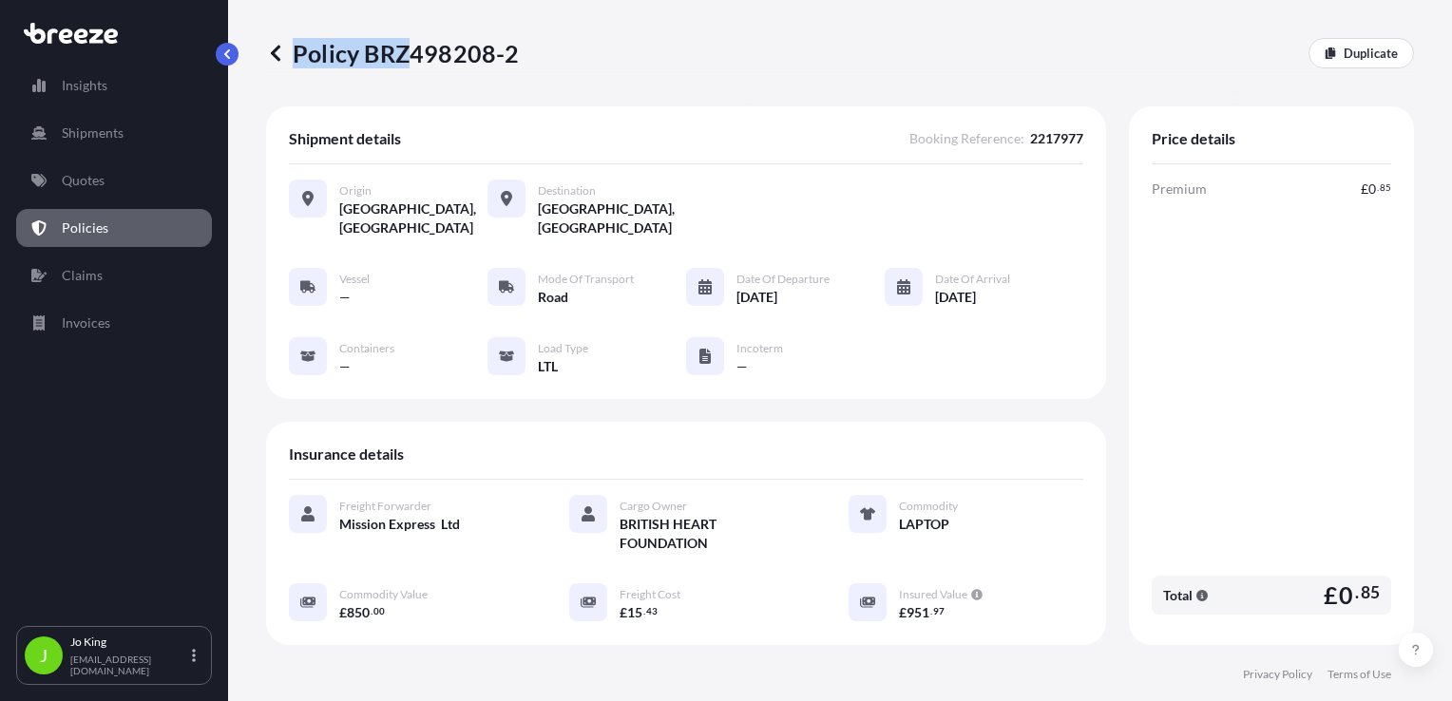
click at [411, 56] on div "Policy BRZ498208-2 Duplicate" at bounding box center [840, 53] width 1148 height 30
click at [509, 52] on p "Policy BRZ498208-2" at bounding box center [393, 53] width 254 height 30
drag, startPoint x: 521, startPoint y: 53, endPoint x: 441, endPoint y: 48, distance: 80.0
click at [441, 48] on div "Policy BRZ498208-2 Duplicate" at bounding box center [840, 53] width 1148 height 30
click at [525, 55] on div "Policy BRZ498208-2 Duplicate" at bounding box center [840, 53] width 1148 height 30
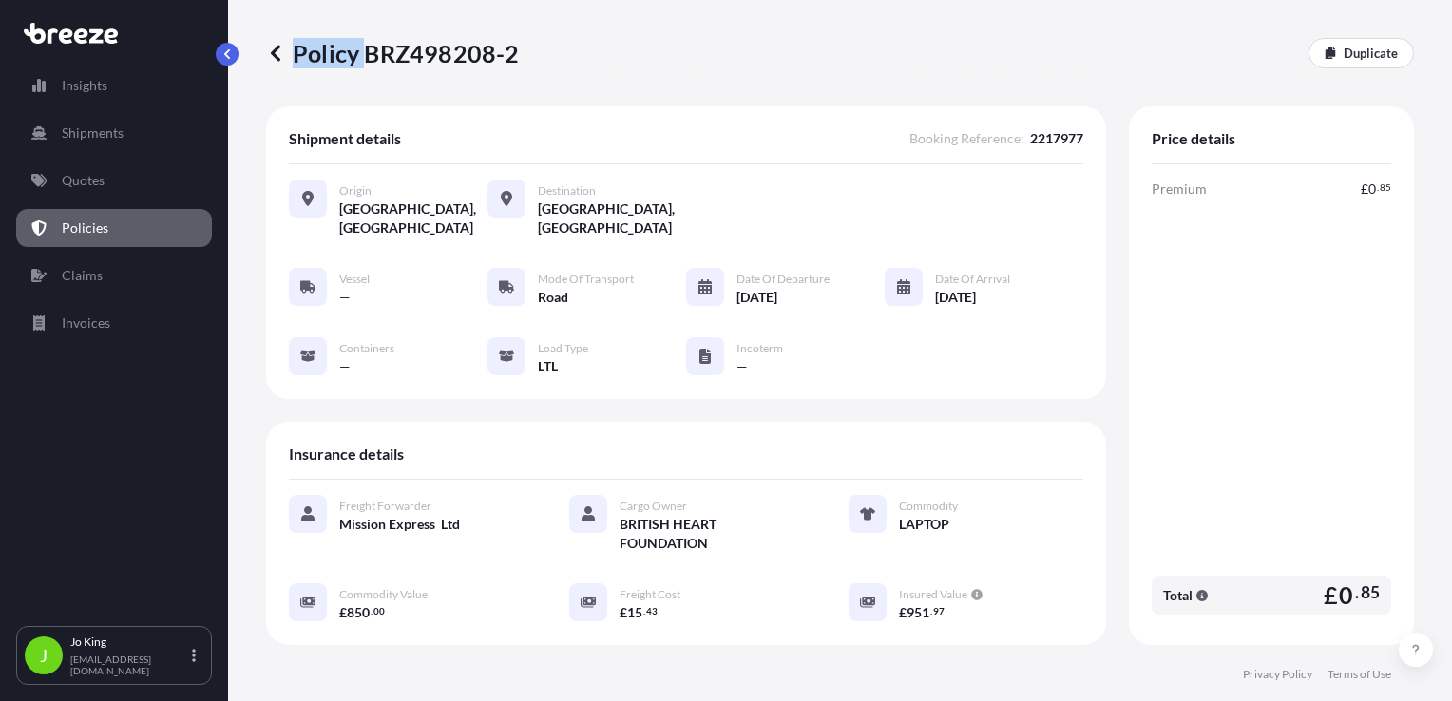
drag, startPoint x: 361, startPoint y: 55, endPoint x: 526, endPoint y: 55, distance: 165.4
click at [526, 55] on div "Policy BRZ498208-2 Duplicate" at bounding box center [840, 53] width 1148 height 30
click at [519, 53] on div "Policy BRZ498208-2 Duplicate" at bounding box center [840, 53] width 1148 height 30
drag, startPoint x: 519, startPoint y: 53, endPoint x: 486, endPoint y: 53, distance: 33.3
click at [486, 53] on div "Policy BRZ498208-2 Duplicate" at bounding box center [840, 53] width 1148 height 30
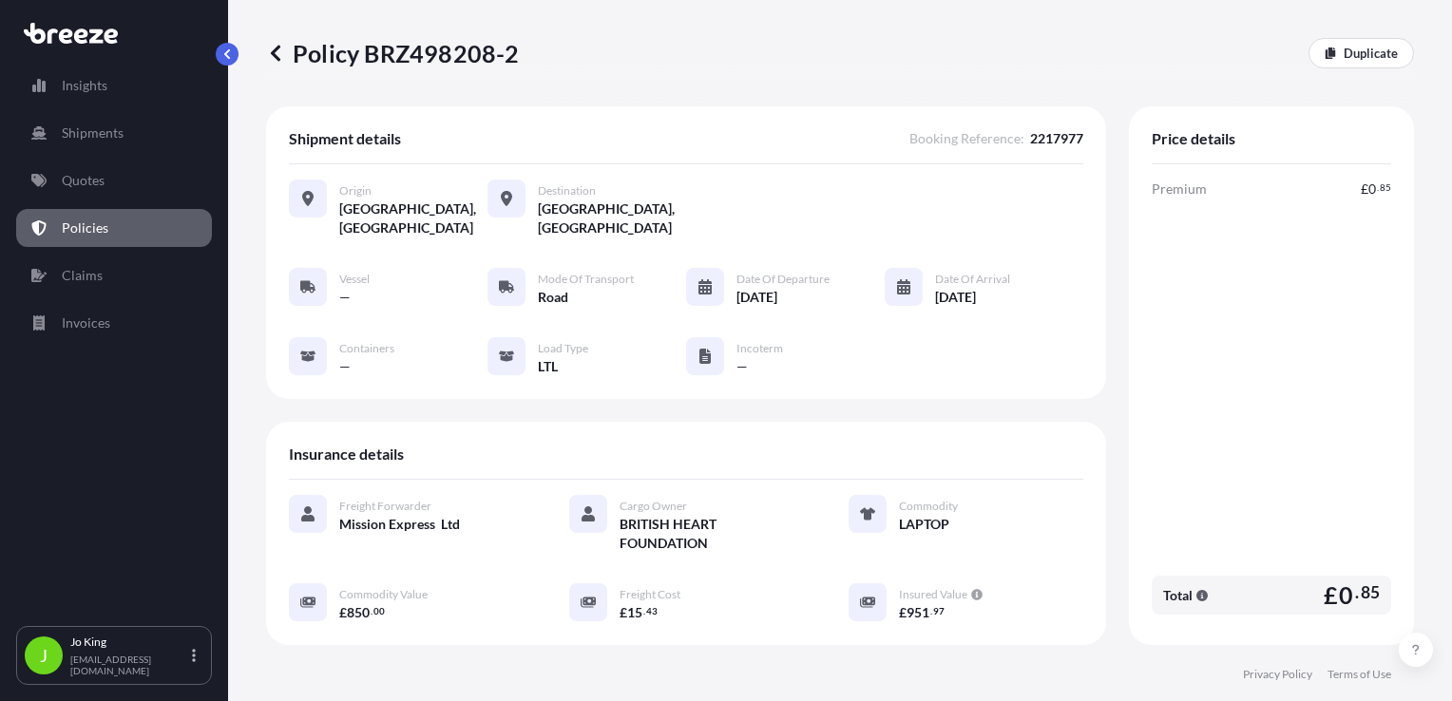
drag, startPoint x: 486, startPoint y: 53, endPoint x: 558, endPoint y: 50, distance: 72.3
click at [561, 51] on div "Policy BRZ498208-2 Duplicate" at bounding box center [840, 53] width 1148 height 30
drag, startPoint x: 512, startPoint y: 50, endPoint x: 371, endPoint y: 63, distance: 142.1
click at [371, 63] on p "Policy BRZ498208-2" at bounding box center [393, 53] width 254 height 30
copy p "BRZ498208-2"
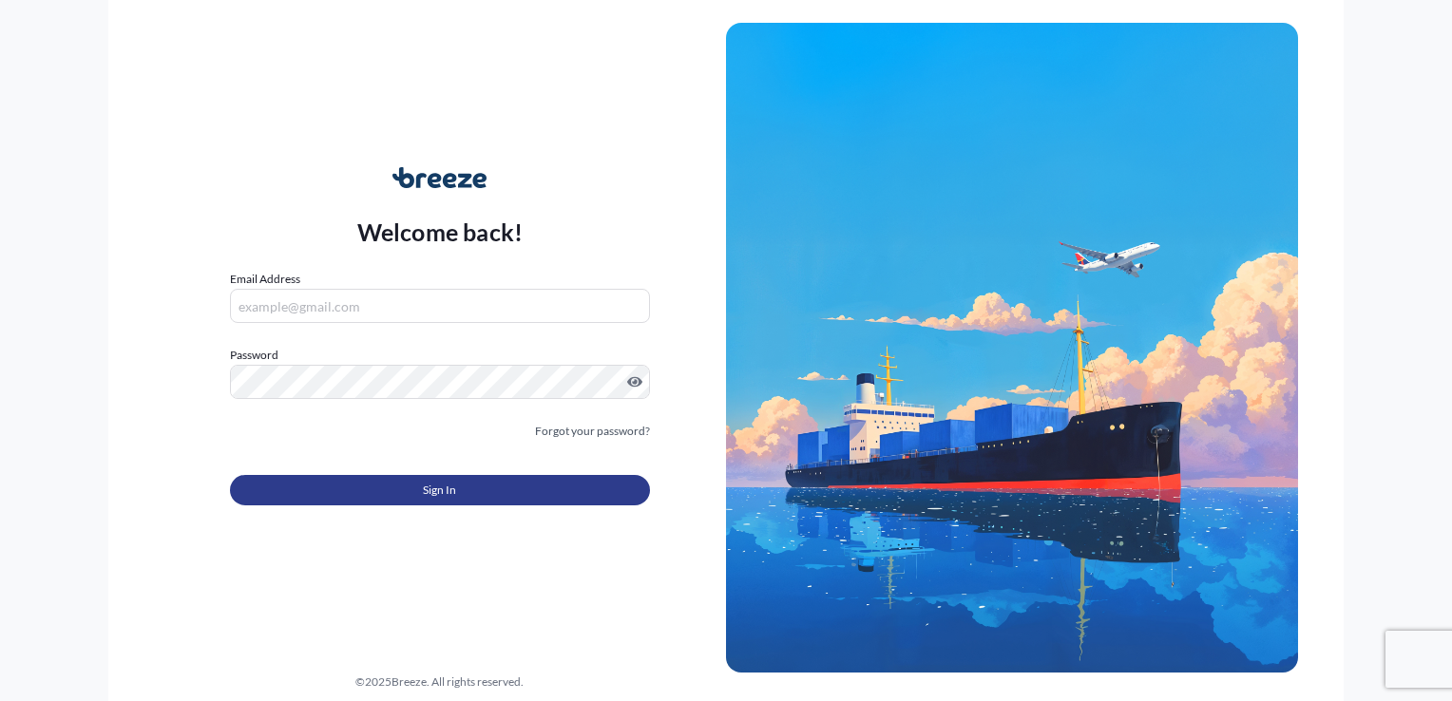
type input "[EMAIL_ADDRESS][DOMAIN_NAME]"
click at [525, 478] on button "Sign In" at bounding box center [440, 490] width 420 height 30
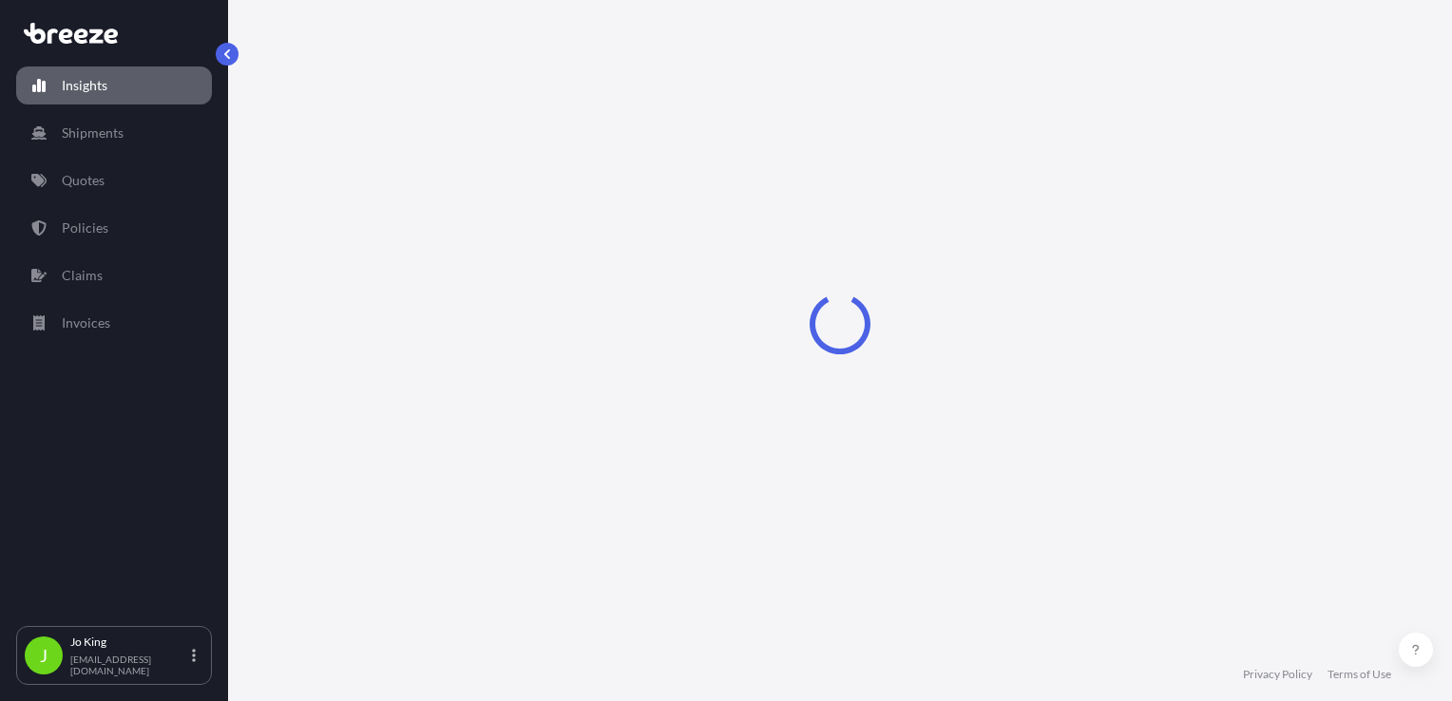
select select "2025"
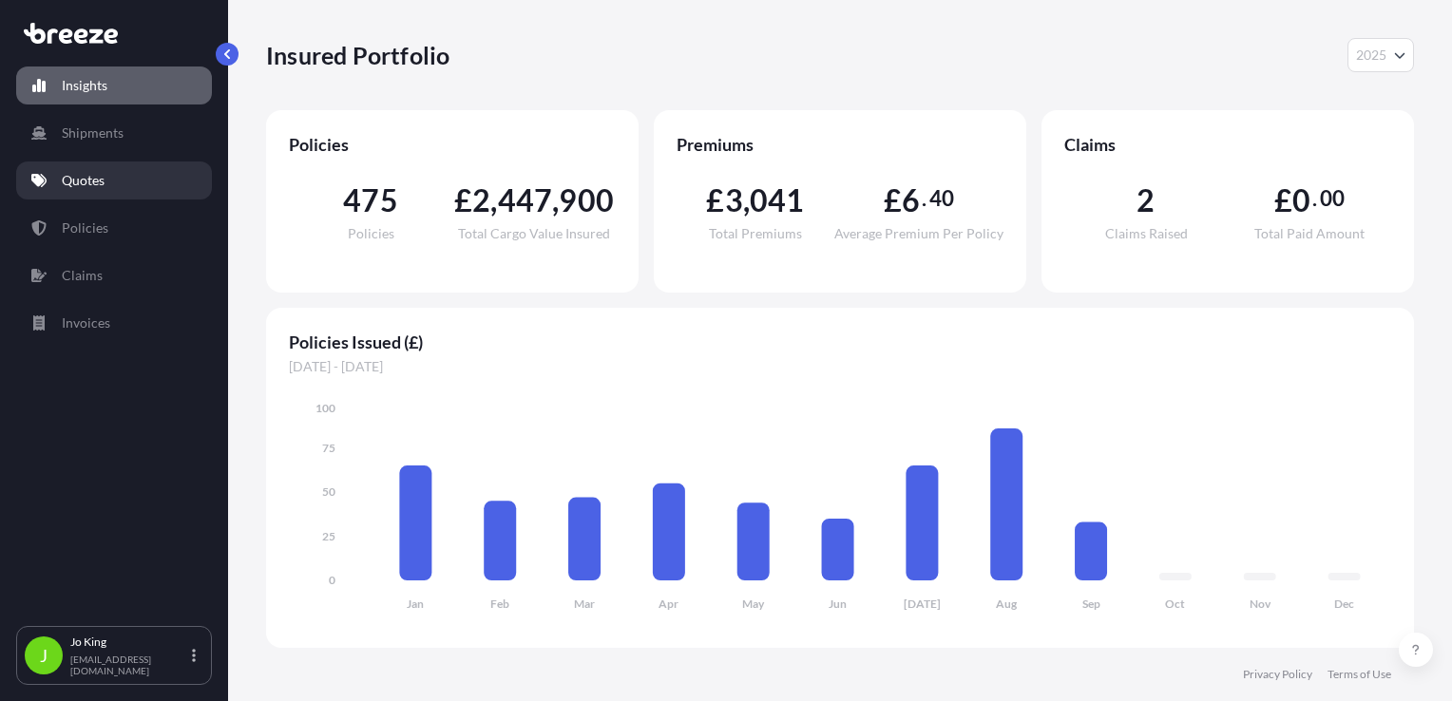
click at [80, 189] on p "Quotes" at bounding box center [83, 180] width 43 height 19
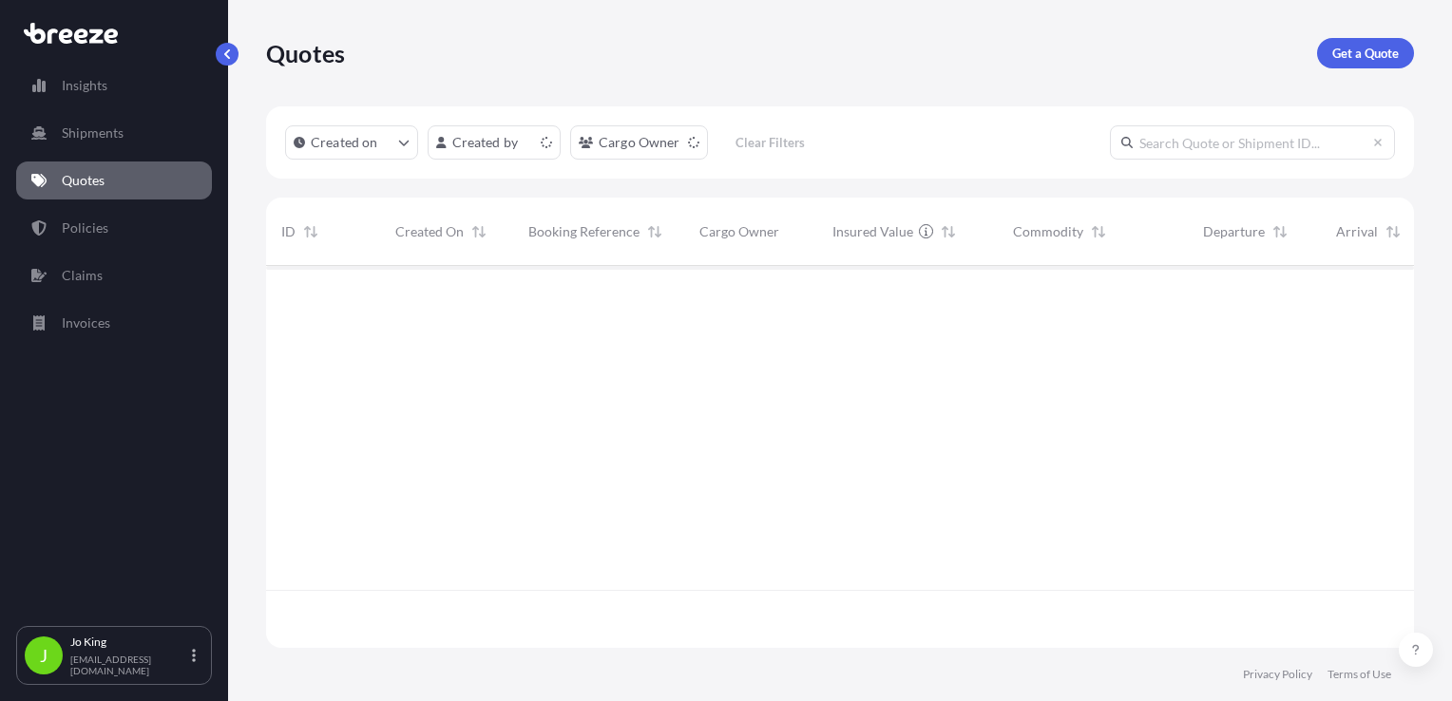
scroll to position [378, 1133]
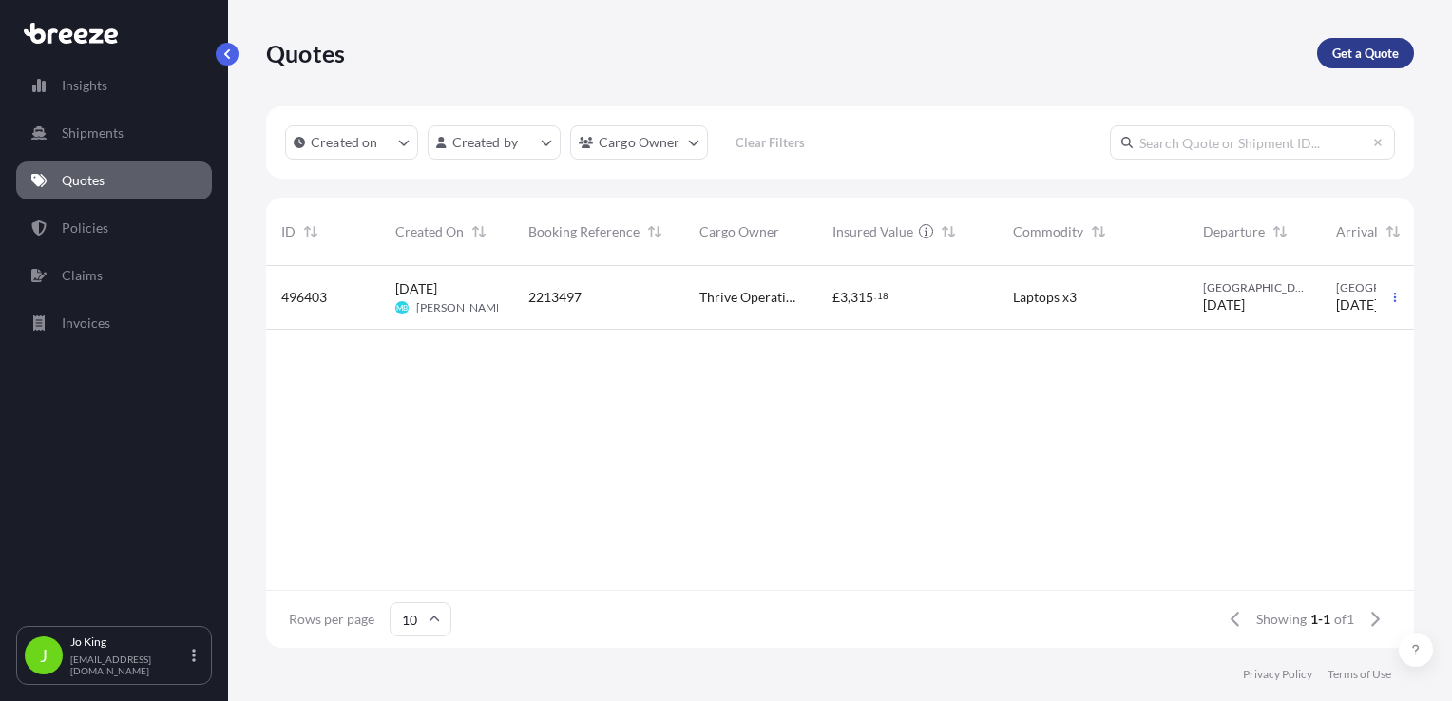
click at [1338, 54] on p "Get a Quote" at bounding box center [1365, 53] width 67 height 19
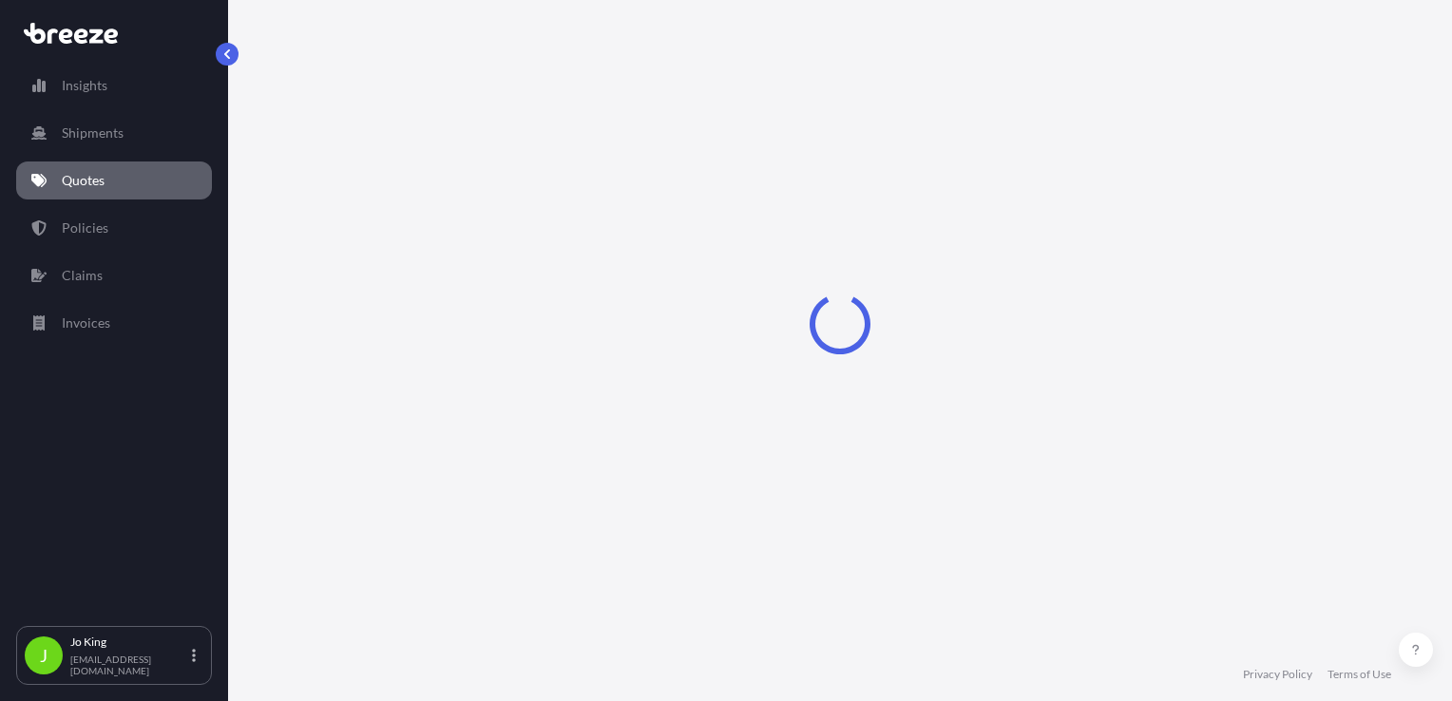
select select "Sea"
select select "1"
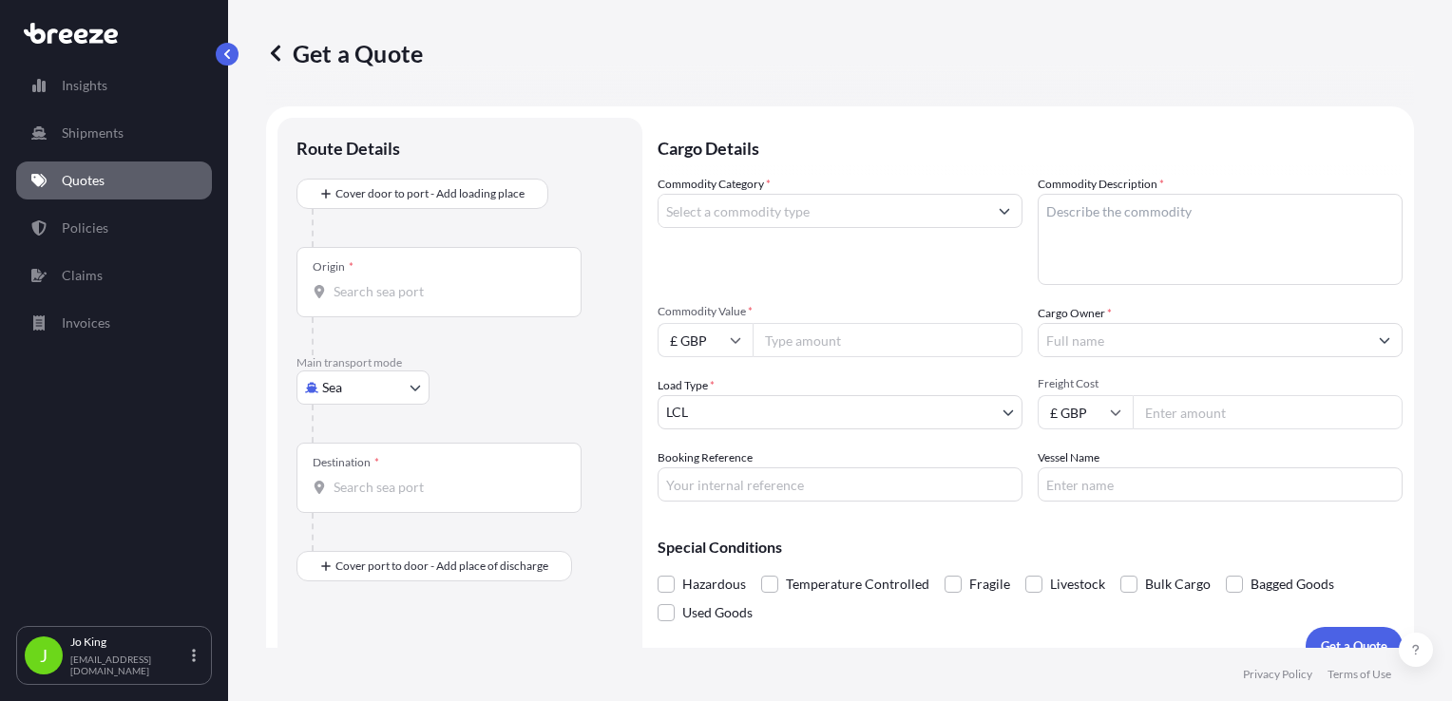
scroll to position [28, 0]
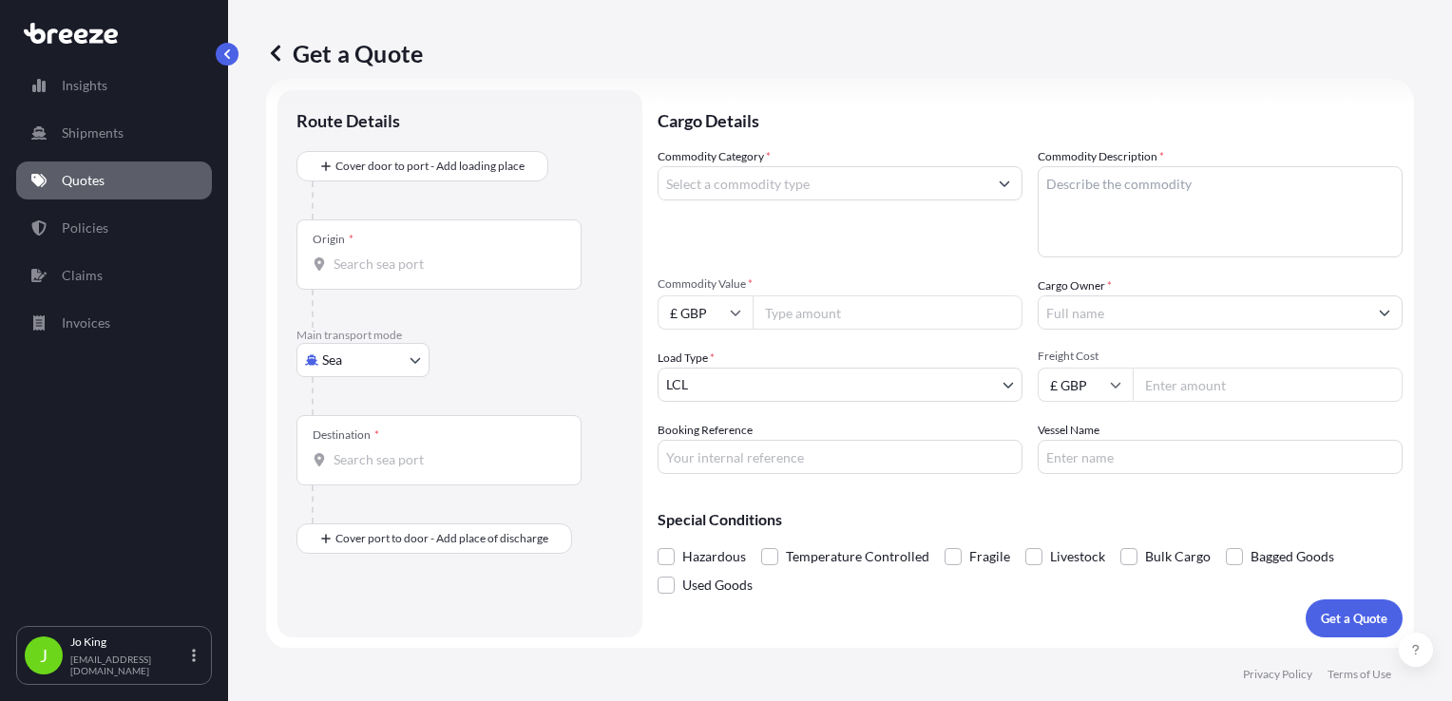
click at [401, 365] on body "Insights Shipments Quotes Policies Claims Invoices J Jo King jo@missionexpress.…" at bounding box center [726, 350] width 1452 height 701
click at [367, 467] on div "Road" at bounding box center [363, 477] width 118 height 34
select select "Road"
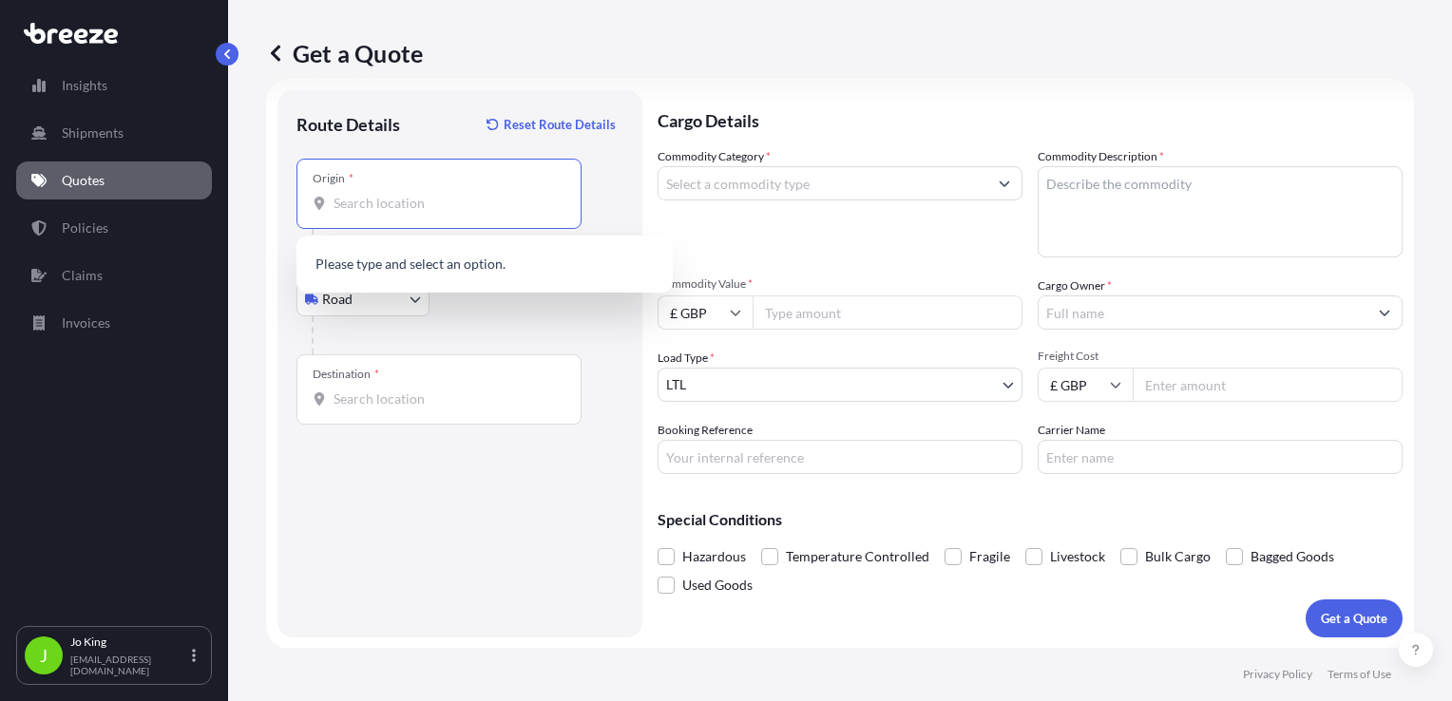
click at [393, 206] on input "Origin *" at bounding box center [446, 203] width 224 height 19
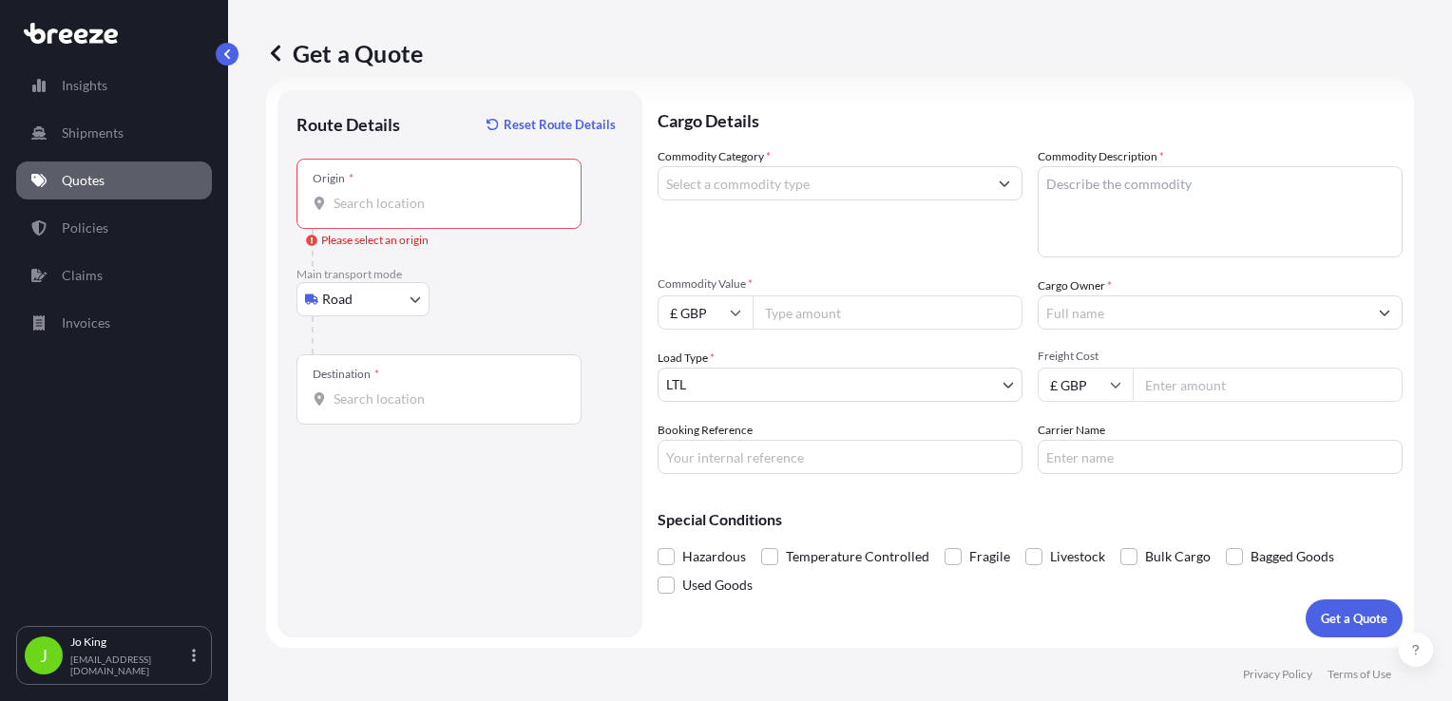
drag, startPoint x: 377, startPoint y: 217, endPoint x: 368, endPoint y: 198, distance: 21.3
click at [361, 213] on div "Origin *" at bounding box center [439, 194] width 285 height 70
click at [361, 213] on input "Origin * Please select an origin" at bounding box center [446, 203] width 224 height 19
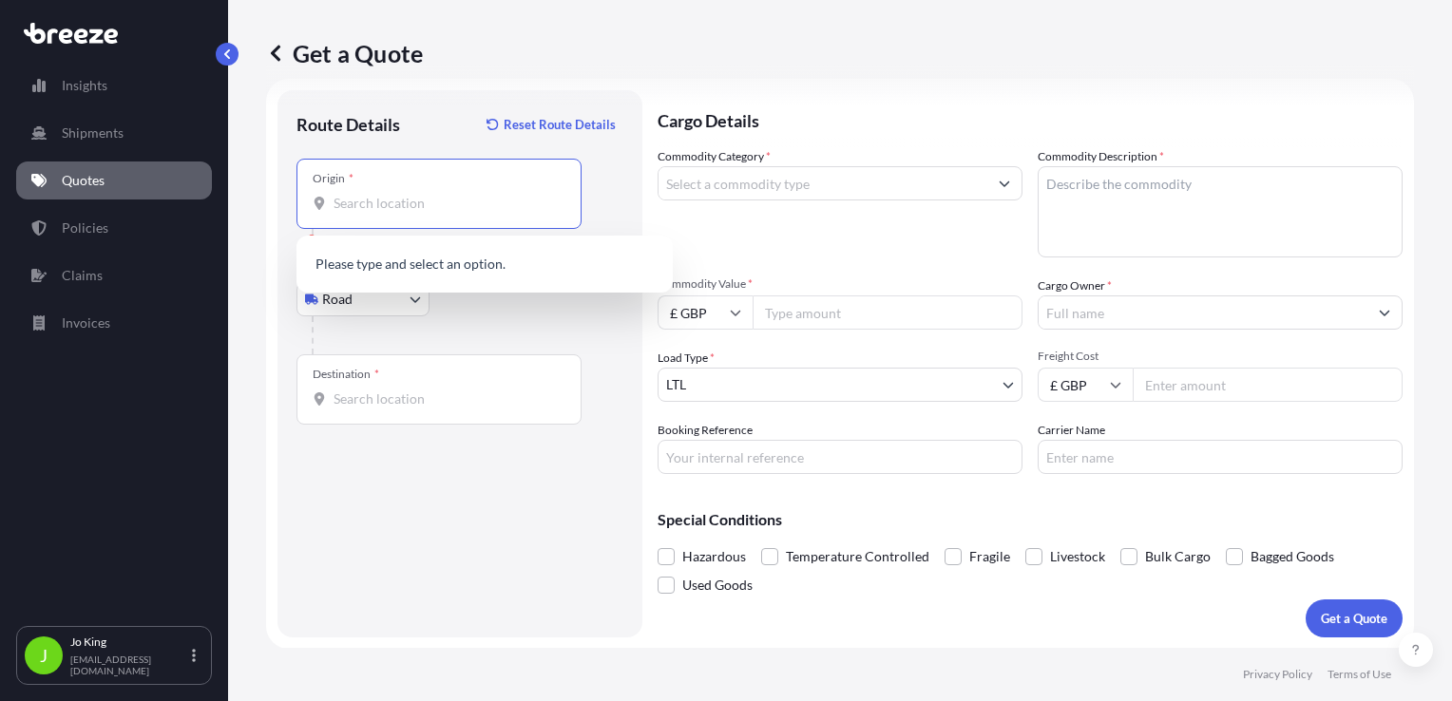
paste input "NW1 7AW"
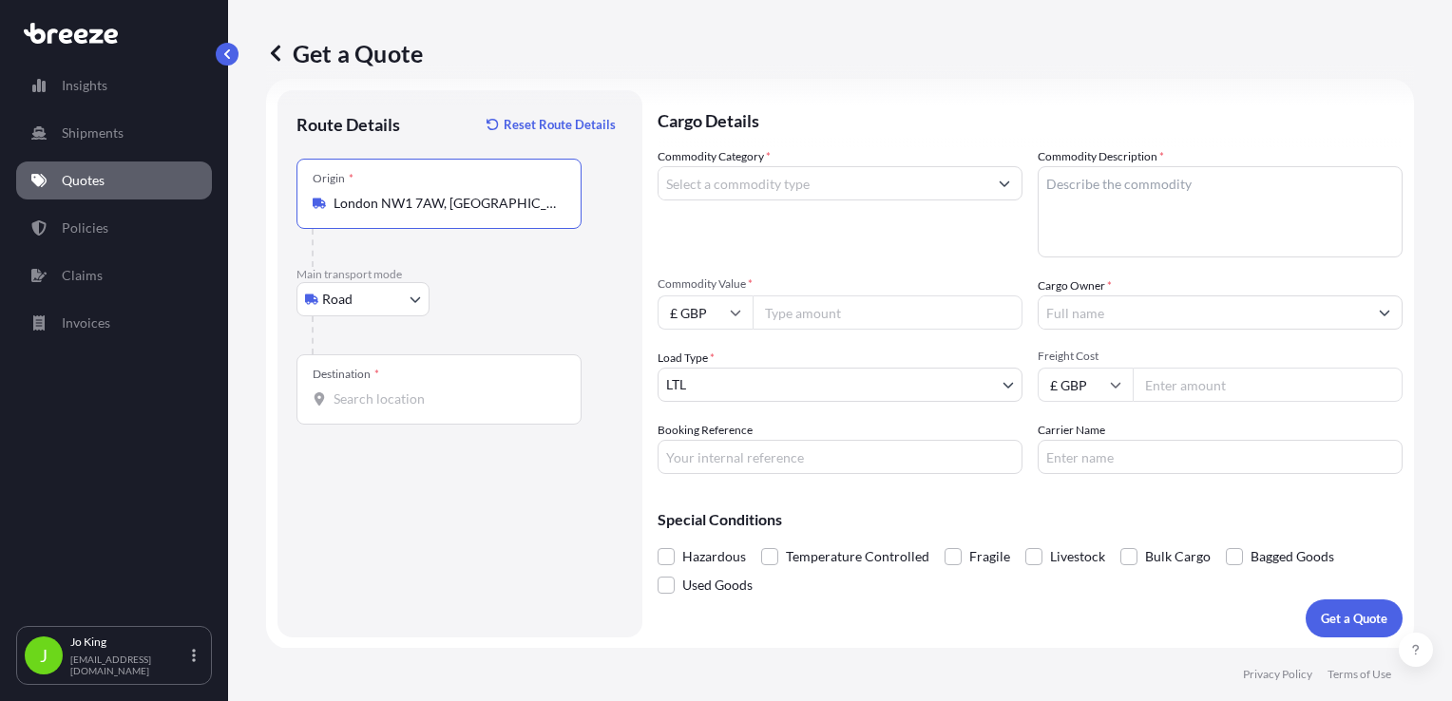
type input "London NW1 7AW, [GEOGRAPHIC_DATA]"
click at [376, 403] on input "Destination *" at bounding box center [446, 399] width 224 height 19
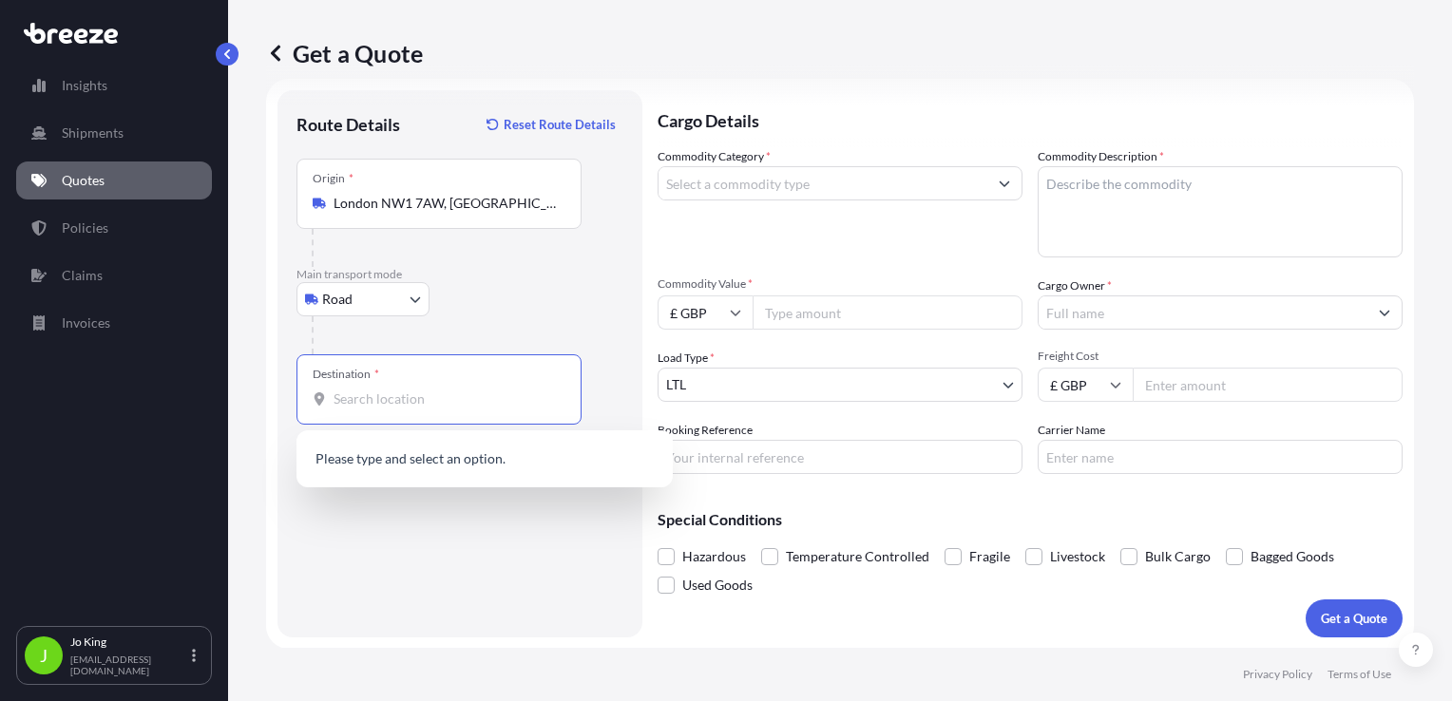
paste input "KA1 5PH"
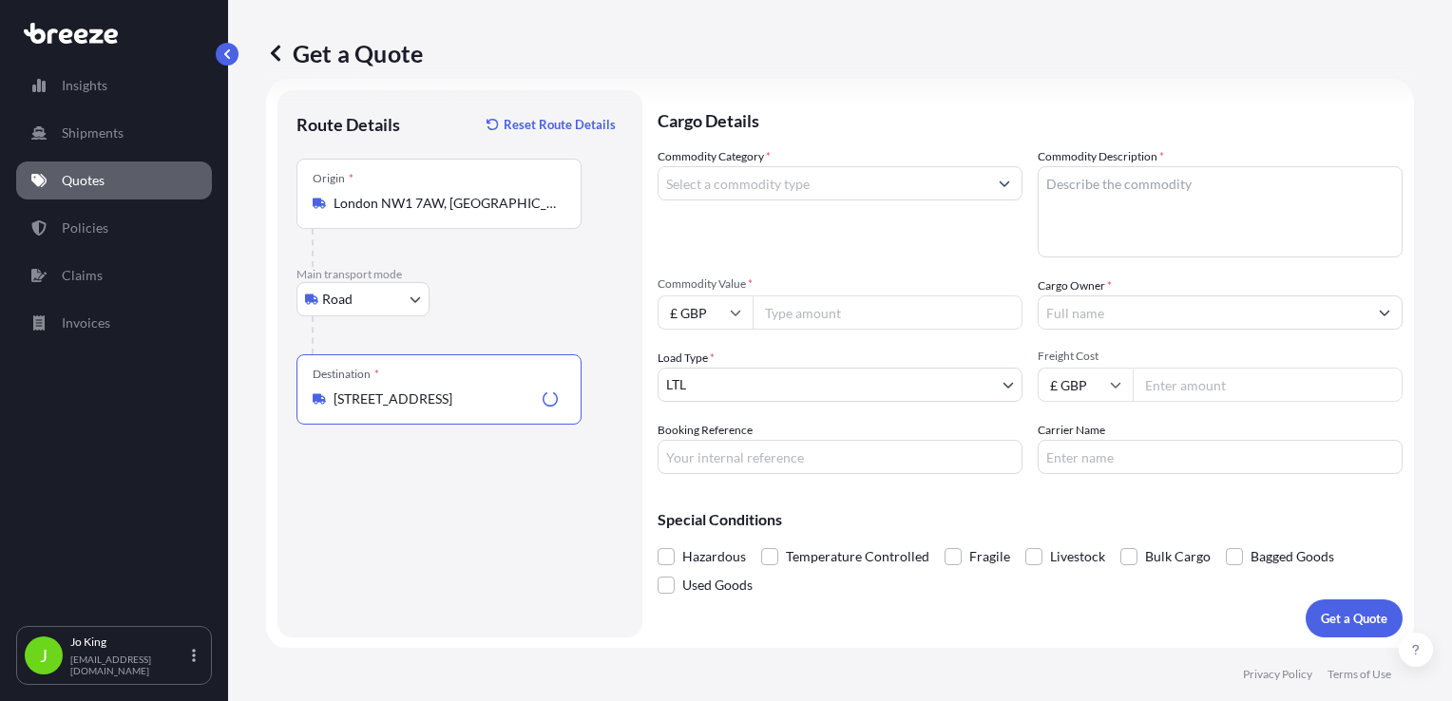
type input "Stable Cottages, Coodham, Symington, Kilmarnock KA1 5PH, UK"
click at [737, 174] on input "Commodity Category *" at bounding box center [823, 183] width 329 height 34
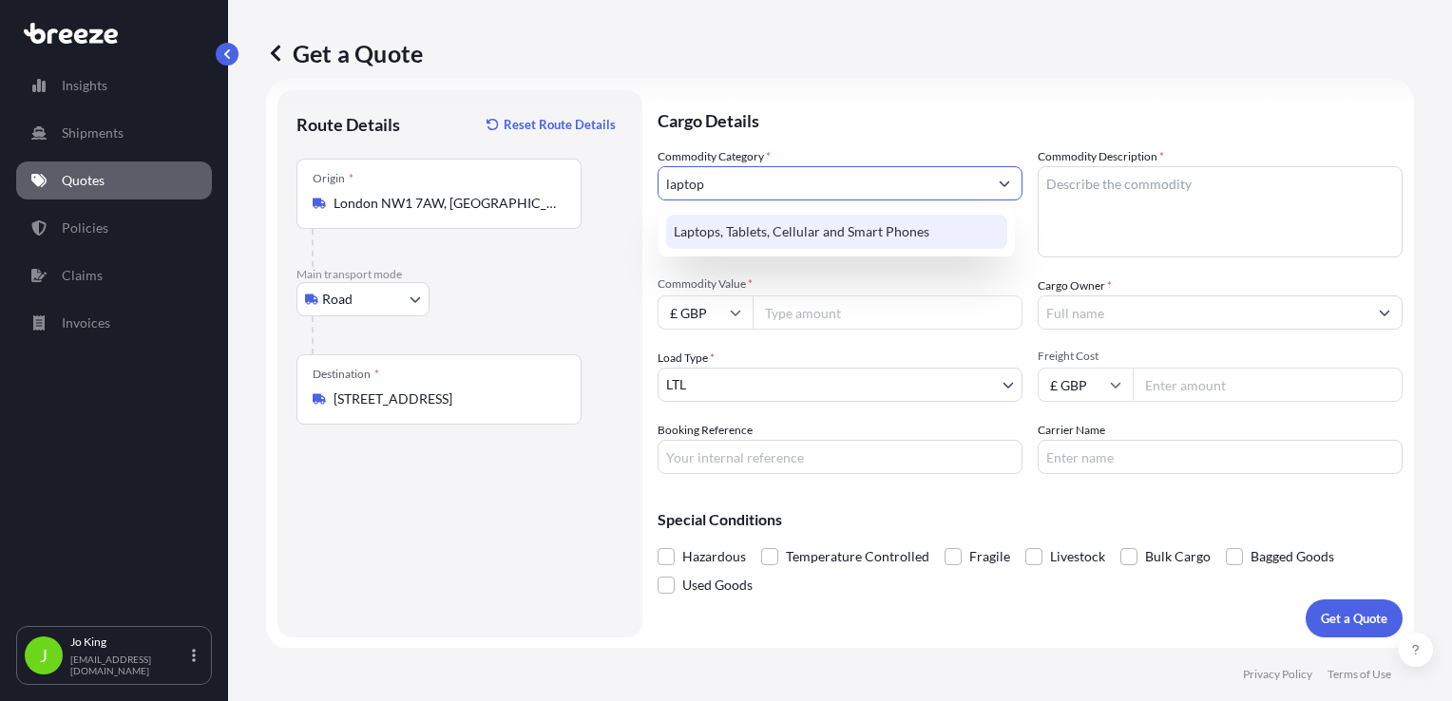
click at [801, 235] on div "Laptops, Tablets, Cellular and Smart Phones" at bounding box center [836, 232] width 341 height 34
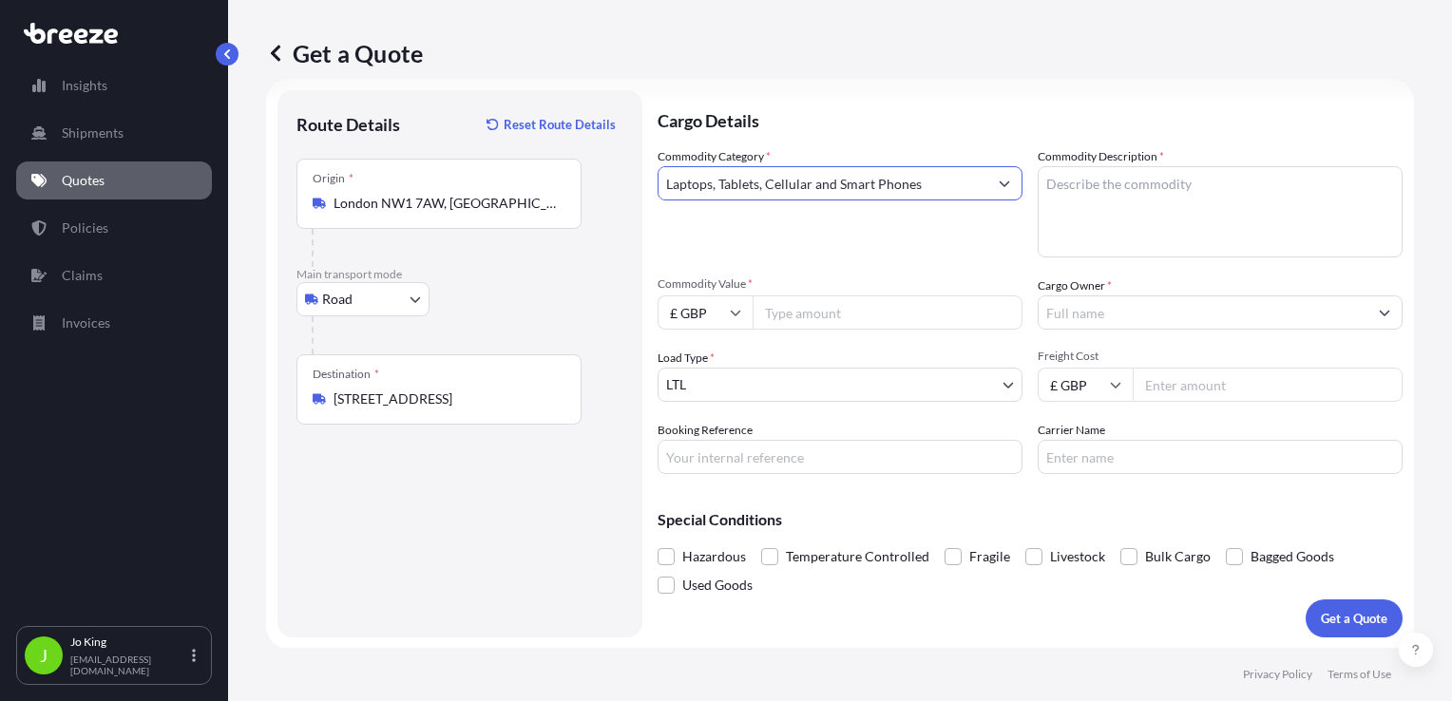
type input "Laptops, Tablets, Cellular and Smart Phones"
click at [1076, 188] on textarea "Commodity Description *" at bounding box center [1220, 211] width 365 height 91
type textarea "laptop"
click at [867, 309] on input "Commodity Value *" at bounding box center [888, 313] width 270 height 34
type input "1200"
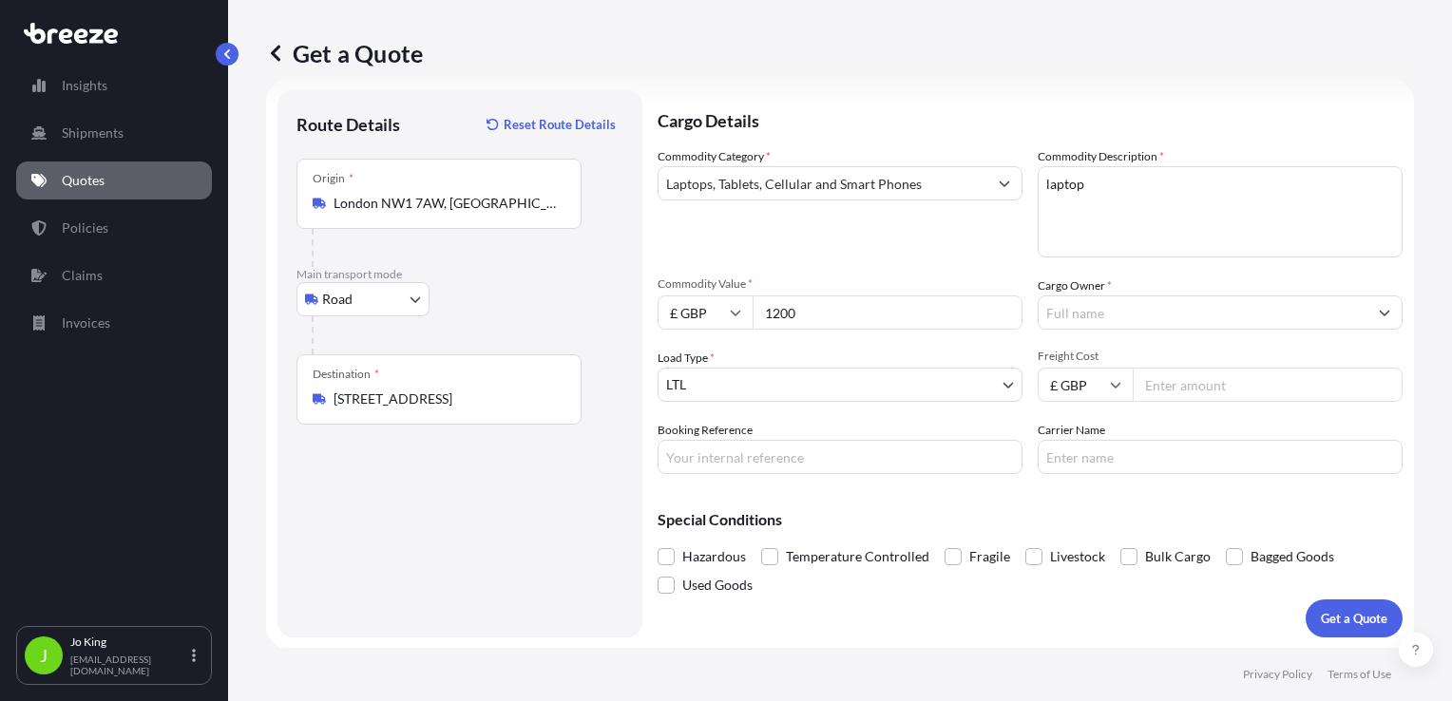
click at [1096, 301] on input "Cargo Owner *" at bounding box center [1203, 313] width 329 height 34
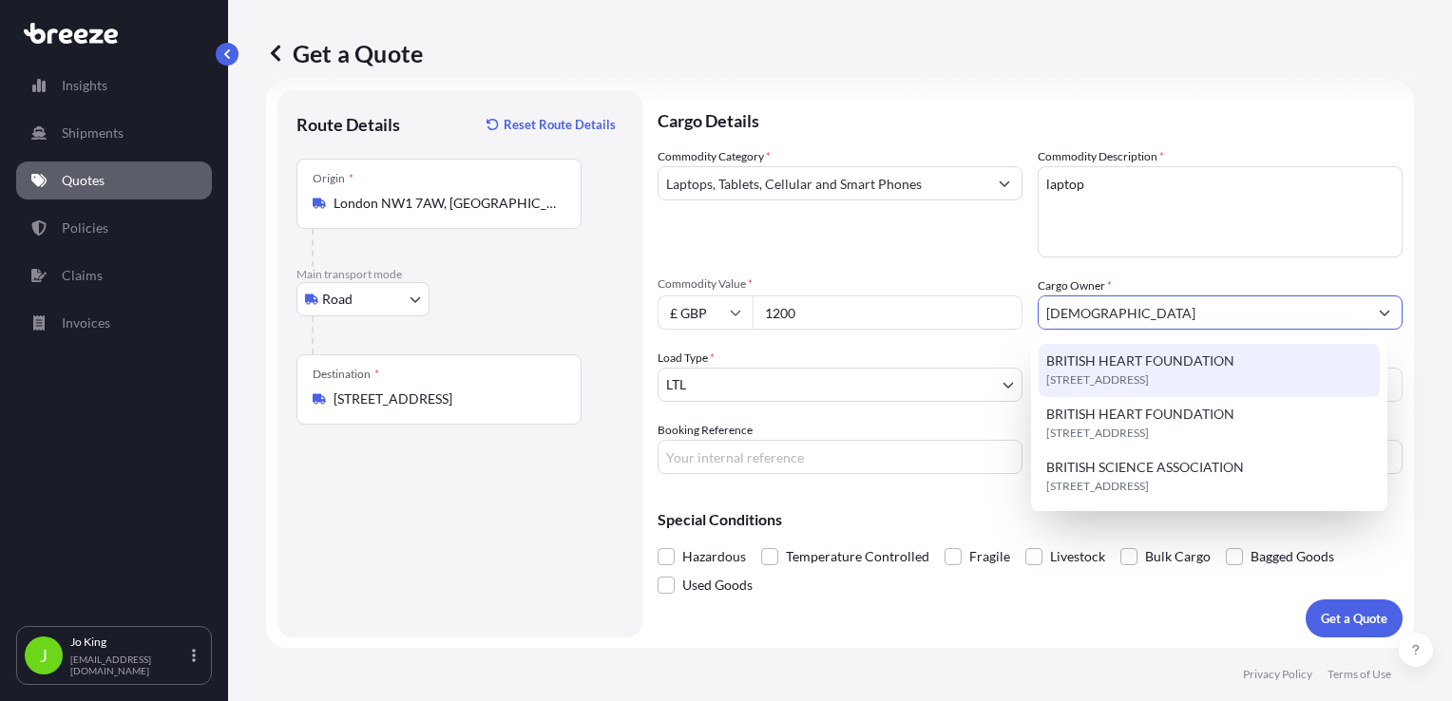
click at [1102, 362] on span "BRITISH HEART FOUNDATION" at bounding box center [1140, 361] width 188 height 19
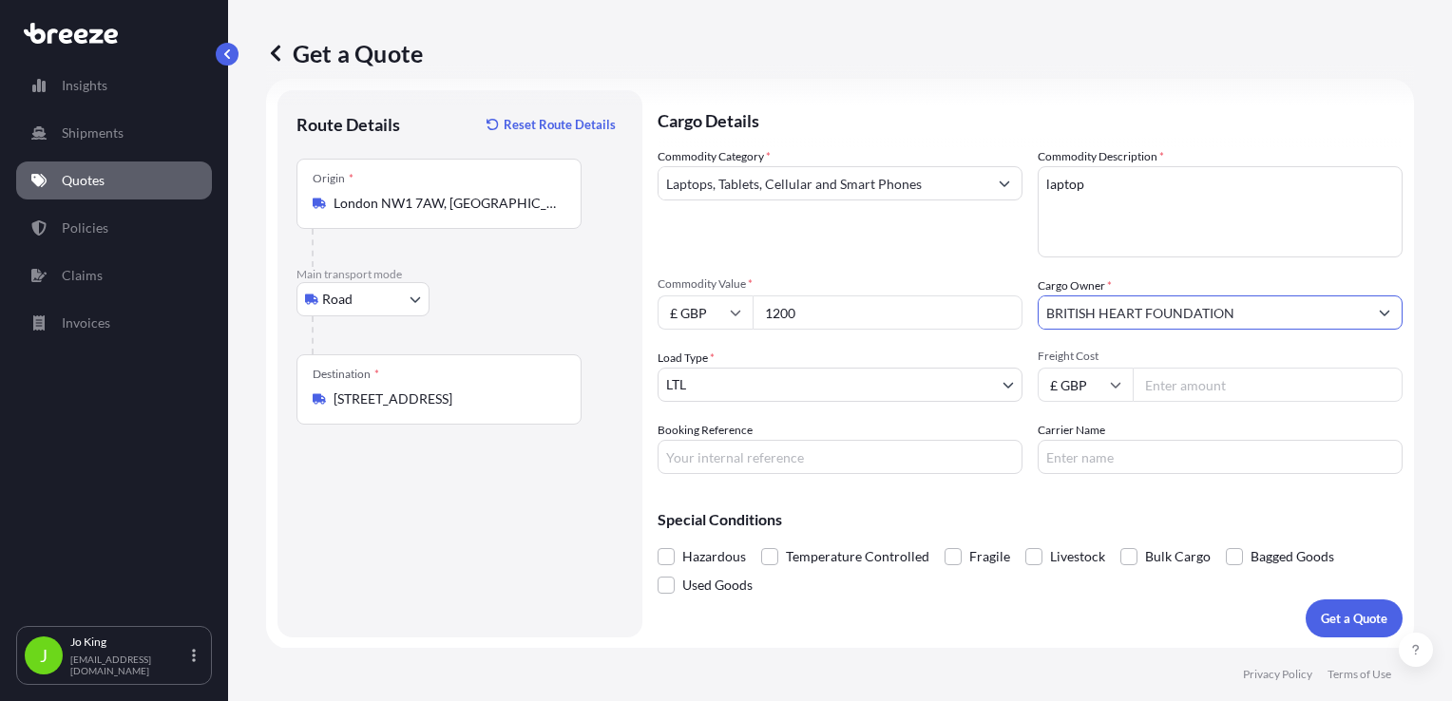
type input "BRITISH HEART FOUNDATION"
click at [1164, 382] on input "Freight Cost" at bounding box center [1268, 385] width 270 height 34
type input "15.43"
click at [874, 456] on input "Booking Reference" at bounding box center [840, 457] width 365 height 34
type input "2218157"
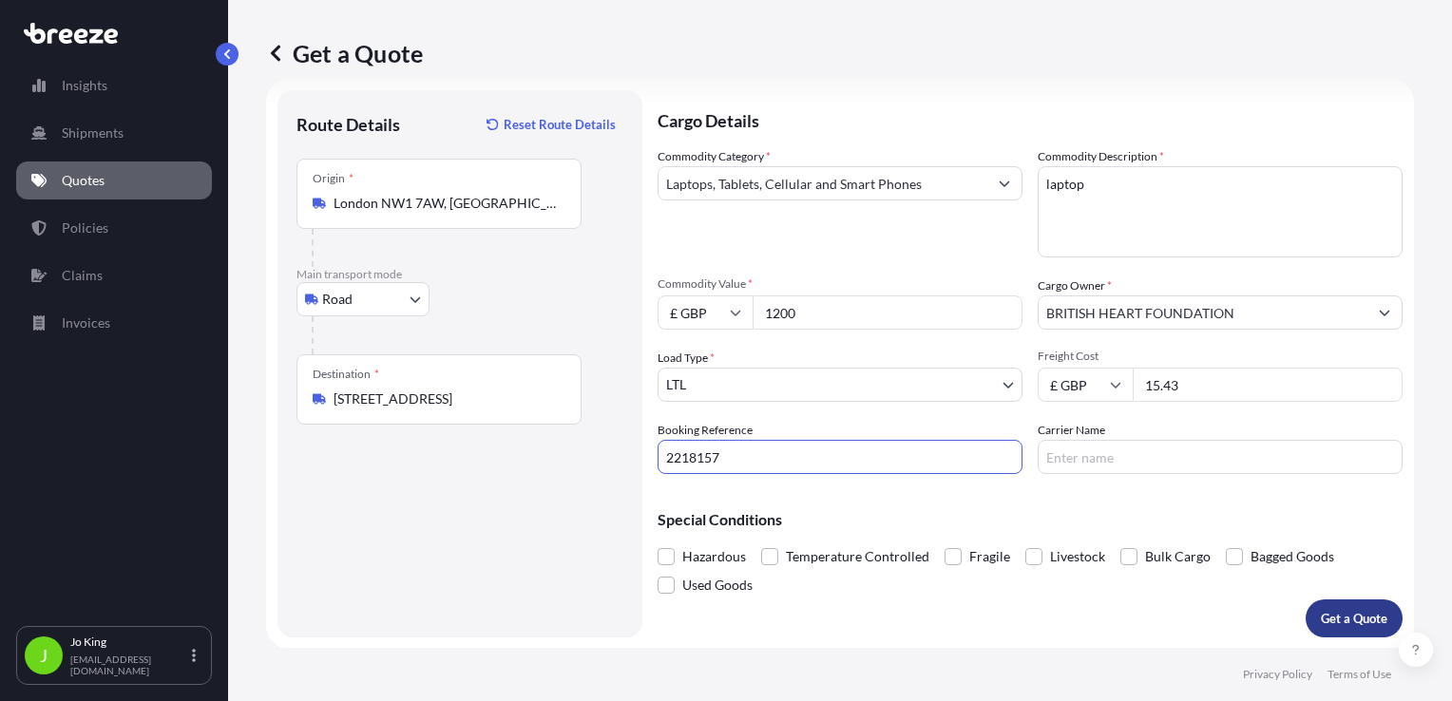
click at [1321, 622] on p "Get a Quote" at bounding box center [1354, 618] width 67 height 19
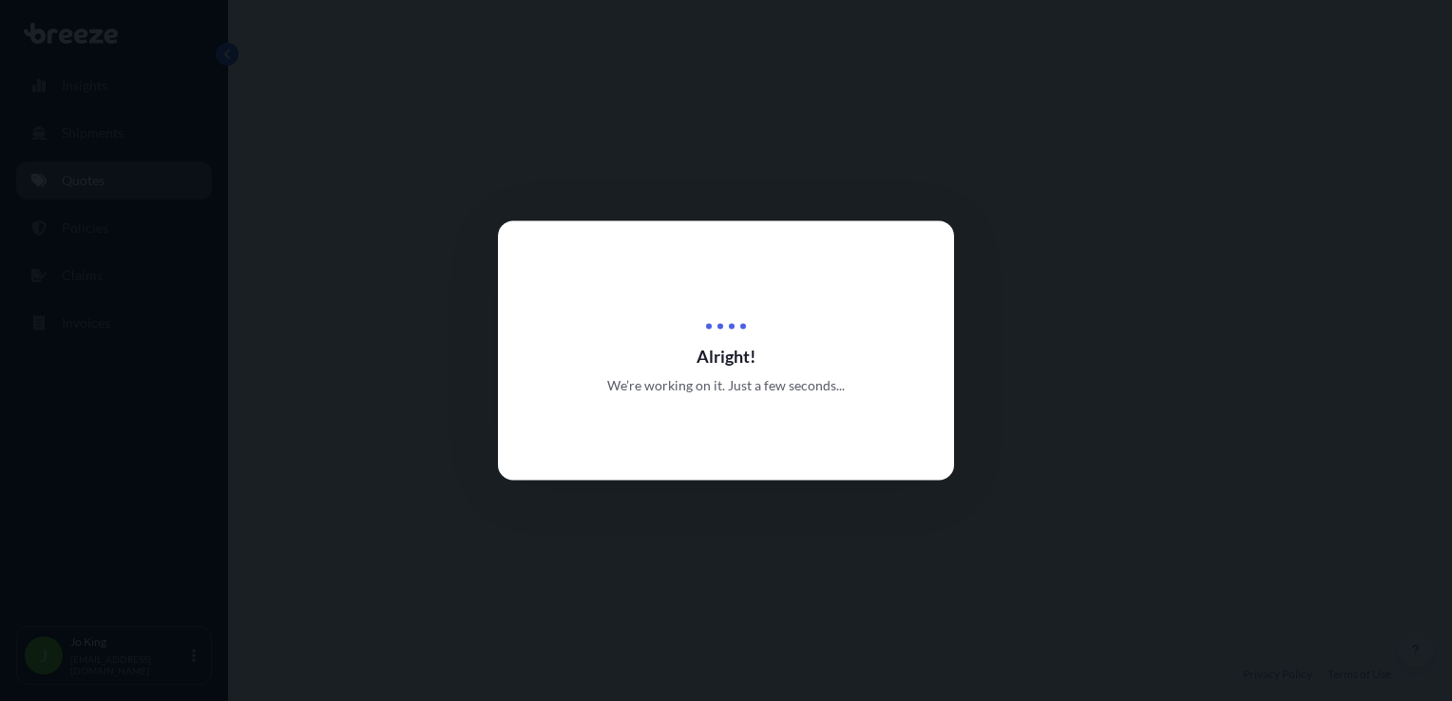
select select "Road"
select select "1"
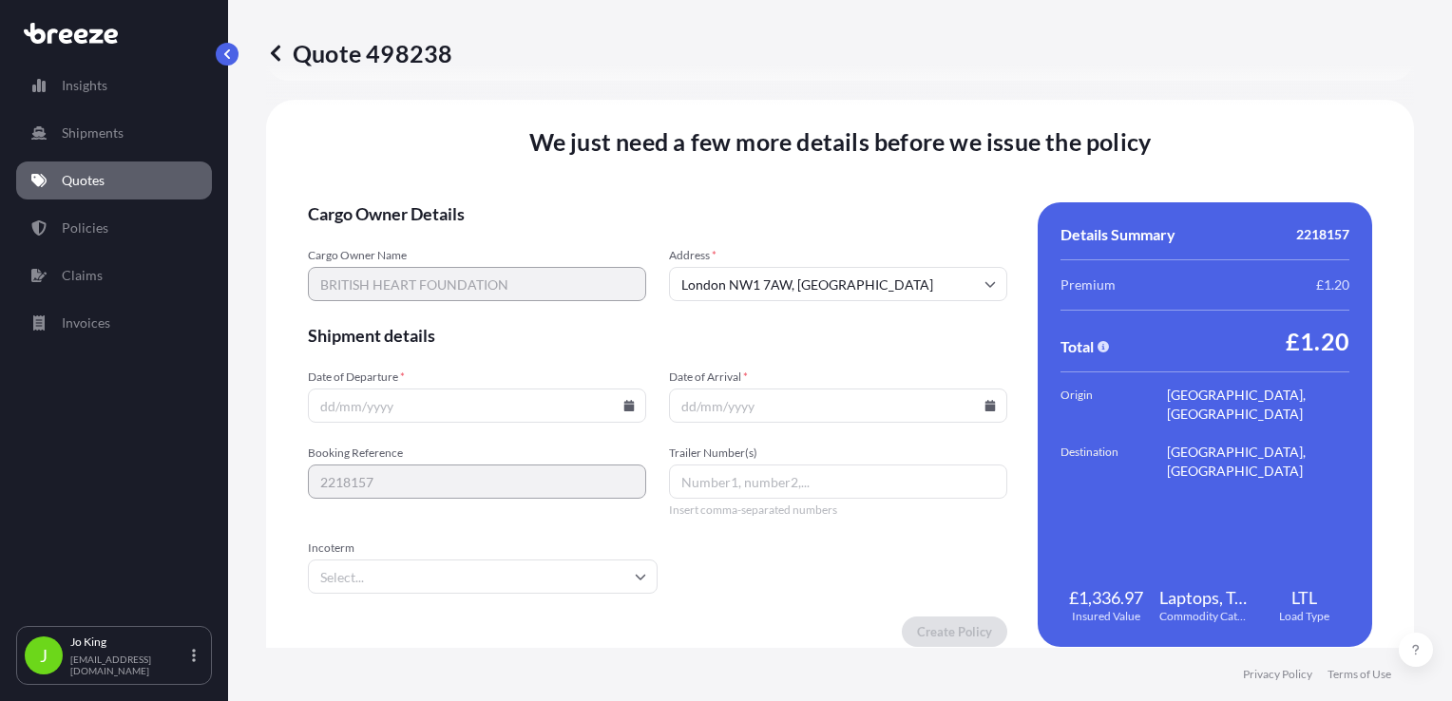
scroll to position [2369, 0]
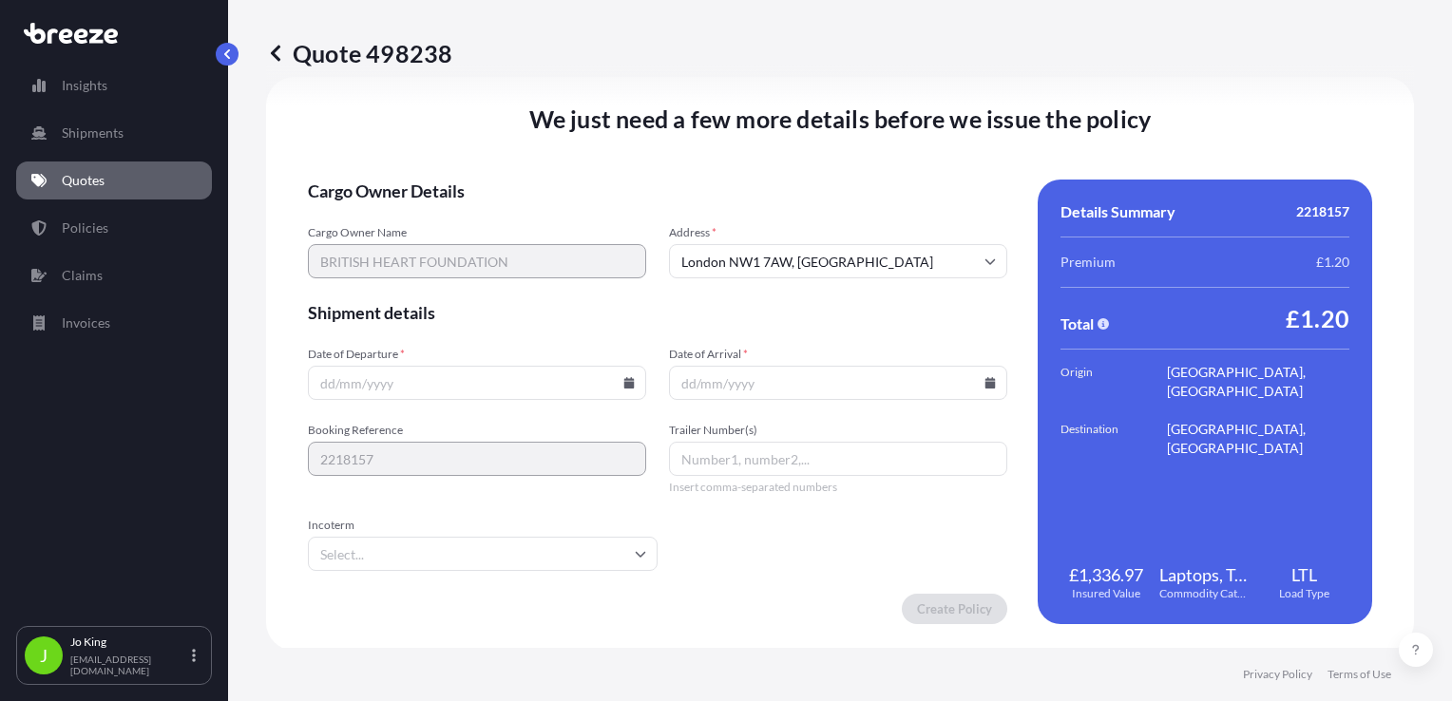
click at [623, 387] on icon at bounding box center [628, 382] width 11 height 11
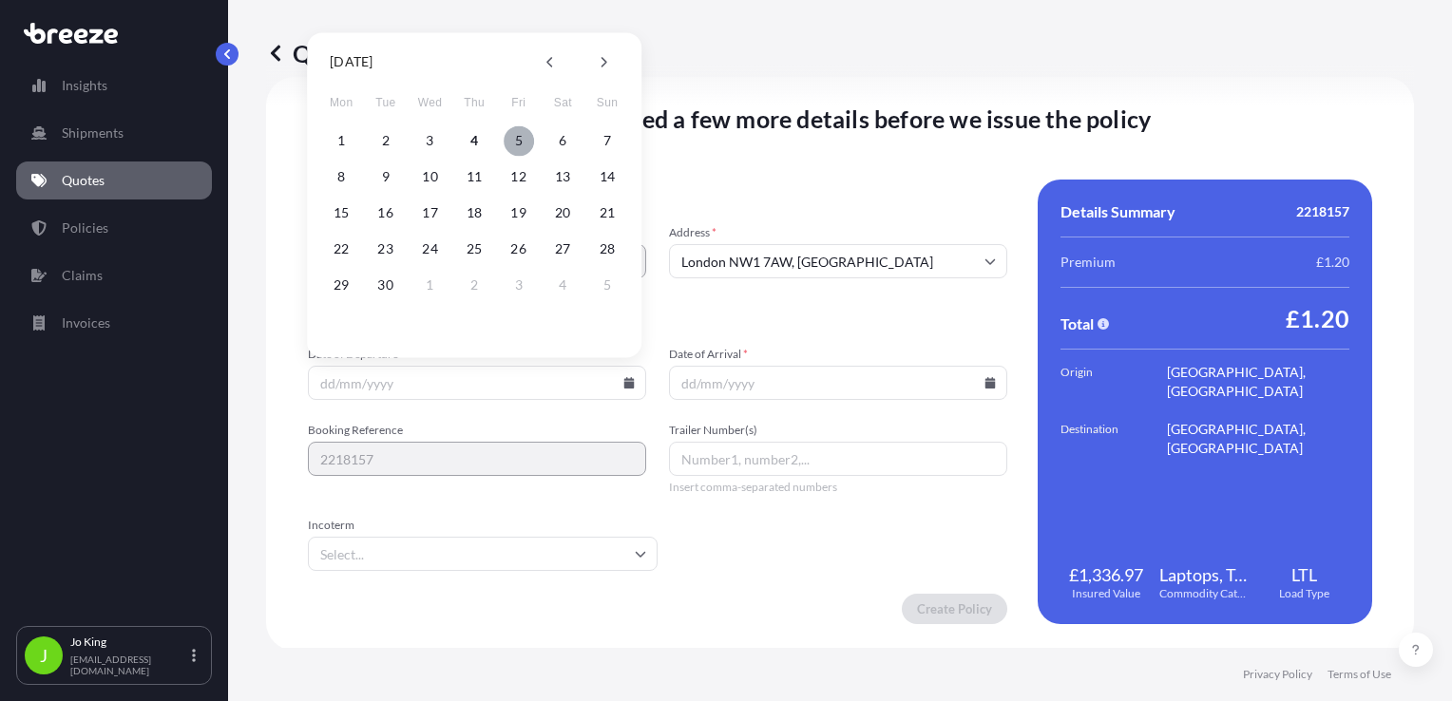
click at [515, 135] on button "5" at bounding box center [519, 140] width 30 height 30
type input "[DATE]"
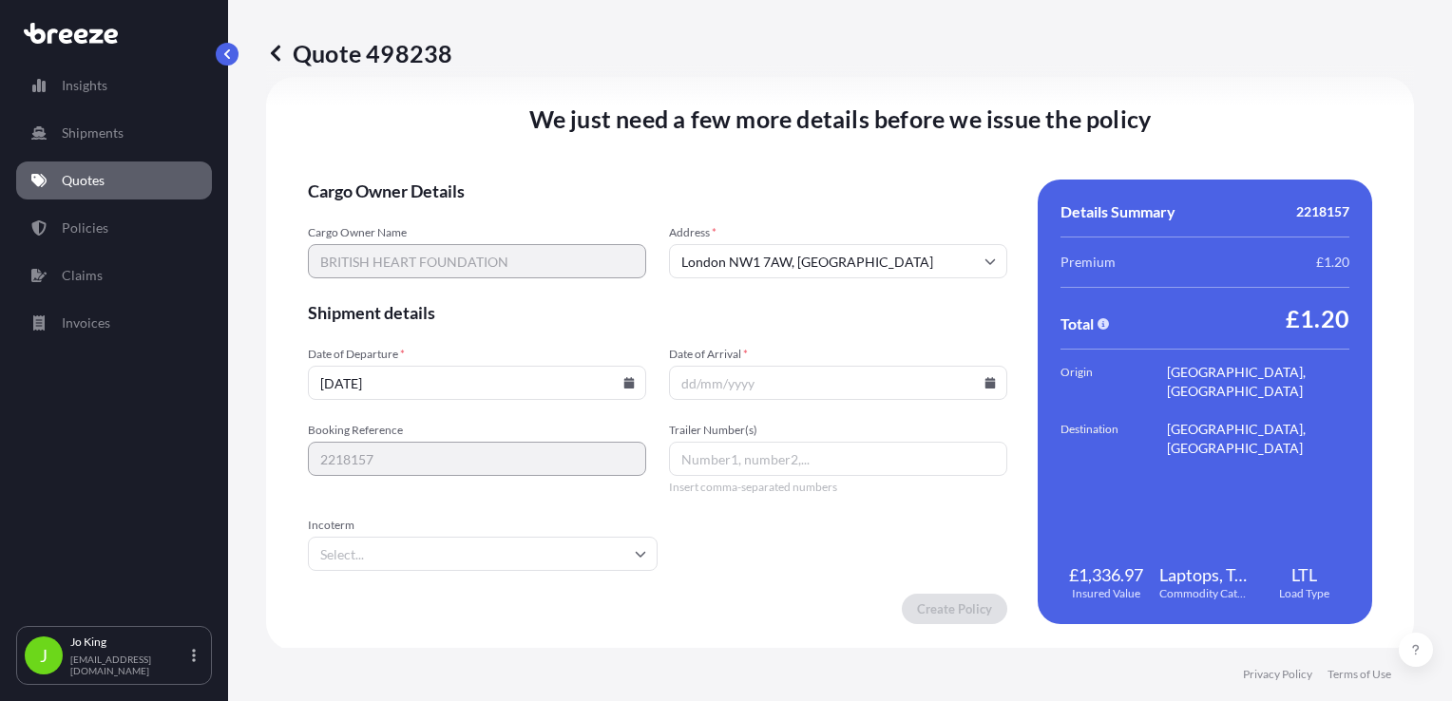
click at [986, 384] on icon at bounding box center [991, 382] width 10 height 11
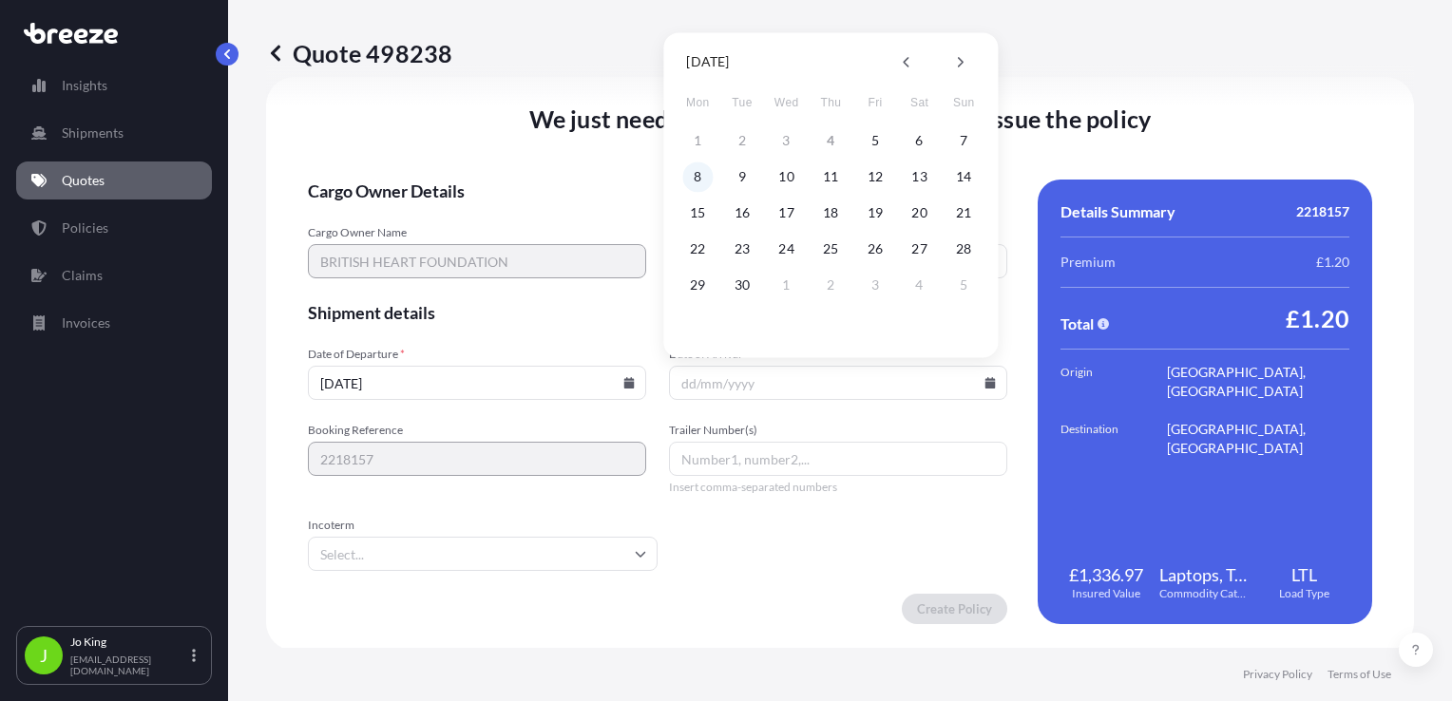
click at [694, 177] on button "8" at bounding box center [697, 177] width 30 height 30
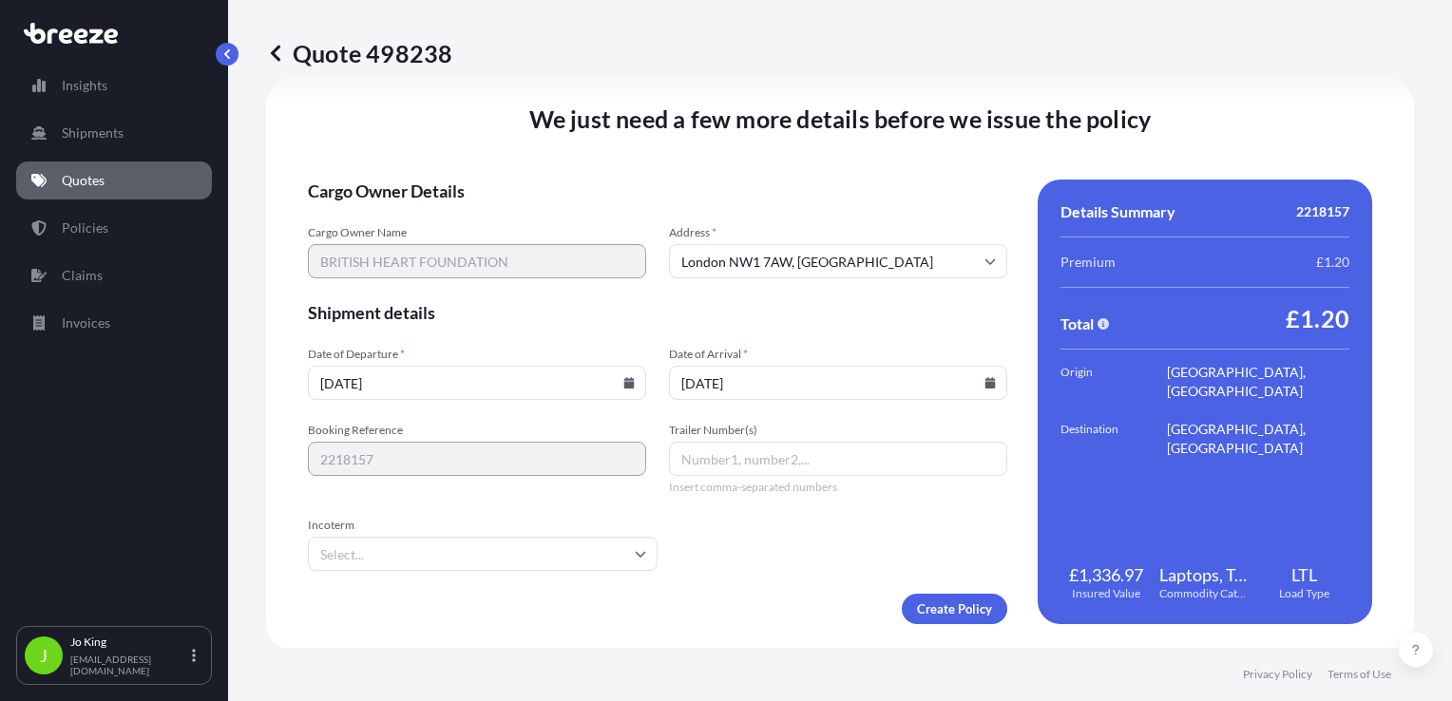
type input "08/09/2025"
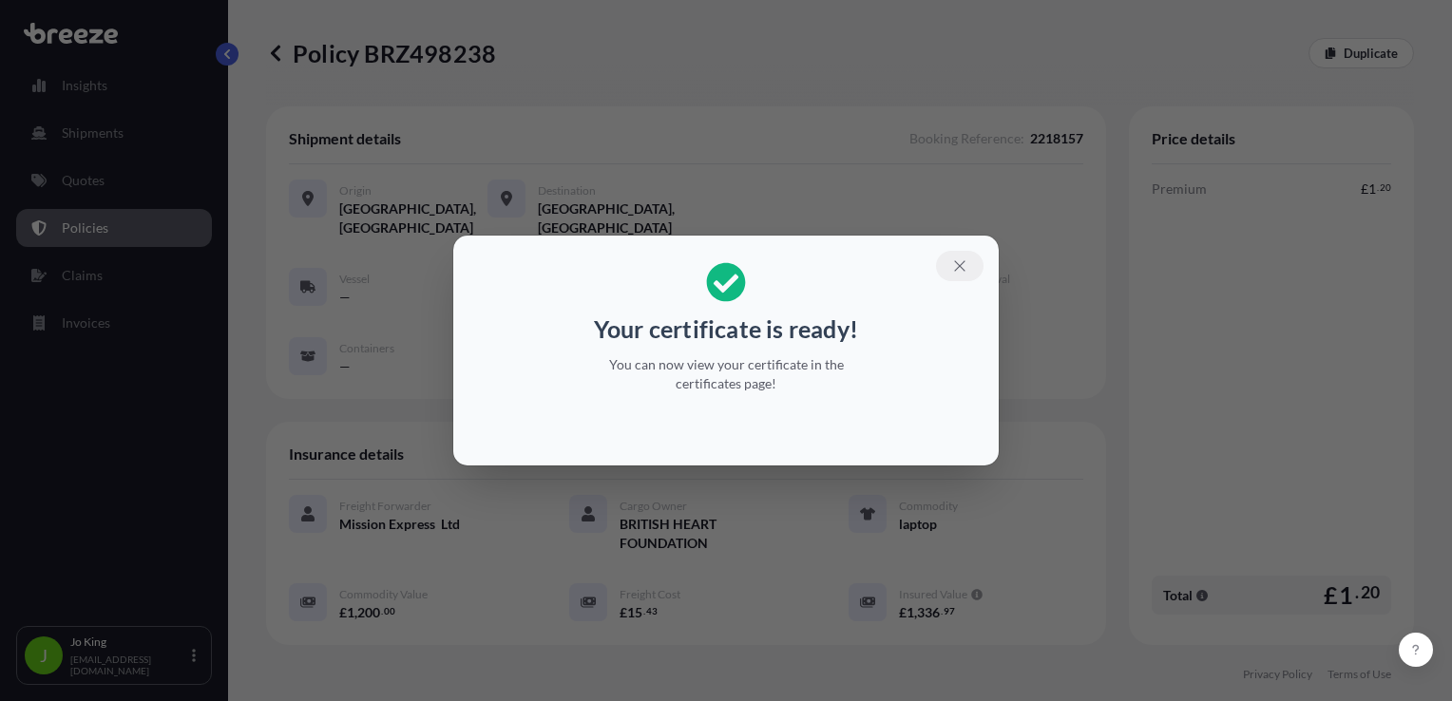
click at [958, 265] on icon "button" at bounding box center [959, 266] width 17 height 17
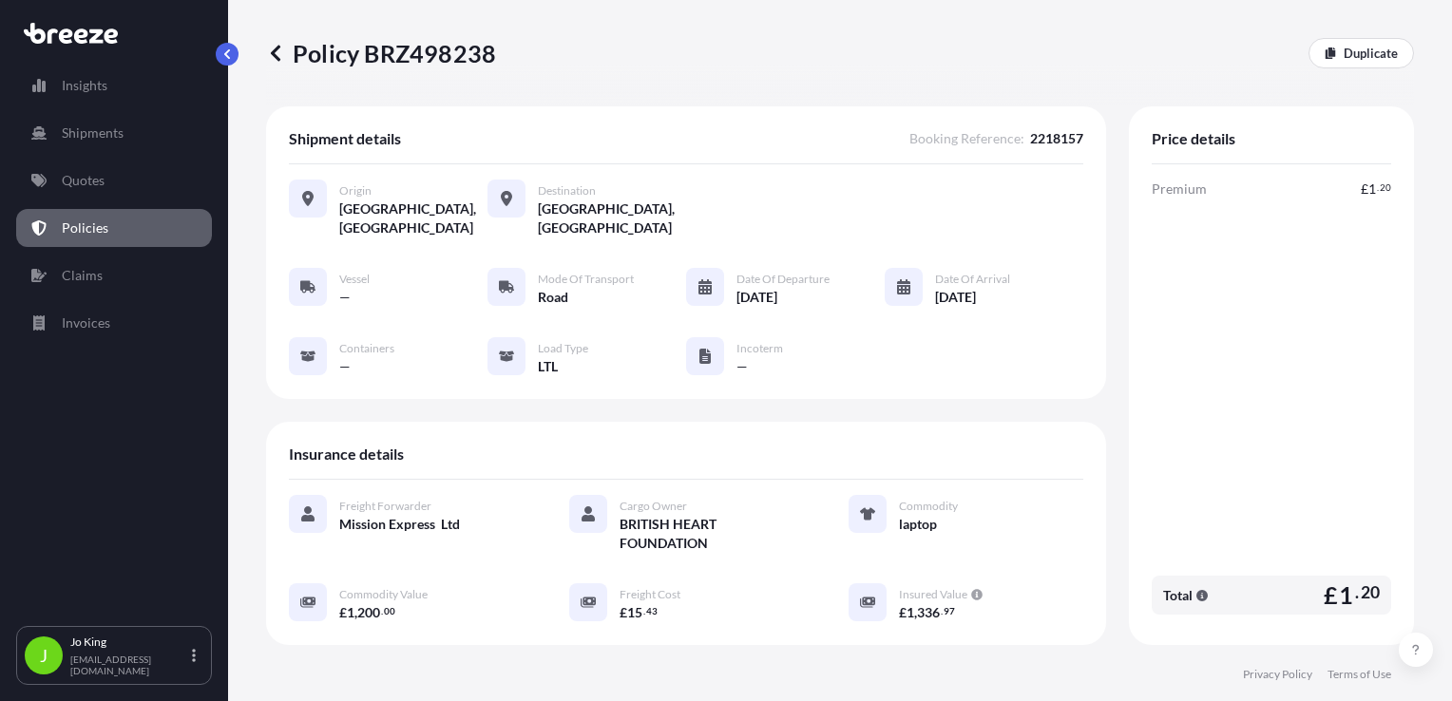
click at [445, 58] on p "Policy BRZ498238" at bounding box center [381, 53] width 230 height 30
copy p "BRZ498238"
click at [109, 181] on link "Quotes" at bounding box center [114, 181] width 196 height 38
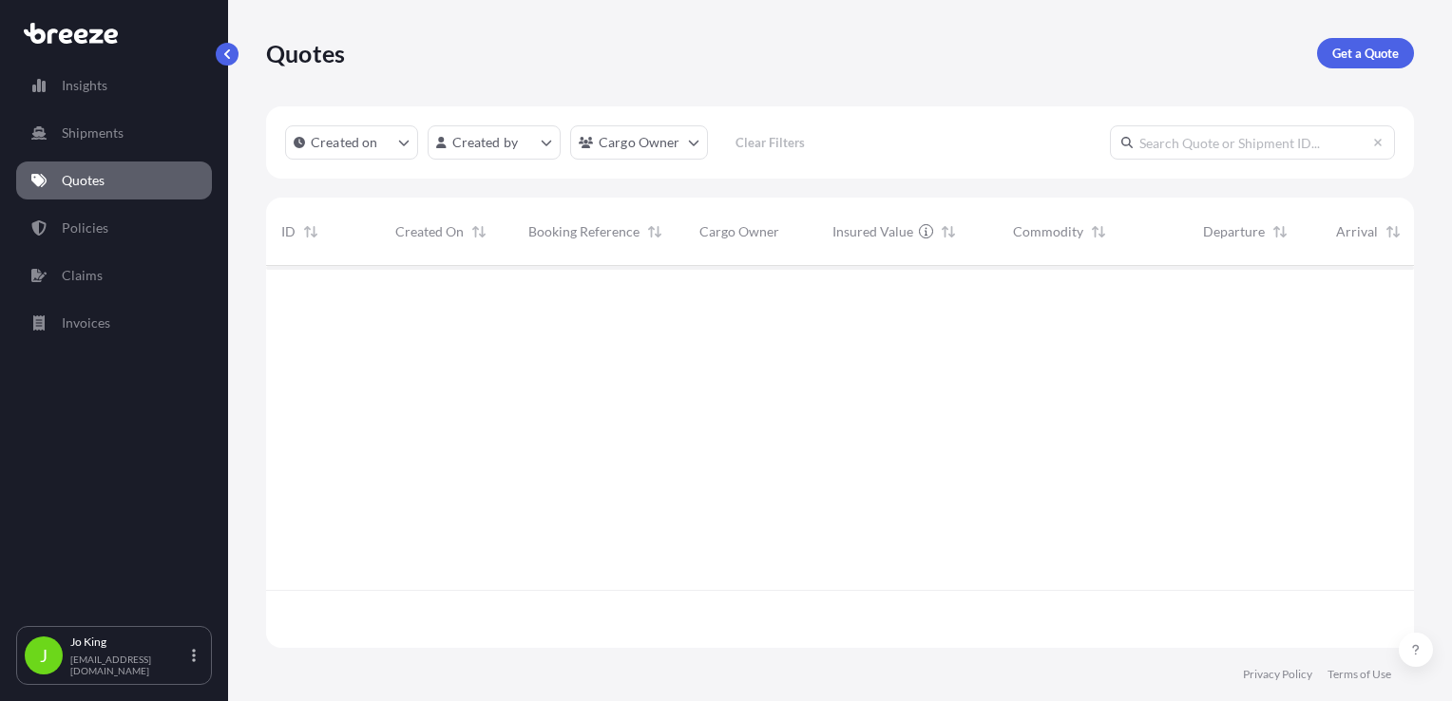
scroll to position [378, 1133]
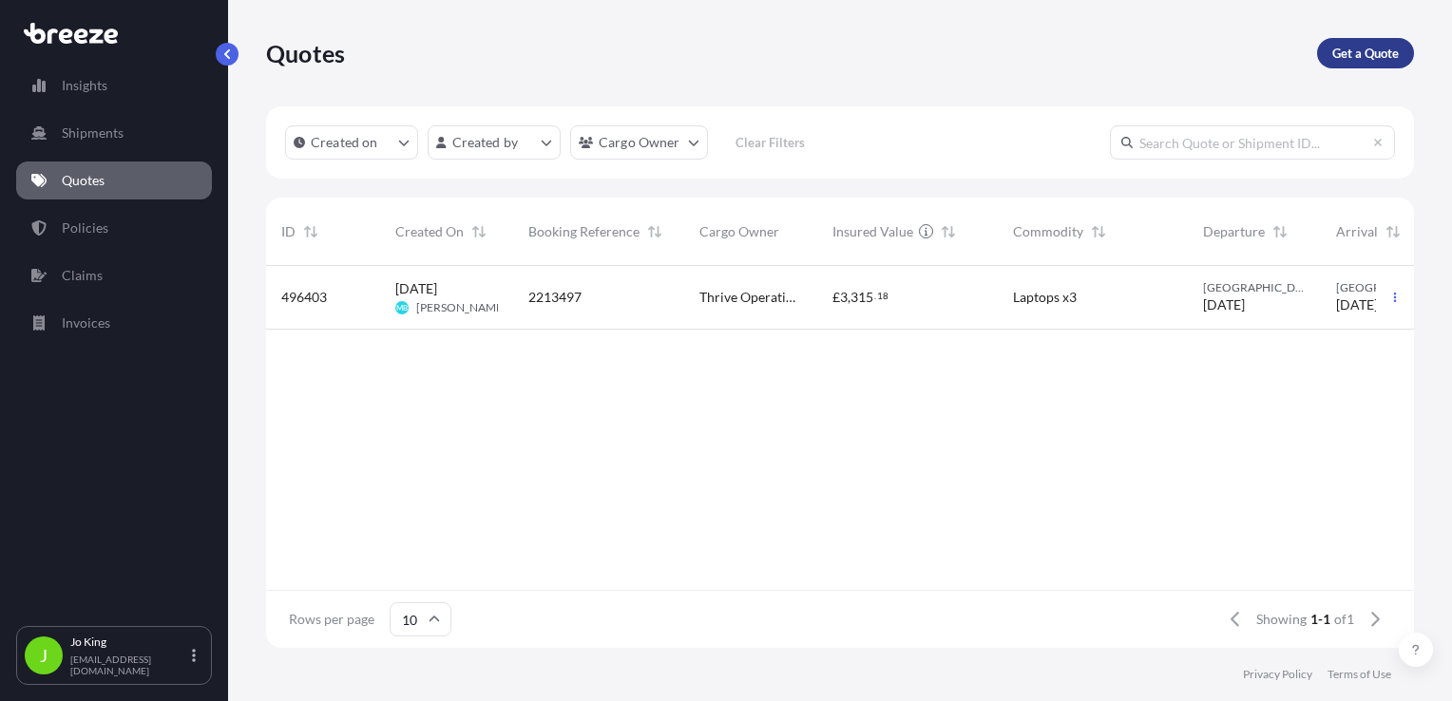
click at [1347, 56] on p "Get a Quote" at bounding box center [1365, 53] width 67 height 19
select select "Sea"
select select "1"
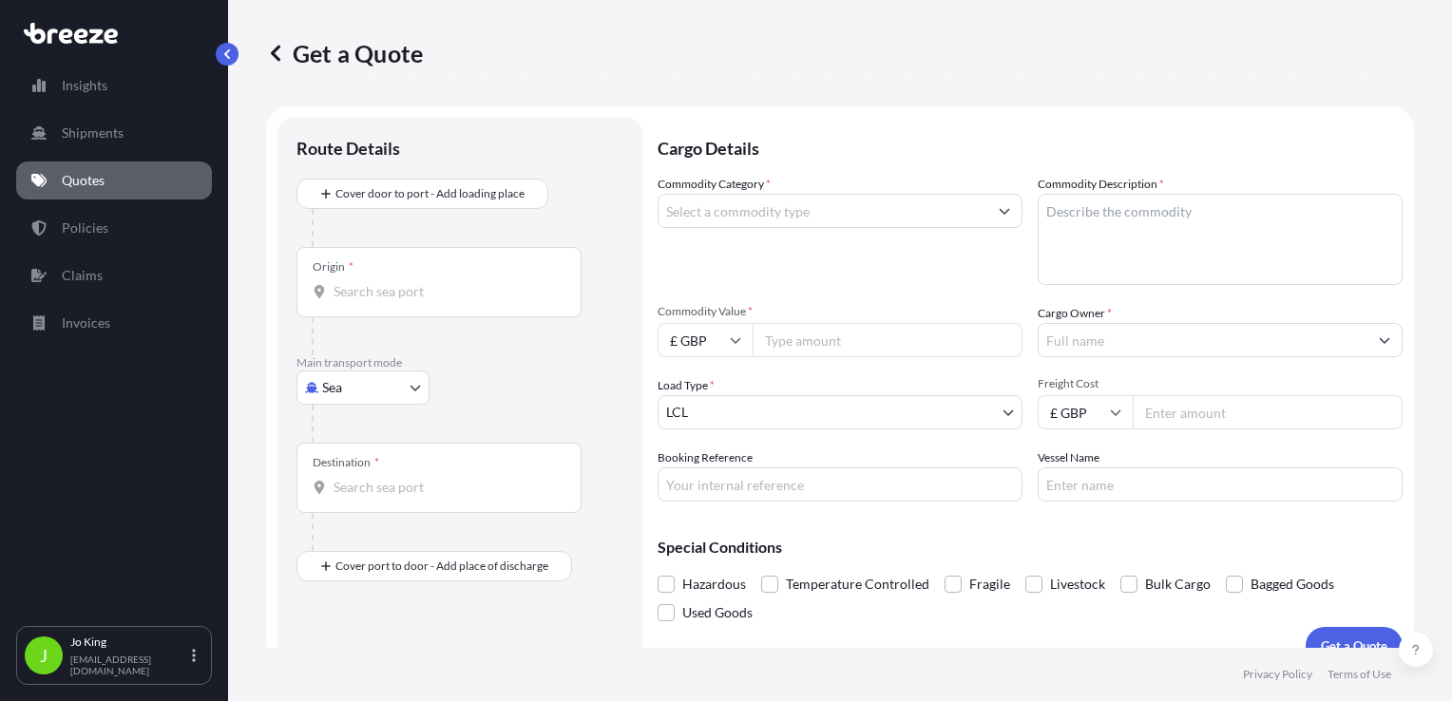
scroll to position [28, 0]
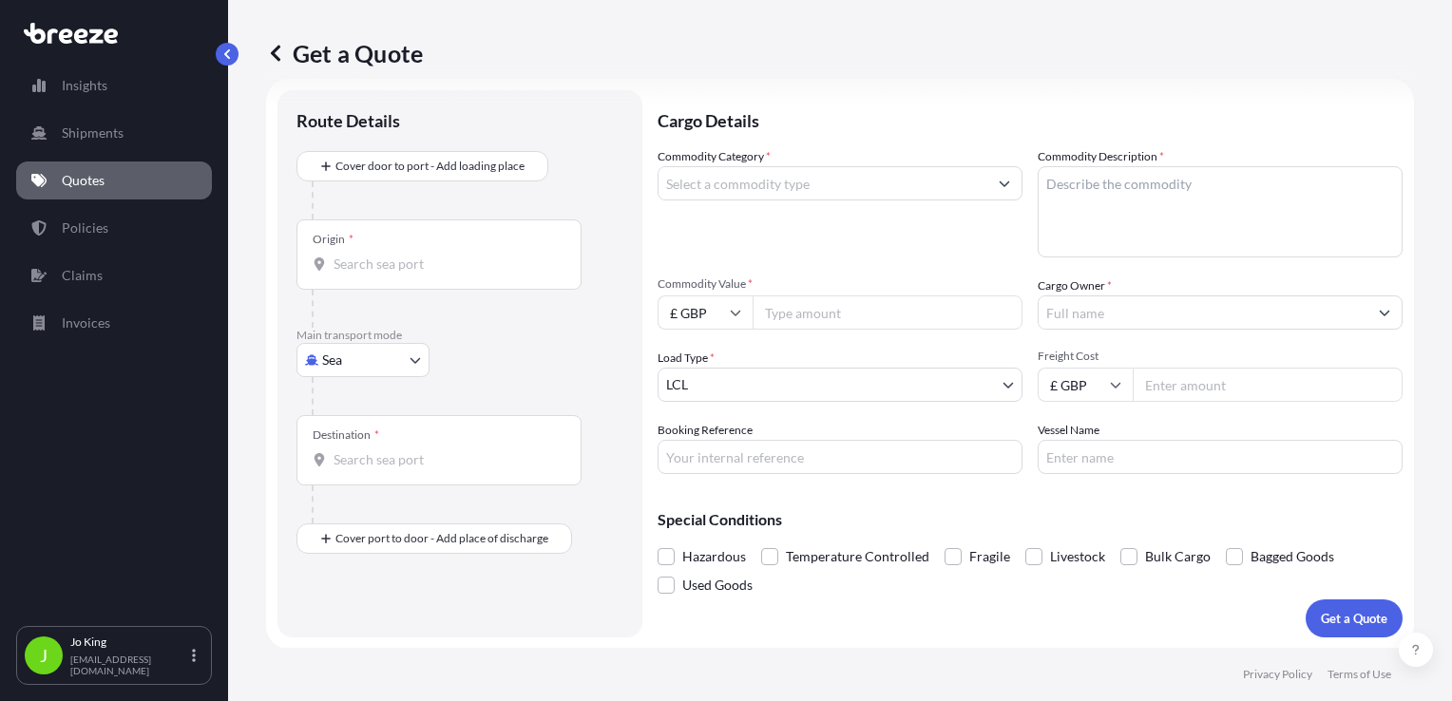
click at [350, 372] on body "Insights Shipments Quotes Policies Claims Invoices J Jo King jo@missionexpress.…" at bounding box center [726, 350] width 1452 height 701
click at [353, 469] on span "Road" at bounding box center [348, 477] width 30 height 19
select select "Road"
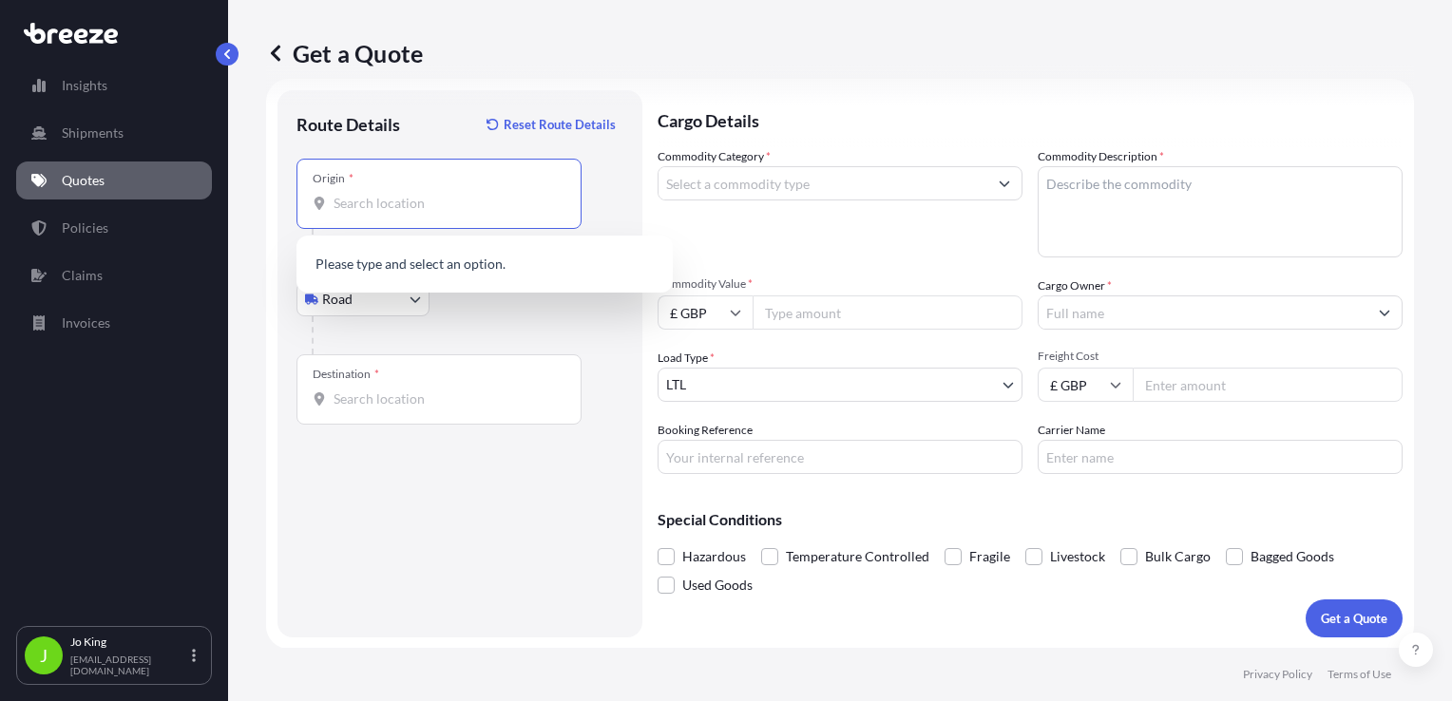
click at [371, 207] on input "Origin *" at bounding box center [446, 203] width 224 height 19
click at [358, 208] on input "Origin * Please select an origin" at bounding box center [446, 203] width 224 height 19
paste input "NW1 7AW"
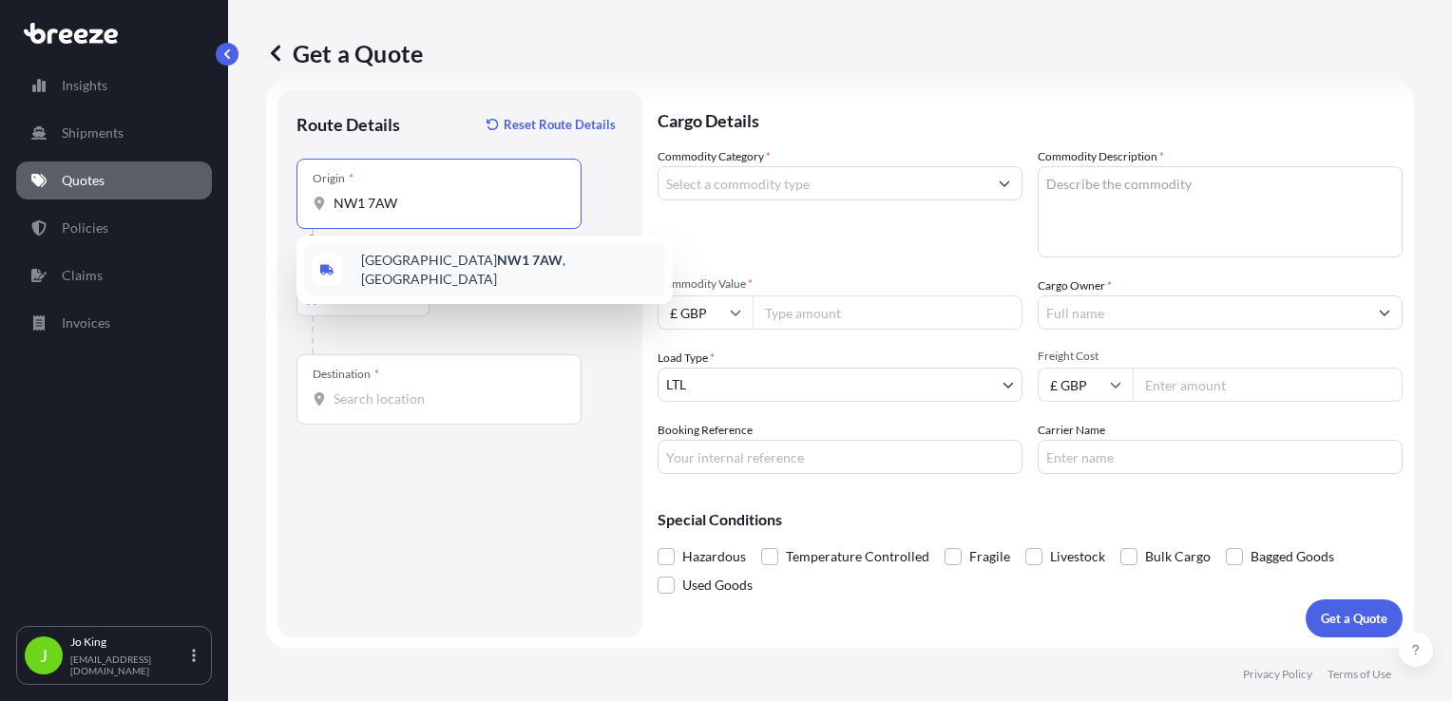
click at [380, 271] on span "London NW1 7AW , UK" at bounding box center [509, 270] width 297 height 38
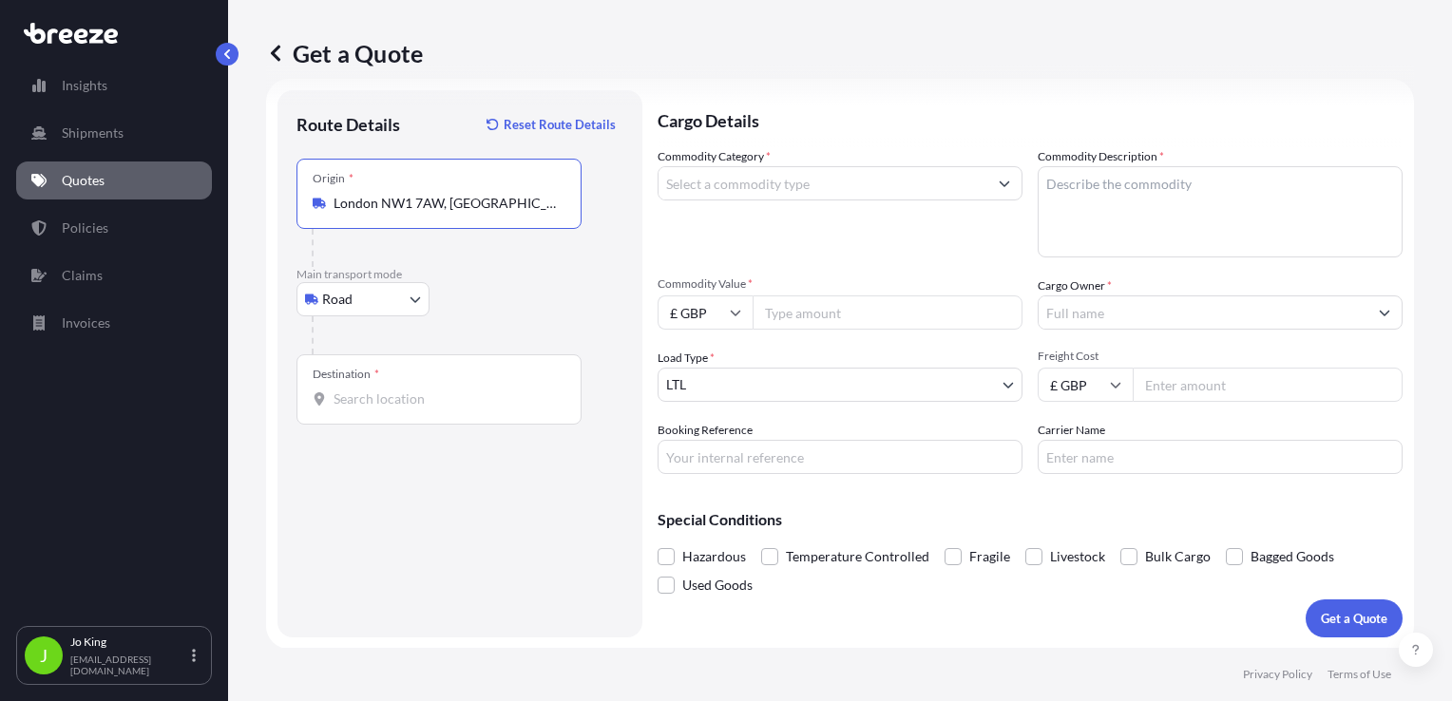
type input "London NW1 7AW, [GEOGRAPHIC_DATA]"
click at [366, 393] on input "Destination *" at bounding box center [446, 399] width 224 height 19
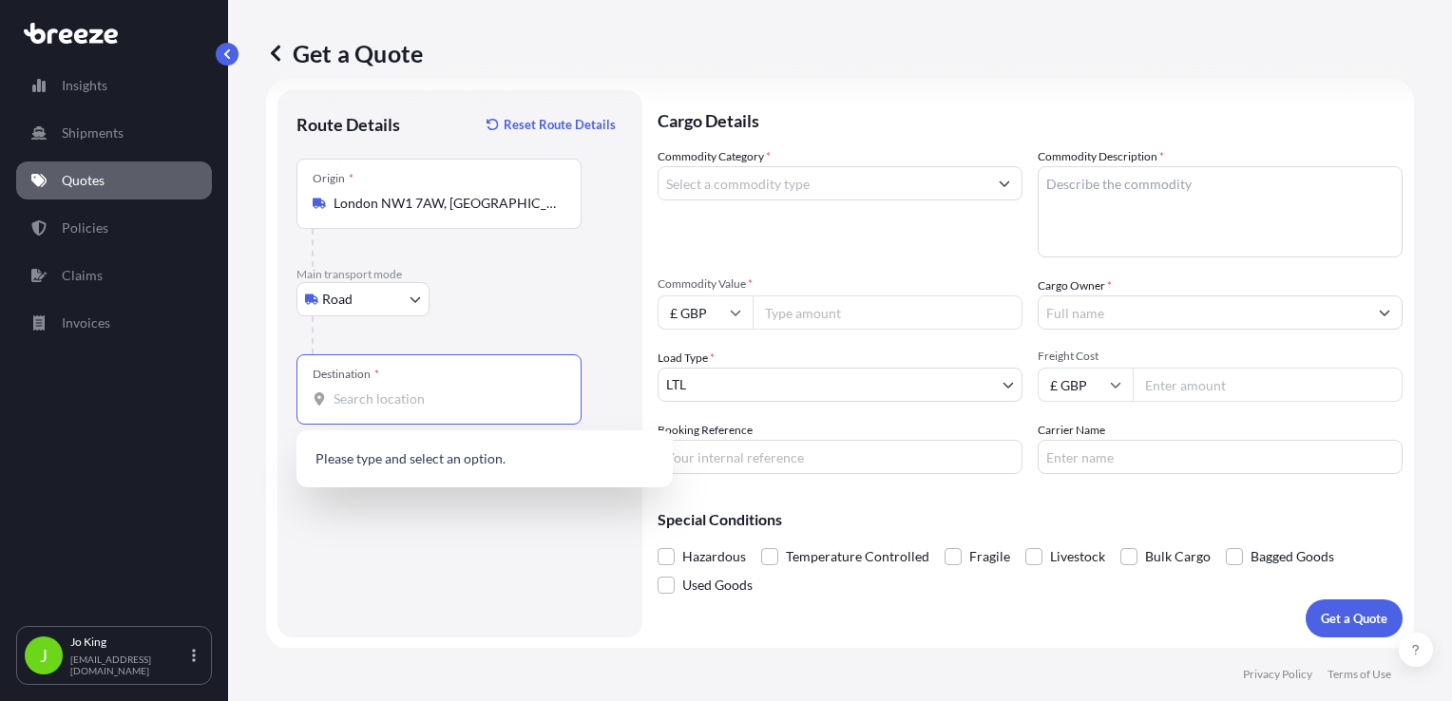
paste input "KT3 6LZ"
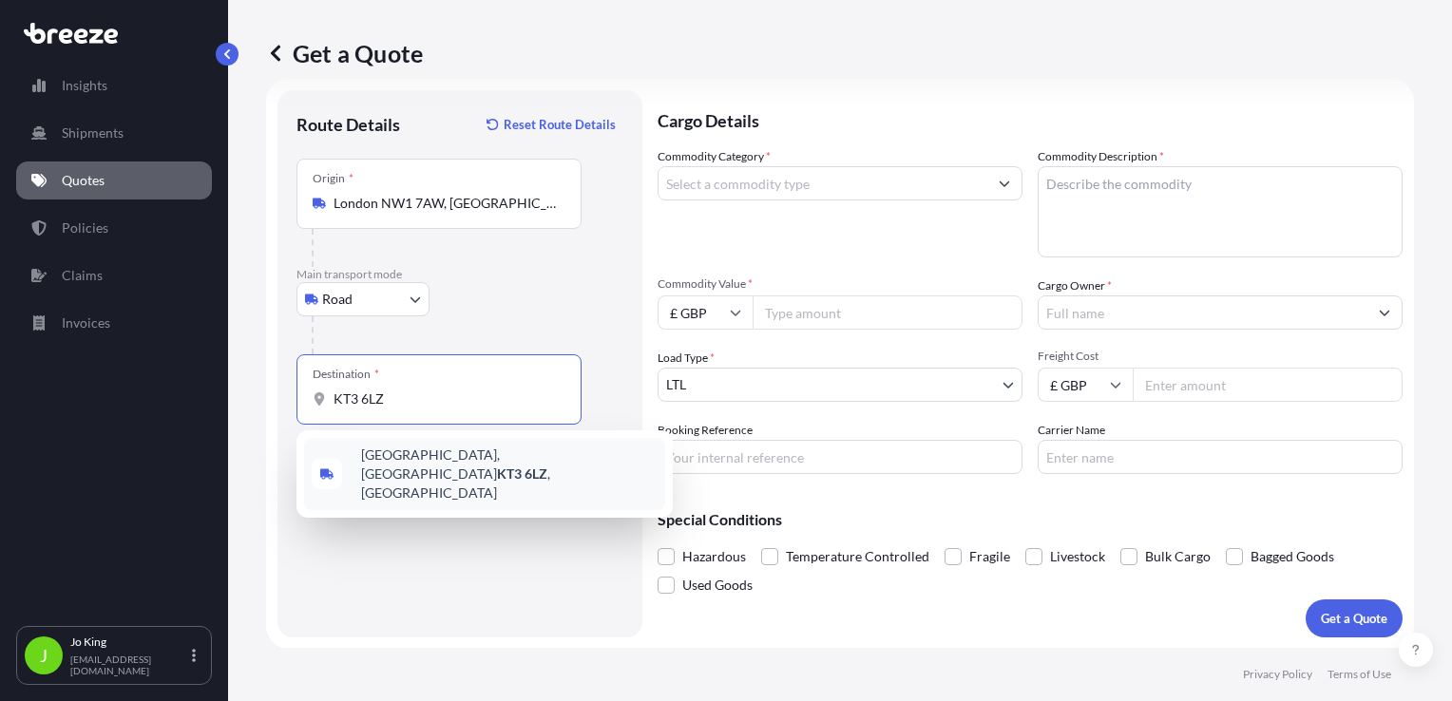
click at [388, 456] on span "Tennyson Avenue, New Malden KT3 6LZ , UK" at bounding box center [509, 474] width 297 height 57
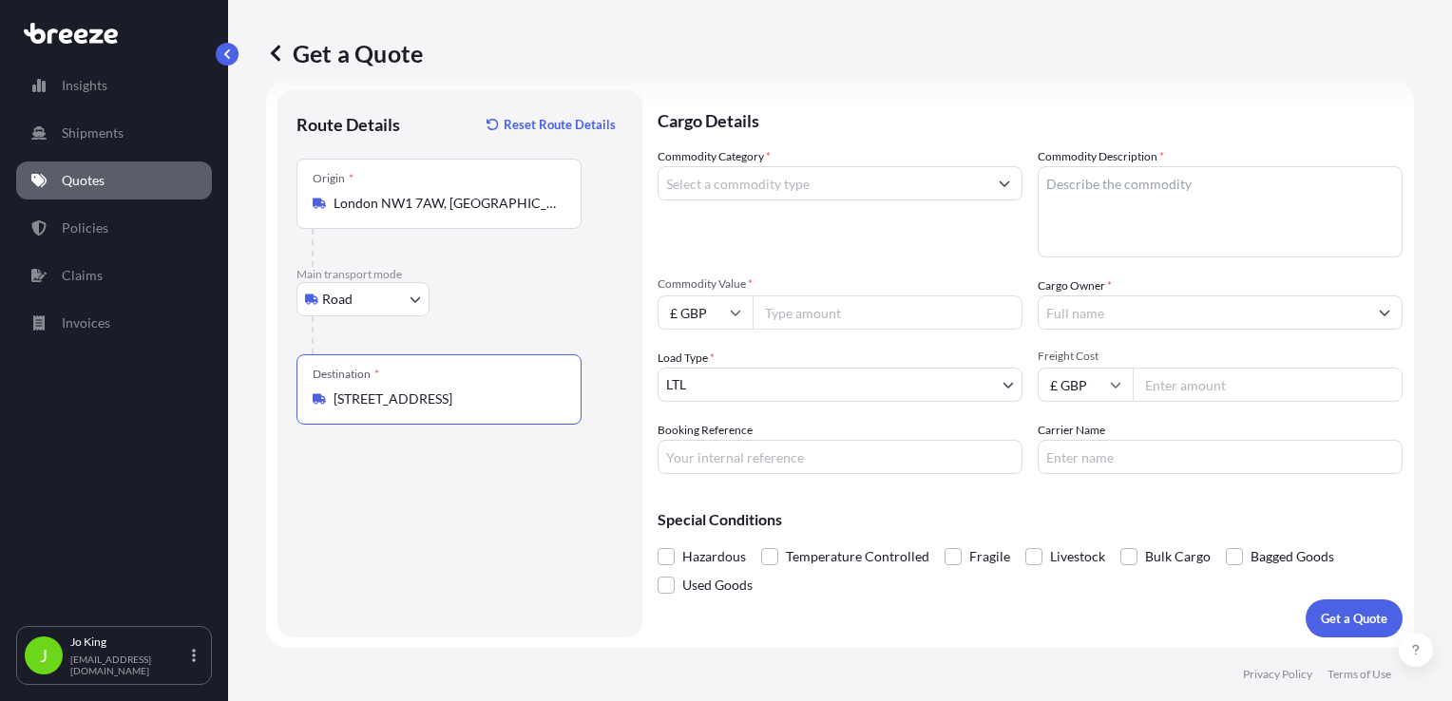
type input "Tennyson Avenue, New Malden KT3 6LZ, UK"
click at [743, 184] on input "Commodity Category *" at bounding box center [823, 183] width 329 height 34
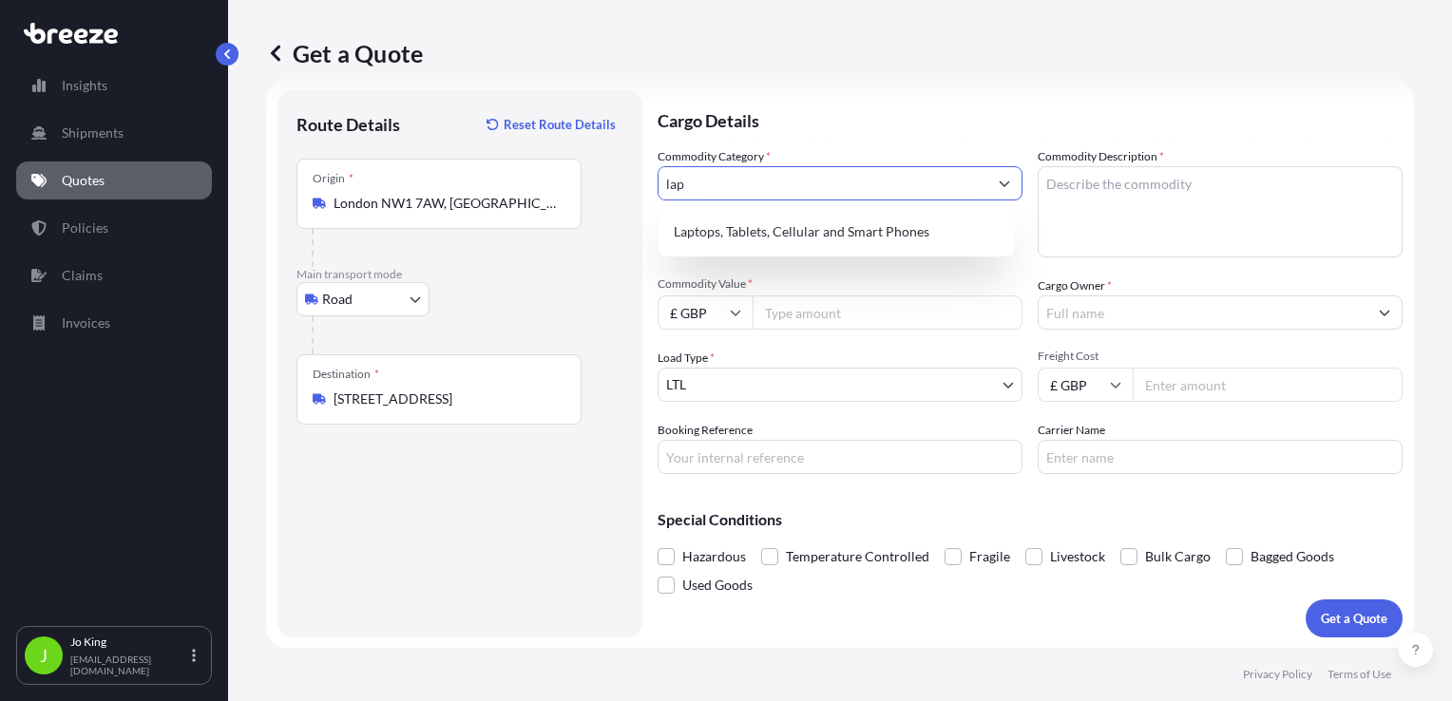
click at [756, 217] on div "Laptops, Tablets, Cellular and Smart Phones" at bounding box center [836, 232] width 341 height 34
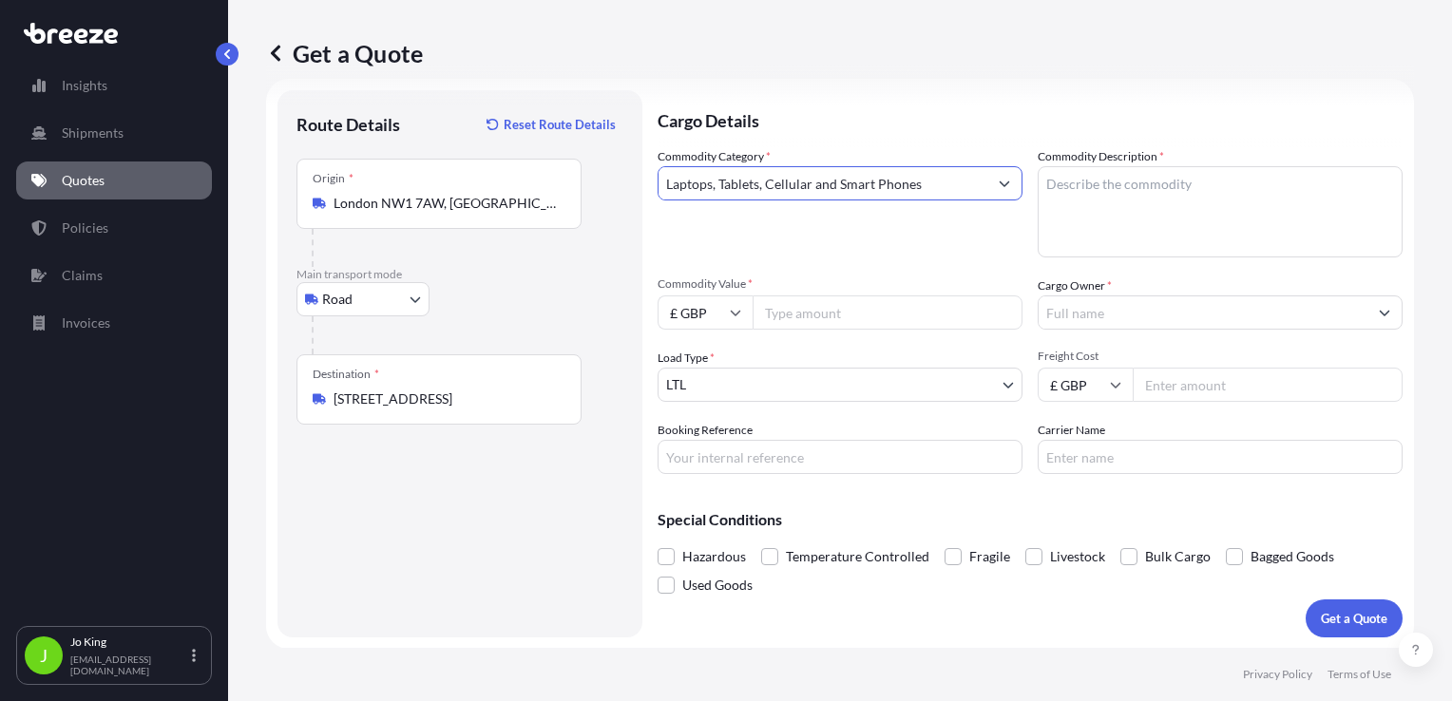
type input "Laptops, Tablets, Cellular and Smart Phones"
click at [1088, 198] on textarea "Commodity Description *" at bounding box center [1220, 211] width 365 height 91
type textarea "laptop & headset"
click at [871, 320] on input "Commodity Value *" at bounding box center [888, 313] width 270 height 34
type input "1200"
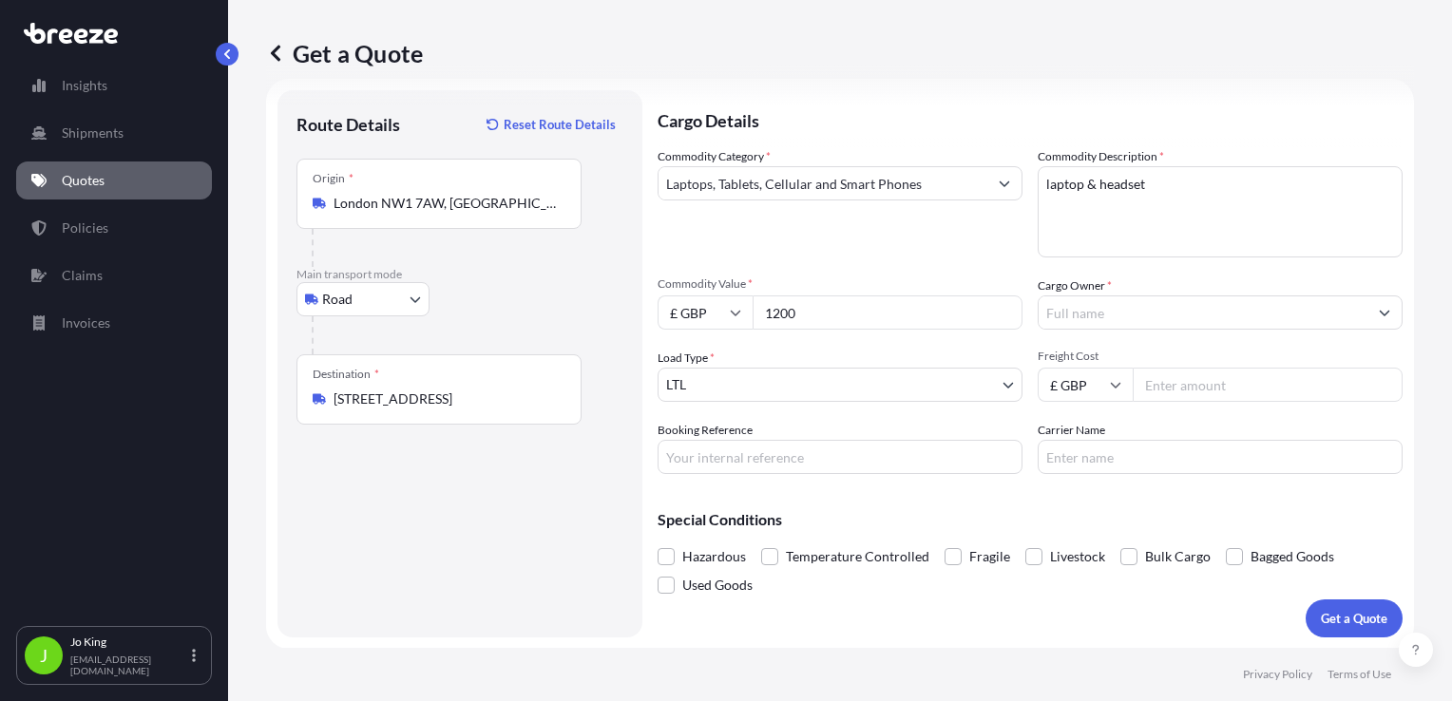
click at [1135, 321] on input "Cargo Owner *" at bounding box center [1203, 313] width 329 height 34
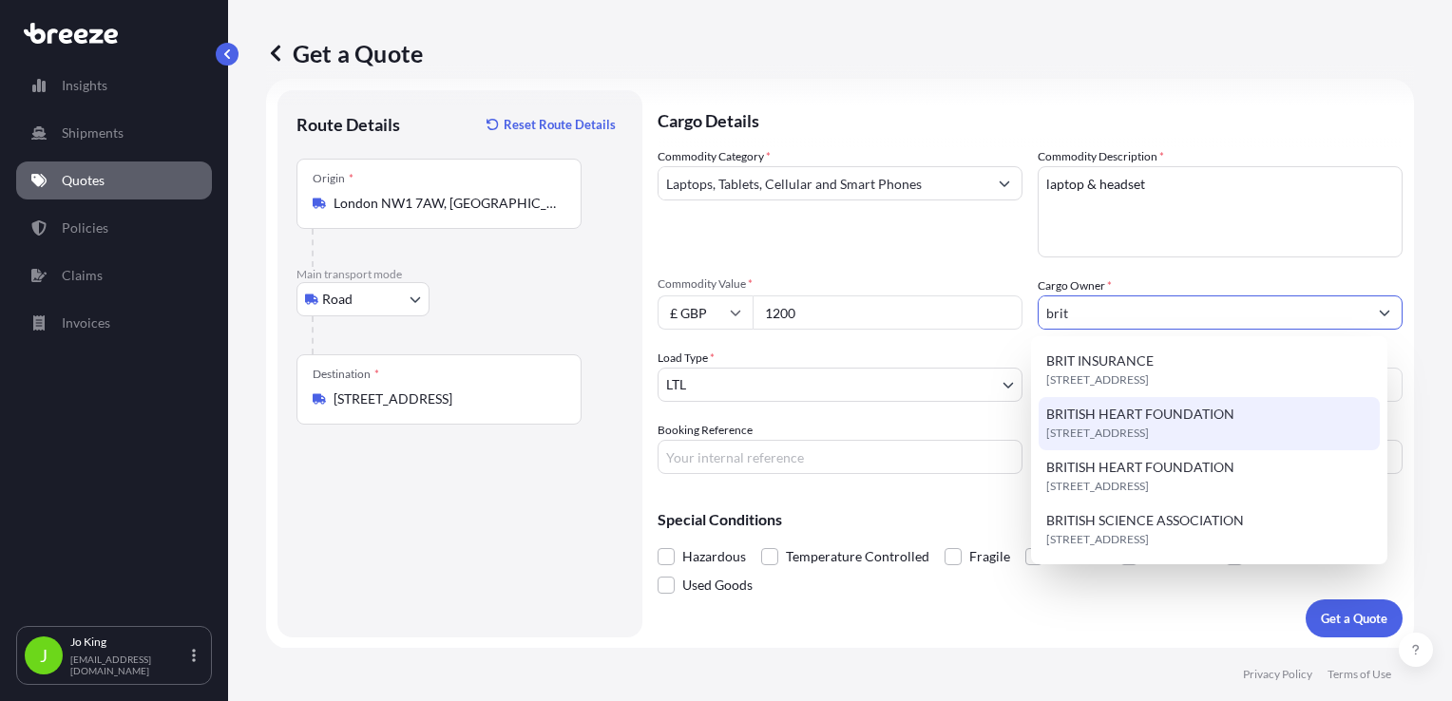
click at [1149, 429] on span "NW1 7AW, NW1 7AW, London, United Kingdom" at bounding box center [1097, 433] width 103 height 19
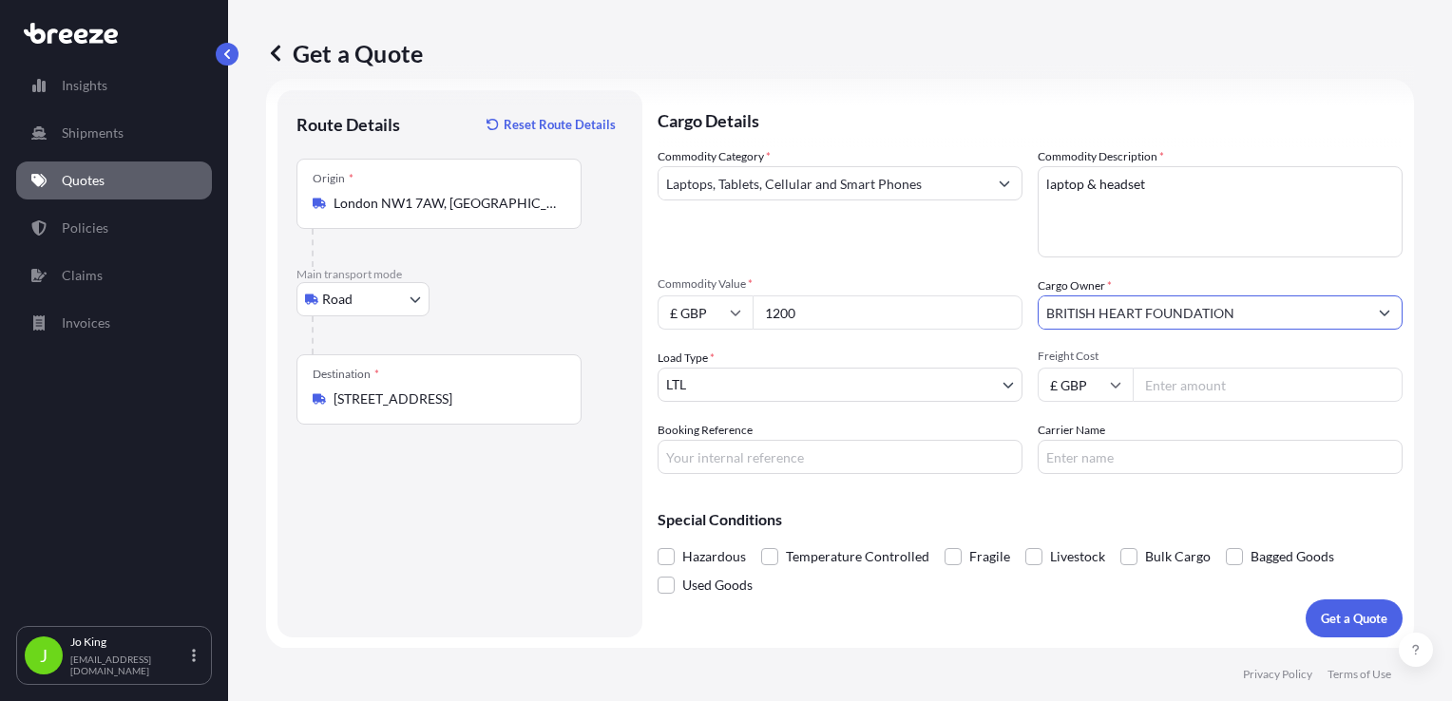
type input "BRITISH HEART FOUNDATION"
click at [1205, 381] on input "Freight Cost" at bounding box center [1268, 385] width 270 height 34
type input "26.87"
click at [944, 455] on input "Booking Reference" at bounding box center [840, 457] width 365 height 34
type input "2218174"
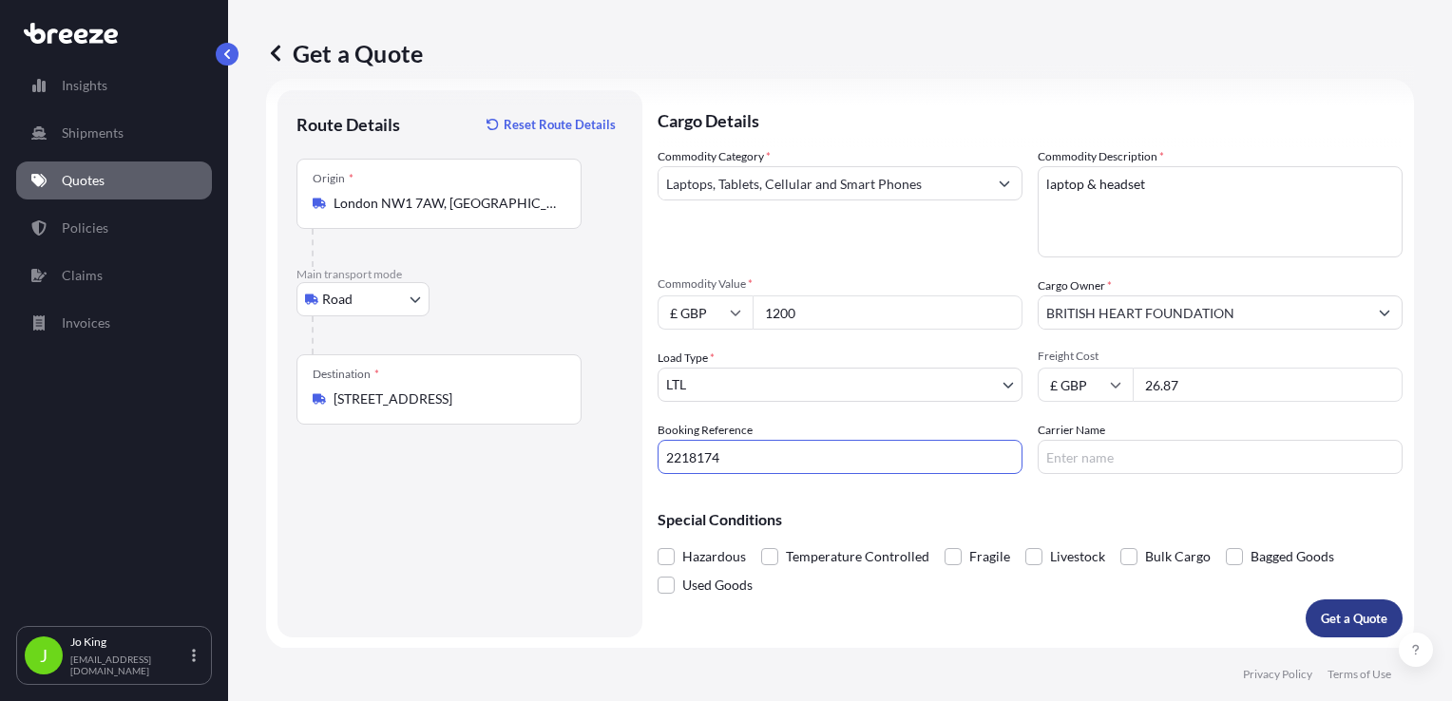
click at [1306, 606] on button "Get a Quote" at bounding box center [1354, 619] width 97 height 38
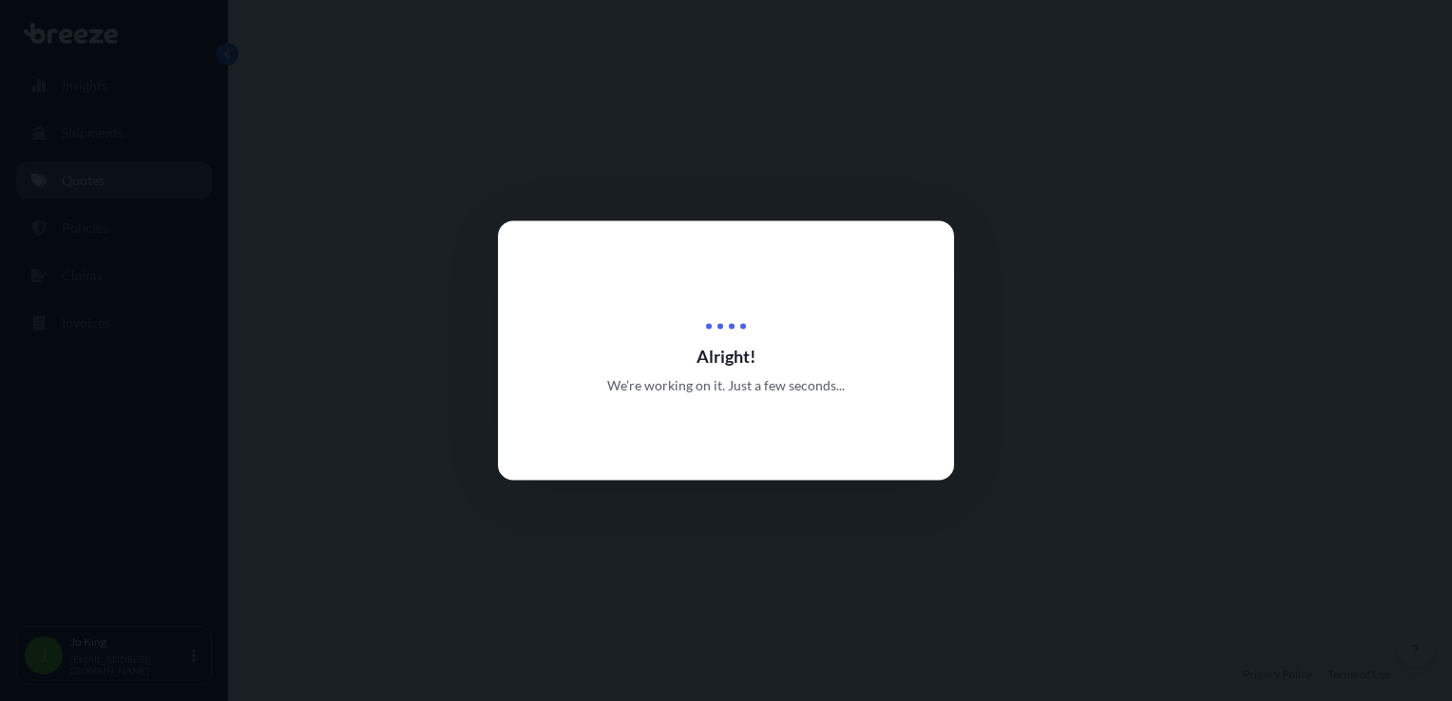
select select "Road"
select select "1"
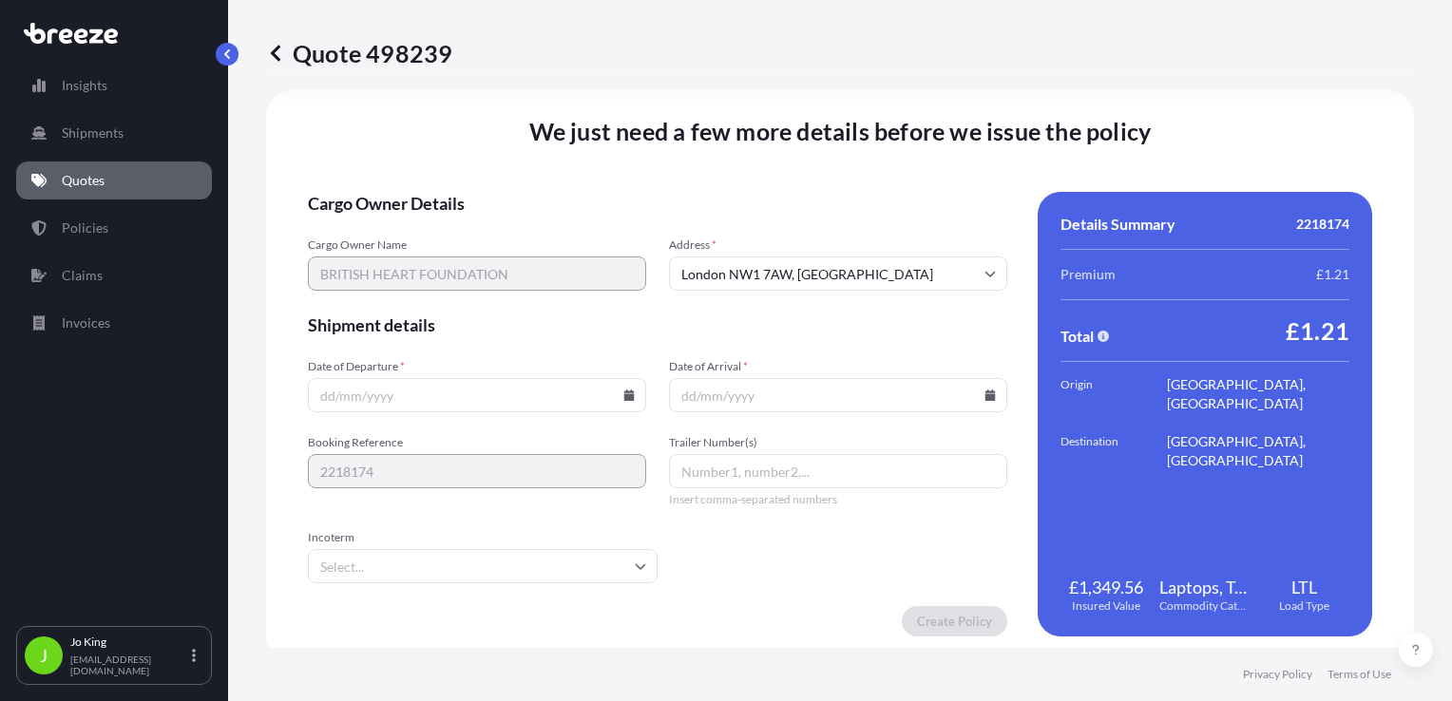
scroll to position [2369, 0]
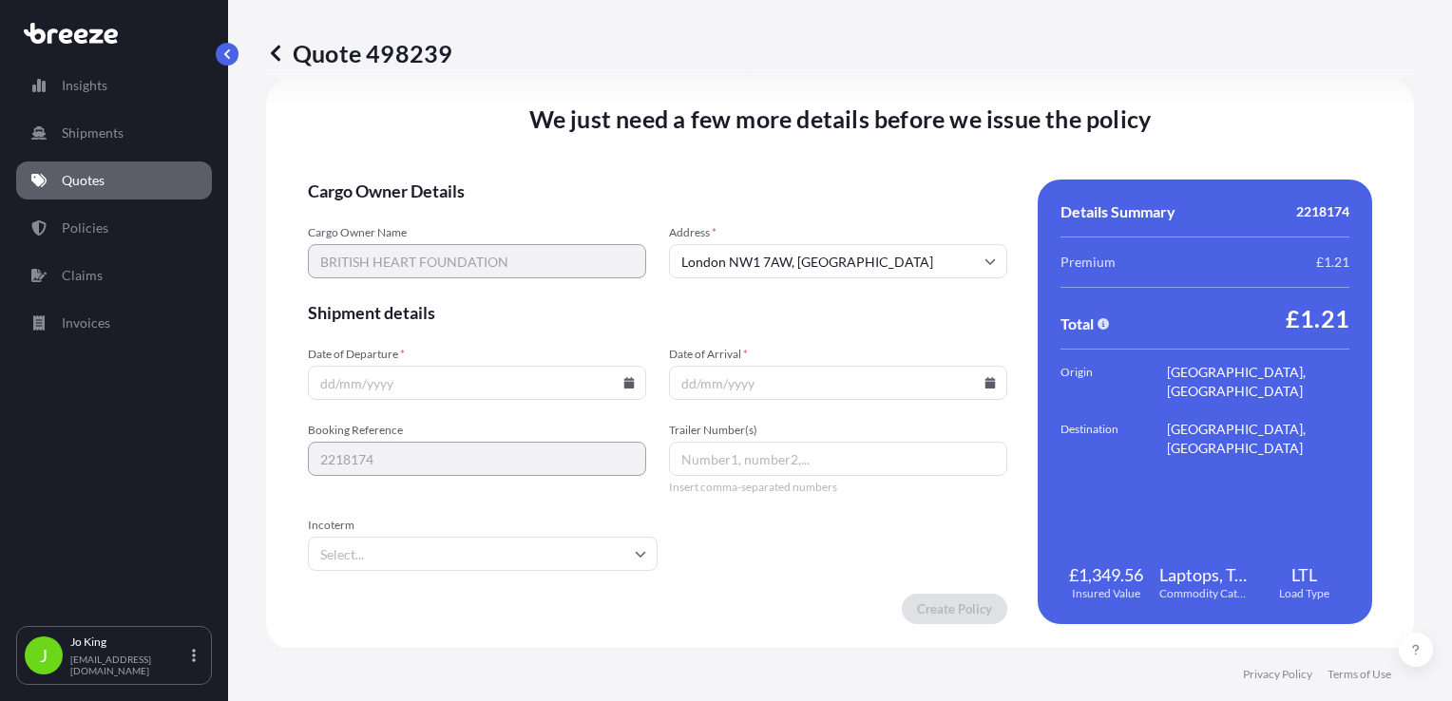
click at [625, 390] on input "Date of Departure *" at bounding box center [477, 383] width 338 height 34
click at [624, 386] on icon at bounding box center [629, 382] width 10 height 11
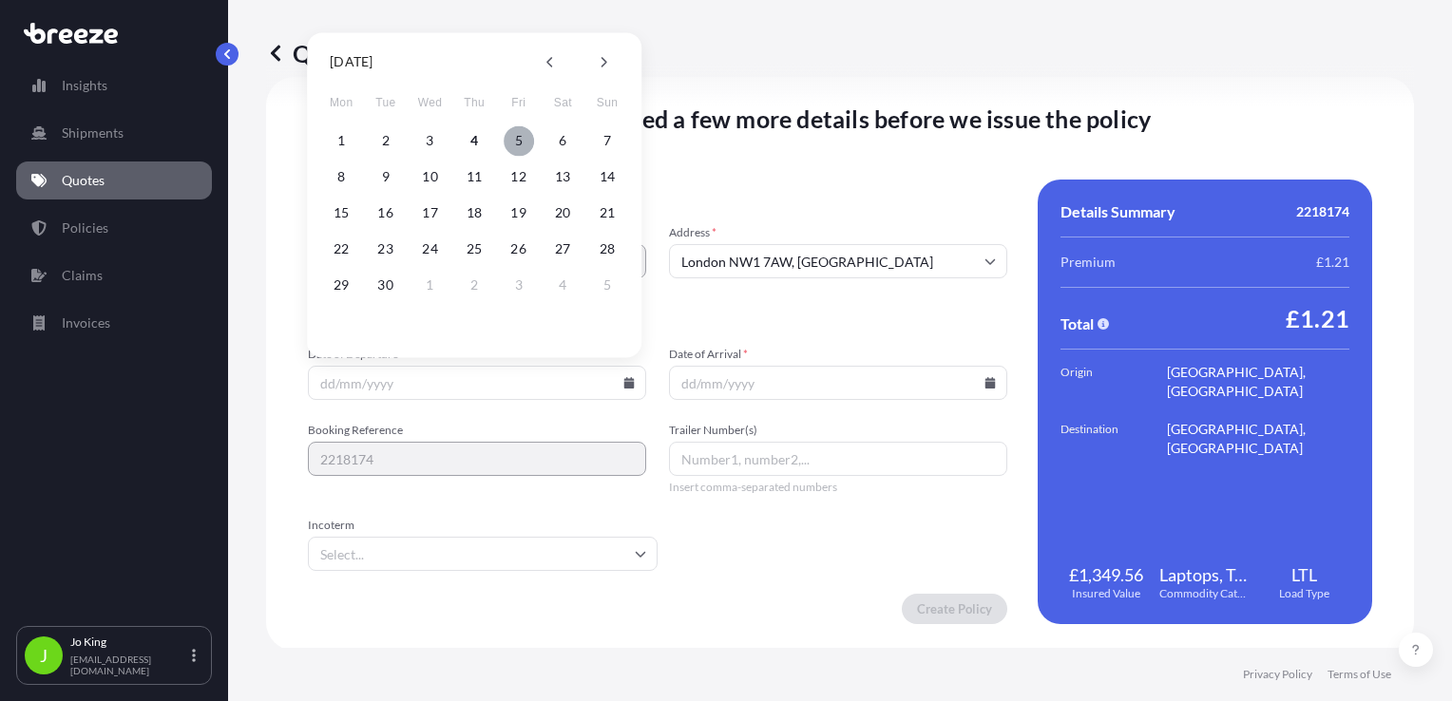
click at [524, 142] on button "5" at bounding box center [519, 140] width 30 height 30
type input "[DATE]"
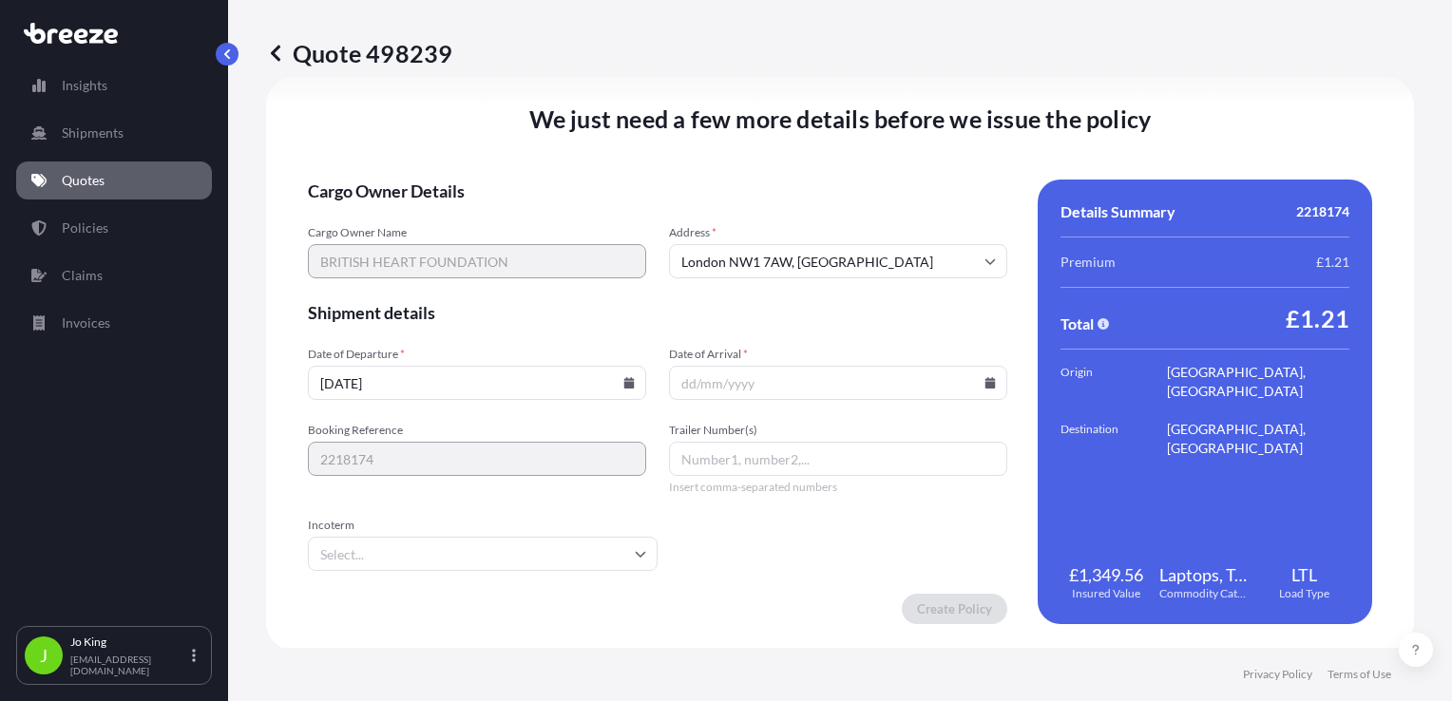
click at [986, 384] on icon at bounding box center [991, 382] width 10 height 11
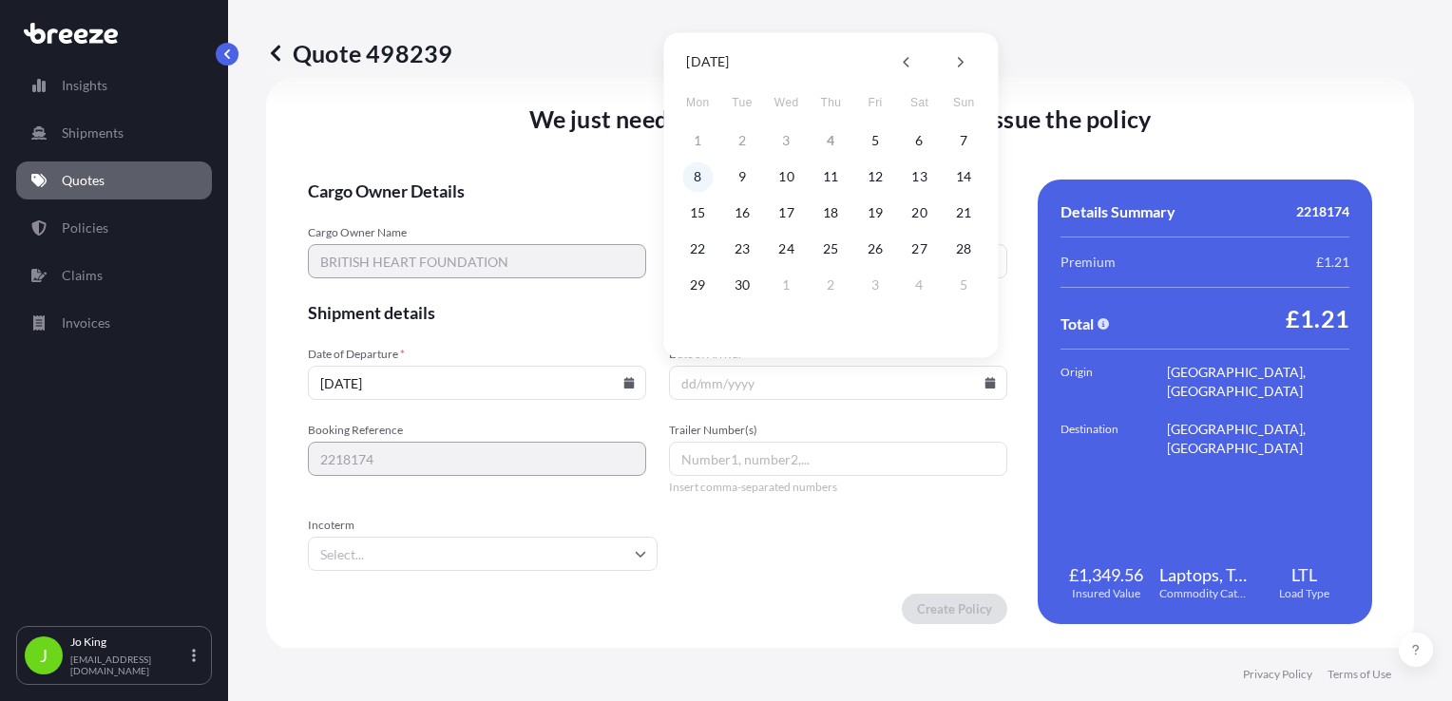
click at [691, 173] on button "8" at bounding box center [697, 177] width 30 height 30
type input "08/09/2025"
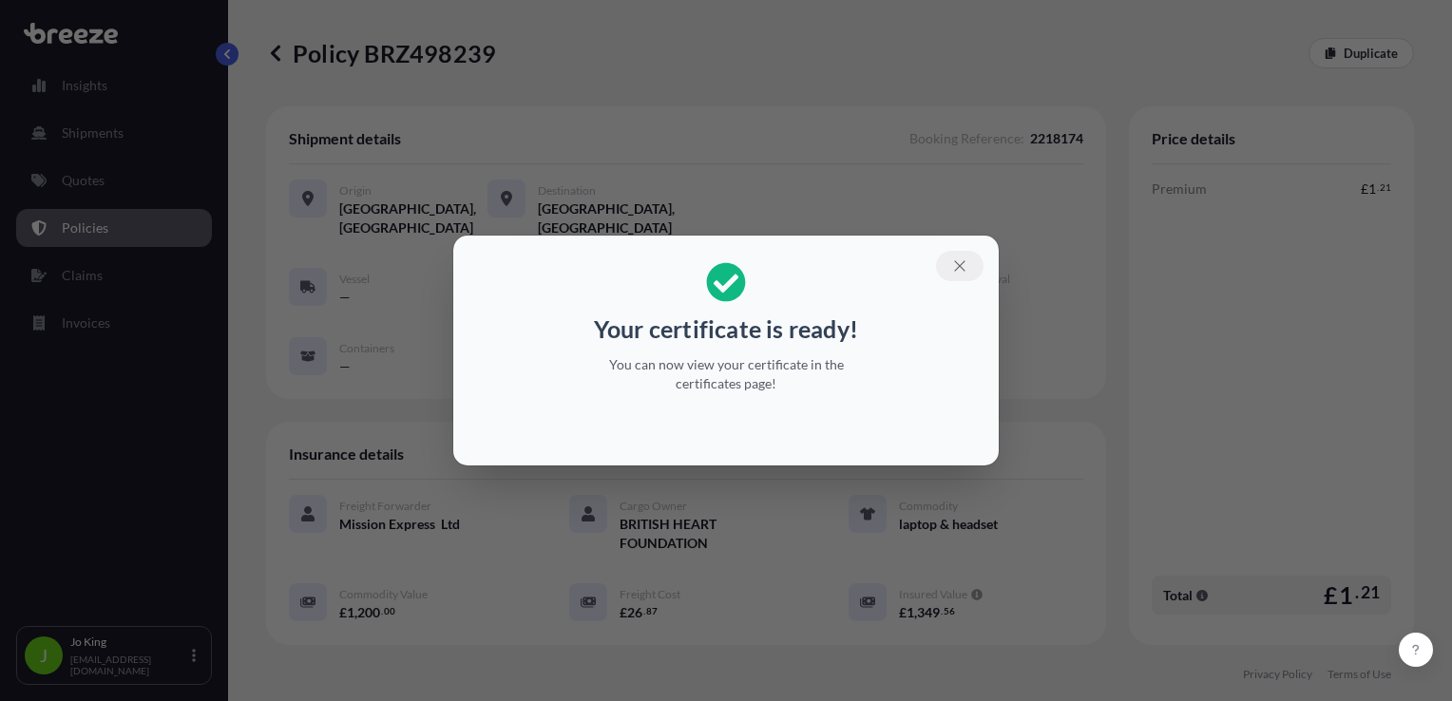
click at [953, 266] on icon "button" at bounding box center [959, 266] width 17 height 17
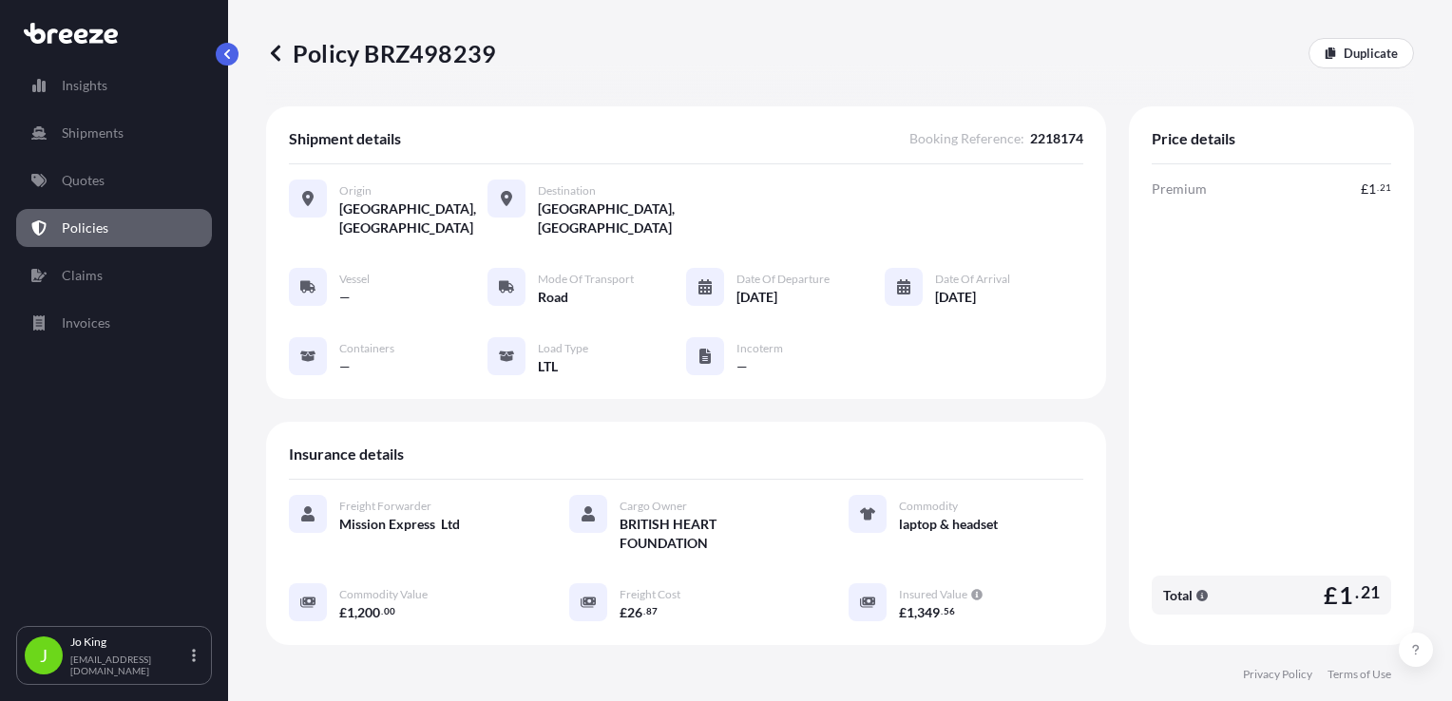
click at [444, 58] on p "Policy BRZ498239" at bounding box center [381, 53] width 230 height 30
copy p "BRZ498239"
